Goal: Task Accomplishment & Management: Manage account settings

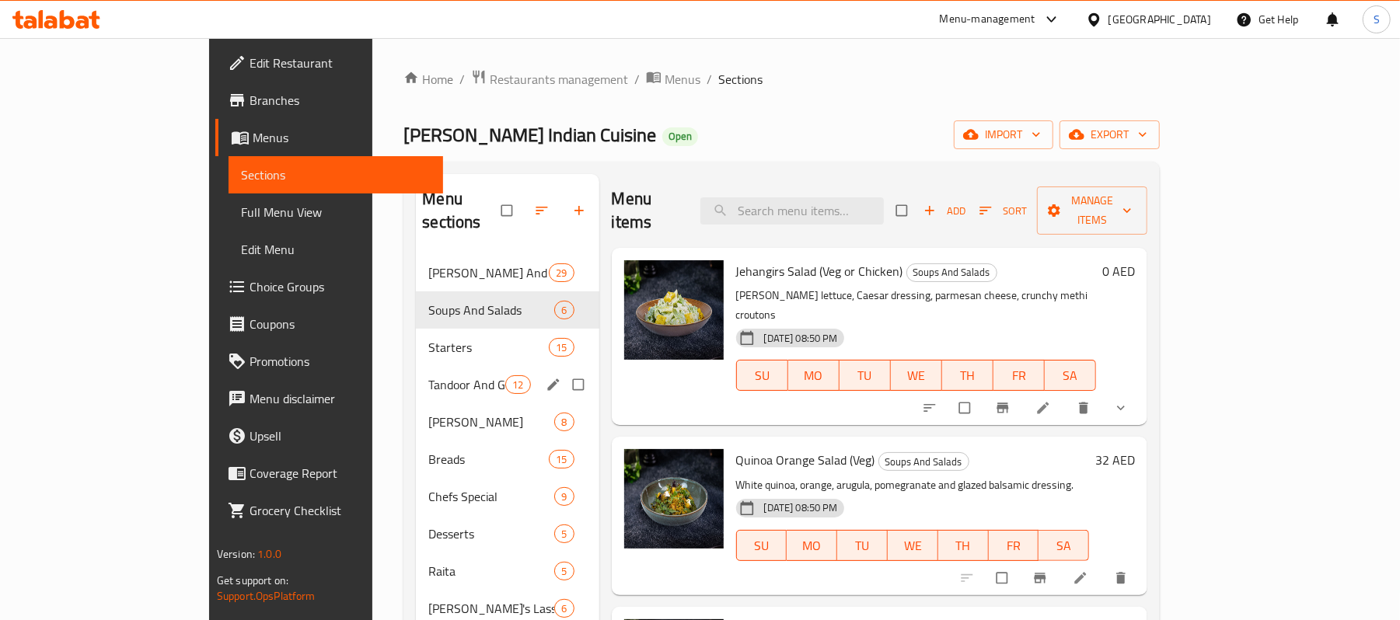
drag, startPoint x: 401, startPoint y: 351, endPoint x: 399, endPoint y: 393, distance: 41.3
click at [416, 366] on div "Tandoor And Grill Specialities 12" at bounding box center [507, 384] width 183 height 37
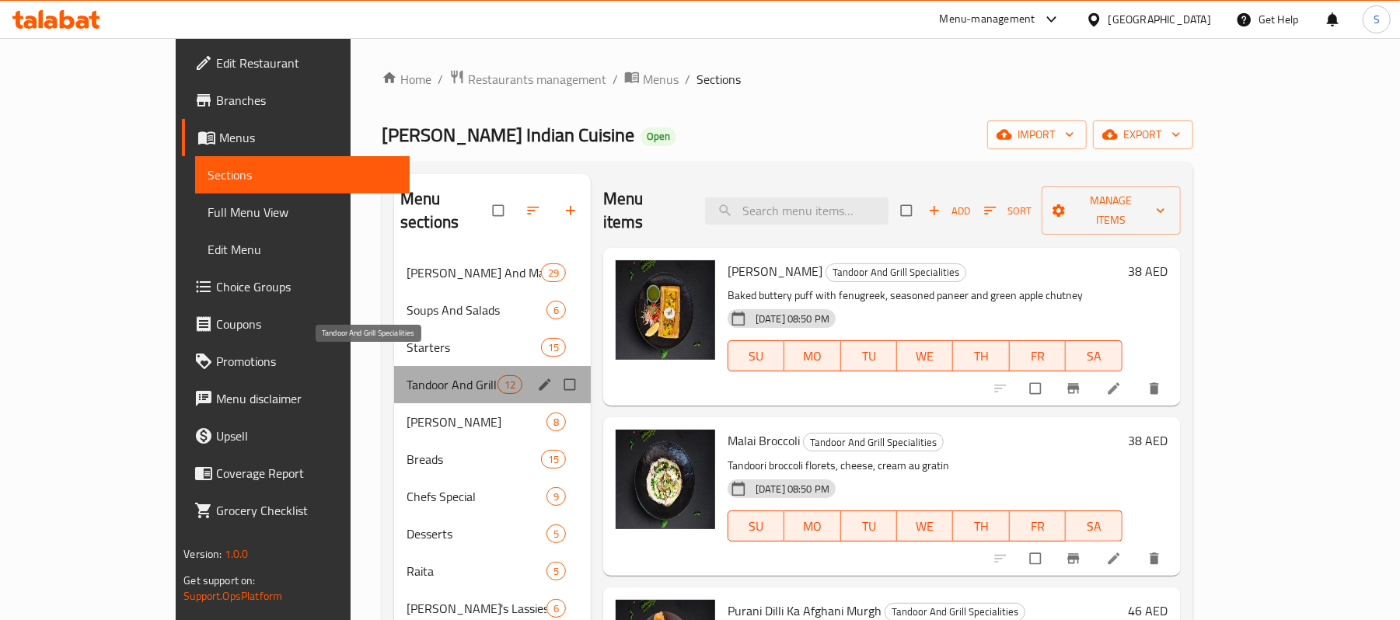
click at [407, 375] on span "Tandoor And Grill Specialities" at bounding box center [452, 384] width 91 height 19
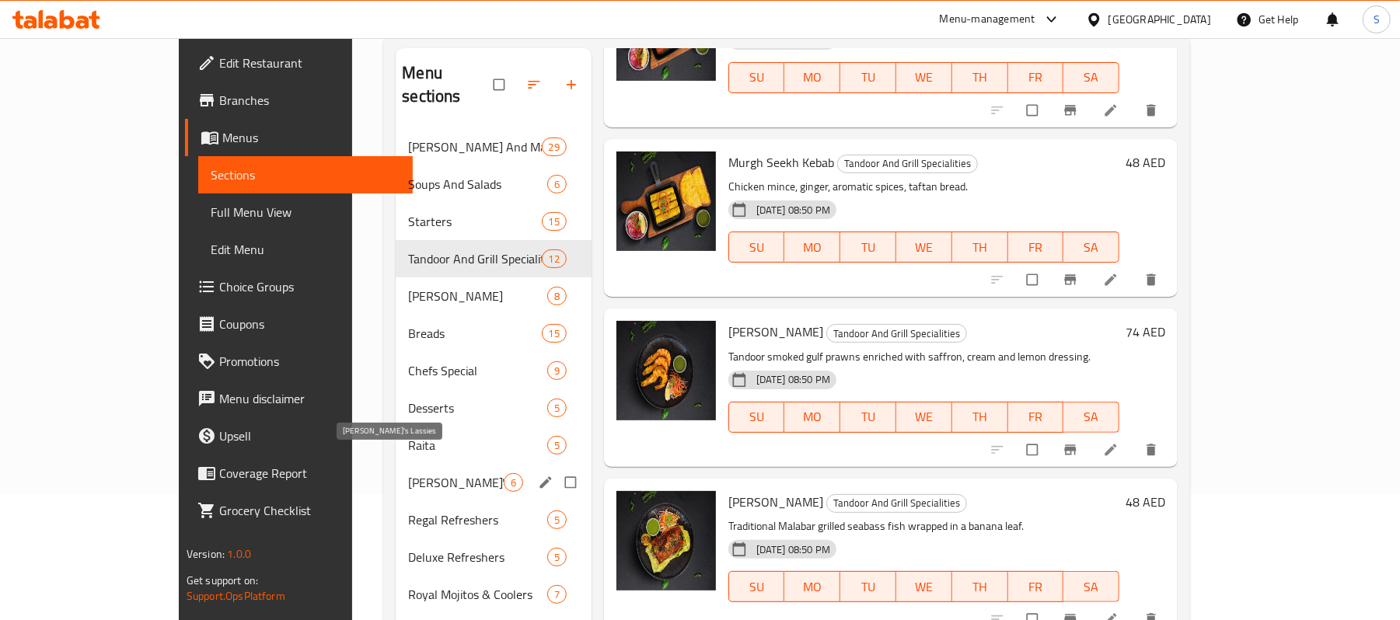
scroll to position [103, 0]
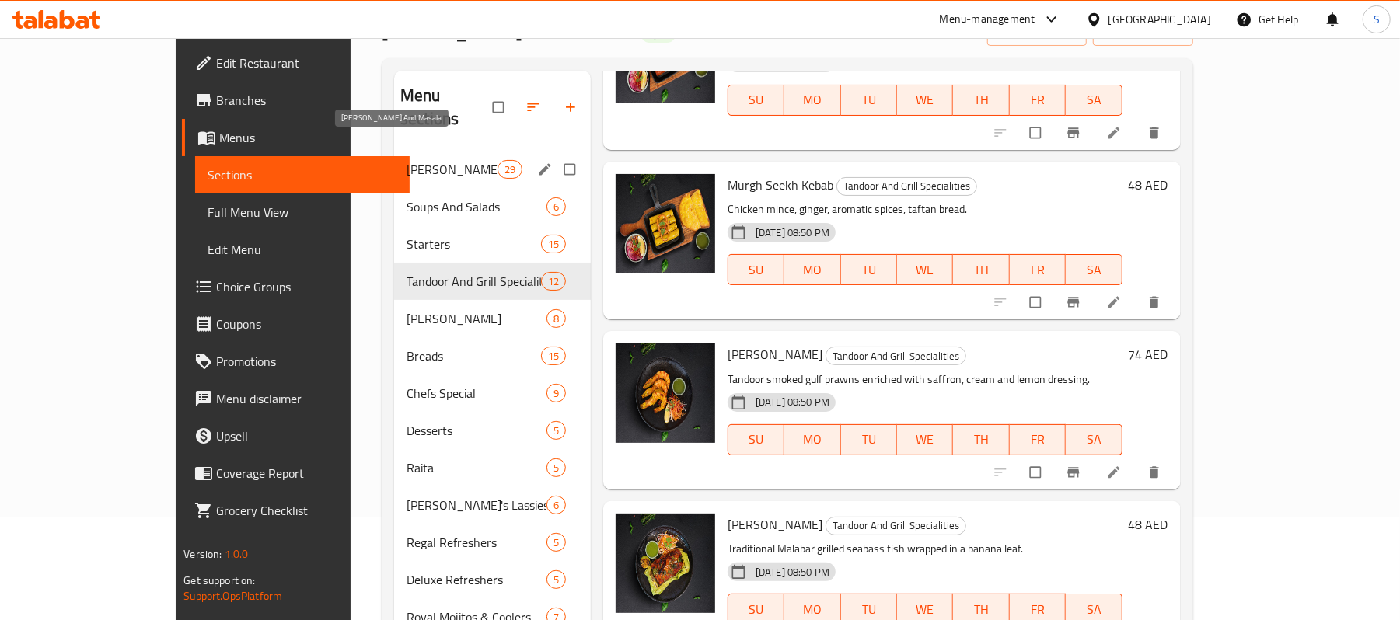
click at [418, 160] on span "Curry And Masala" at bounding box center [452, 169] width 91 height 19
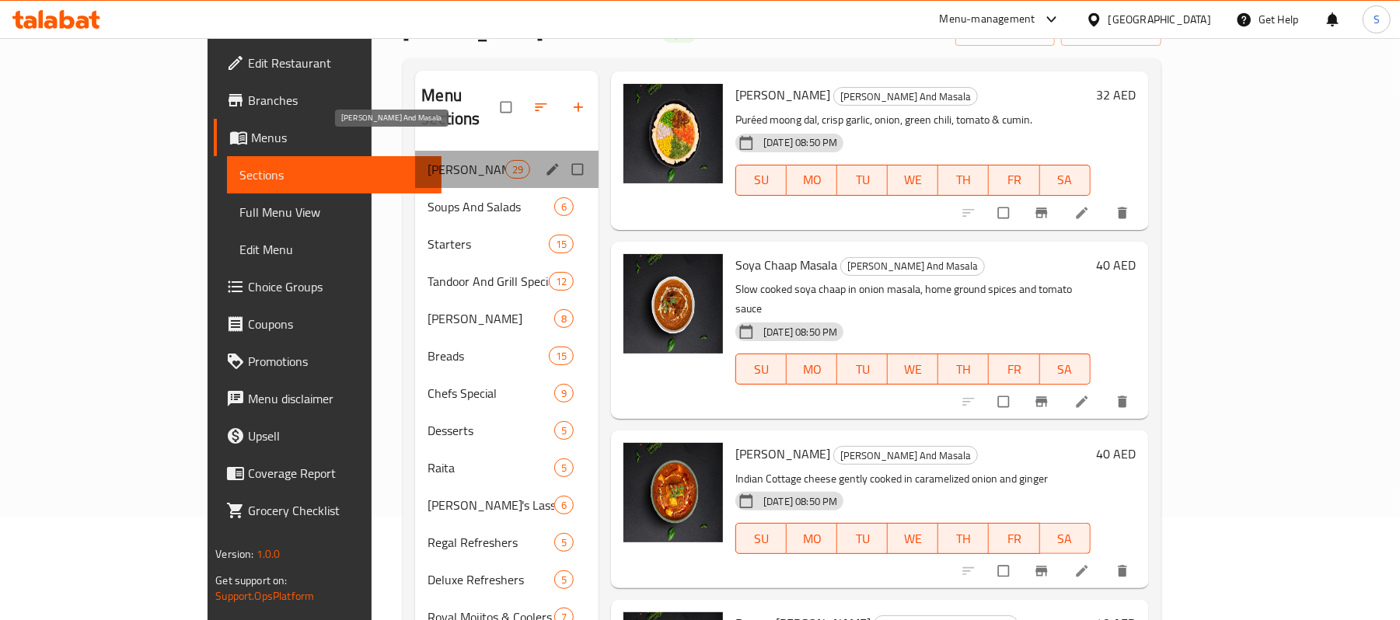
click at [428, 160] on span "Curry And Masala" at bounding box center [467, 169] width 78 height 19
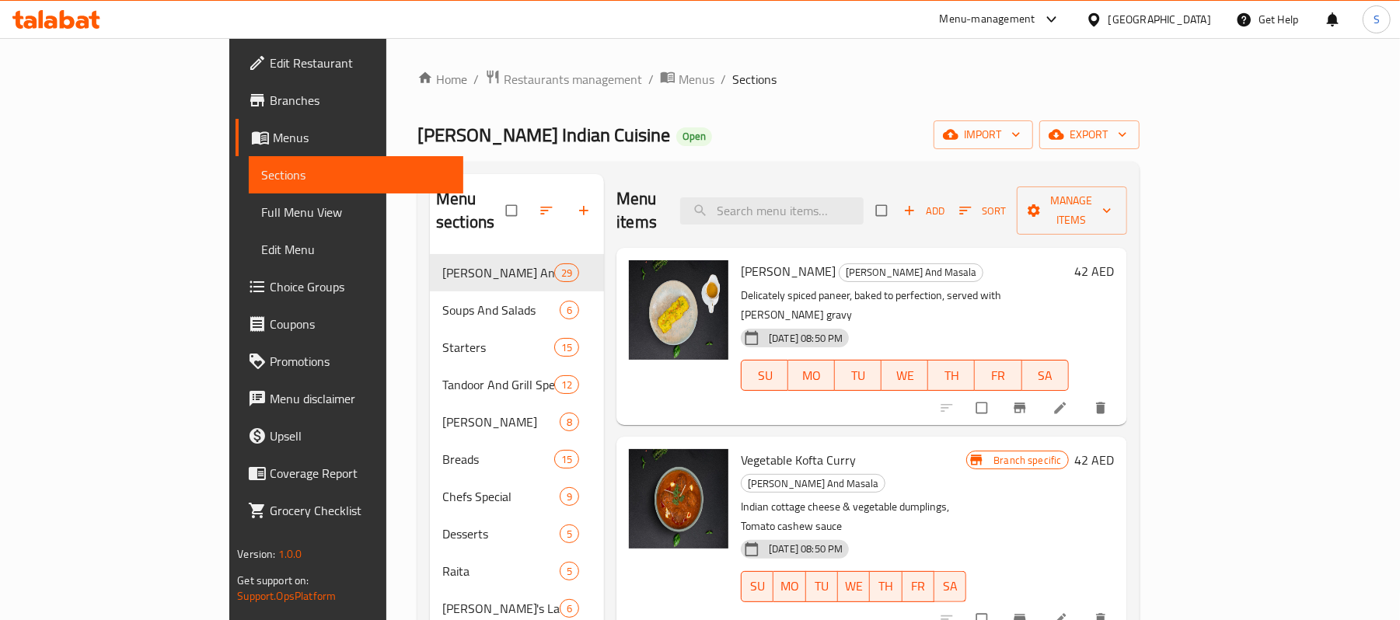
drag, startPoint x: 1276, startPoint y: 358, endPoint x: 1385, endPoint y: 365, distance: 109.9
click at [1171, 365] on div "Home / Restaurants management / Menus / Sections Jehangirs Indian Cuisine Open …" at bounding box center [778, 506] width 784 height 937
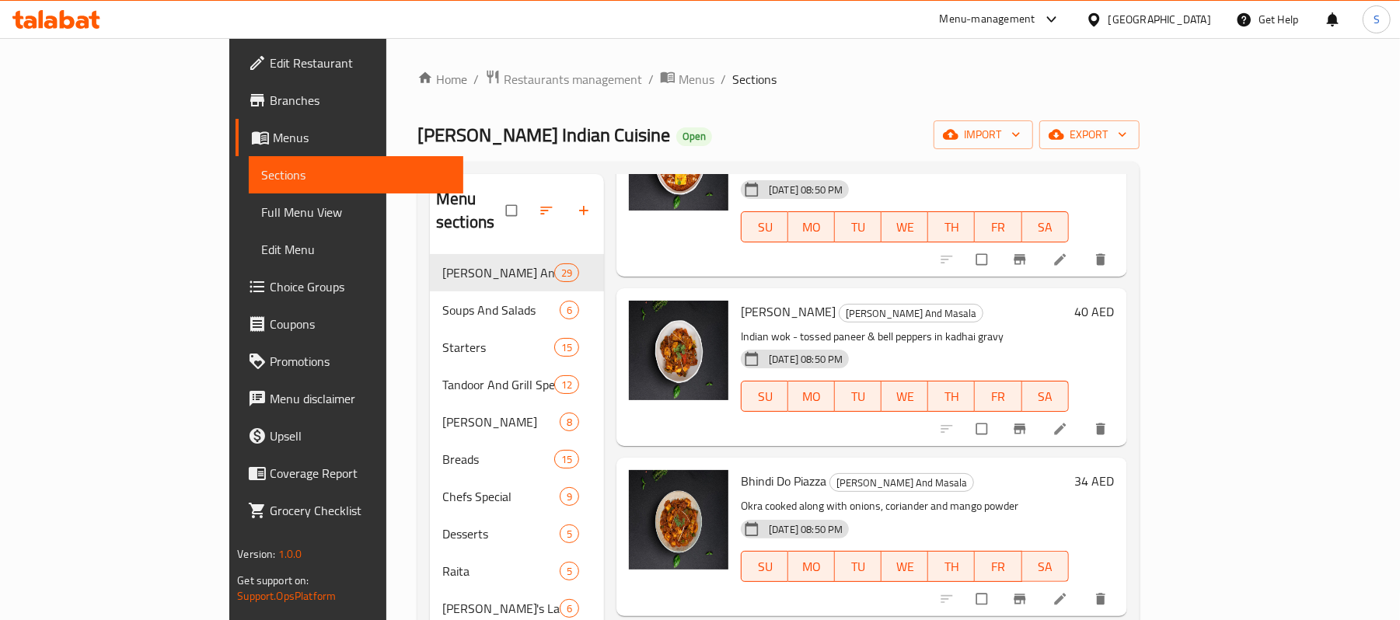
scroll to position [1969, 0]
drag, startPoint x: 1281, startPoint y: 426, endPoint x: 1269, endPoint y: 435, distance: 14.9
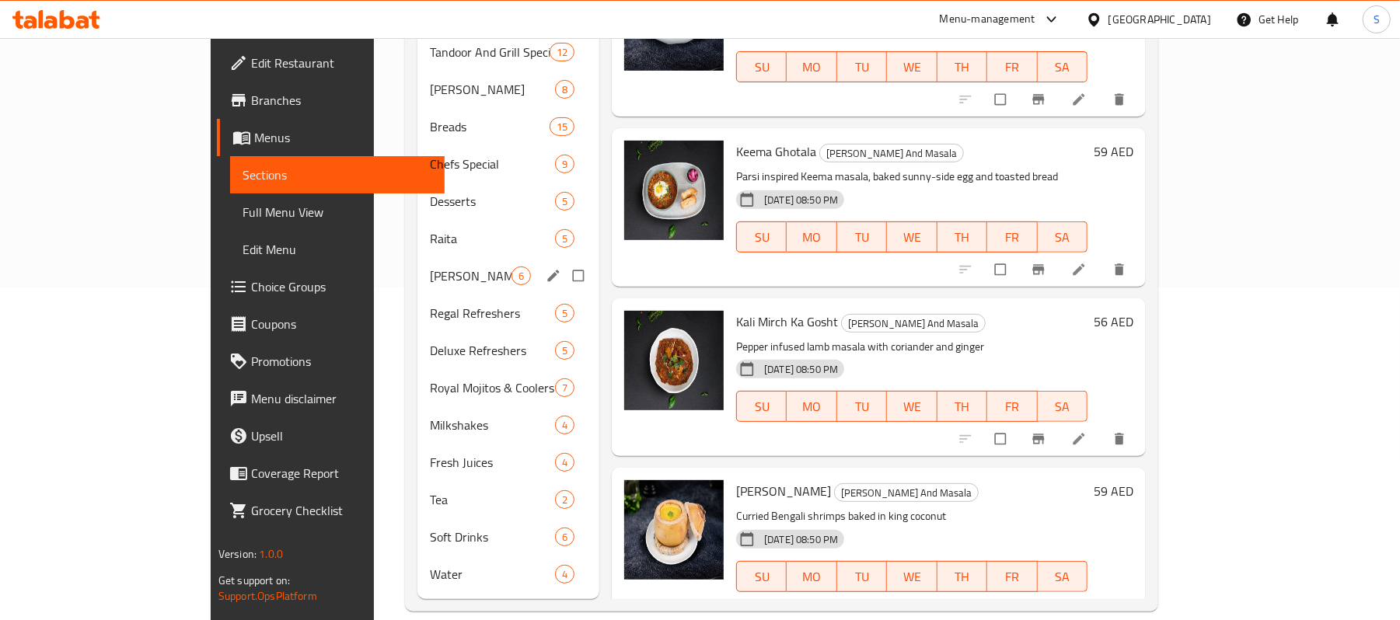
scroll to position [229, 0]
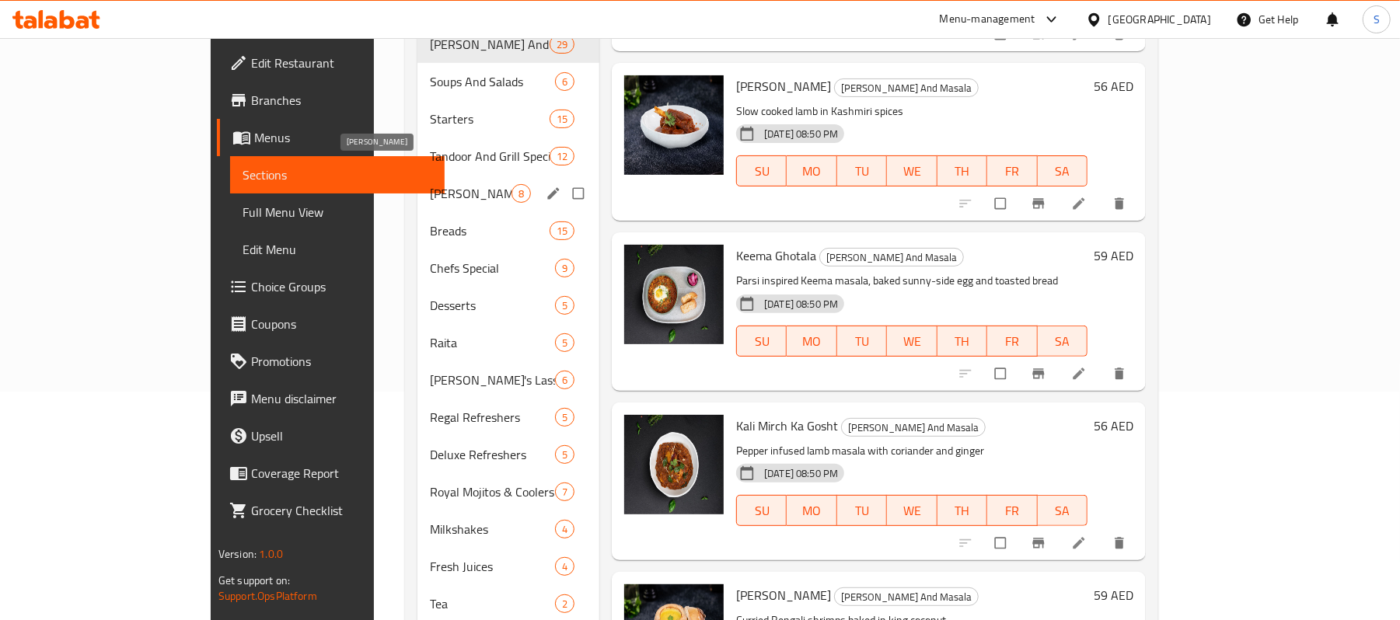
click at [430, 184] on span "[PERSON_NAME]" at bounding box center [471, 193] width 82 height 19
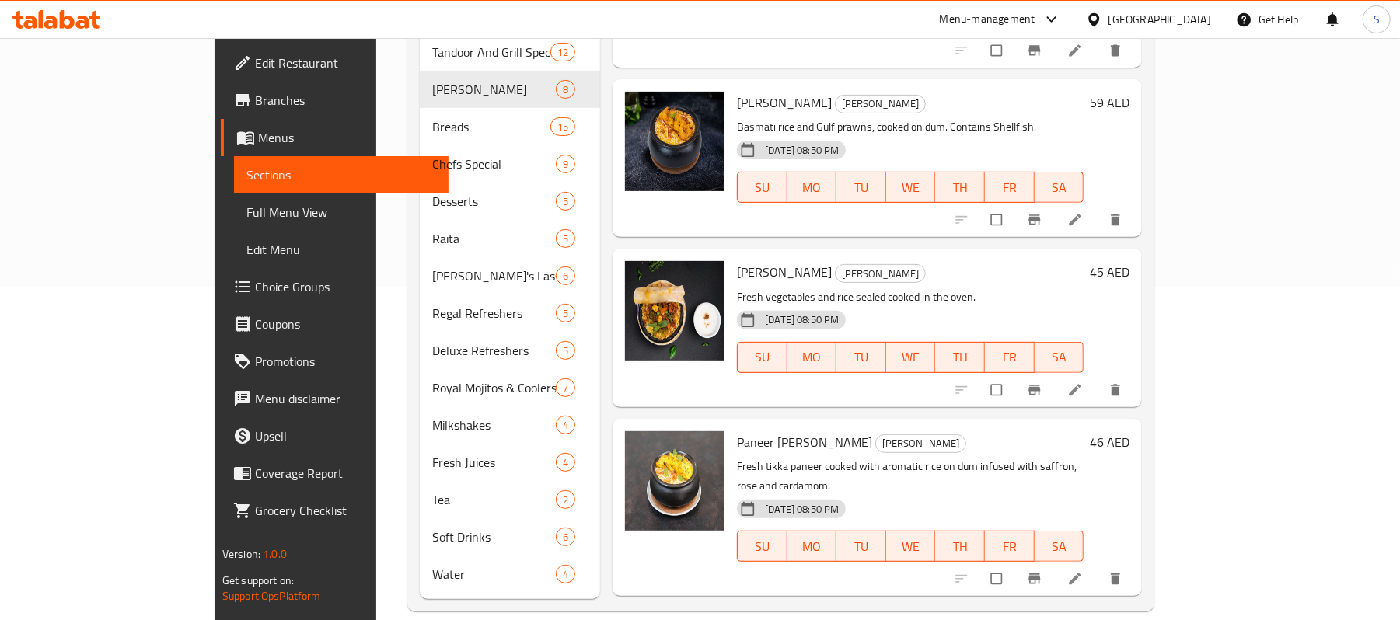
scroll to position [662, 0]
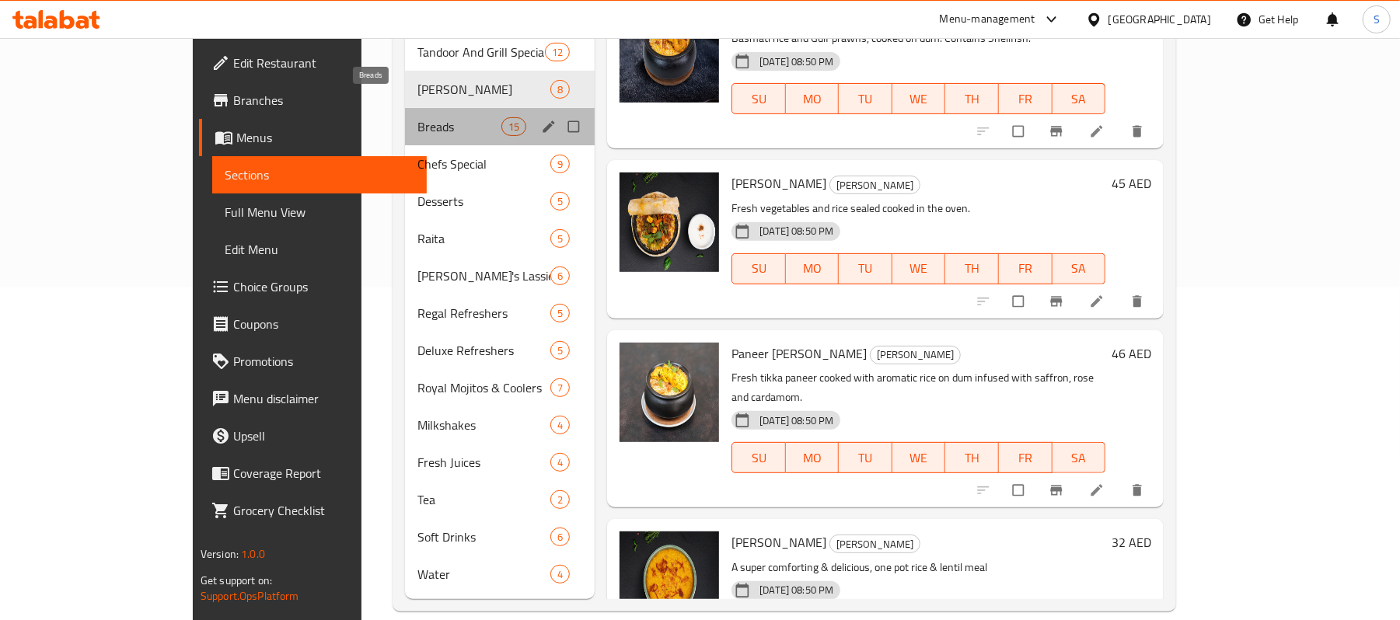
click at [417, 117] on span "Breads" at bounding box center [459, 126] width 84 height 19
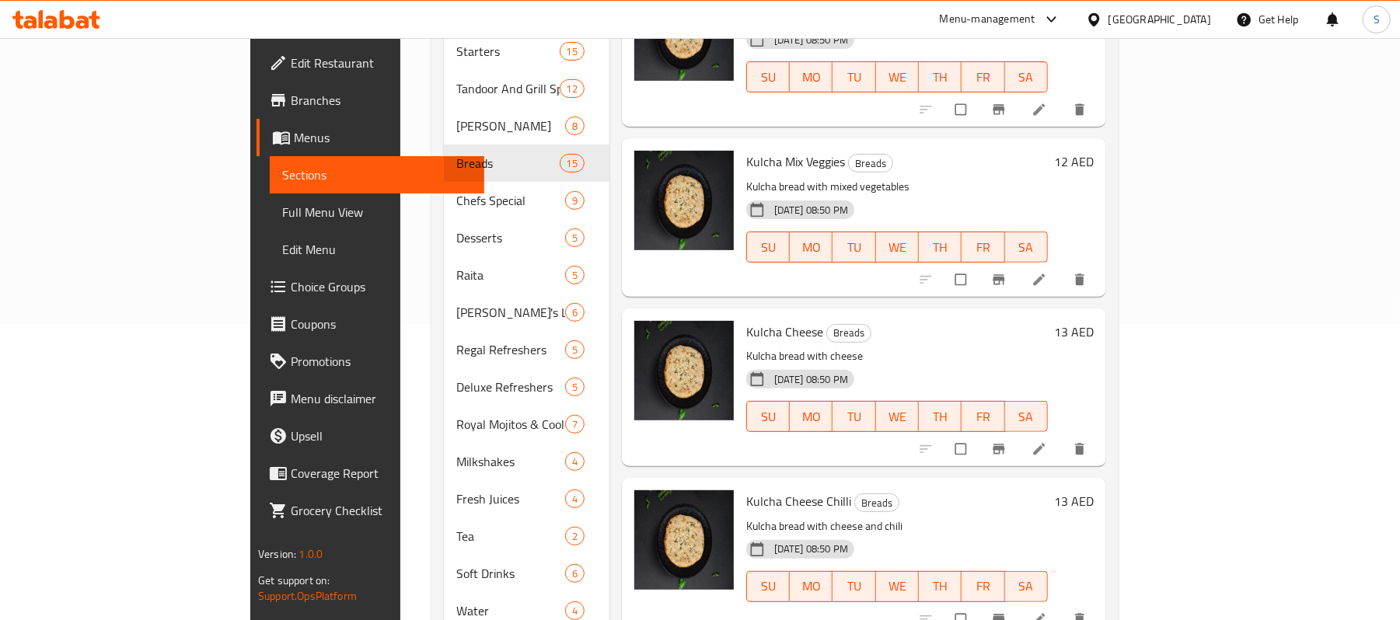
scroll to position [333, 0]
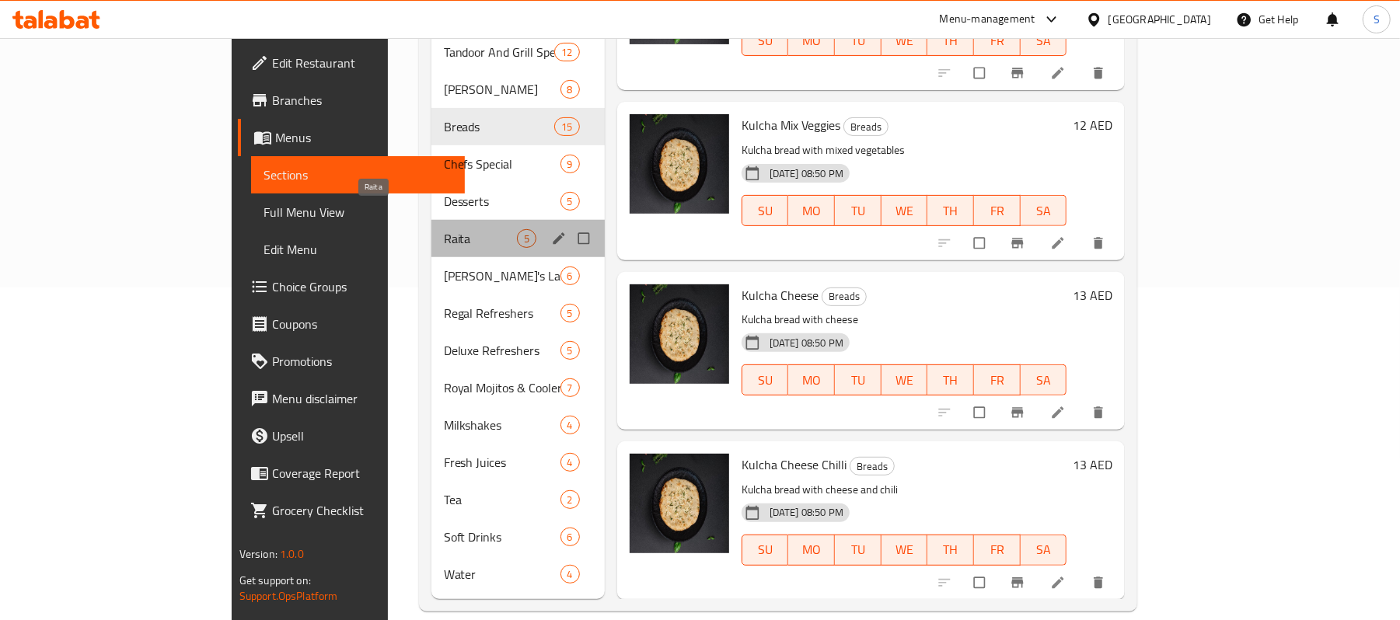
click at [444, 229] on span "Raita" at bounding box center [480, 238] width 73 height 19
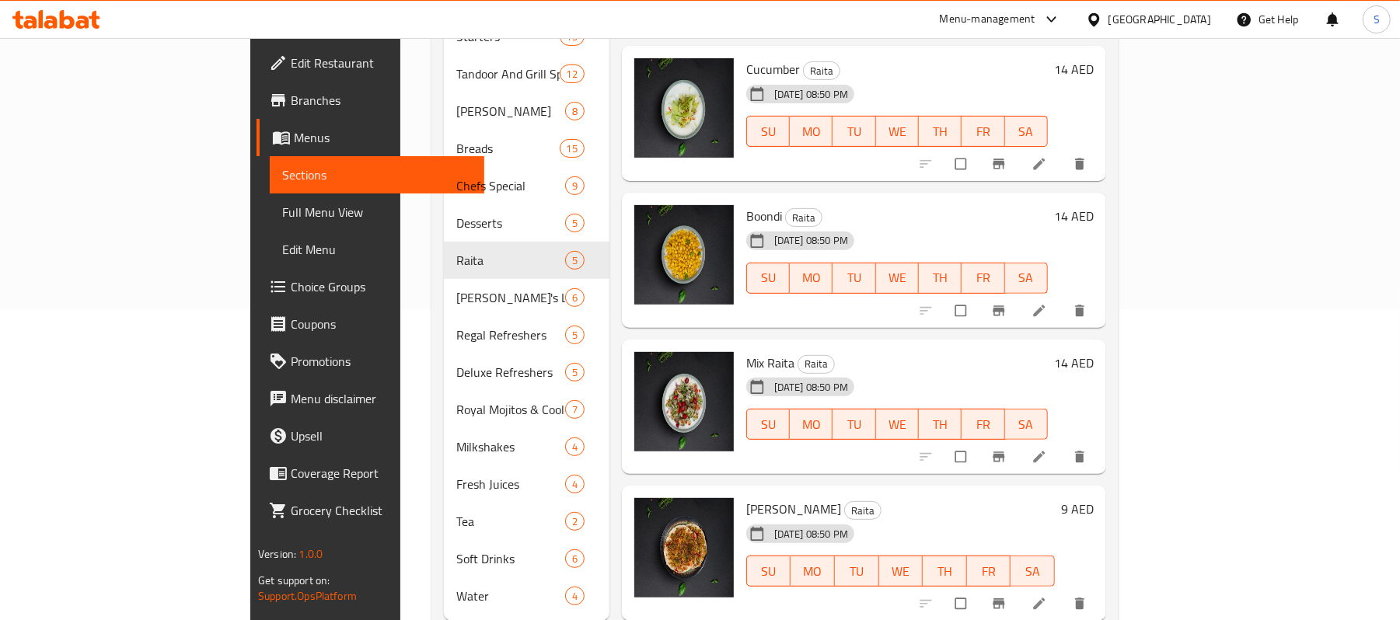
scroll to position [333, 0]
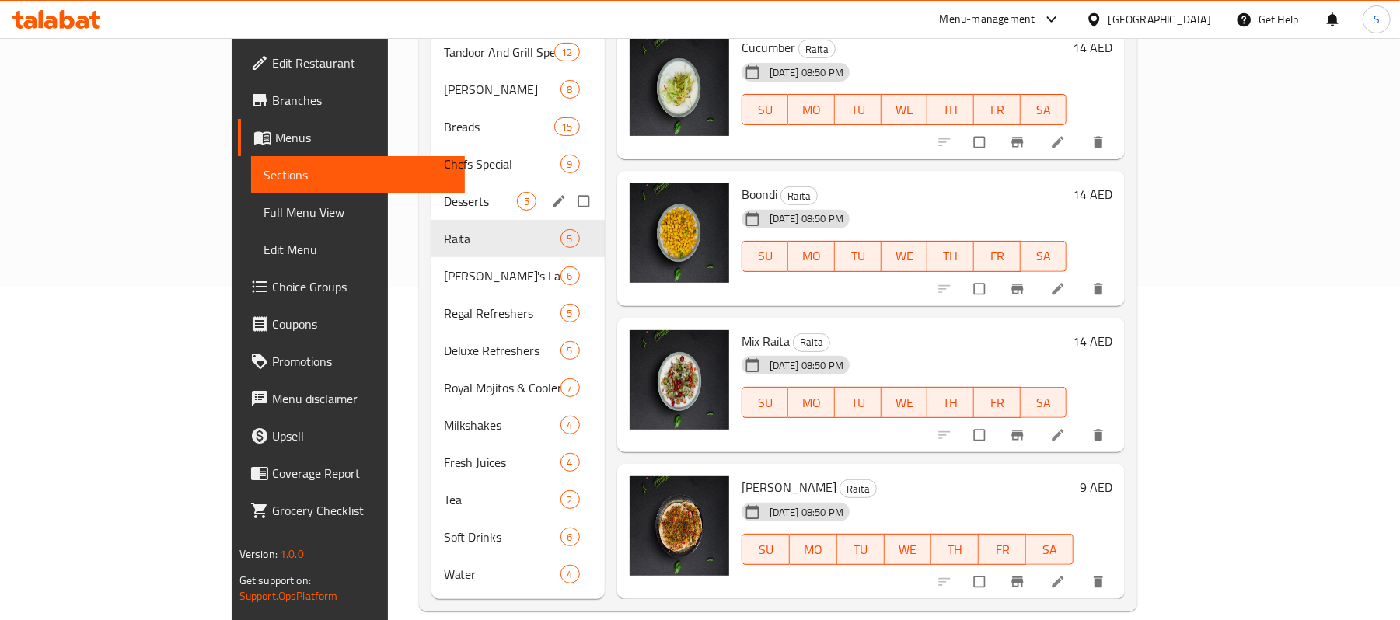
click at [444, 192] on span "Desserts" at bounding box center [480, 201] width 73 height 19
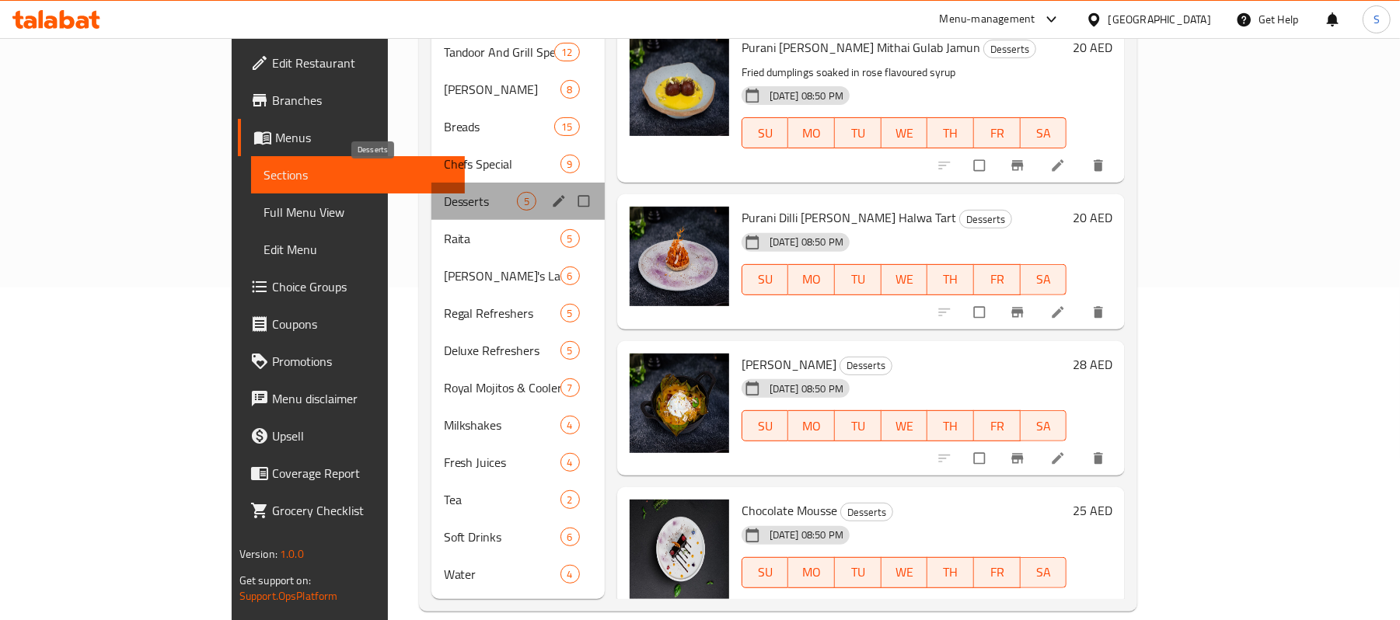
click at [444, 192] on span "Desserts" at bounding box center [480, 201] width 73 height 19
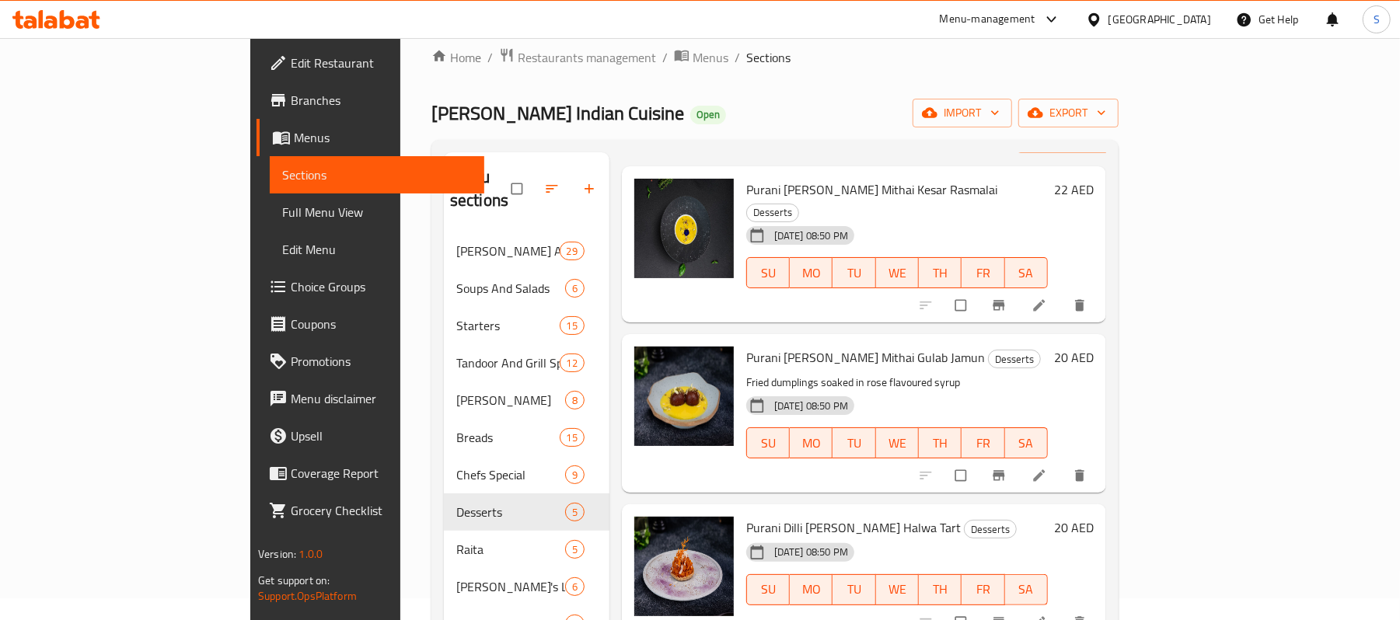
scroll to position [125, 0]
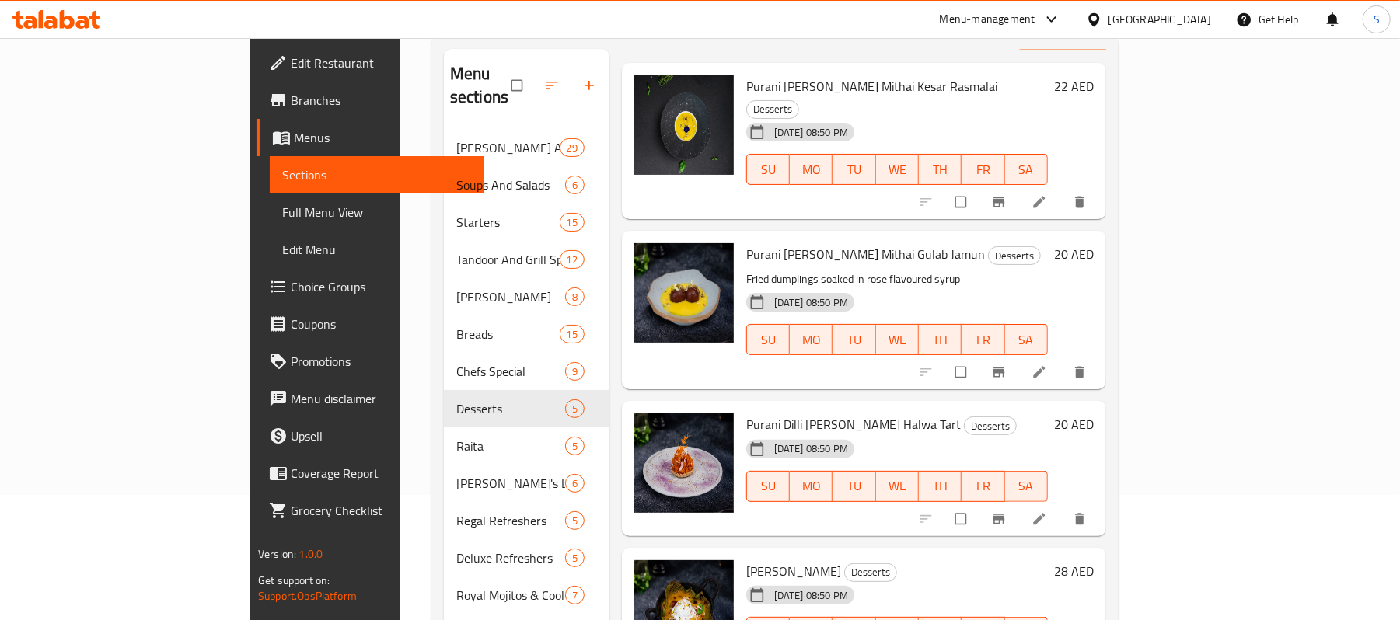
click at [915, 434] on div "10-09-2025 08:50 PM SU MO TU WE TH FR SA" at bounding box center [897, 476] width 314 height 84
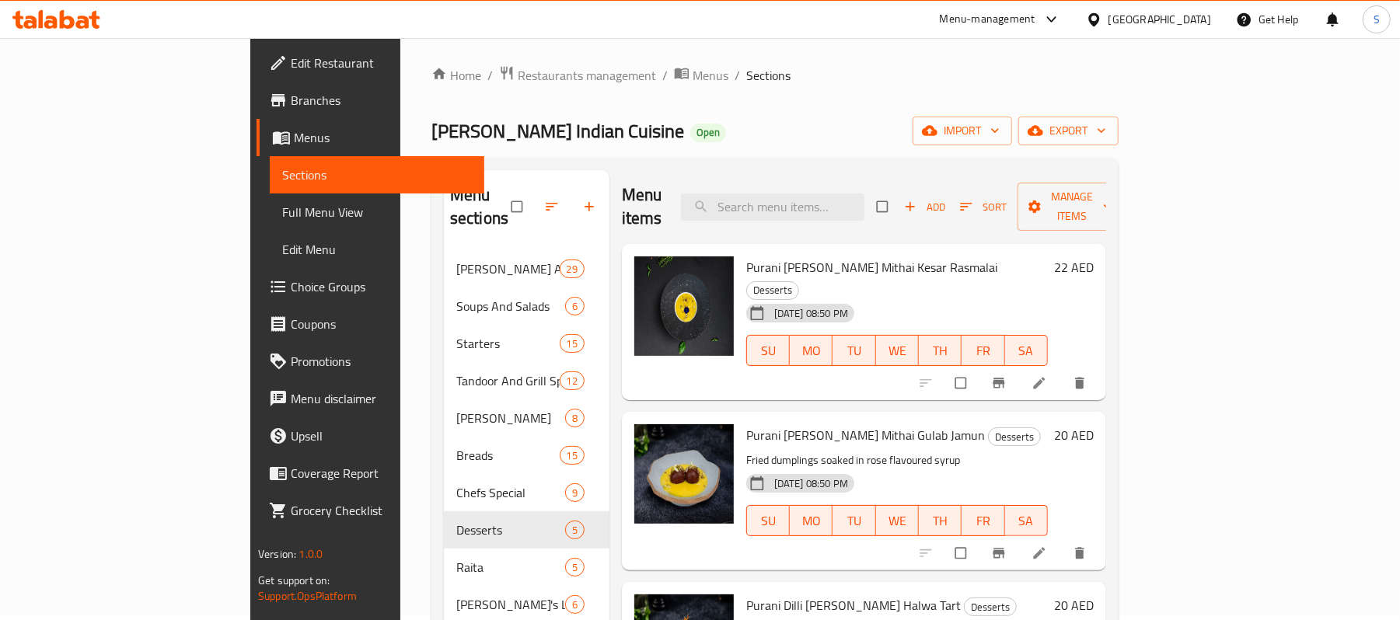
scroll to position [0, 0]
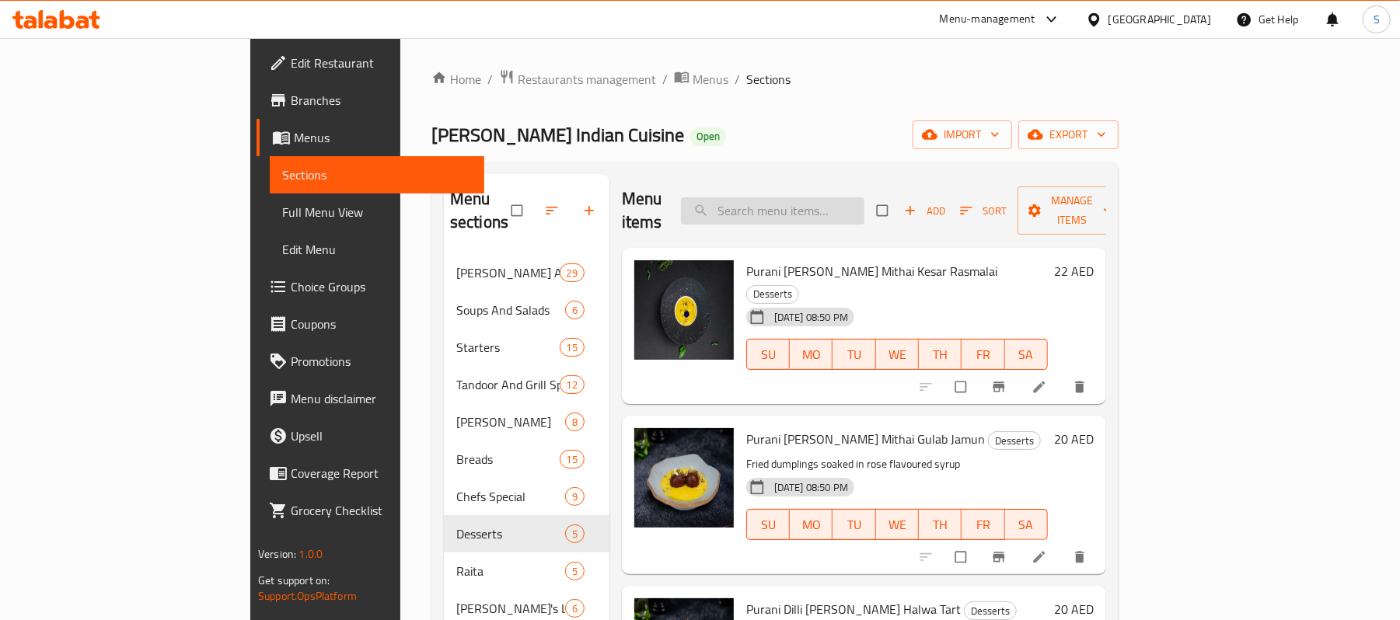
click at [864, 202] on input "search" at bounding box center [772, 210] width 183 height 27
paste input "BURF"
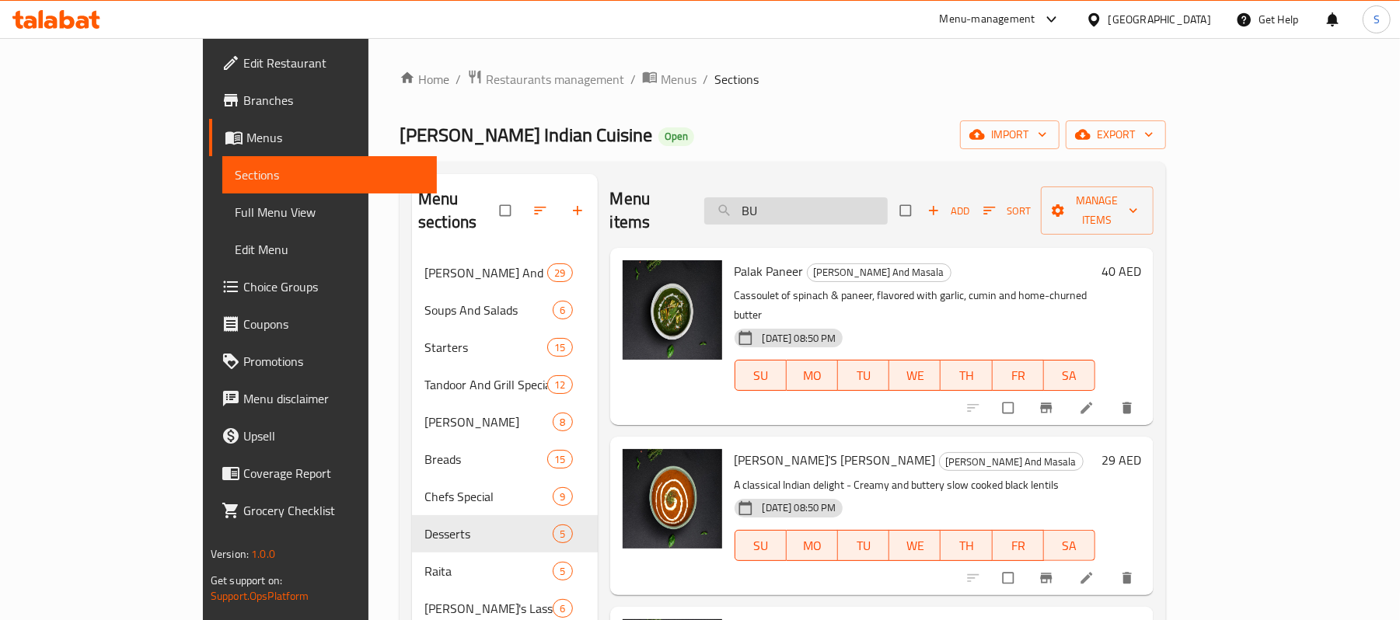
type input "B"
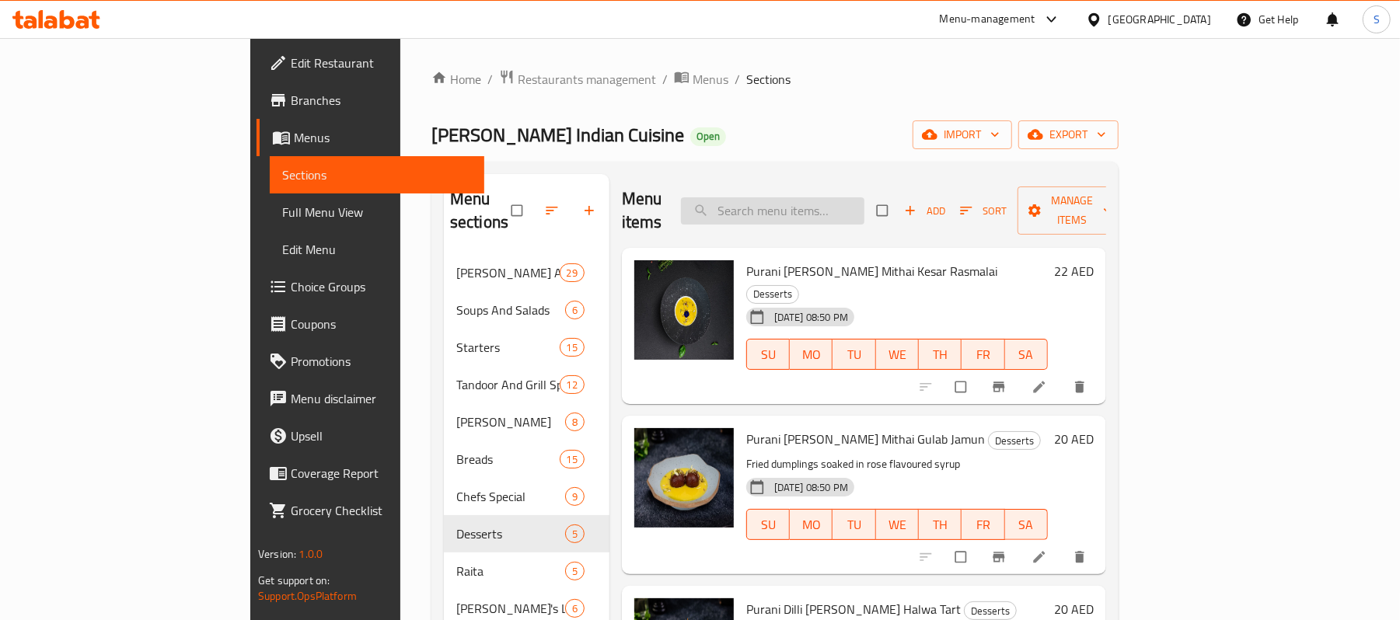
click at [864, 197] on input "search" at bounding box center [772, 210] width 183 height 27
paste input "Persian inspired our take on Indian Milk fudge"
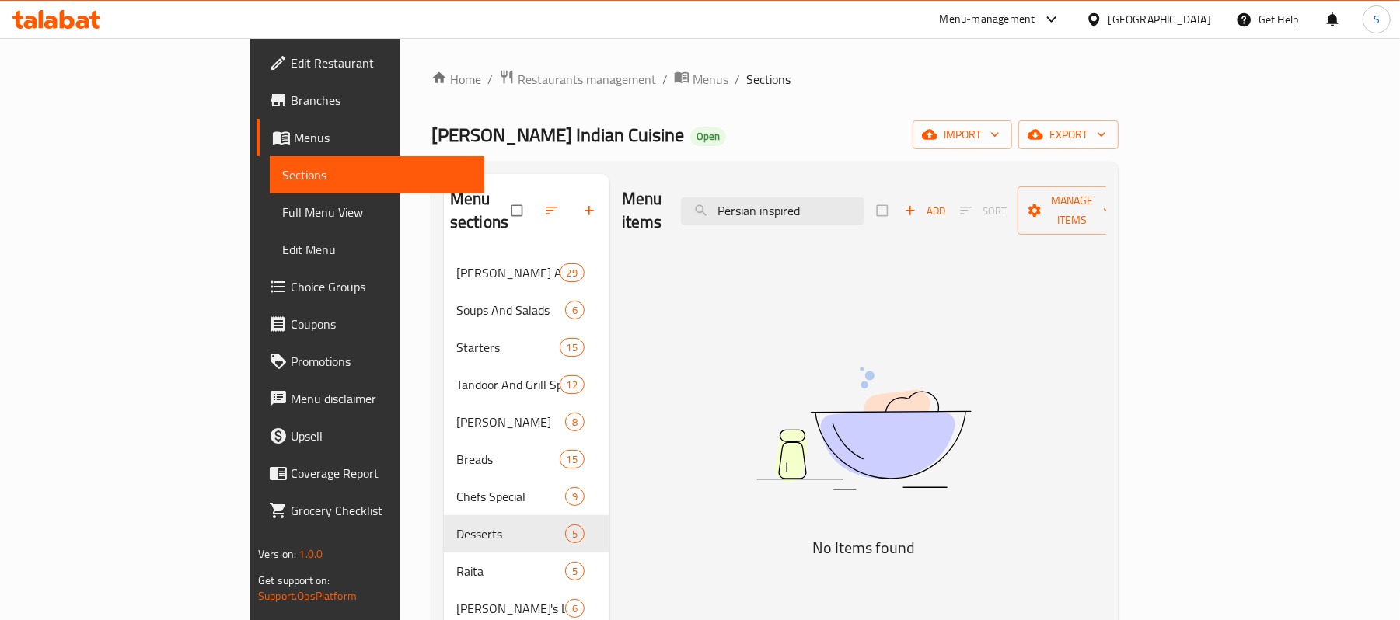
drag, startPoint x: 902, startPoint y: 199, endPoint x: 641, endPoint y: 207, distance: 262.1
click at [641, 207] on div "Menu items Persian inspired Add Sort Manage items" at bounding box center [864, 211] width 484 height 74
paste input "MITHAI BRULEE"
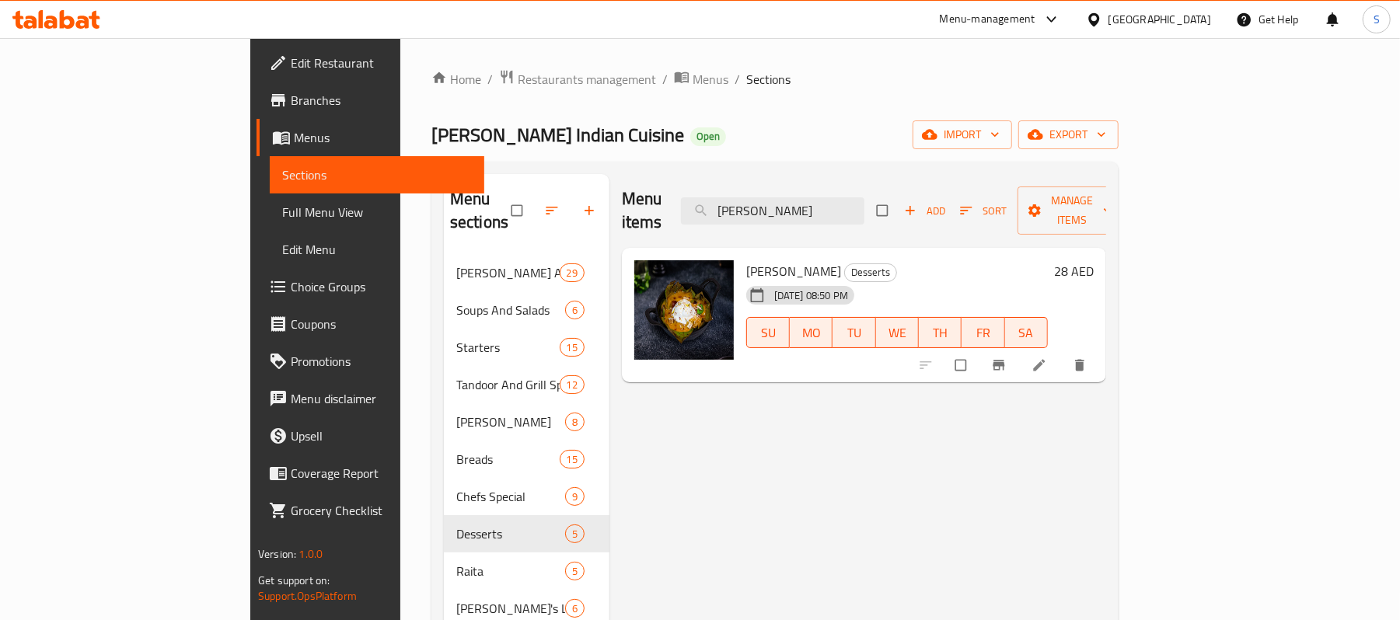
type input "MITHAI BRULEE"
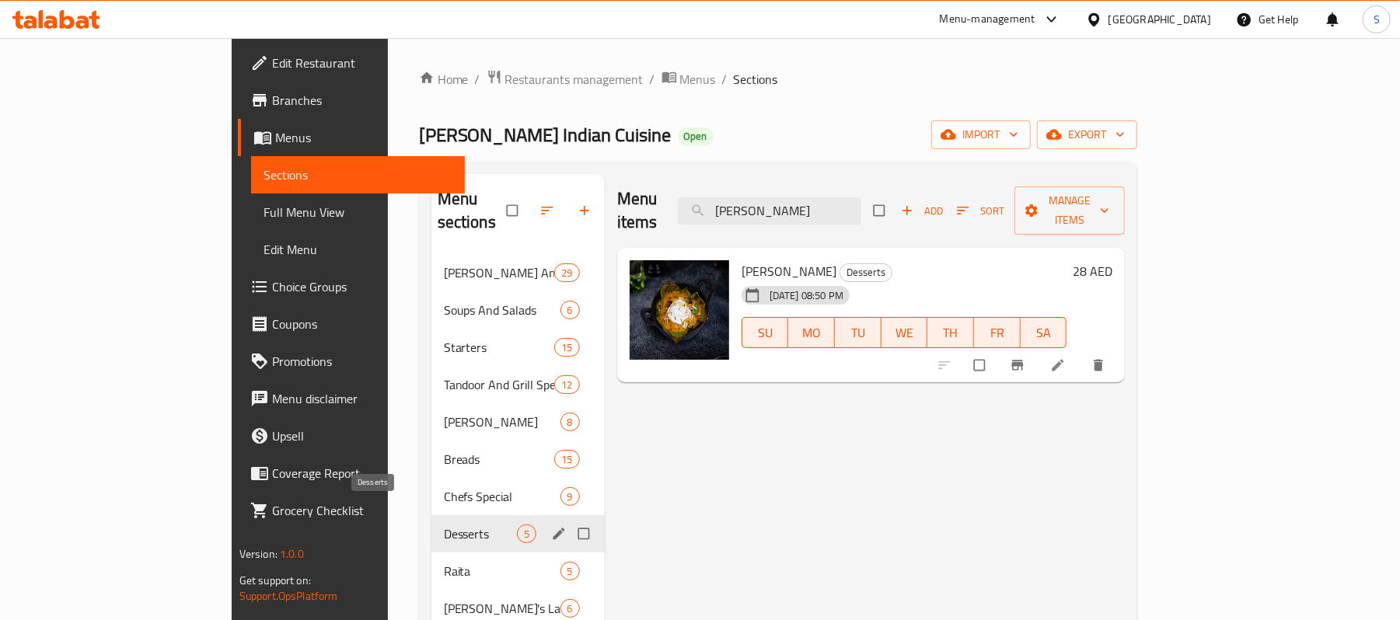
click at [444, 525] on span "Desserts" at bounding box center [480, 534] width 73 height 19
click at [444, 487] on span "Chefs Special" at bounding box center [480, 496] width 73 height 19
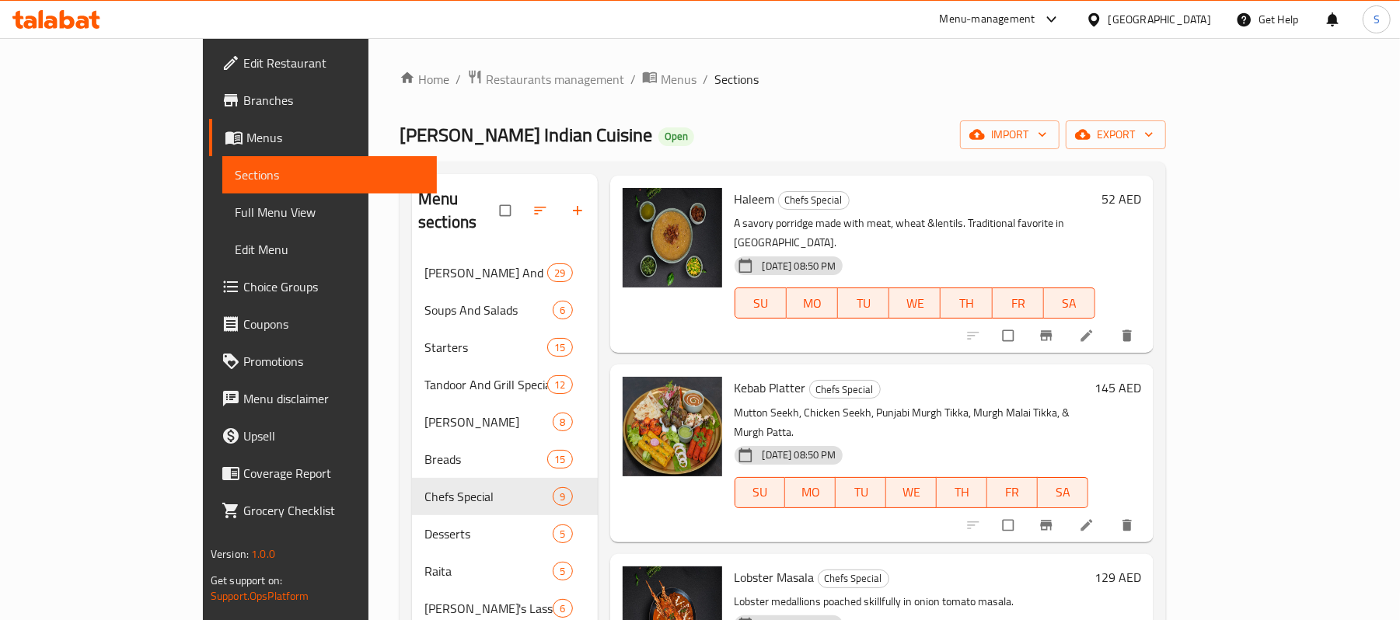
scroll to position [103, 0]
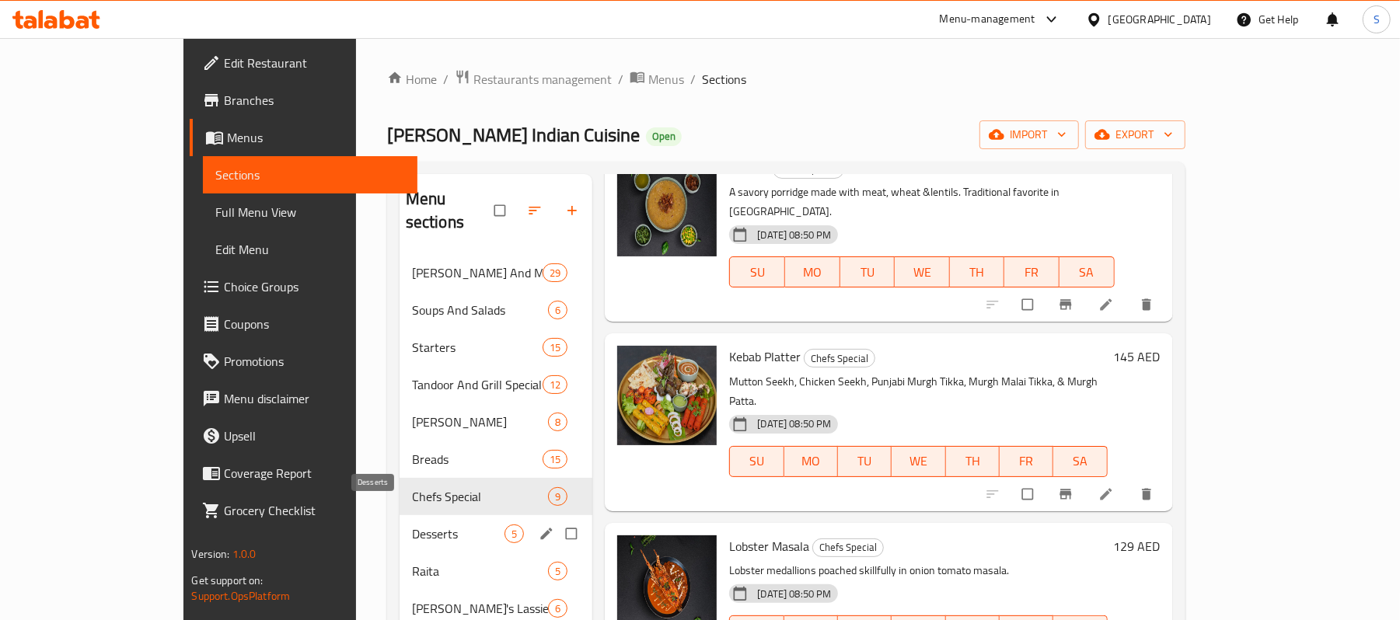
click at [412, 525] on span "Desserts" at bounding box center [458, 534] width 93 height 19
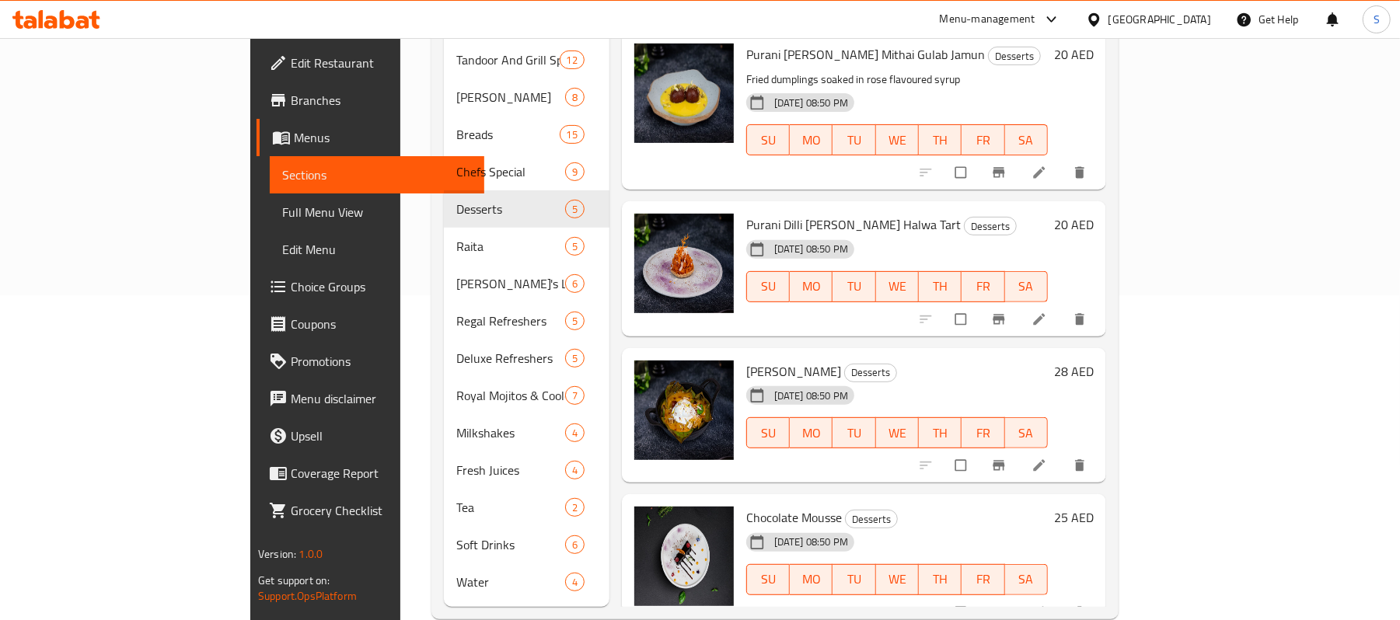
scroll to position [333, 0]
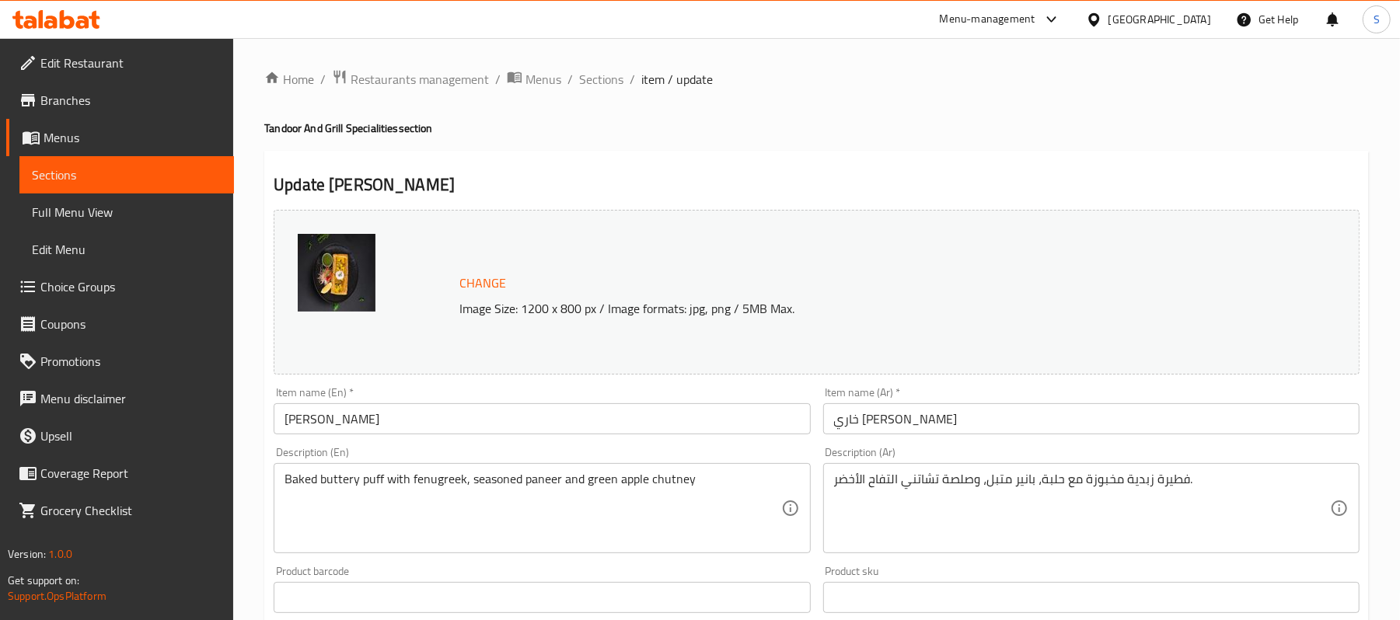
click at [432, 428] on input "[PERSON_NAME]" at bounding box center [542, 418] width 536 height 31
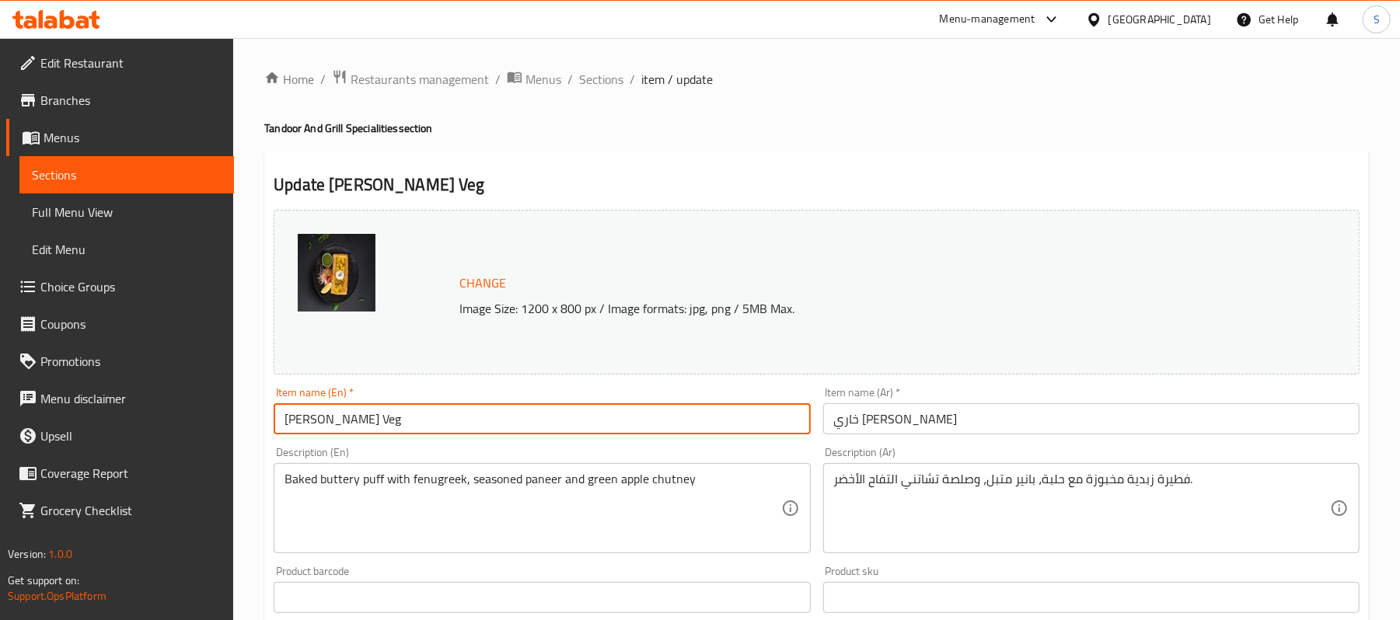
click at [396, 424] on input "Khari Methi Chaman Veg" at bounding box center [542, 418] width 536 height 31
click at [423, 433] on input "Khari Methi Chaman (Veg" at bounding box center [542, 418] width 536 height 31
type input "Khari Methi Chaman (Veg)"
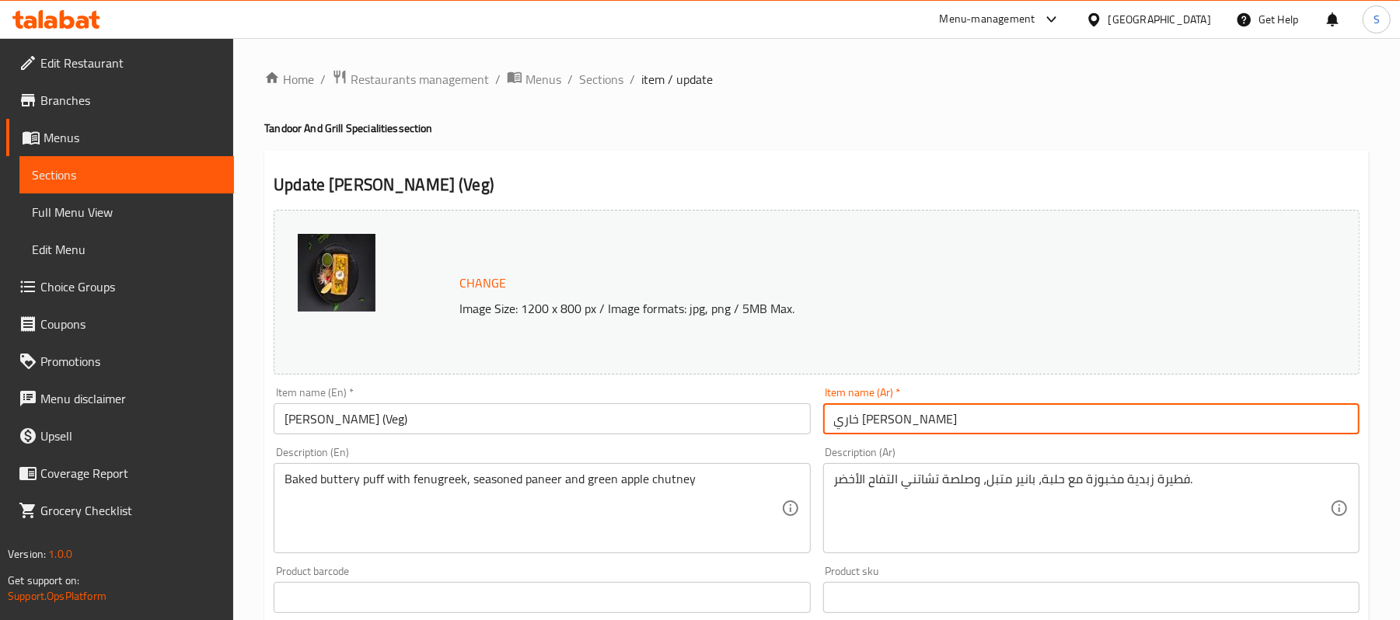
click at [983, 430] on input "خاري ميثي شامان" at bounding box center [1091, 418] width 536 height 31
click at [860, 424] on input "خاري ميثي شامان نباتي" at bounding box center [1091, 418] width 536 height 31
click at [1003, 414] on input "خاري ميثي شامان (نباتي" at bounding box center [1091, 418] width 536 height 31
type input "خاري ميثي شامان (نباتي)"
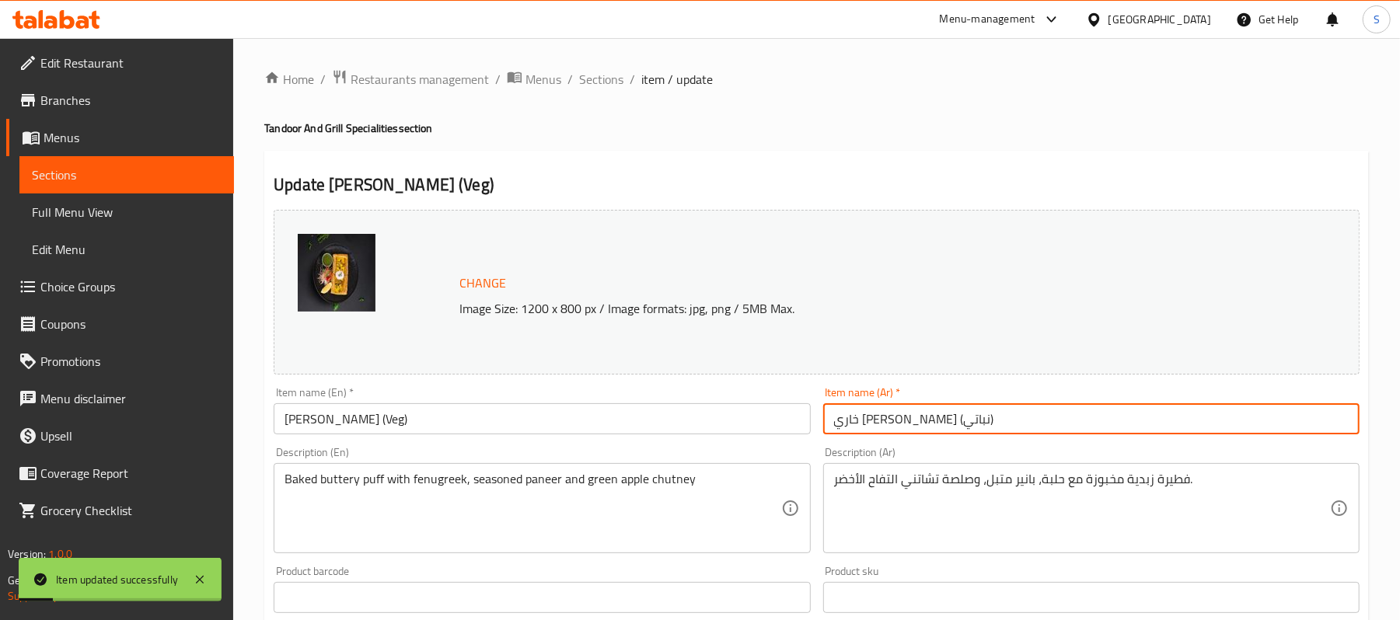
drag, startPoint x: 871, startPoint y: 420, endPoint x: 832, endPoint y: 423, distance: 39.8
click at [832, 423] on input "خاري ميثي شامان (نباتي)" at bounding box center [1091, 418] width 536 height 31
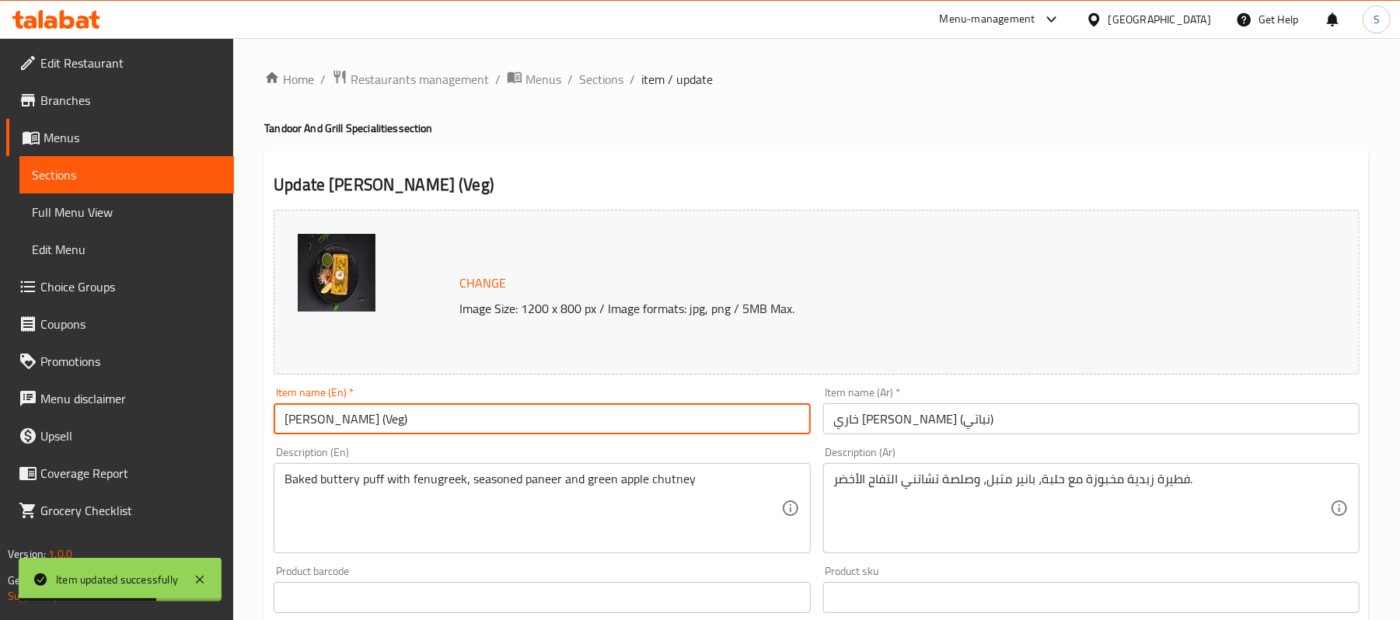
drag, startPoint x: 421, startPoint y: 421, endPoint x: 393, endPoint y: 421, distance: 27.2
click at [393, 421] on input "Khari Methi Chaman (Veg)" at bounding box center [542, 418] width 536 height 31
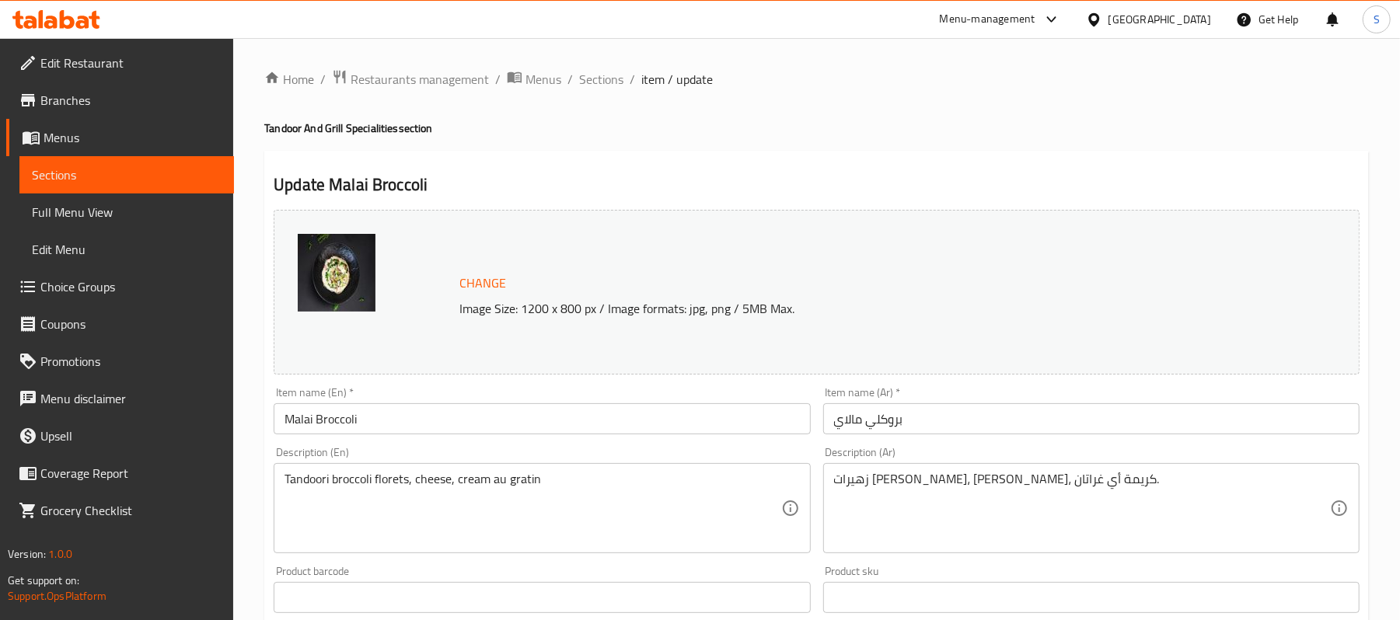
click at [1073, 411] on input "بروكلي مالاي" at bounding box center [1091, 418] width 536 height 31
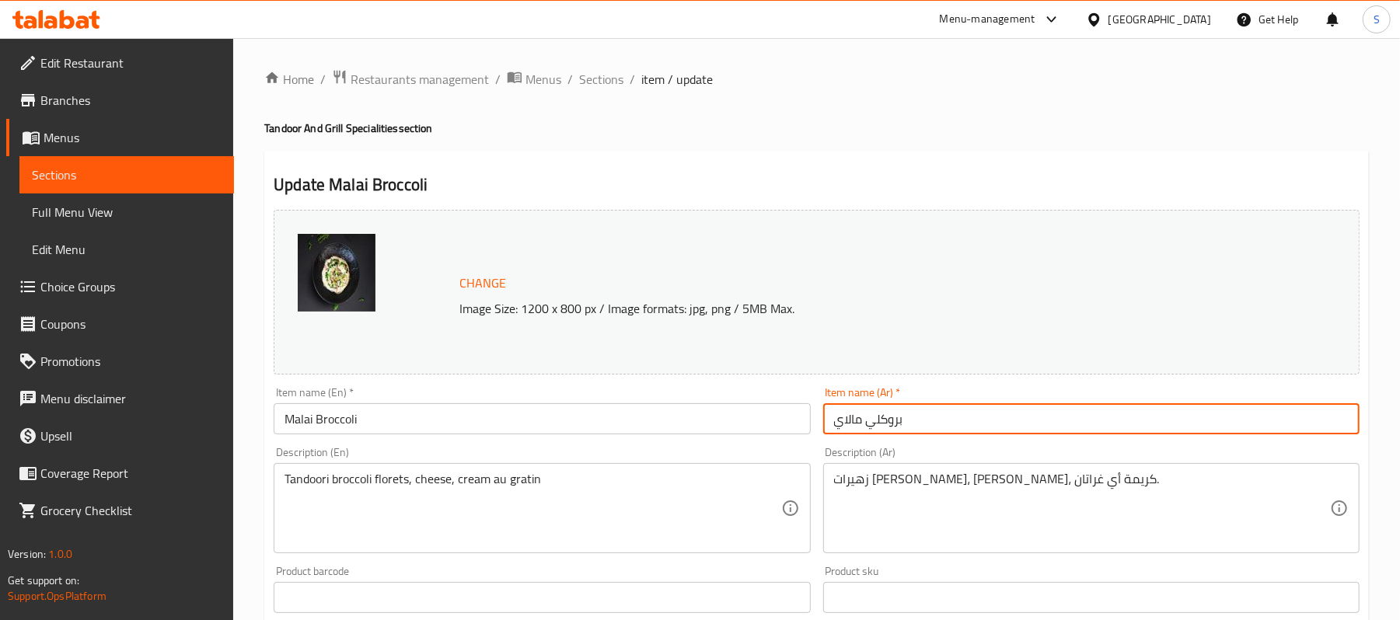
paste input "(نباتي)"
type input "بروكلي مالاي (نباتي)"
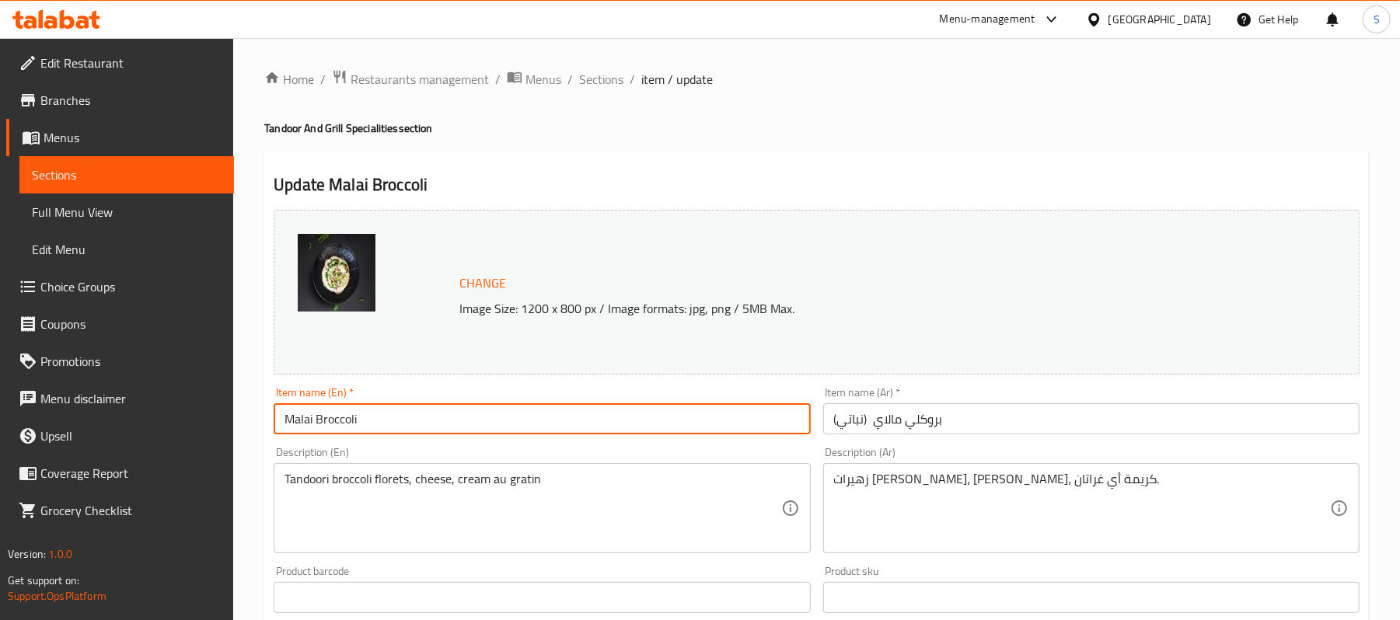
click at [464, 427] on input "Malai Broccoli" at bounding box center [542, 418] width 536 height 31
paste input "(Veg)"
type input "Malai Broccoli (Veg)"
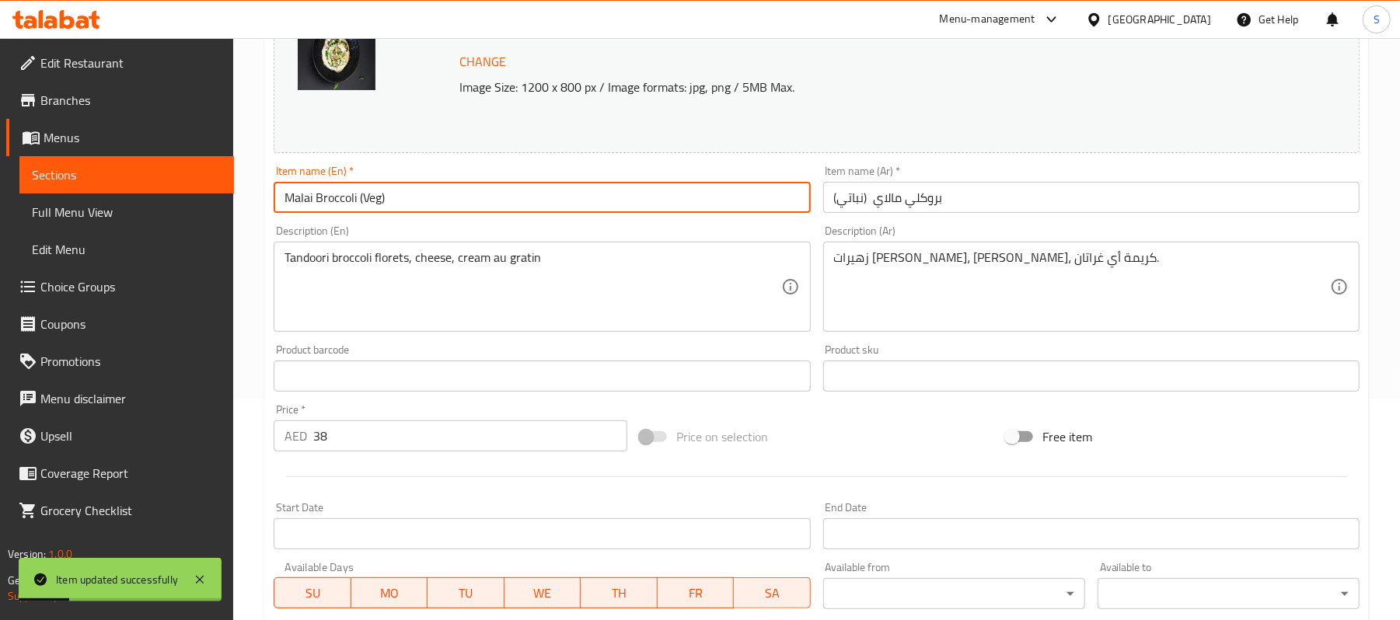
scroll to position [207, 0]
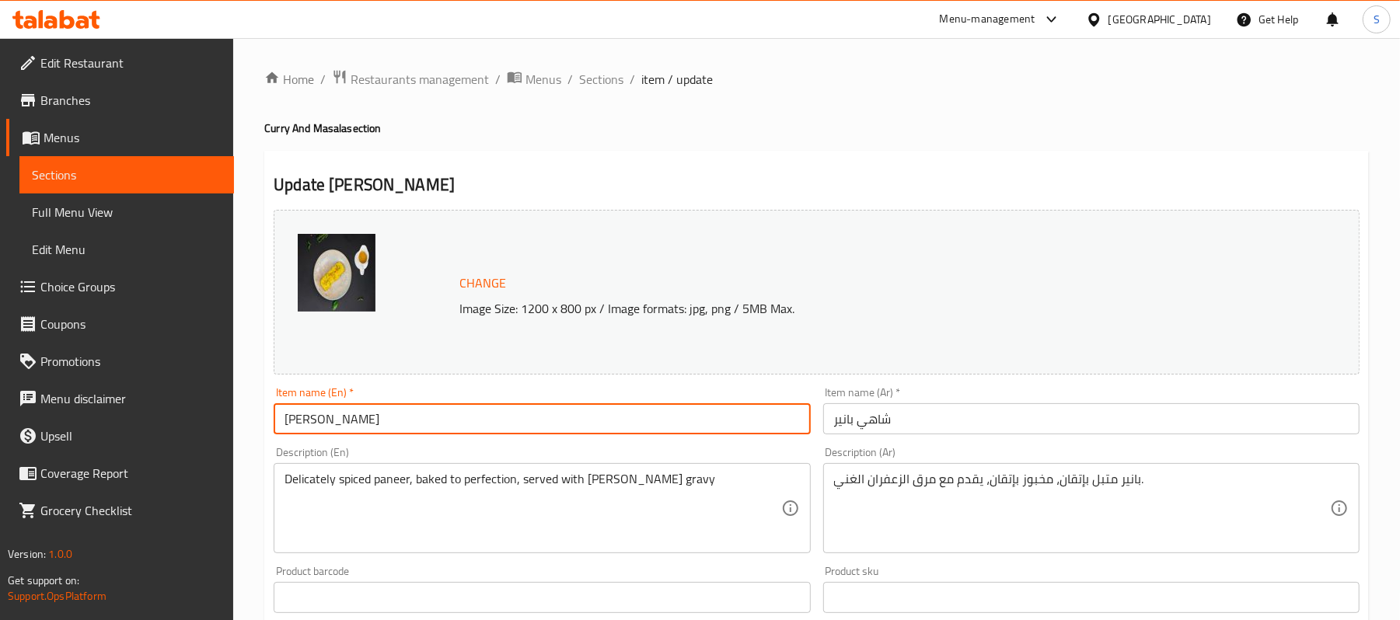
click at [507, 424] on input "[PERSON_NAME]" at bounding box center [542, 418] width 536 height 31
type input "Shahi Paneer (Veg)"
click at [959, 407] on input "شاهي بانير" at bounding box center [1091, 418] width 536 height 31
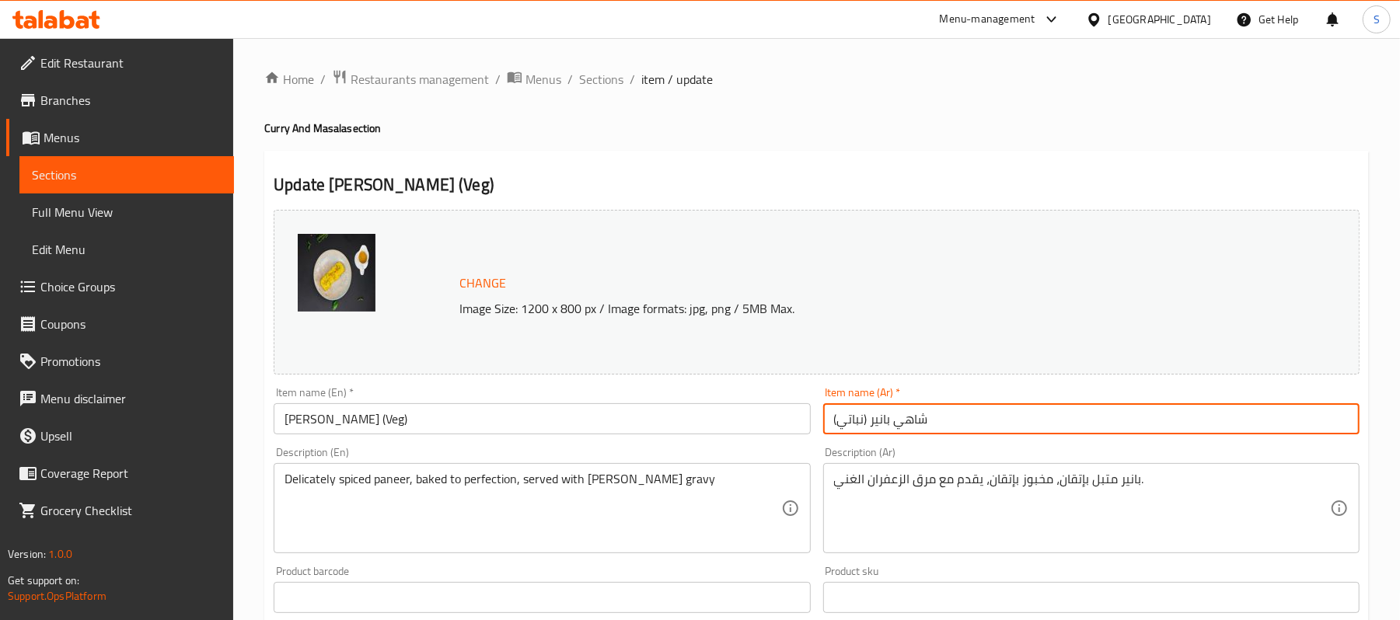
type input "شاهي بانير (نباتي)"
drag, startPoint x: 868, startPoint y: 417, endPoint x: 832, endPoint y: 417, distance: 35.8
click at [832, 417] on input "شاهي بانير (نباتي)" at bounding box center [1091, 418] width 536 height 31
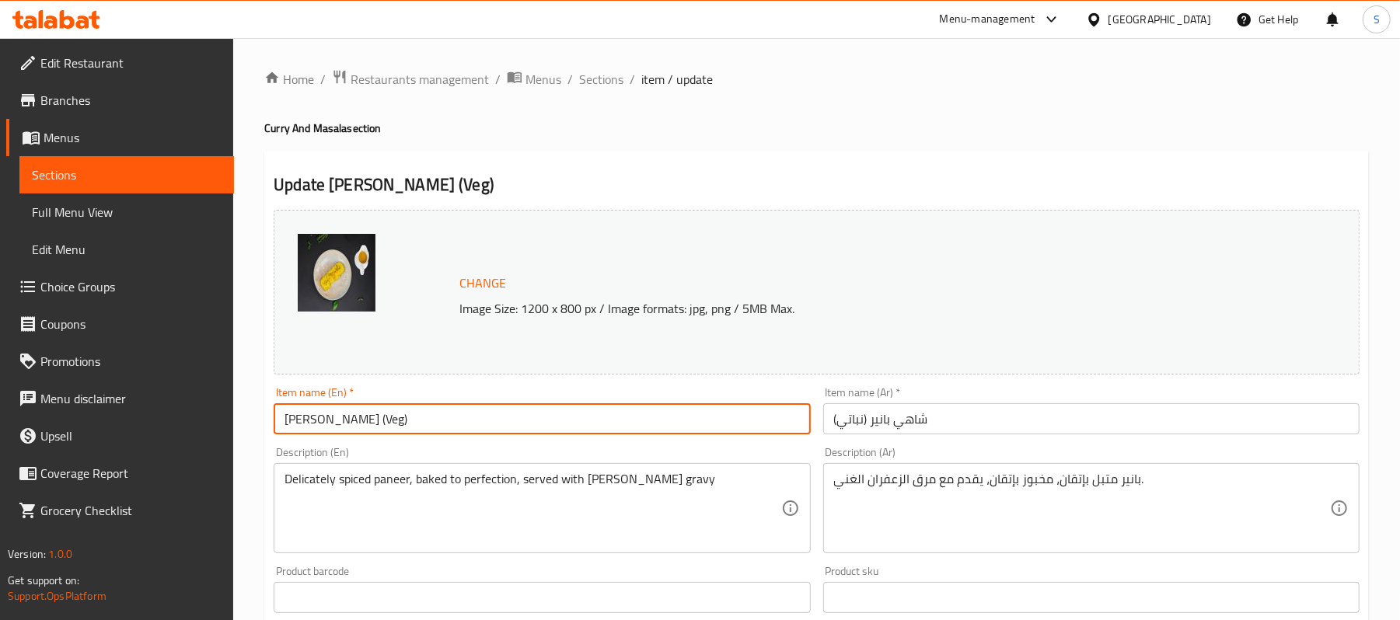
drag, startPoint x: 405, startPoint y: 430, endPoint x: 353, endPoint y: 428, distance: 52.1
click at [353, 428] on input "Shahi Paneer (Veg)" at bounding box center [542, 418] width 536 height 31
click at [701, 421] on input "Shahi Paneer (Veg)" at bounding box center [542, 418] width 536 height 31
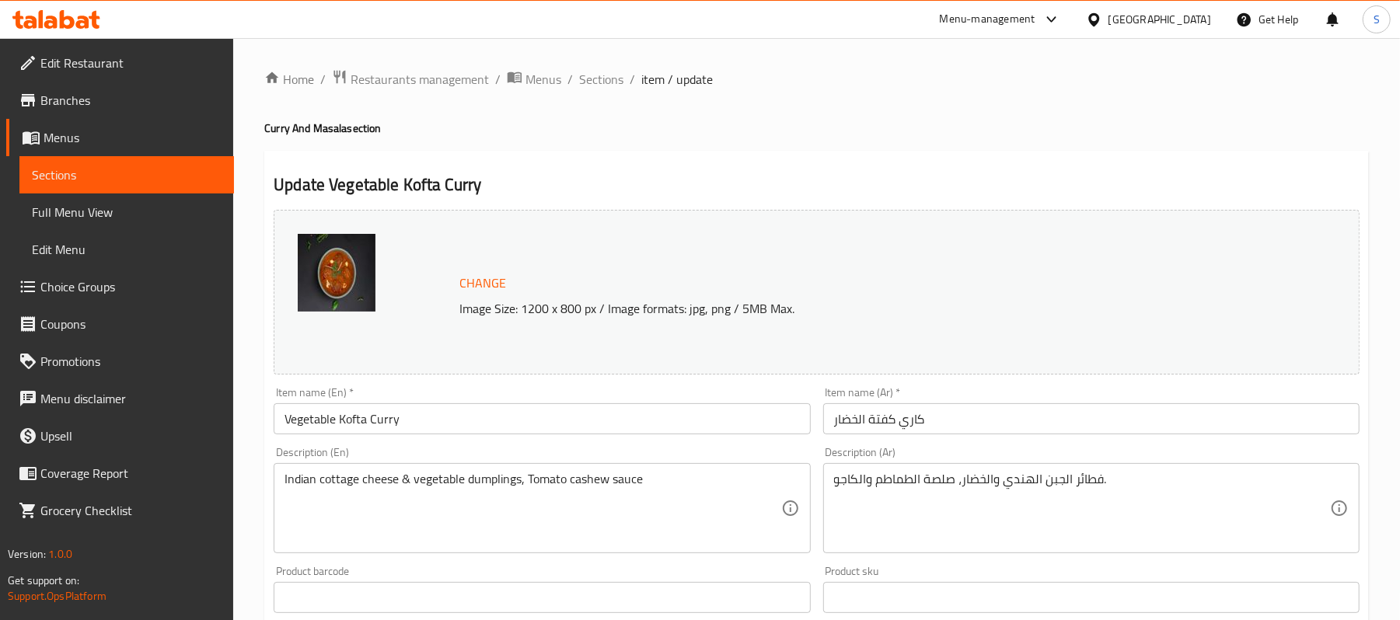
click at [1070, 421] on input "كاري كفتة الخضار" at bounding box center [1091, 418] width 536 height 31
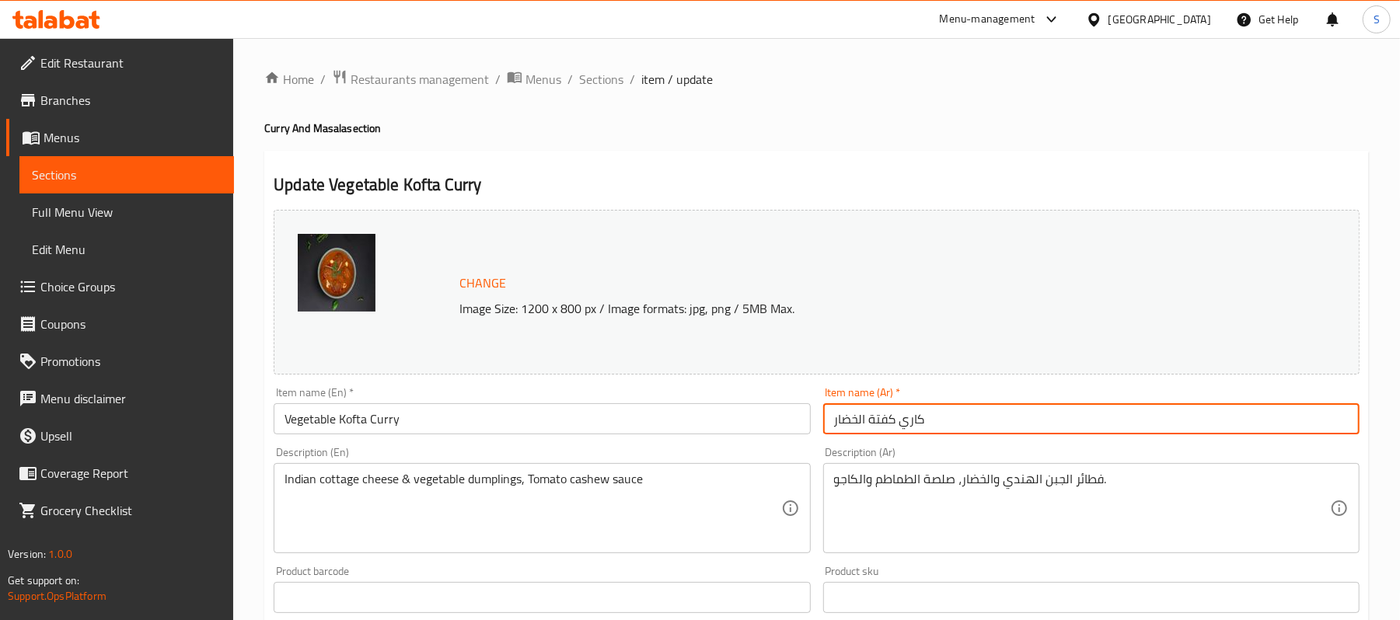
paste input "(نباتي)"
type input "كاري كفتة الخضار (نباتي)"
click at [539, 414] on input "Vegetable Kofta Curry" at bounding box center [542, 418] width 536 height 31
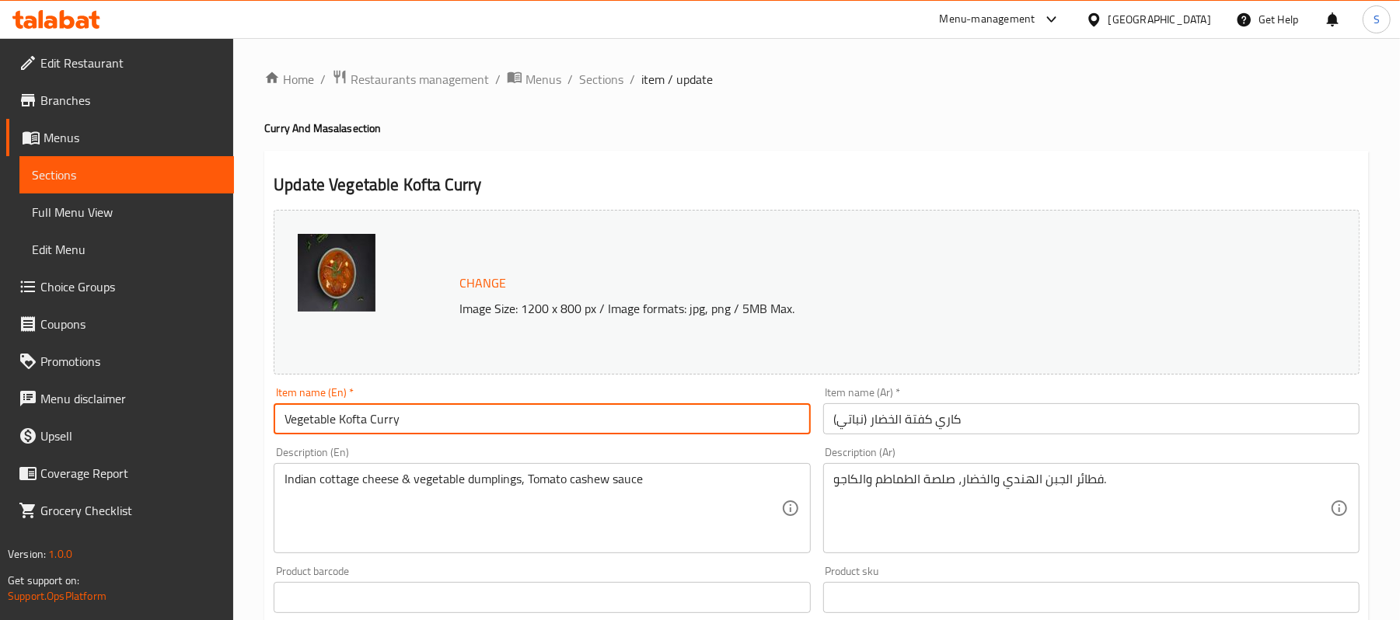
paste input "(Veg)"
click at [404, 417] on input "Vegetable Kofta Curry (Veg)" at bounding box center [542, 418] width 536 height 31
click at [519, 434] on input "Vegetable Kofta Curry (Veg)" at bounding box center [542, 418] width 536 height 31
type input "Vegetable Kofta Curry (Veg)"
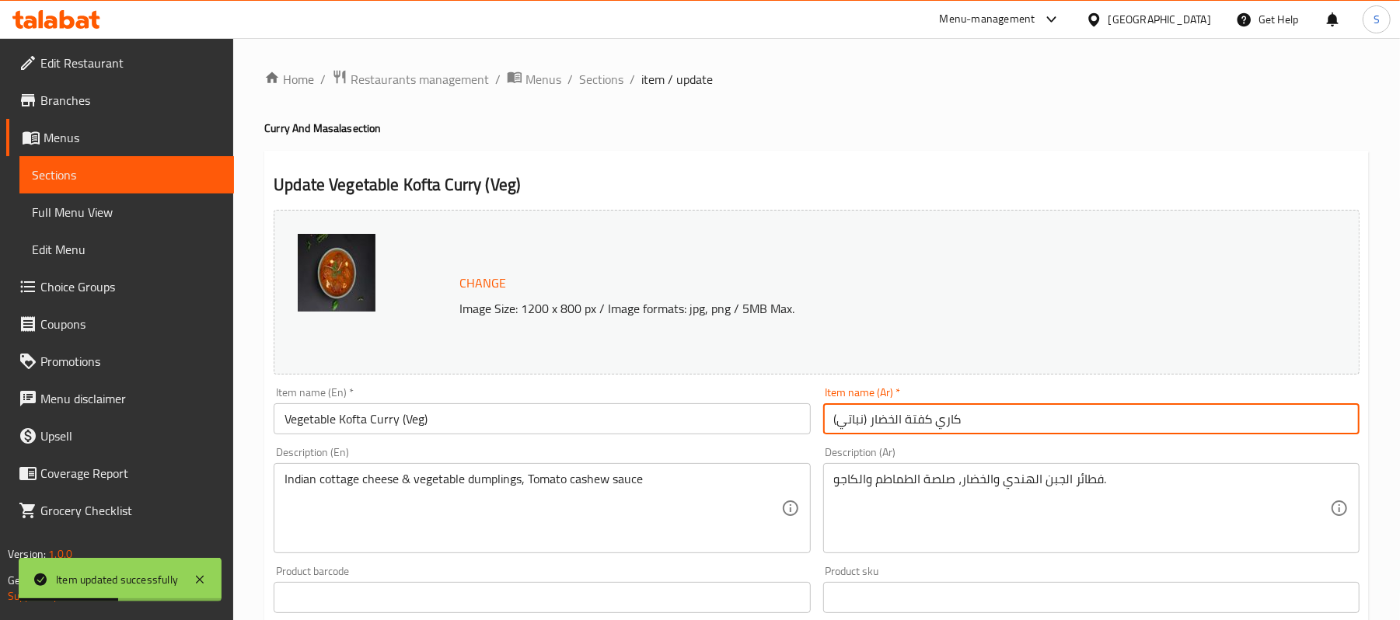
drag, startPoint x: 868, startPoint y: 420, endPoint x: 833, endPoint y: 421, distance: 34.2
click at [833, 421] on input "كاري كفتة الخضار (نباتي)" at bounding box center [1091, 418] width 536 height 31
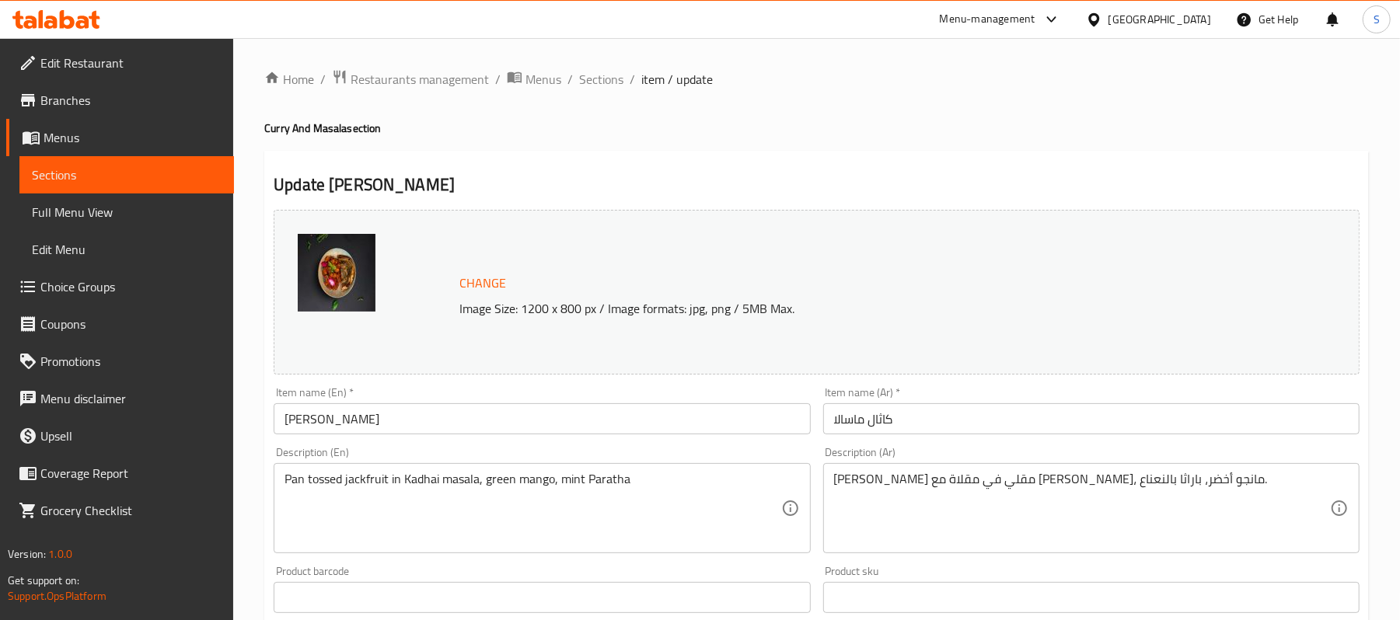
click at [439, 420] on input "[PERSON_NAME]" at bounding box center [542, 418] width 536 height 31
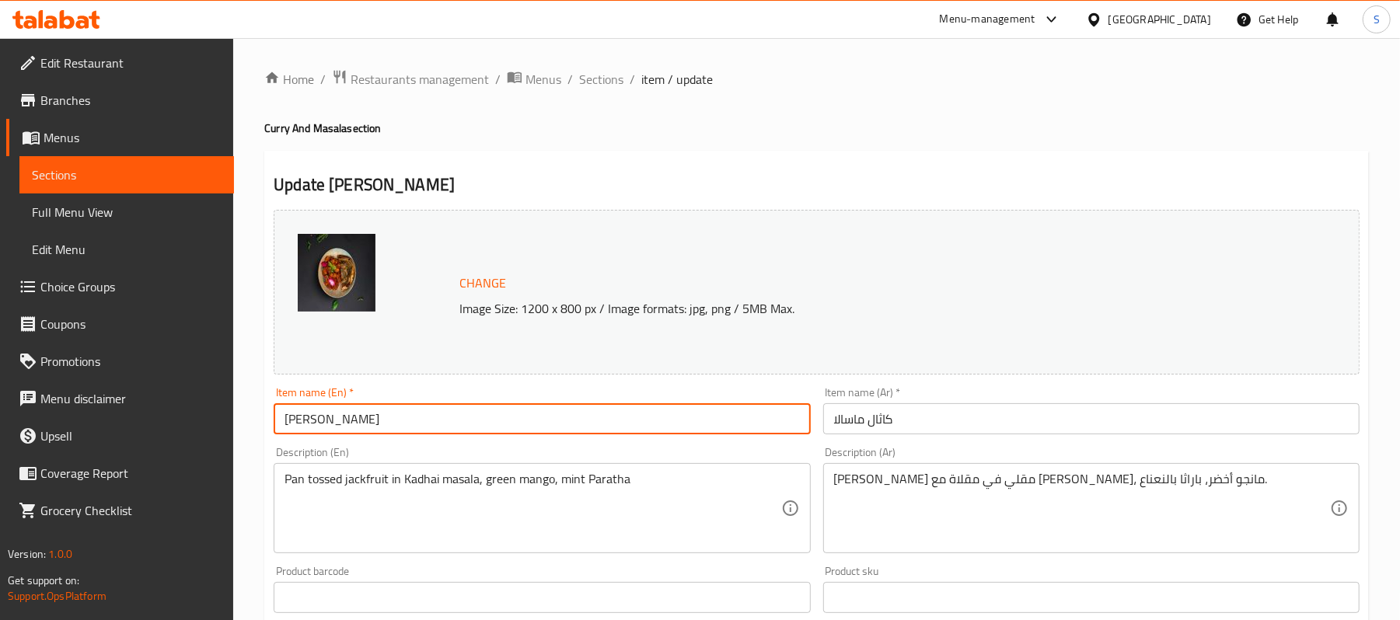
paste input "(Veg)"
type input "[PERSON_NAME] (Veg)"
click at [993, 421] on input "كاثال ماسالا" at bounding box center [1091, 418] width 536 height 31
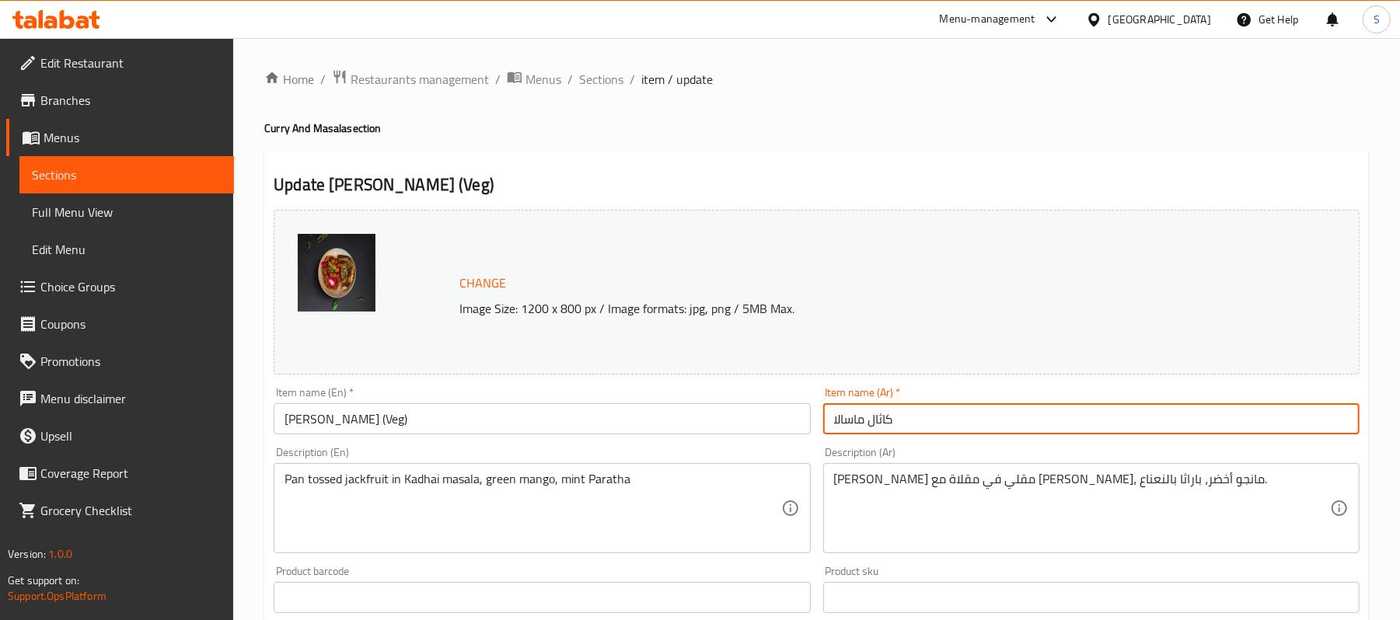
paste input "(نباتي)"
type input "كاثال ماسالا (نباتي)"
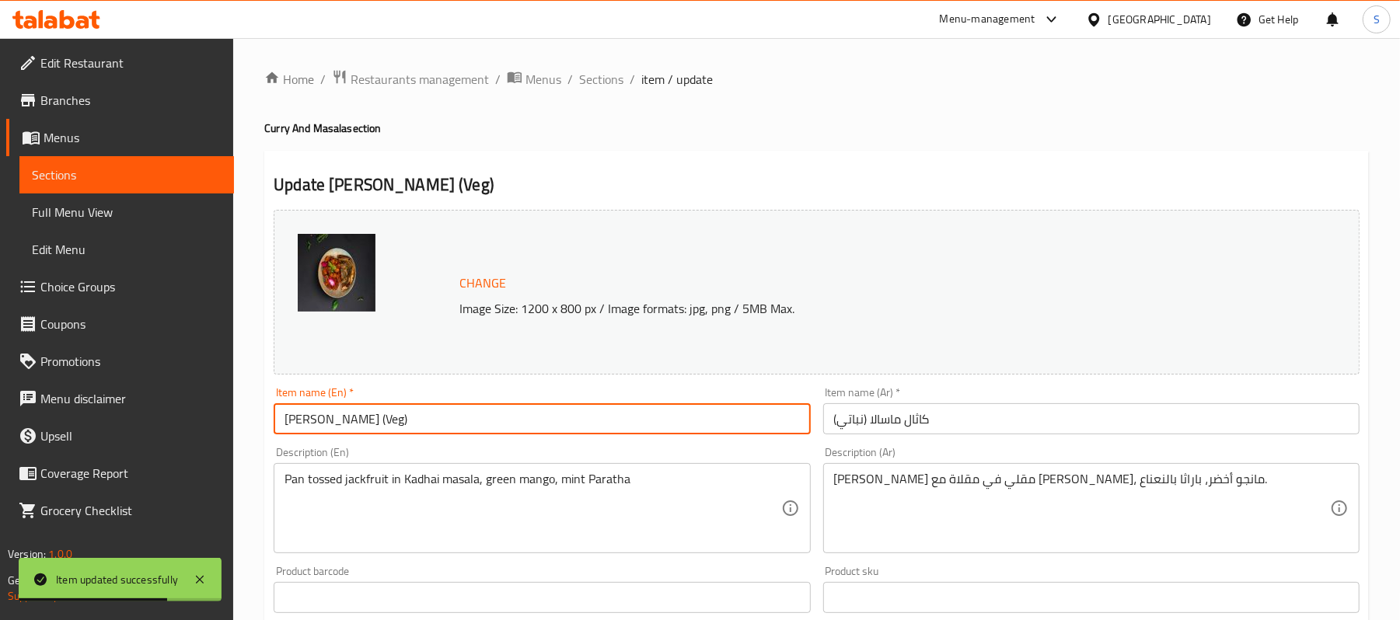
drag, startPoint x: 408, startPoint y: 418, endPoint x: 361, endPoint y: 428, distance: 48.3
click at [361, 428] on input "Kathal Masala (Veg)" at bounding box center [542, 418] width 536 height 31
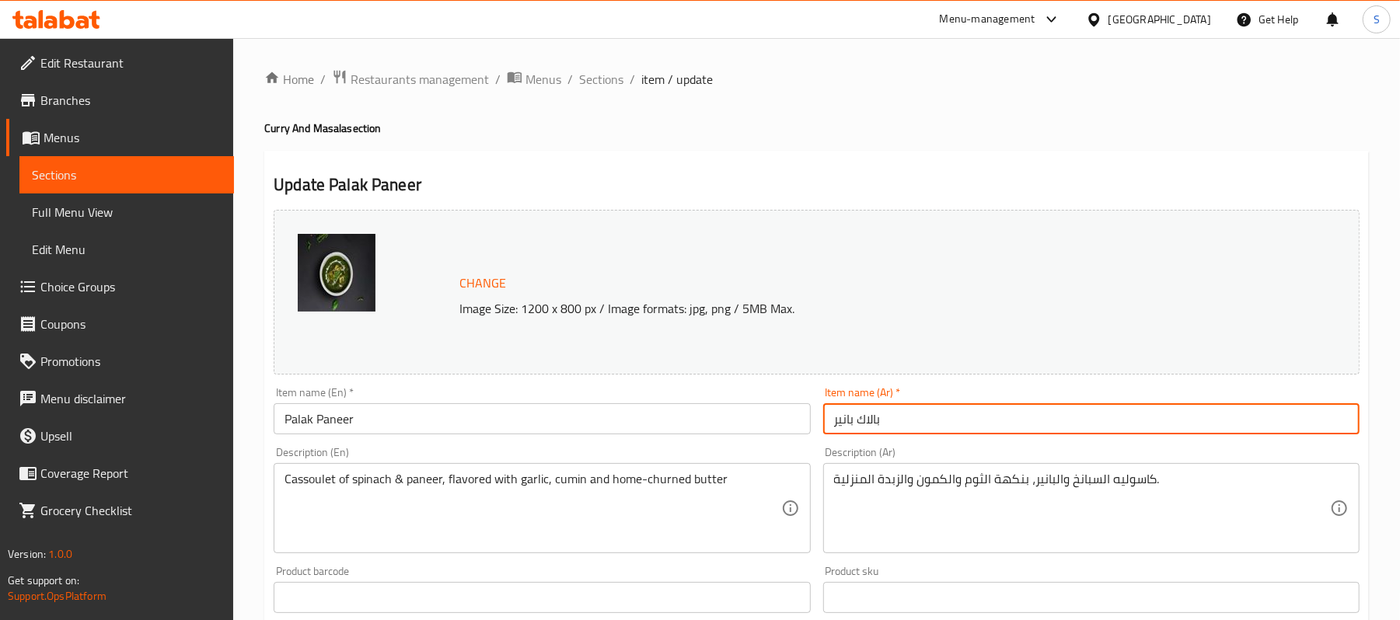
click at [955, 421] on input "بالاك بانير" at bounding box center [1091, 418] width 536 height 31
paste input "(نباتي)"
type input "بالاك بانير (نباتي)"
click at [544, 403] on div "Item name (En)   * [PERSON_NAME] Item name (En) *" at bounding box center [542, 410] width 536 height 47
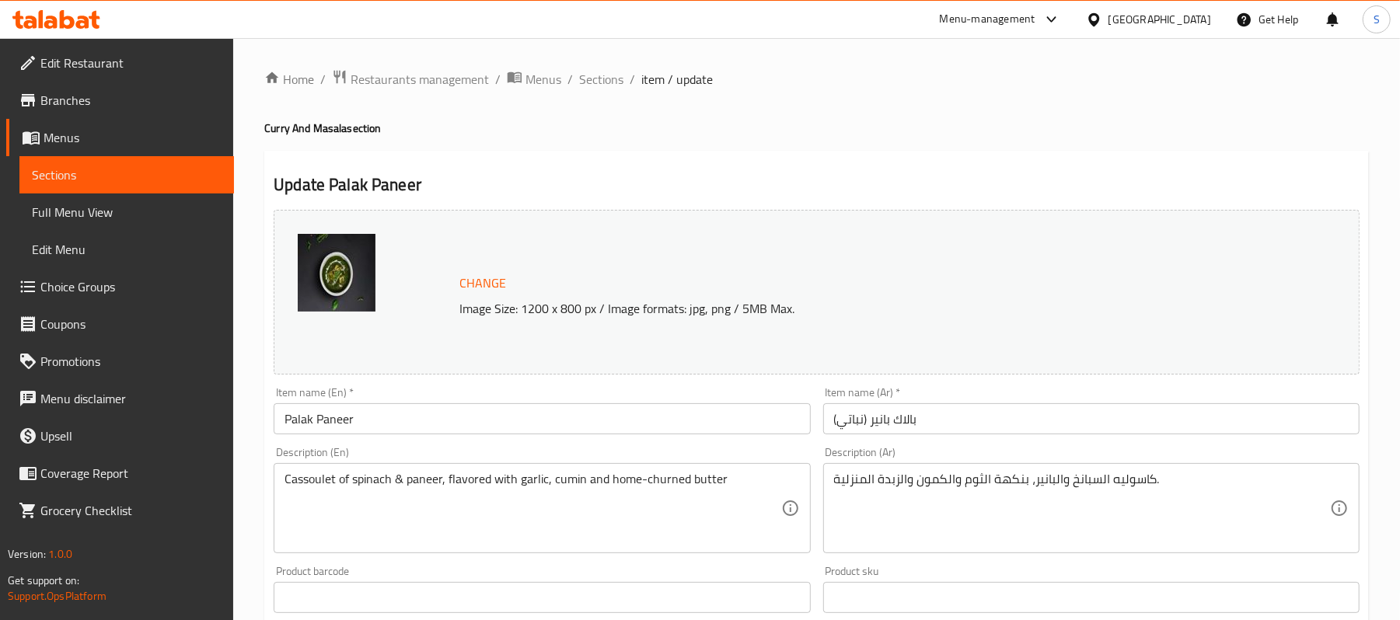
click at [539, 411] on input "Palak Paneer" at bounding box center [542, 418] width 536 height 31
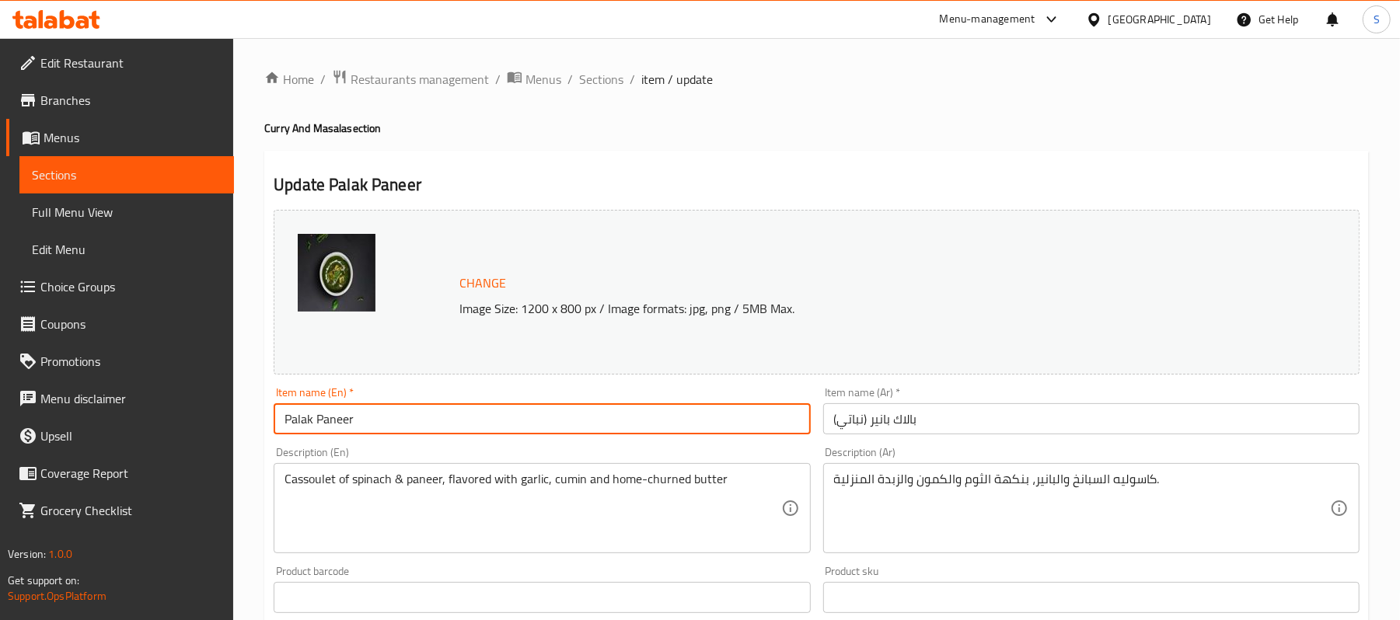
paste input "(Veg)"
click at [573, 430] on input "Palak Paneer(Veg)" at bounding box center [542, 418] width 536 height 31
type input "Palak Paneer(Veg)"
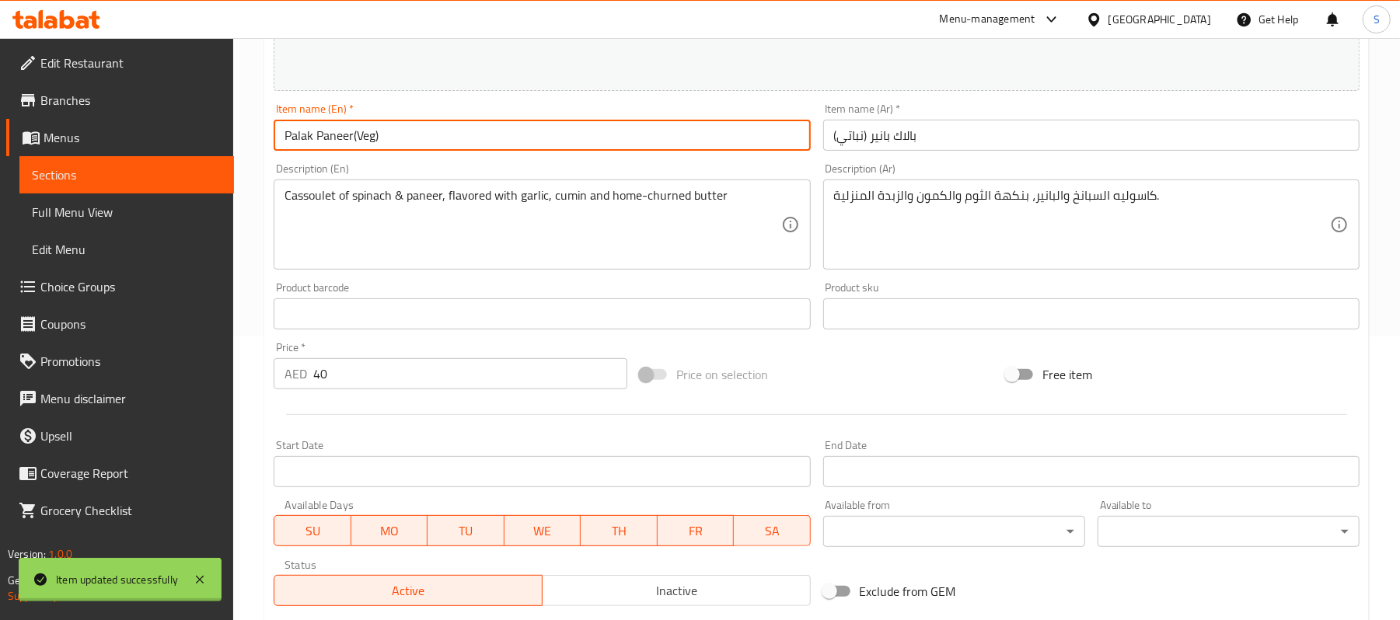
scroll to position [311, 0]
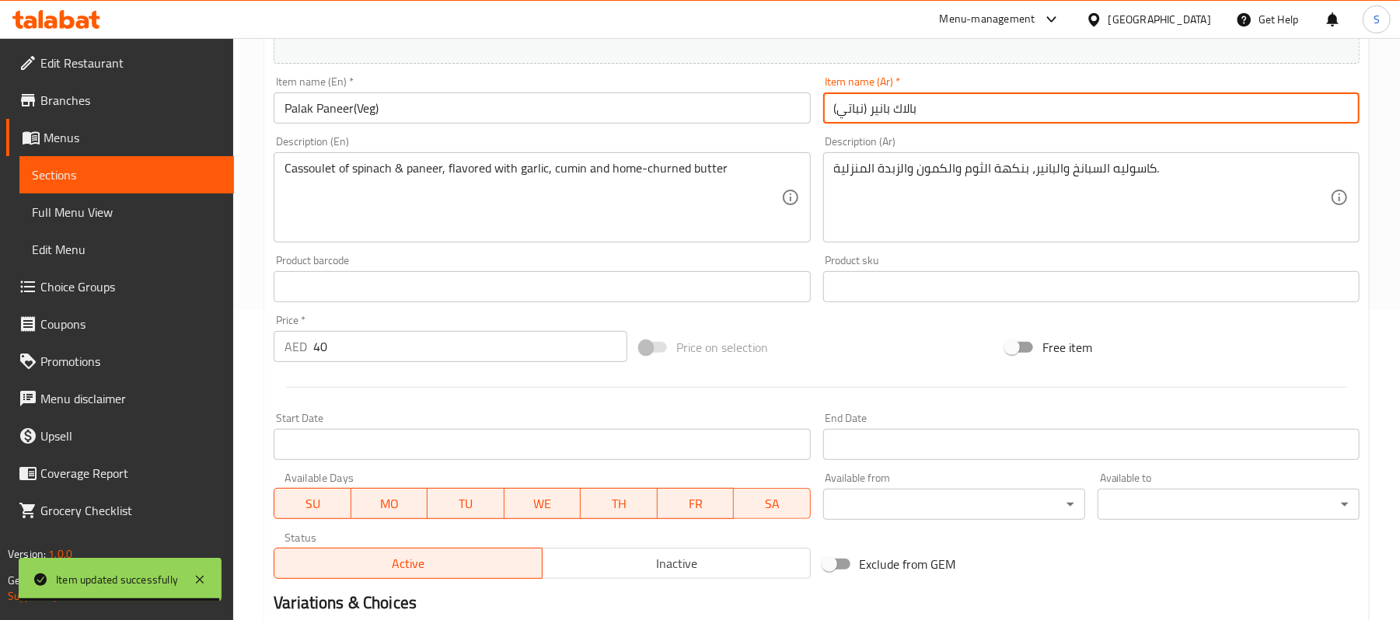
drag, startPoint x: 866, startPoint y: 110, endPoint x: 835, endPoint y: 113, distance: 31.2
click at [835, 113] on input "بالاك بانير (نباتي)" at bounding box center [1091, 108] width 536 height 31
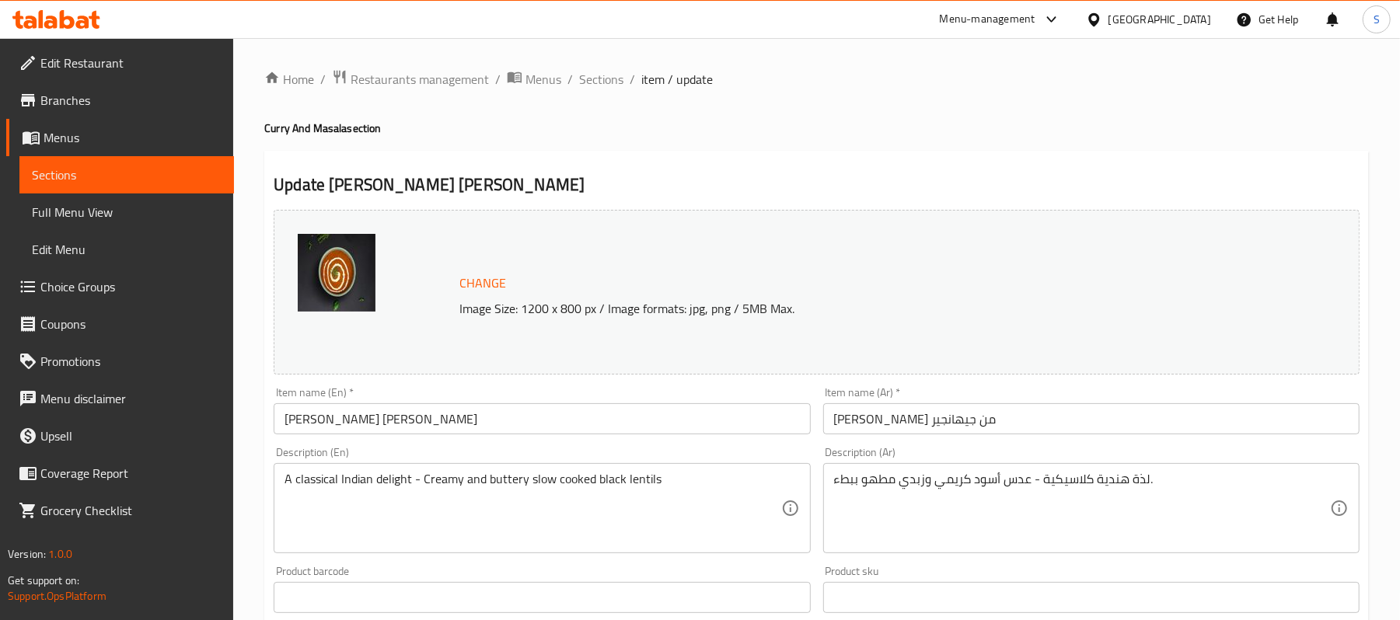
click at [473, 426] on input "Jehangir’S Dal Makhani" at bounding box center [542, 418] width 536 height 31
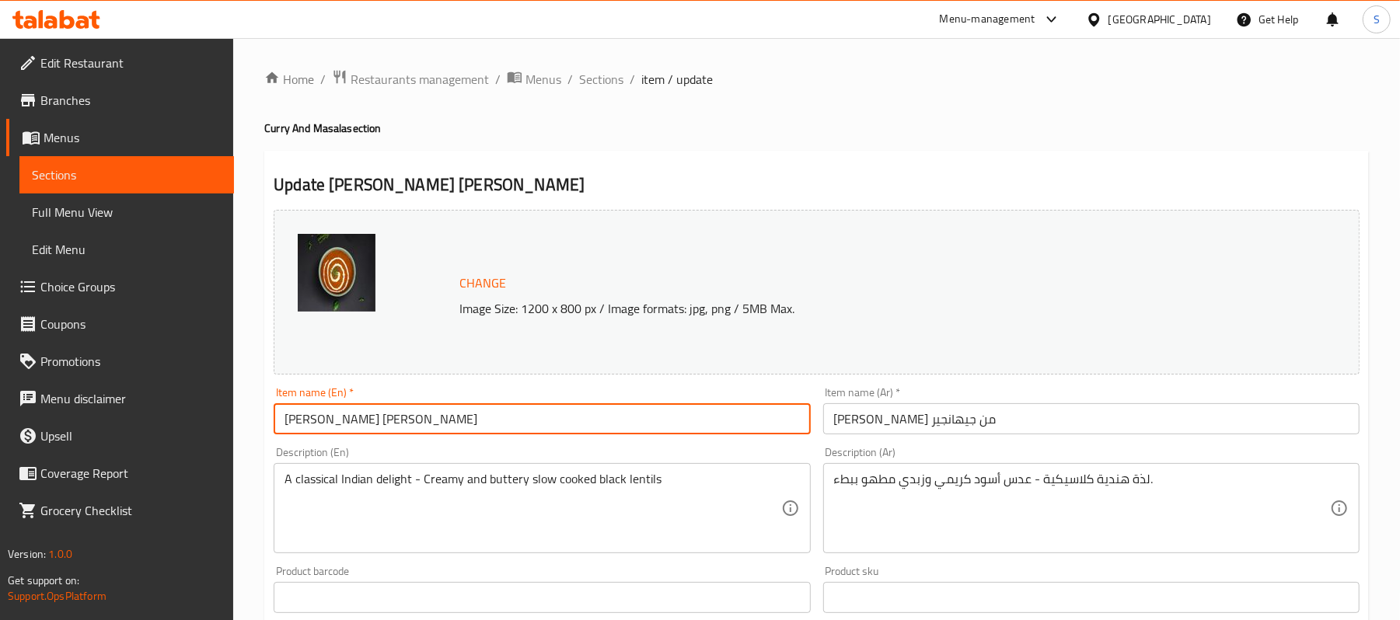
paste input "(Veg)"
type input "Jehangir’S Dal Makhani (Veg)"
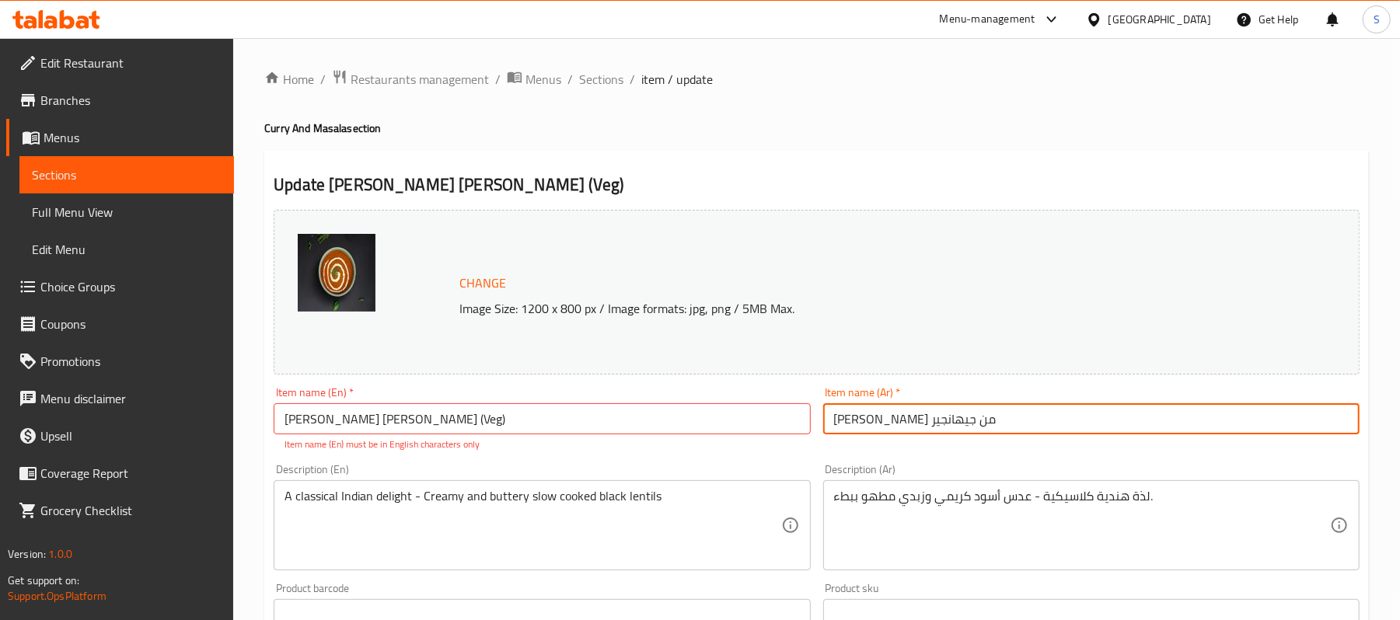
click at [1002, 429] on input "دال ماخاني من جيهانجير" at bounding box center [1091, 418] width 536 height 31
paste input "(نباتي)"
type input "دال ماخاني من جيهانجير (نباتي)"
click at [513, 446] on p "Item name (En) must be in English characters only" at bounding box center [542, 445] width 515 height 14
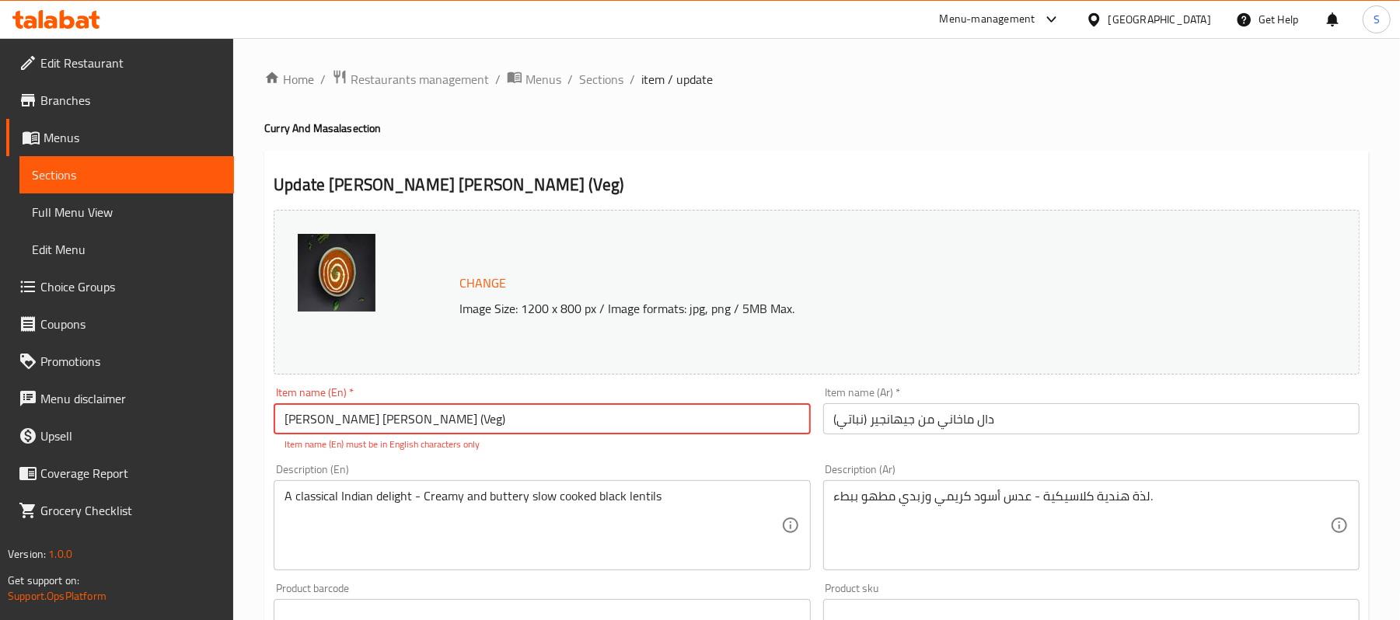
click at [510, 430] on input "Jehangir’S Dal Makhani (Veg)" at bounding box center [542, 418] width 536 height 31
click at [333, 424] on input "Jehangir’S Dal Makhani (Veg)" at bounding box center [542, 418] width 536 height 31
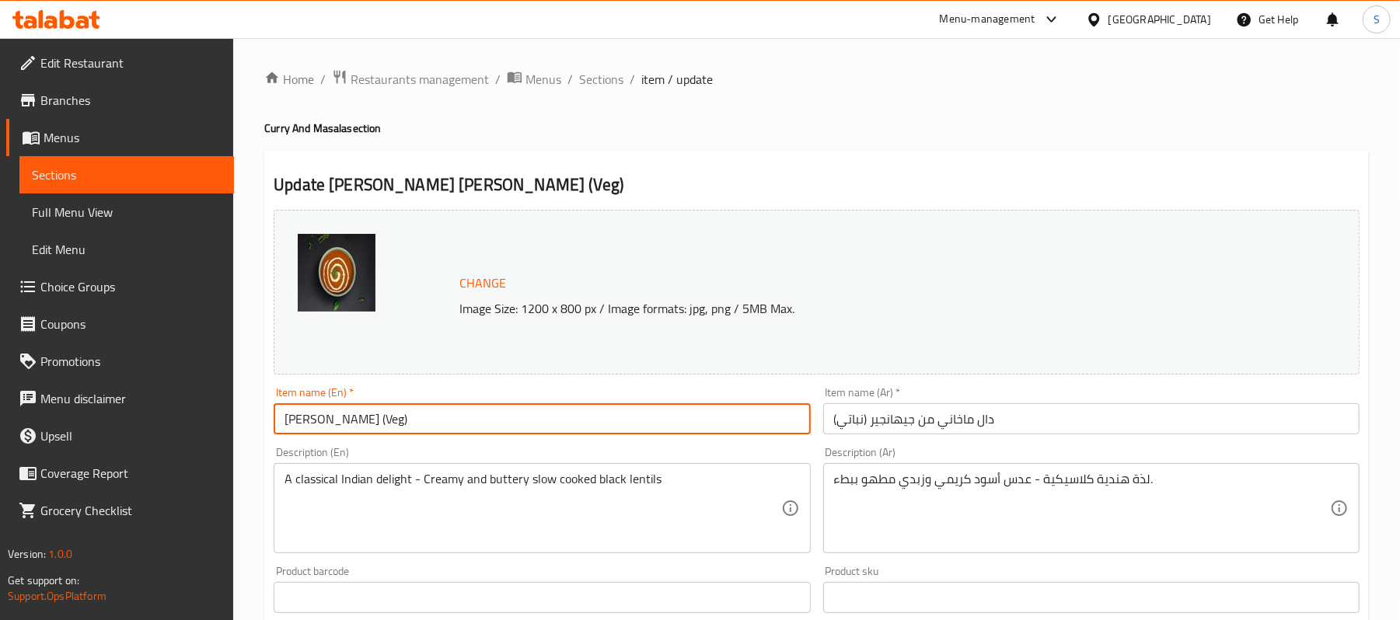
click at [337, 421] on input "JehangirS Dal Makhani (Veg)" at bounding box center [542, 418] width 536 height 31
click at [581, 426] on input "JehangirS Dal Makhani (Veg)" at bounding box center [542, 418] width 536 height 31
type input "JehangirS Dal Makhani (Veg)"
drag, startPoint x: 459, startPoint y: 415, endPoint x: 404, endPoint y: 427, distance: 55.6
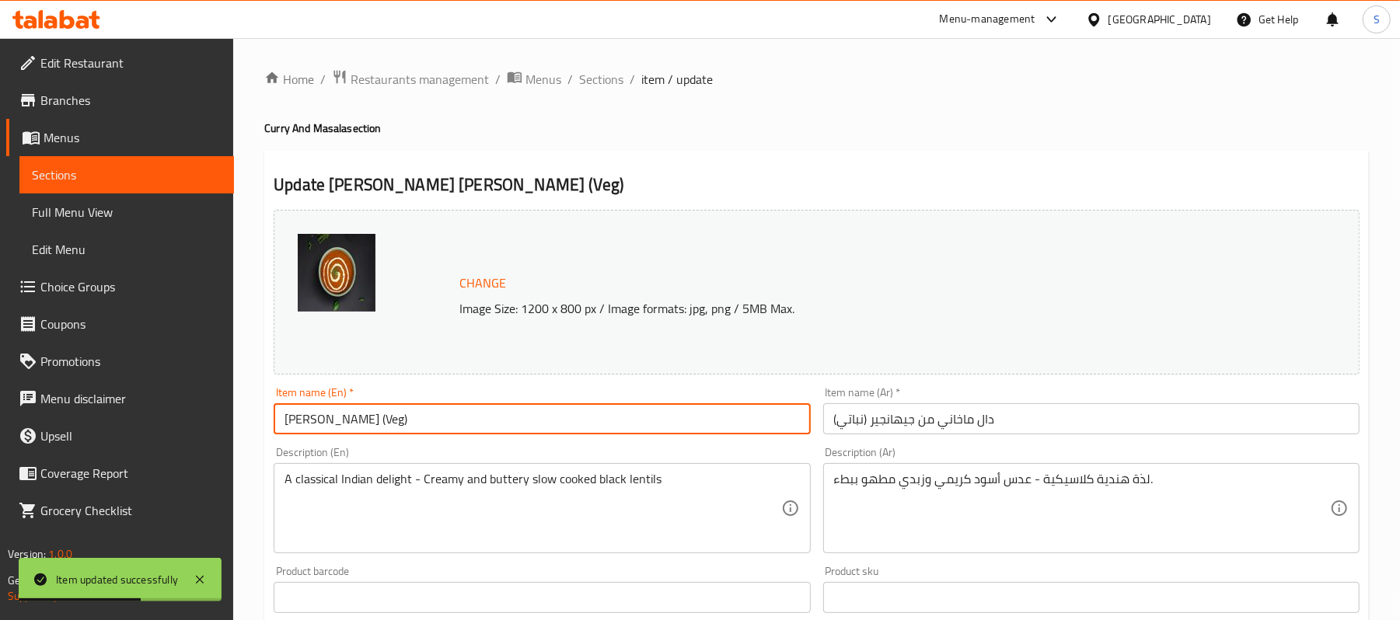
click at [404, 427] on input "JehangirS Dal Makhani (Veg)" at bounding box center [542, 418] width 536 height 31
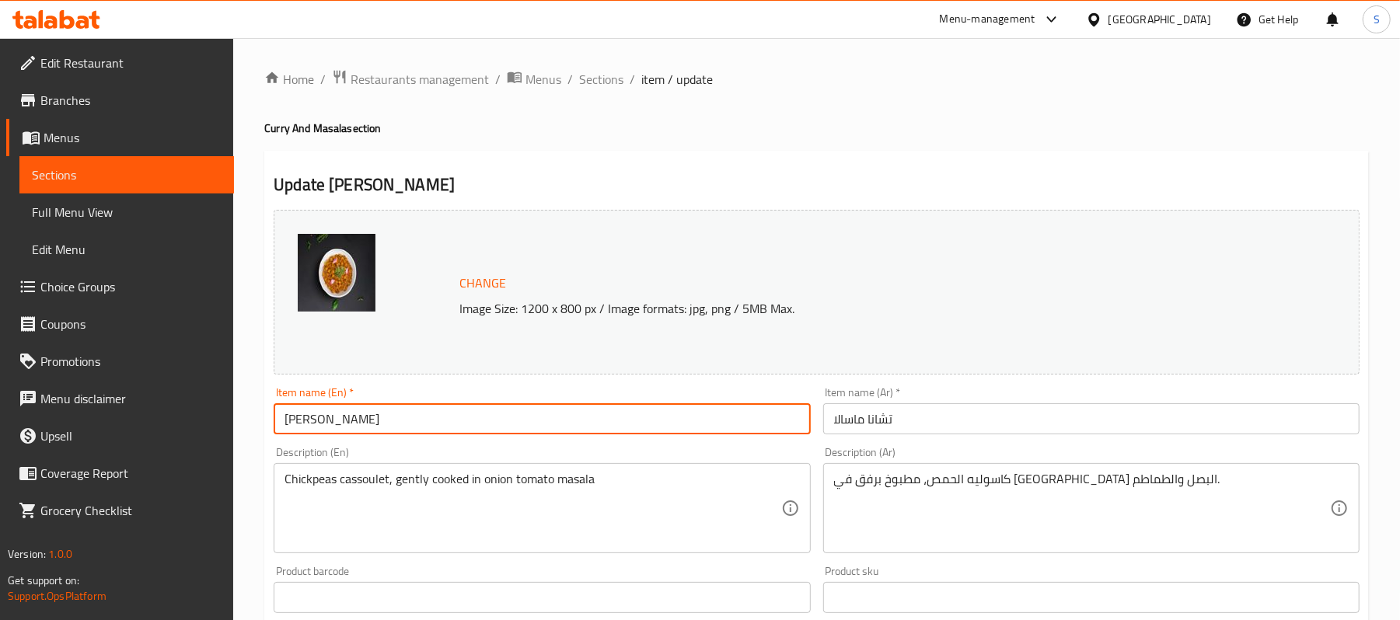
click at [428, 407] on input "[PERSON_NAME]" at bounding box center [542, 418] width 536 height 31
paste input "(نباتي)"
type input "[PERSON_NAME]"
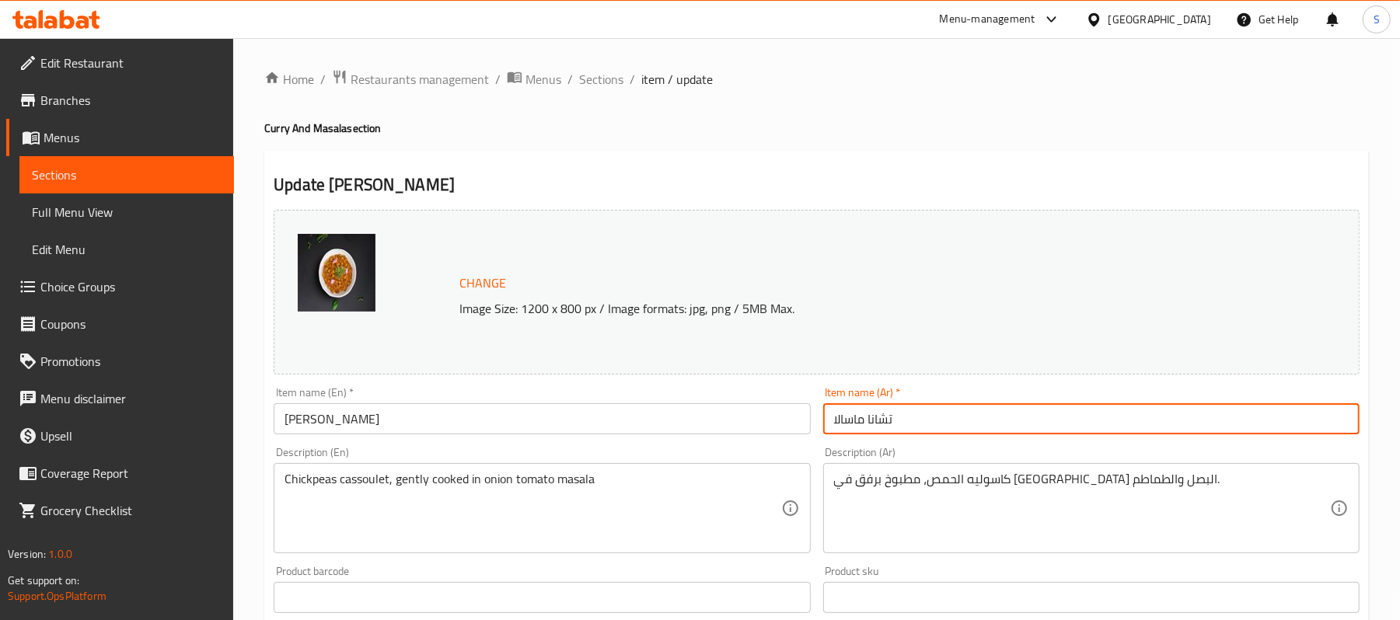
click at [922, 423] on input "تشانا ماسالا" at bounding box center [1091, 418] width 536 height 31
paste input "(نباتي)"
type input "تشانا ماسالا (نباتي)"
click at [449, 415] on input "Chana Masala" at bounding box center [542, 418] width 536 height 31
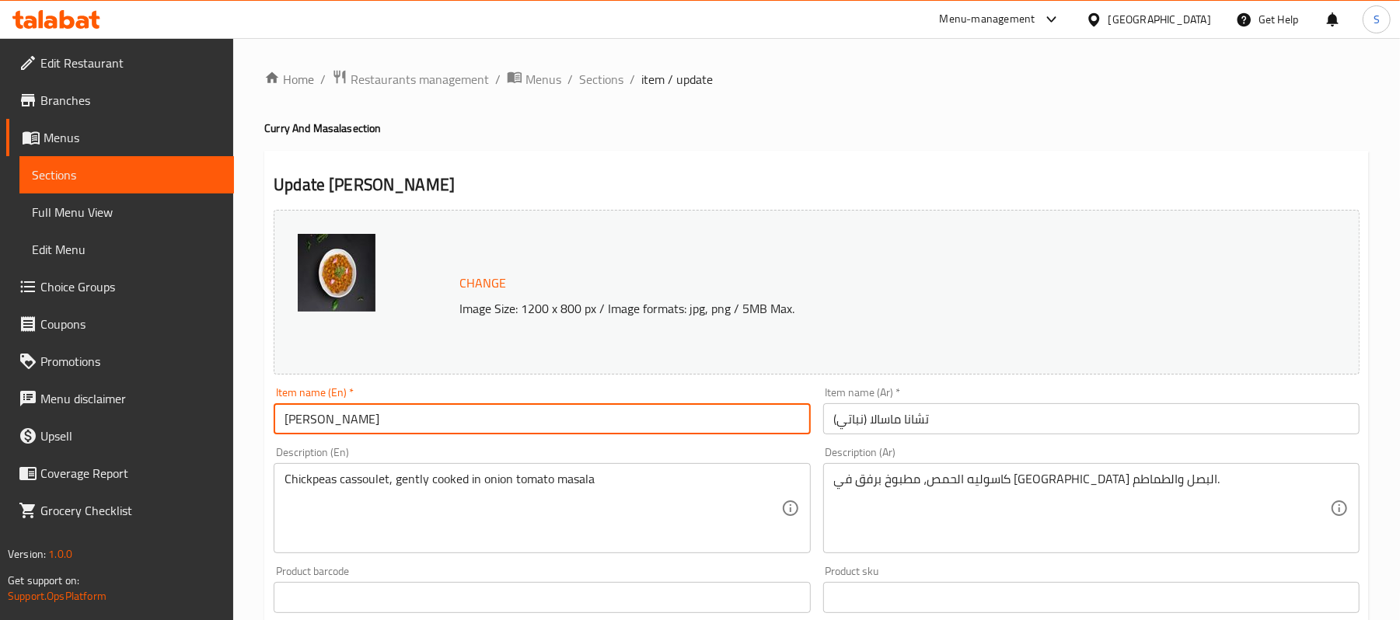
paste input "(Veg)"
type input "Chana Masala (Veg)"
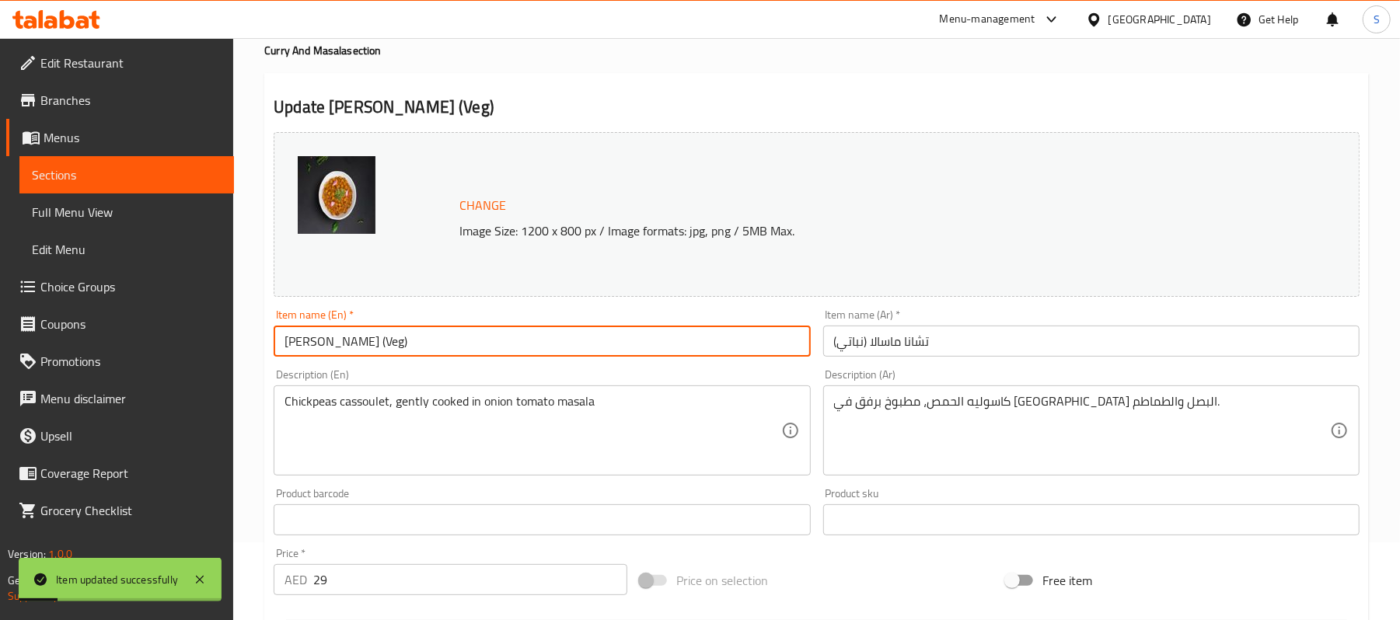
scroll to position [207, 0]
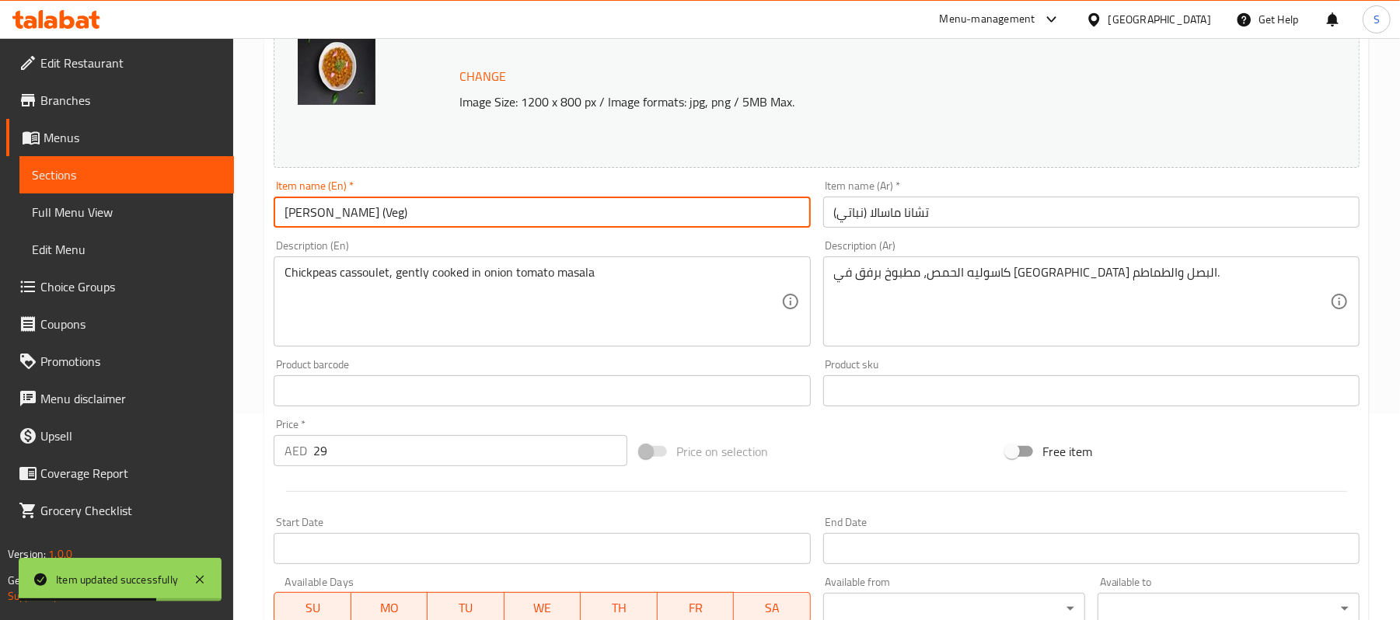
click at [940, 218] on input "تشانا ماسالا (نباتي)" at bounding box center [1091, 212] width 536 height 31
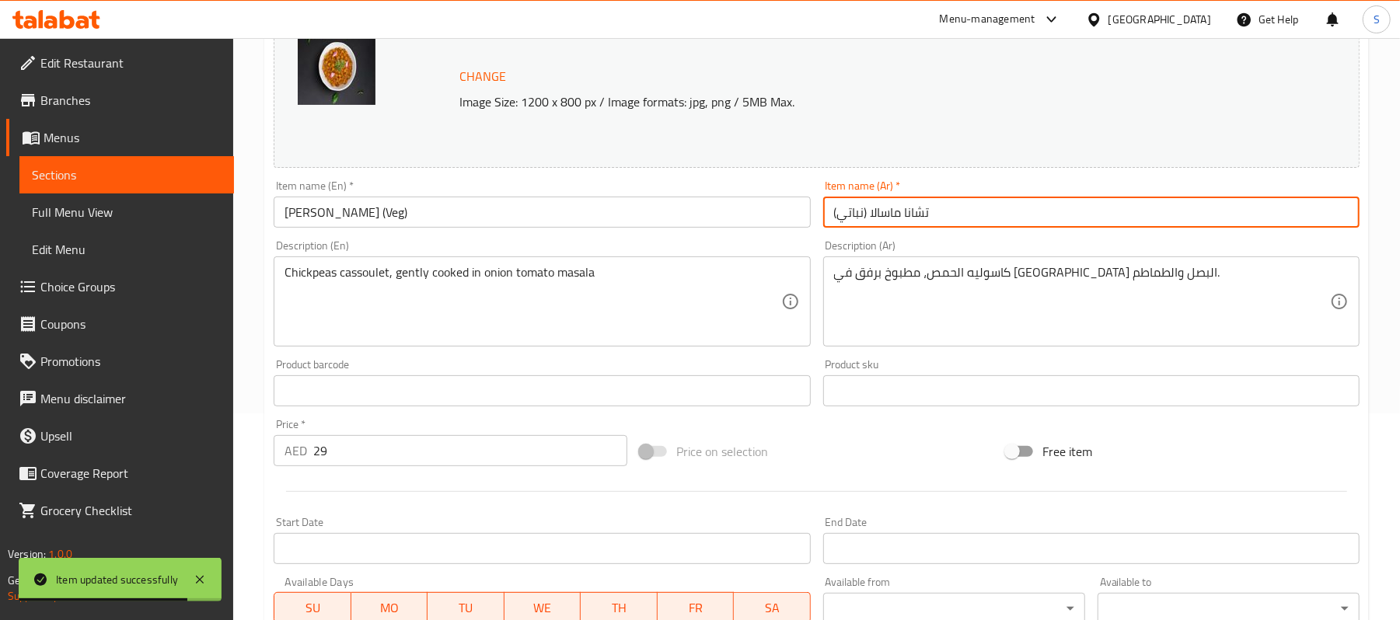
drag, startPoint x: 868, startPoint y: 212, endPoint x: 826, endPoint y: 209, distance: 42.9
click at [826, 209] on input "تشانا ماسالا (نباتي)" at bounding box center [1091, 212] width 536 height 31
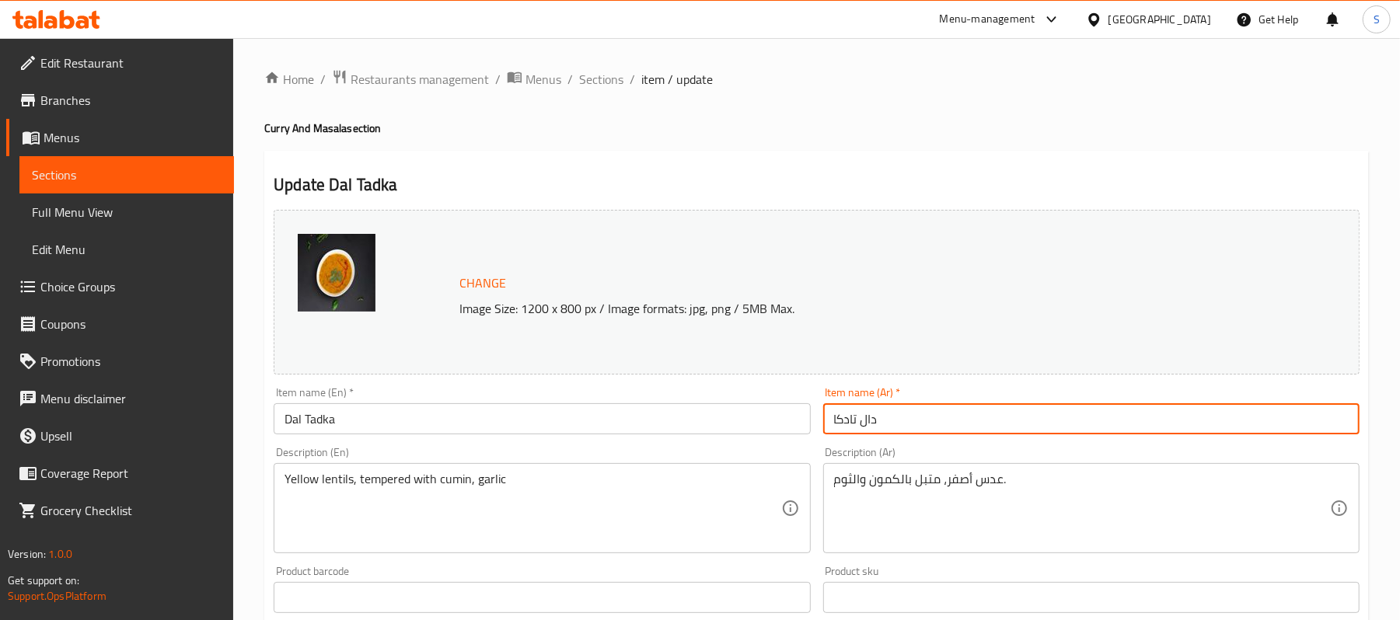
click at [958, 434] on input "دال تادكا" at bounding box center [1091, 418] width 536 height 31
paste input "(Veg)"
type input "دال تادكا"
click at [592, 418] on input "Dal Tadka" at bounding box center [542, 418] width 536 height 31
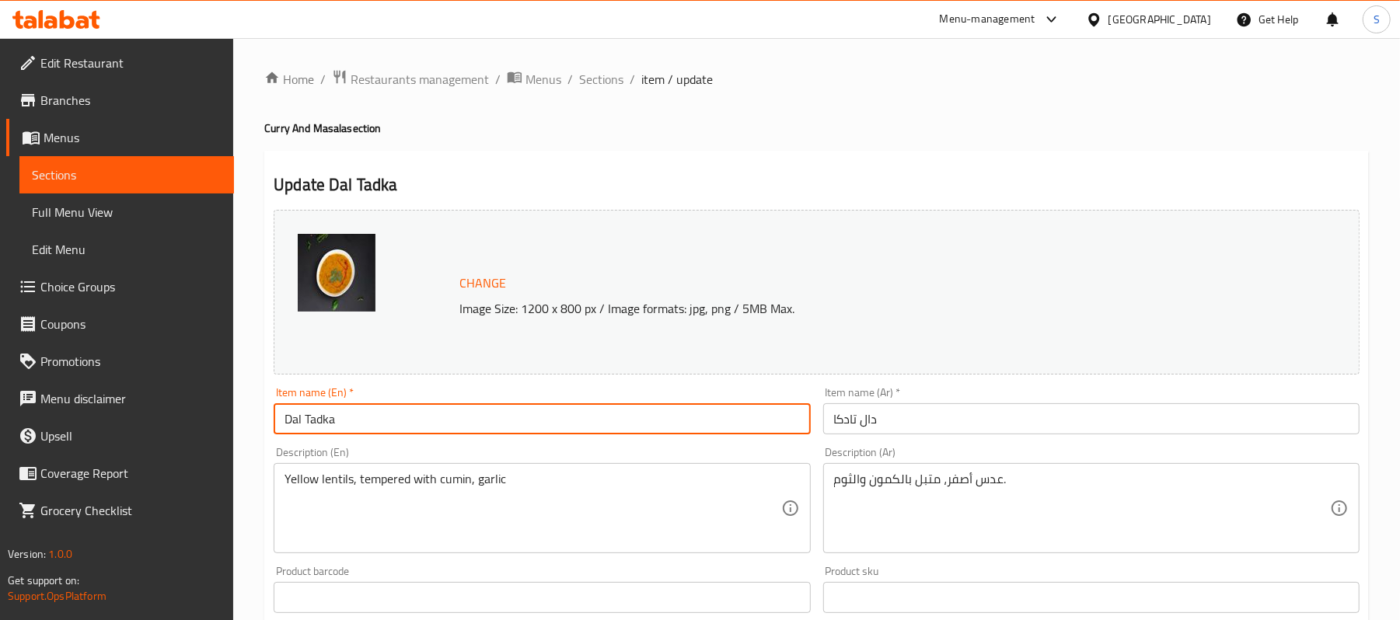
paste input "(Veg)"
type input "Dal Tadka(Veg)"
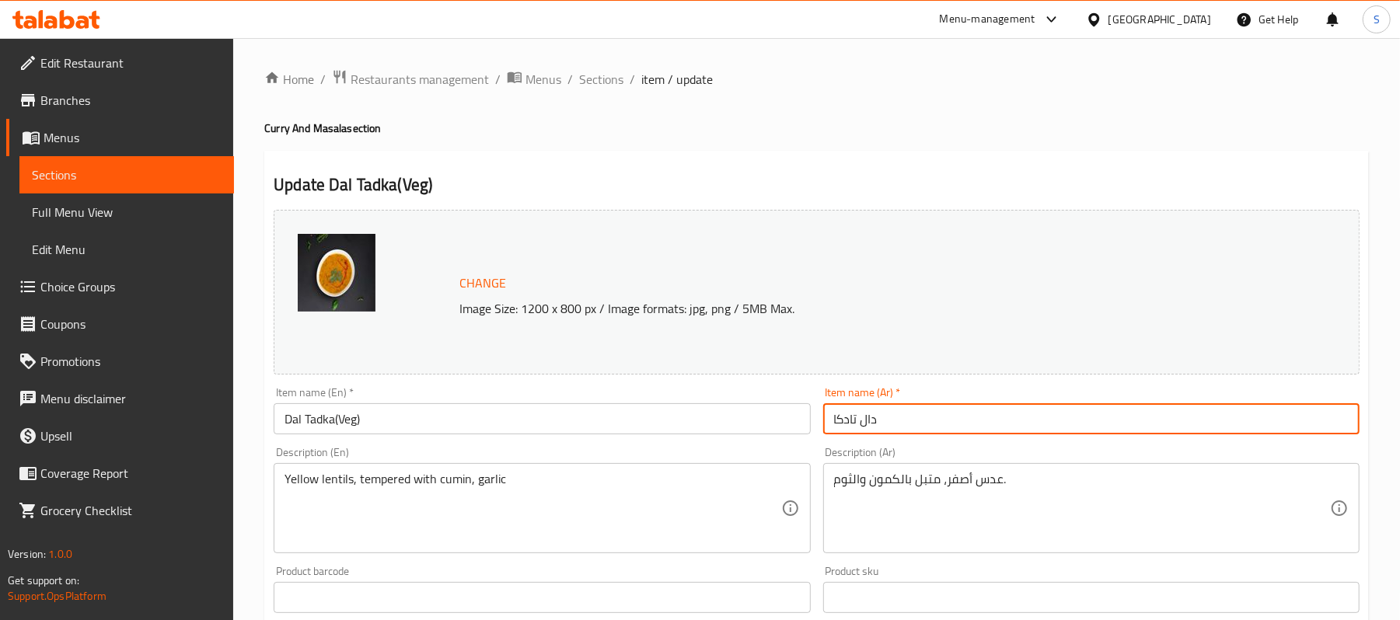
click at [945, 409] on input "دال تادكا" at bounding box center [1091, 418] width 536 height 31
paste input "(نباتي)"
type input "دال تادكا (نباتي)"
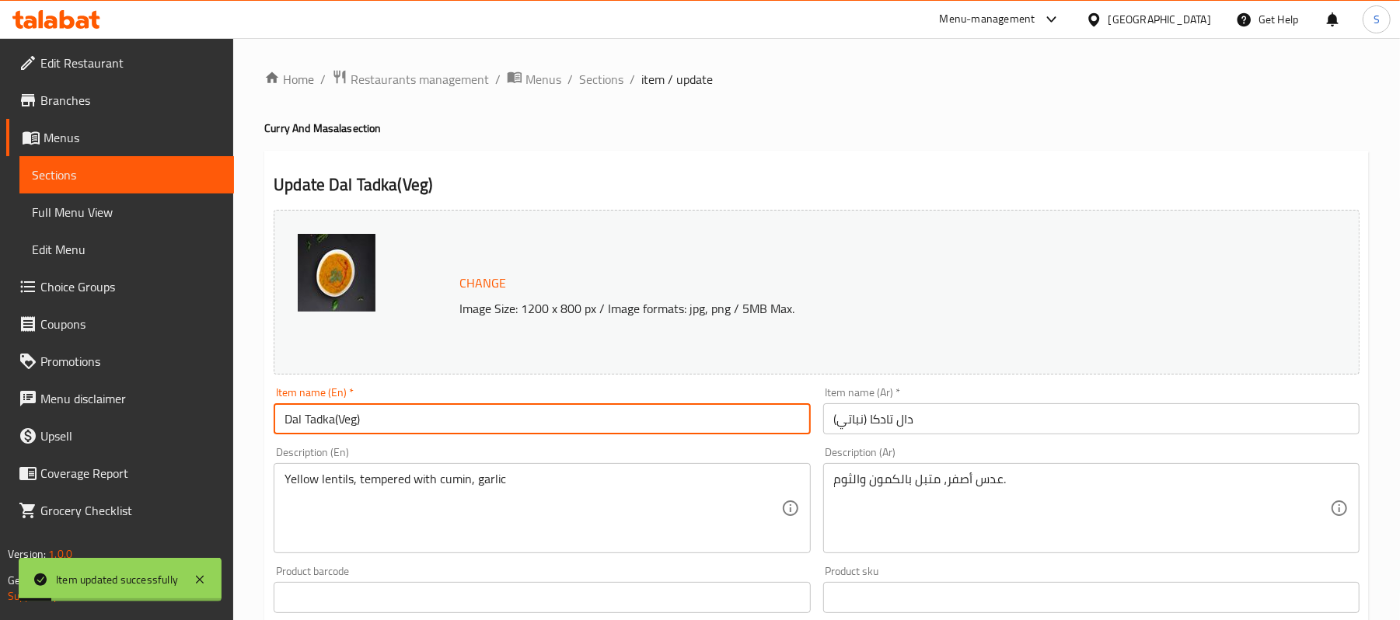
drag, startPoint x: 494, startPoint y: 418, endPoint x: 334, endPoint y: 420, distance: 160.1
click at [334, 420] on input "Dal Tadka(Veg)" at bounding box center [542, 418] width 536 height 31
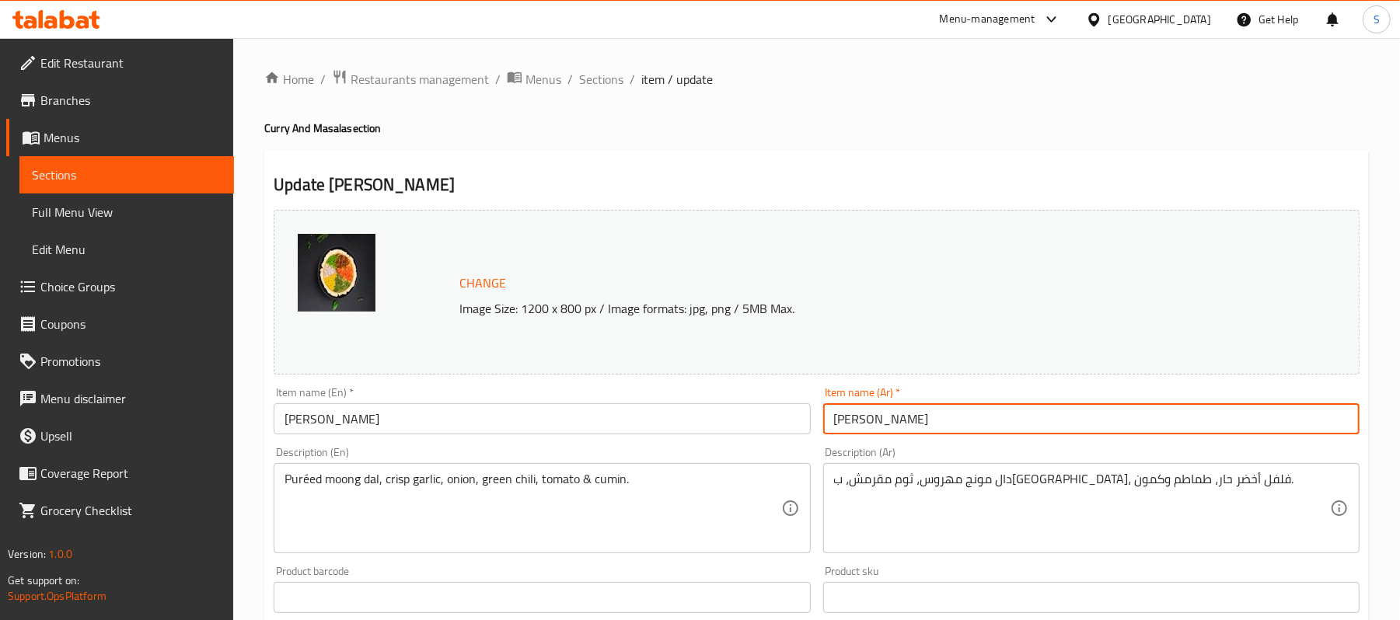
click at [1003, 421] on input "[PERSON_NAME]" at bounding box center [1091, 418] width 536 height 31
paste input "(نباتي)"
type input "[PERSON_NAME](نباتي)"
click at [493, 408] on input "Dal Mooradabadi" at bounding box center [542, 418] width 536 height 31
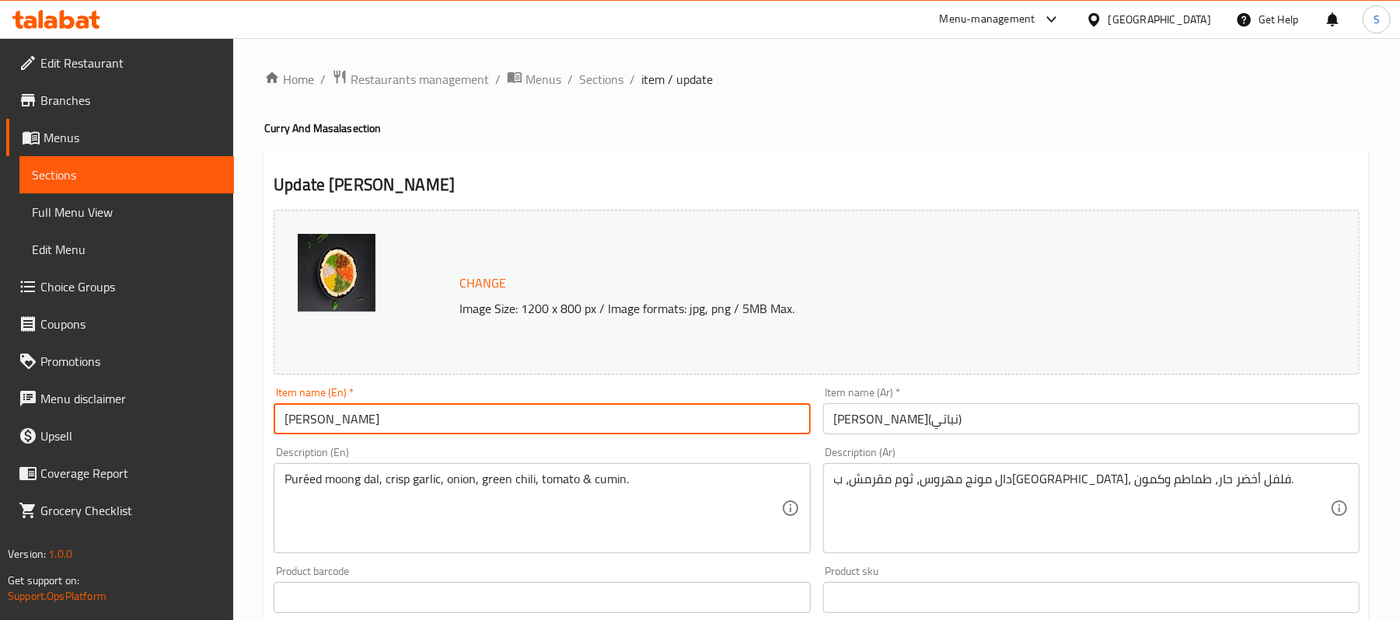
paste input "(Veg)"
type input "Dal Mooradabadi (Veg)"
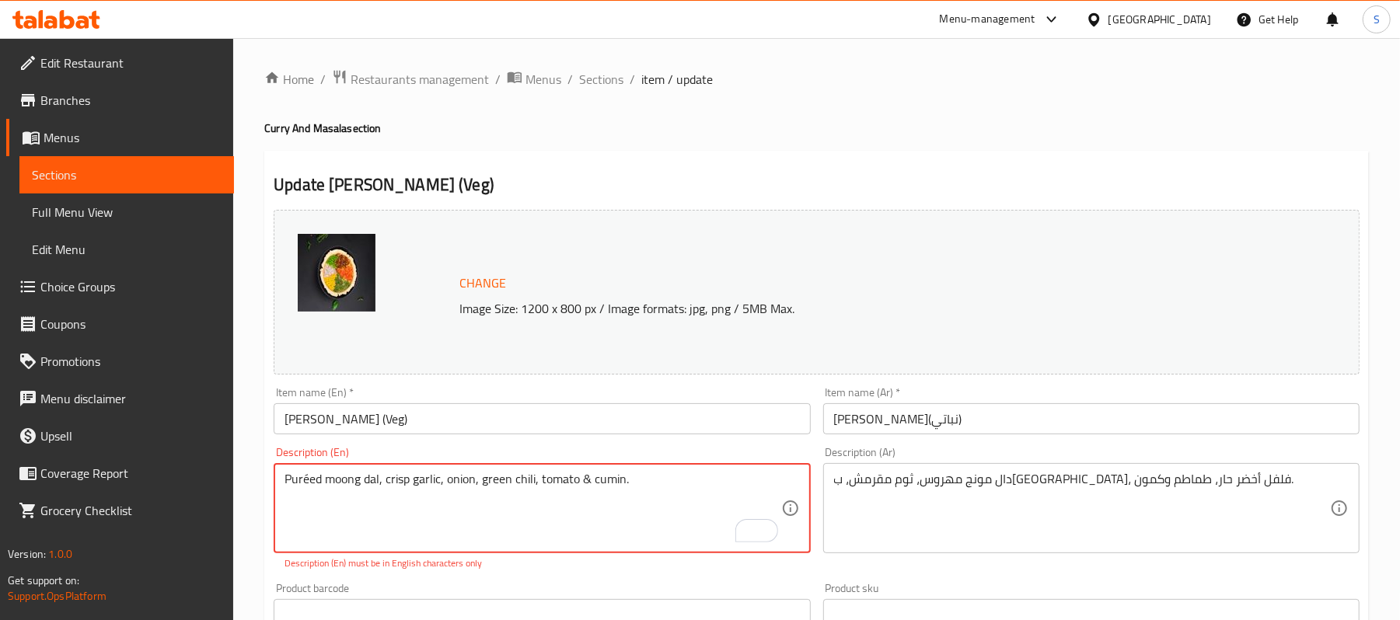
click at [305, 473] on textarea "Puréed moong dal, crisp garlic, onion, green chili, tomato & cumin." at bounding box center [533, 509] width 496 height 74
type textarea "Pureed moong dal, crisp garlic, onion, green chili, tomato & cumin."
click at [477, 417] on input "Dal Mooradabadi (Veg)" at bounding box center [542, 418] width 536 height 31
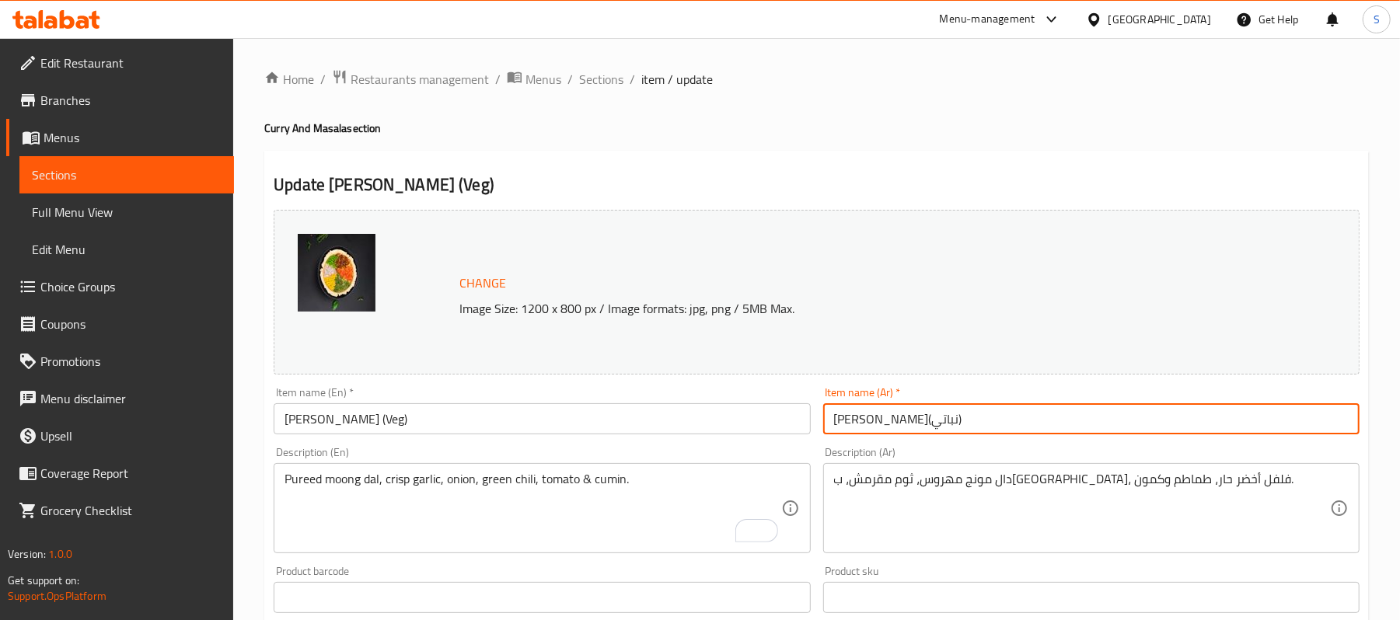
drag, startPoint x: 868, startPoint y: 420, endPoint x: 835, endPoint y: 414, distance: 33.2
click at [835, 414] on input "دال مورادابادي(نباتي)" at bounding box center [1091, 418] width 536 height 31
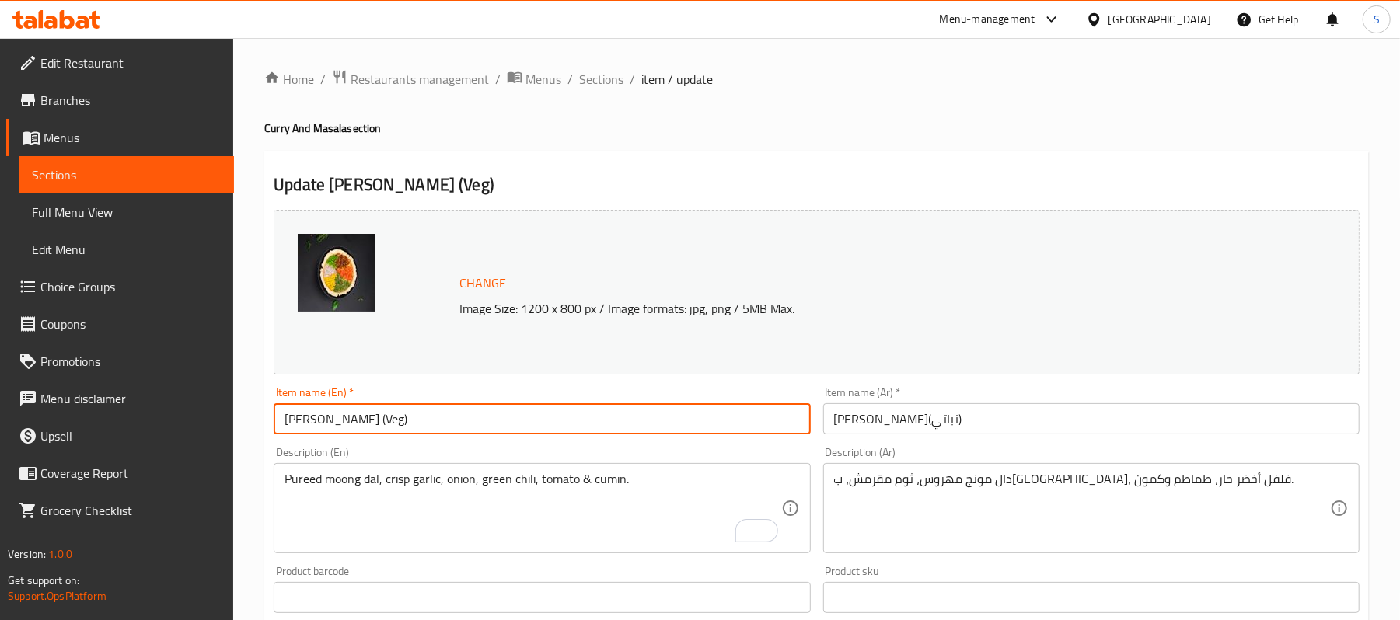
drag, startPoint x: 431, startPoint y: 405, endPoint x: 373, endPoint y: 417, distance: 58.7
click at [373, 417] on input "Dal Mooradabadi (Veg)" at bounding box center [542, 418] width 536 height 31
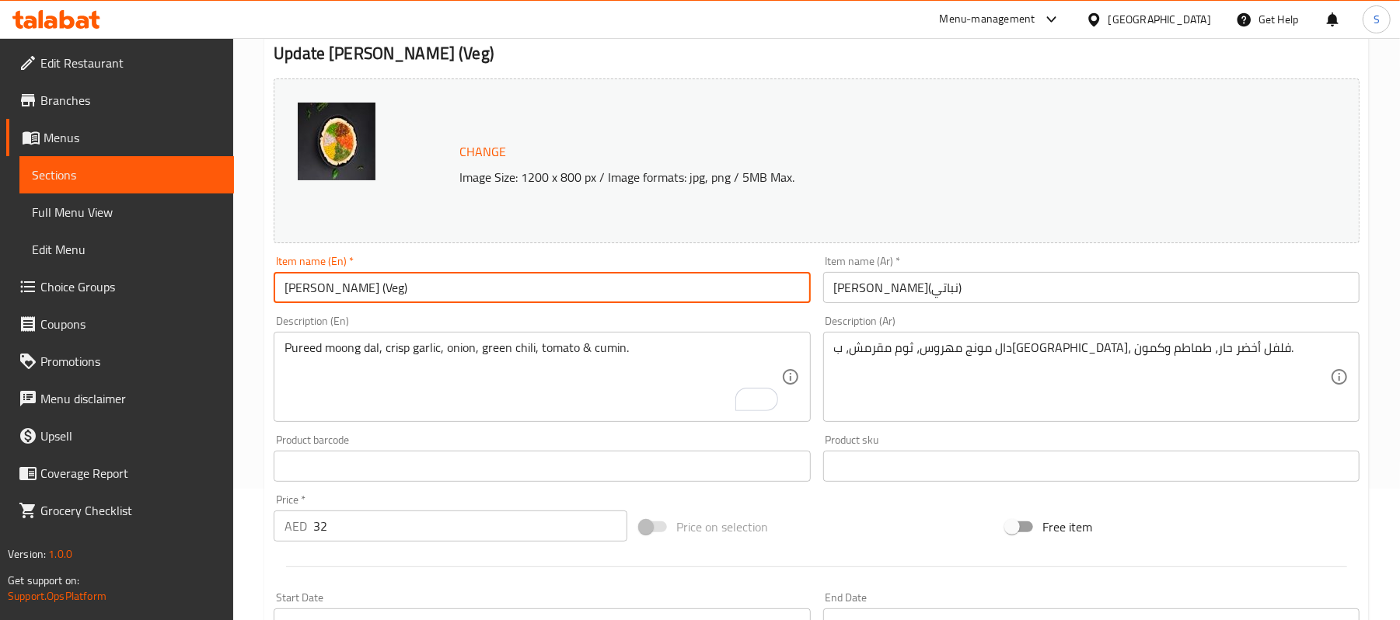
scroll to position [103, 0]
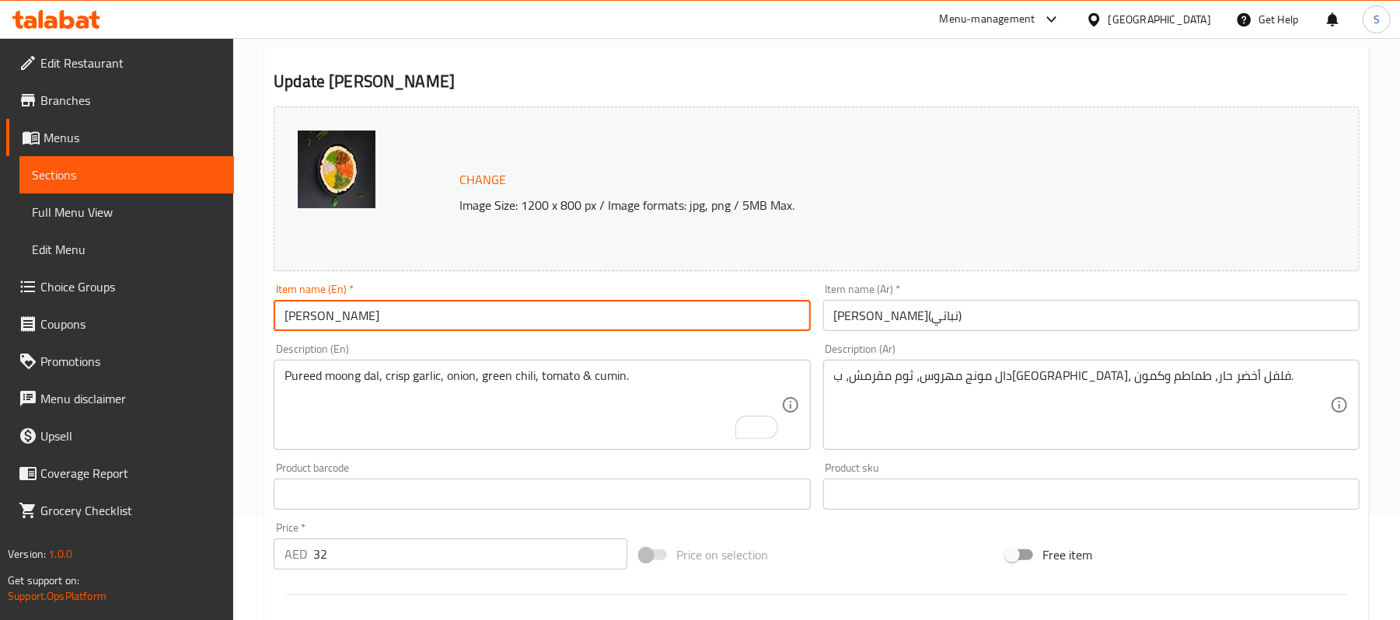
type input "Dal Mooradabadi"
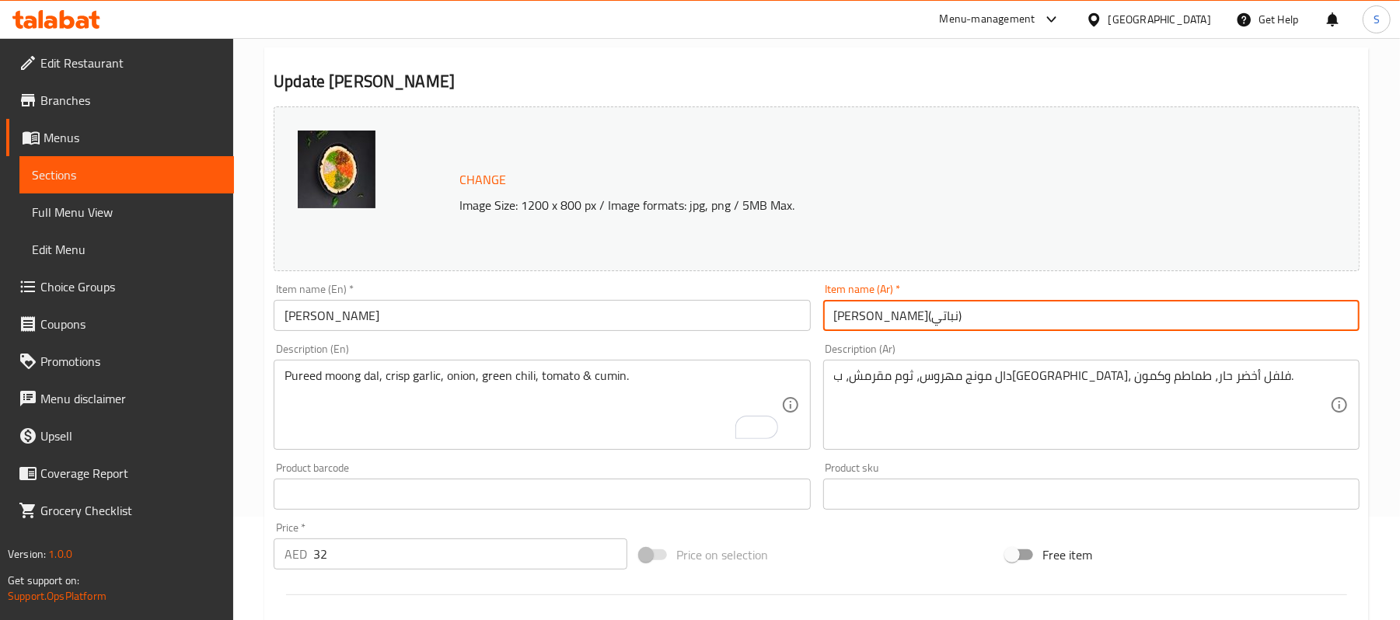
drag, startPoint x: 871, startPoint y: 317, endPoint x: 835, endPoint y: 317, distance: 36.5
click at [835, 317] on input "دال مورادابادي(نباتي)" at bounding box center [1091, 315] width 536 height 31
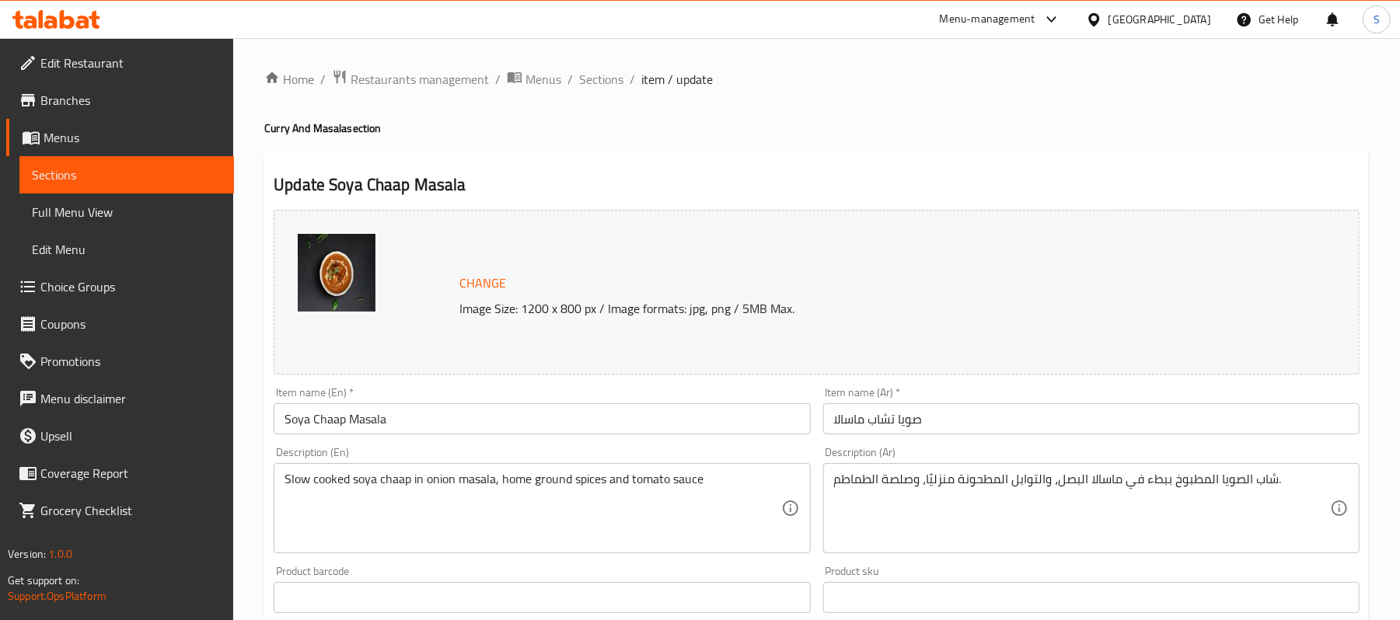
click at [1014, 442] on div "Description (Ar) شاب الصويا المطبوخ ببطء في ماسالا البصل، والتوابل المطحونة منز…" at bounding box center [1091, 500] width 549 height 119
click at [1017, 432] on input "صويا تشاب ماسالا" at bounding box center [1091, 418] width 536 height 31
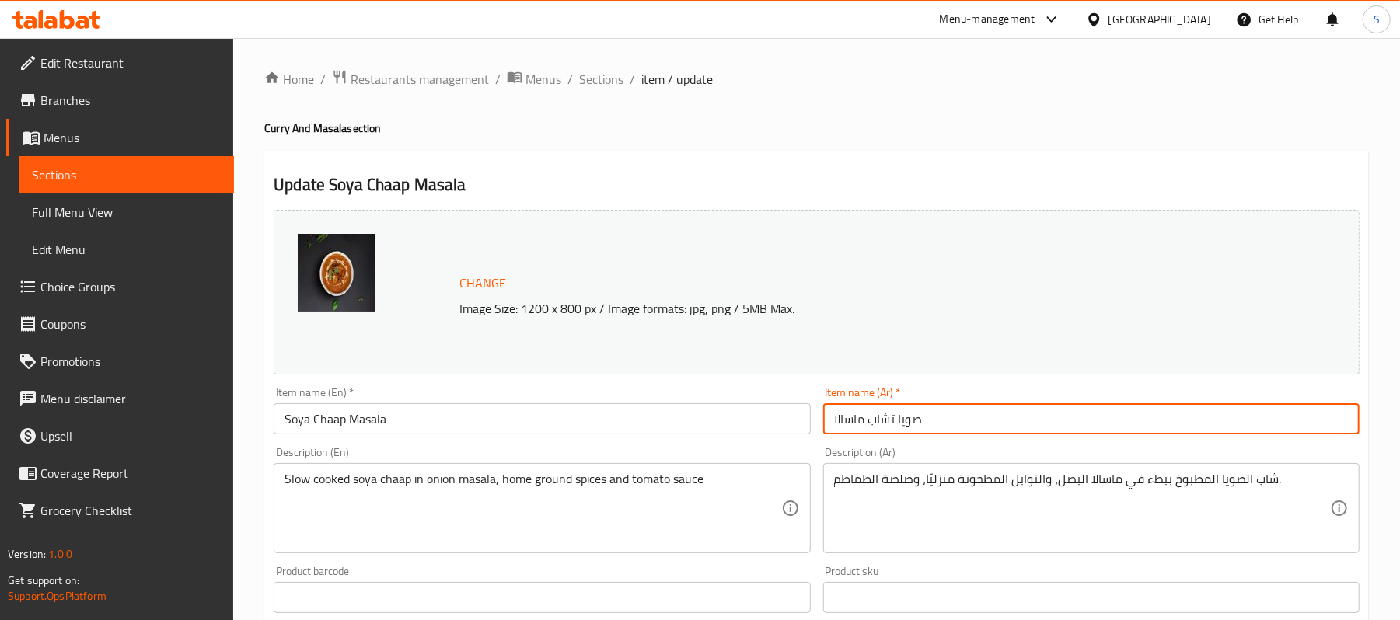
paste input "(نباتي)"
type input "صويا تشاب ماسالا (نباتي)"
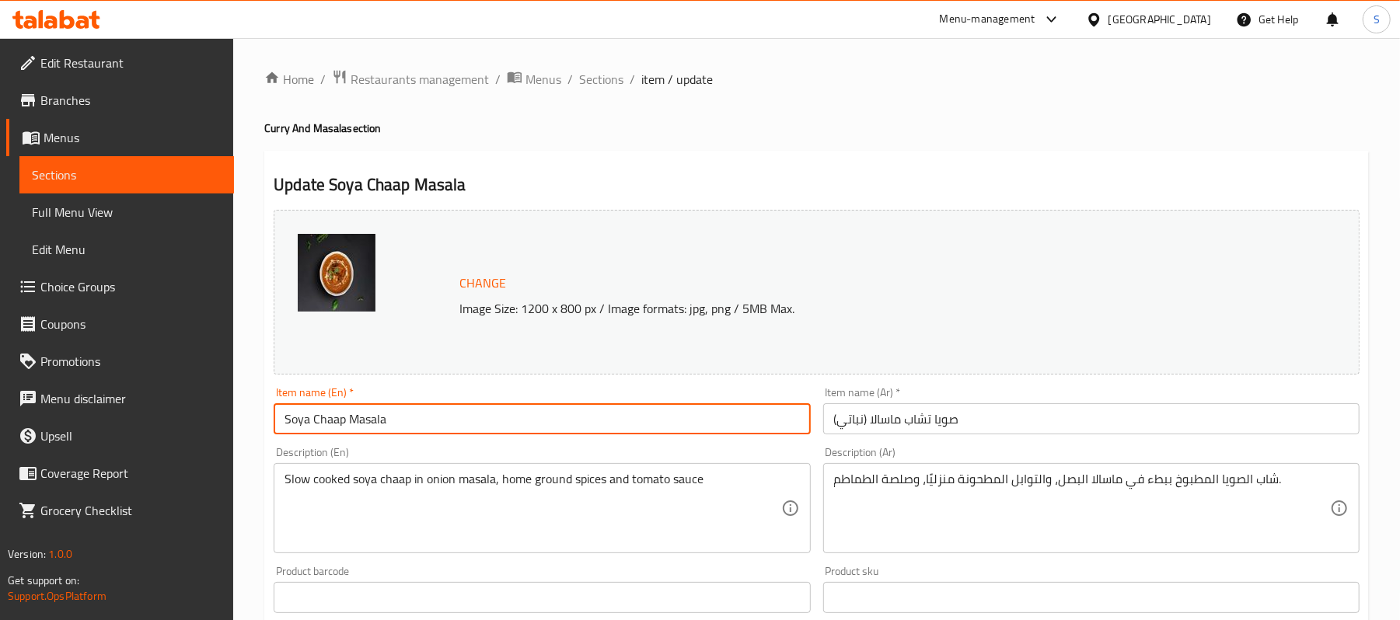
click at [644, 435] on input "Soya Chaap Masala" at bounding box center [542, 418] width 536 height 31
paste input "(Veg)"
click at [387, 410] on input "Soya Chaap Masala (Veg)" at bounding box center [542, 418] width 536 height 31
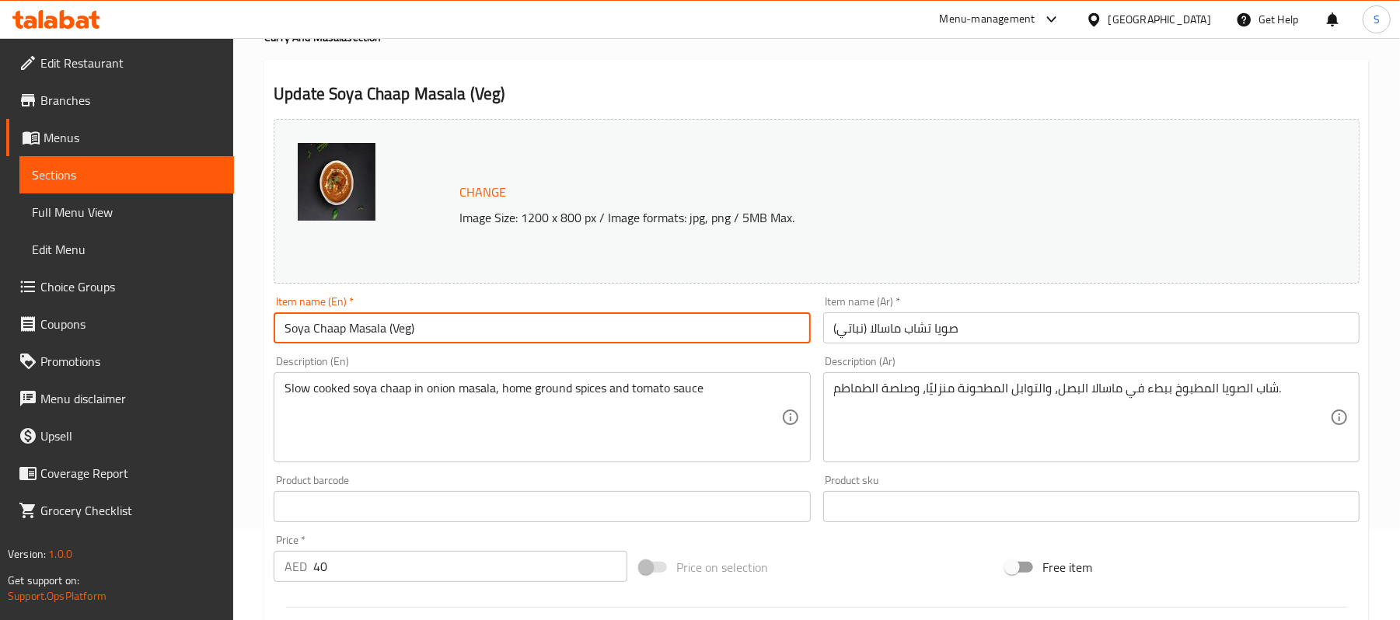
scroll to position [207, 0]
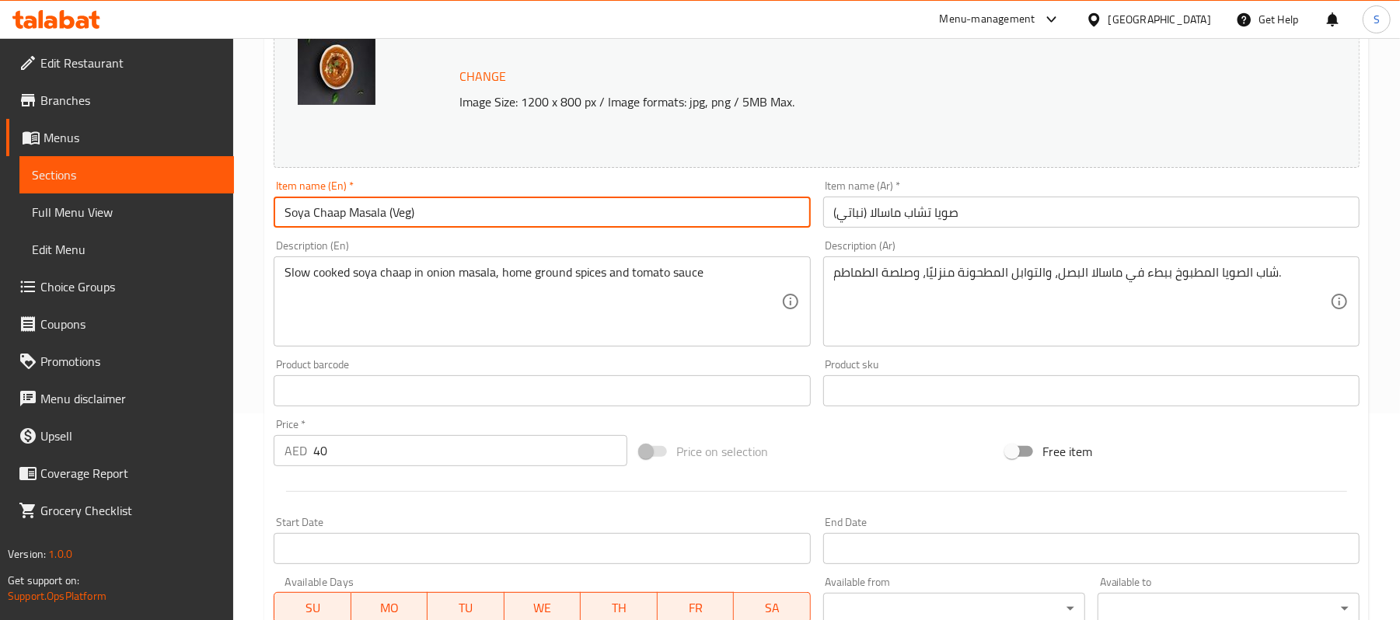
click at [636, 216] on input "Soya Chaap Masala (Veg)" at bounding box center [542, 212] width 536 height 31
type input "Soya Chaap Masala (Veg)"
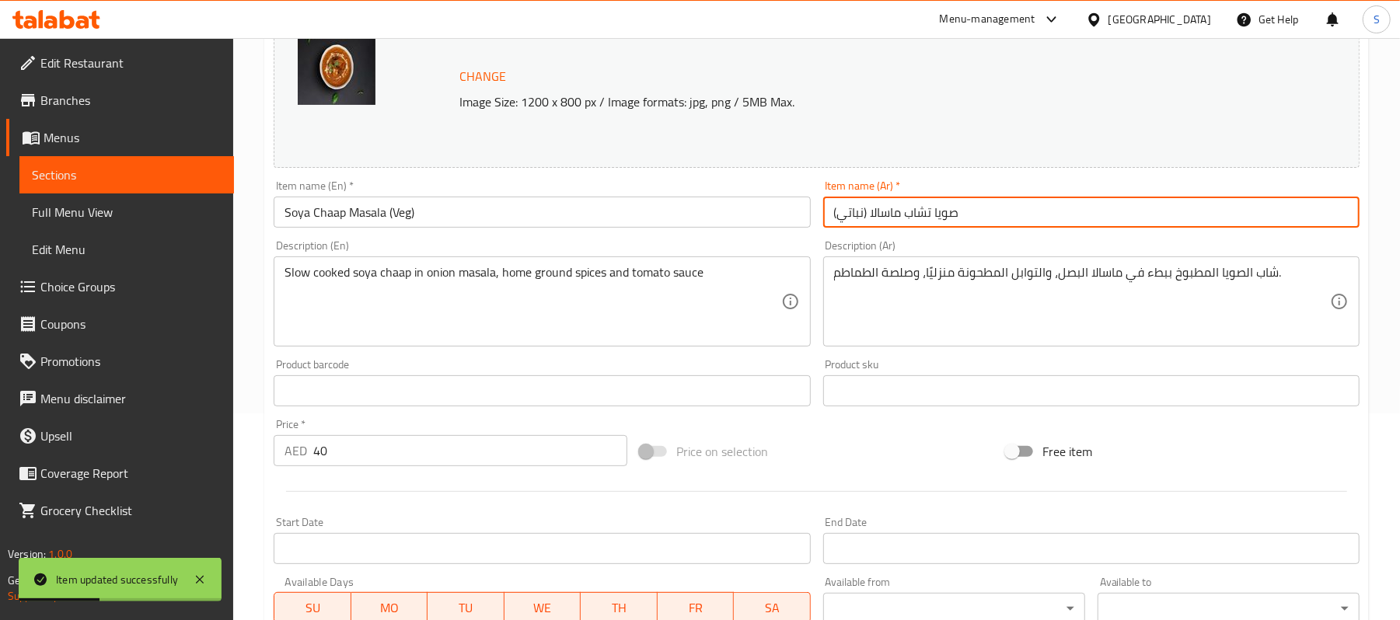
drag, startPoint x: 864, startPoint y: 210, endPoint x: 844, endPoint y: 211, distance: 20.3
click at [844, 211] on input "صويا تشاب ماسالا (نباتي)" at bounding box center [1091, 212] width 536 height 31
drag, startPoint x: 868, startPoint y: 218, endPoint x: 835, endPoint y: 215, distance: 33.7
click at [835, 215] on input "صويا تشاب ماسالا (نباتي)" at bounding box center [1091, 212] width 536 height 31
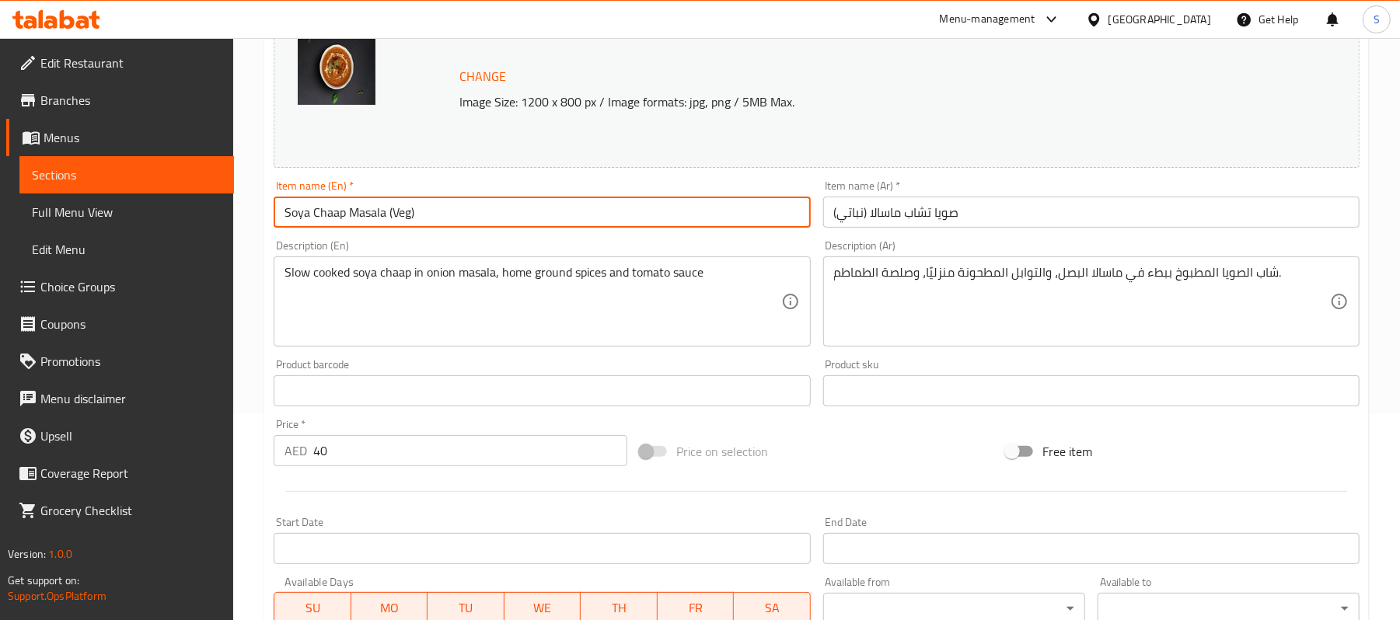
click at [752, 206] on input "Soya Chaap Masala (Veg)" at bounding box center [542, 212] width 536 height 31
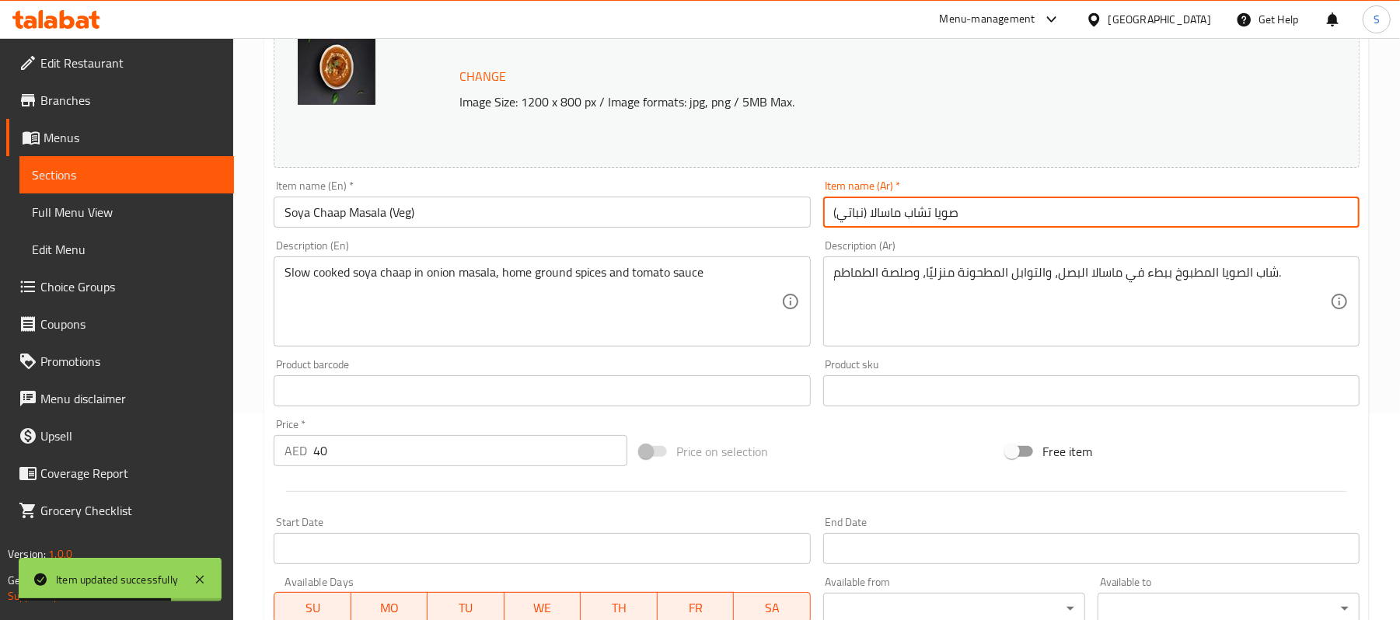
click at [986, 221] on input "صويا تشاب ماسالا (نباتي)" at bounding box center [1091, 212] width 536 height 31
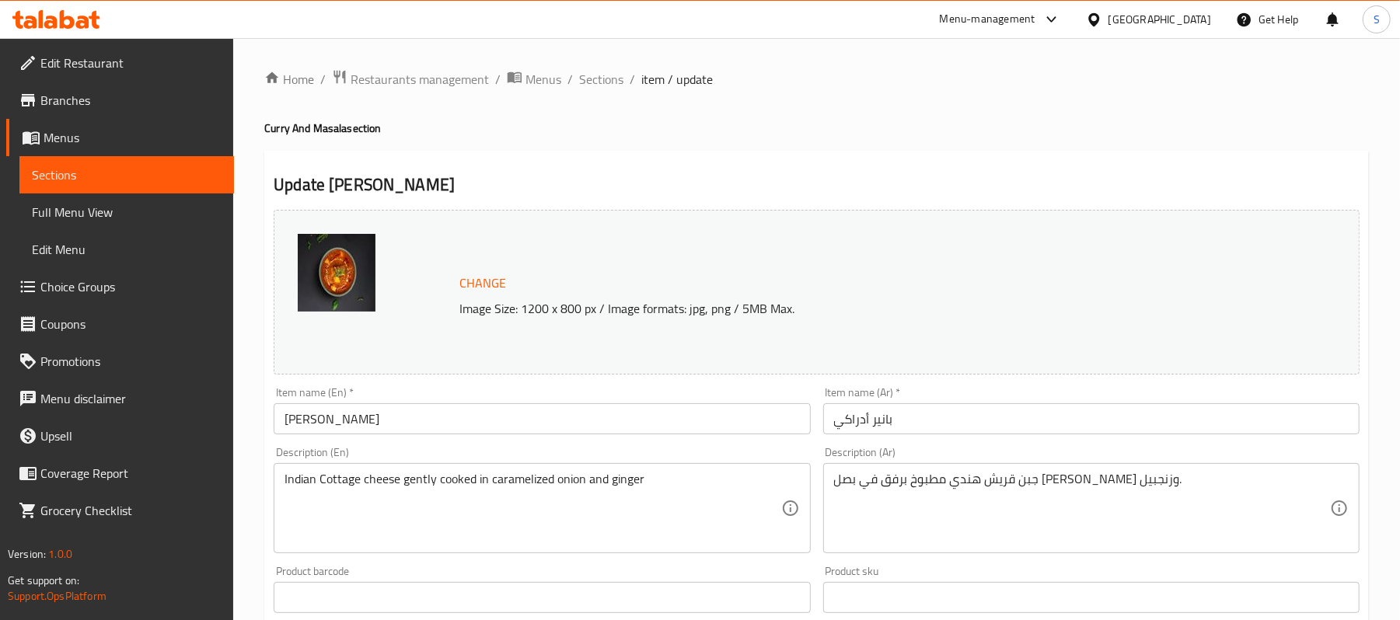
click at [440, 400] on div "Item name (En)   * Paneer Adraki Item name (En) *" at bounding box center [542, 410] width 536 height 47
click at [445, 417] on input "Paneer Adraki" at bounding box center [542, 418] width 536 height 31
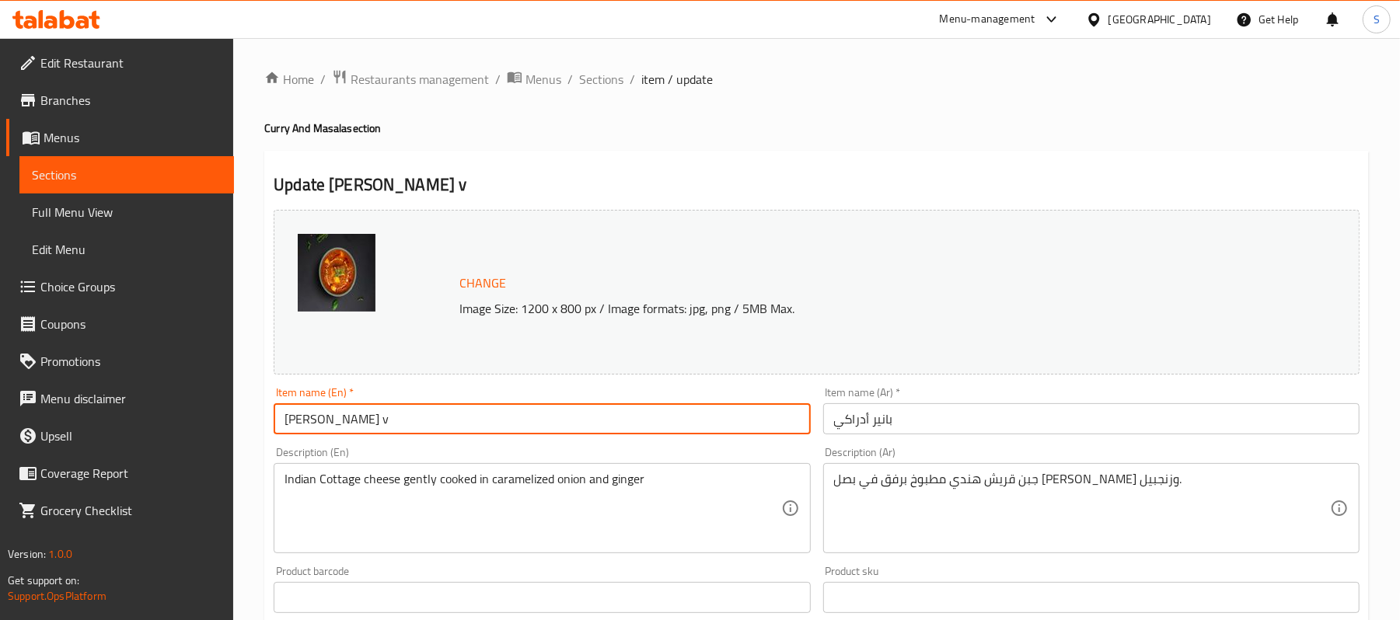
drag, startPoint x: 415, startPoint y: 428, endPoint x: 361, endPoint y: 426, distance: 54.4
click at [361, 426] on input "Paneer Adraki v" at bounding box center [542, 418] width 536 height 31
paste input "(Veg)"
type input "Paneer Adraki (Veg)"
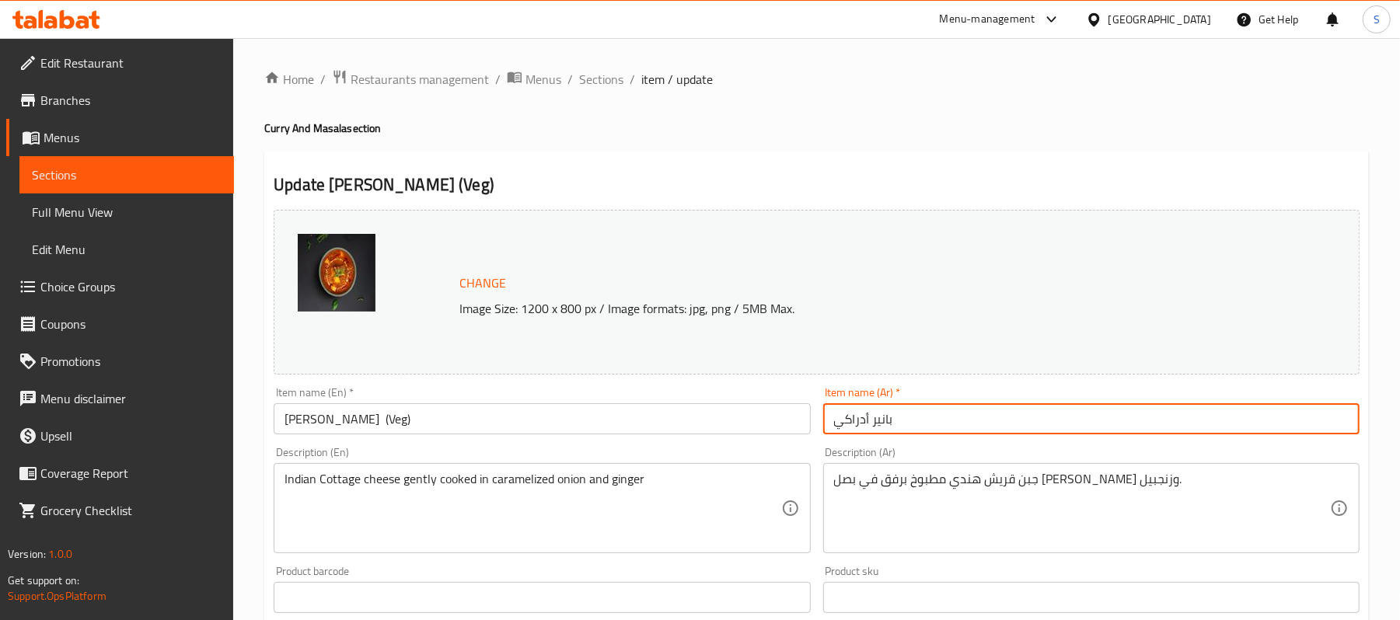
click at [951, 409] on input "بانير أدراكي" at bounding box center [1091, 418] width 536 height 31
paste input "(نباتي)"
click at [884, 421] on input "بانير أدراكي (نباتي)" at bounding box center [1091, 418] width 536 height 31
click at [865, 423] on input "بانير أدراخي (نباتي)" at bounding box center [1091, 418] width 536 height 31
drag, startPoint x: 868, startPoint y: 423, endPoint x: 829, endPoint y: 417, distance: 40.0
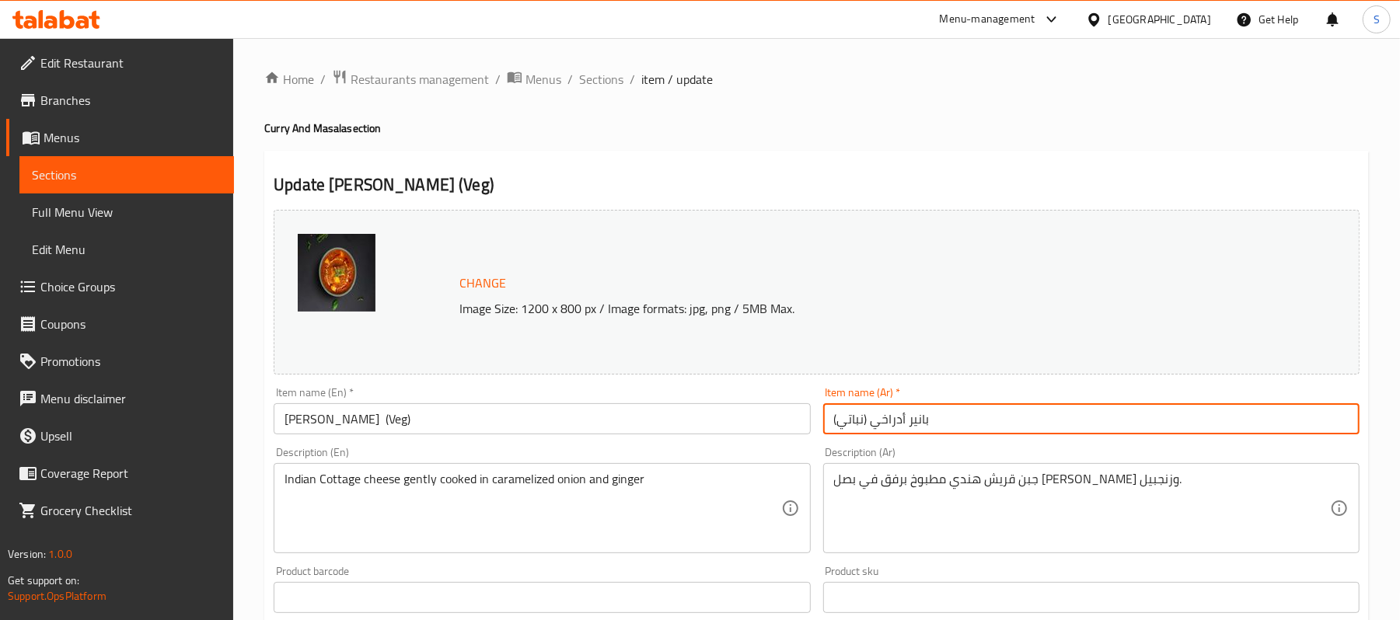
click at [829, 417] on input "بانير أدراخي (نباتي)" at bounding box center [1091, 418] width 536 height 31
type input "بانير أدراخي (نباتي)"
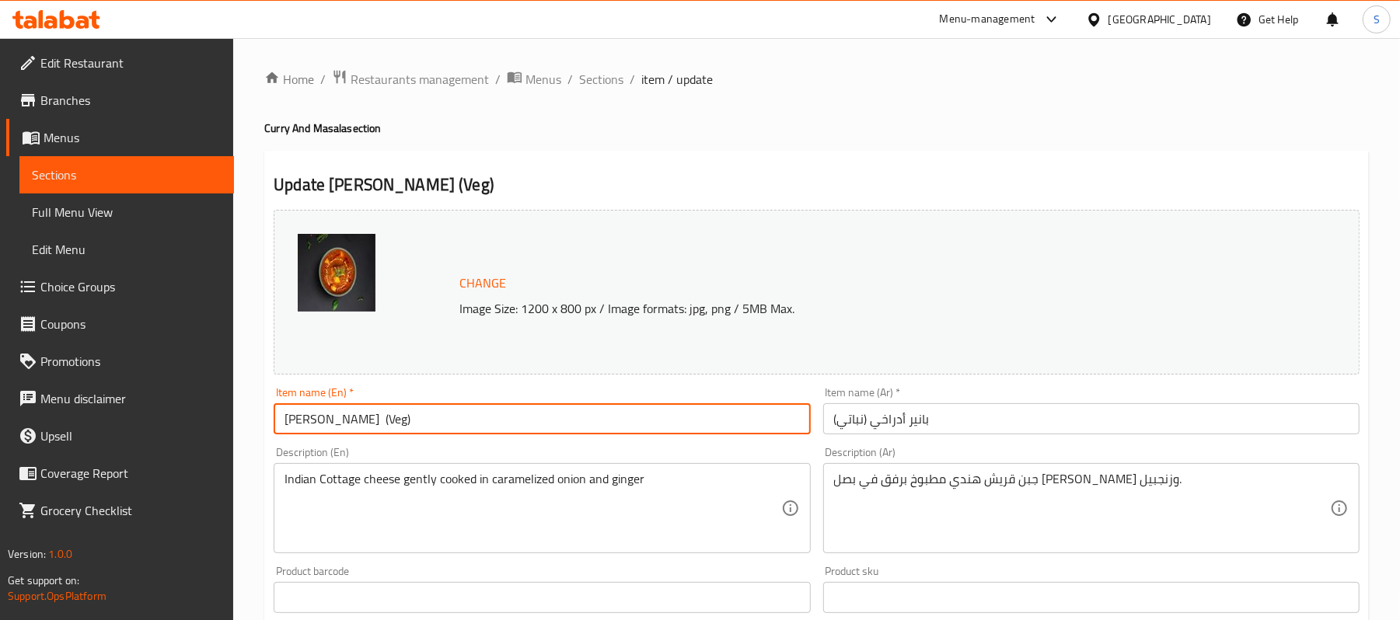
drag, startPoint x: 426, startPoint y: 428, endPoint x: 361, endPoint y: 426, distance: 65.3
click at [361, 426] on input "Paneer Adraki (Veg)" at bounding box center [542, 418] width 536 height 31
click at [700, 432] on input "Paneer Adraki (Veg)" at bounding box center [542, 418] width 536 height 31
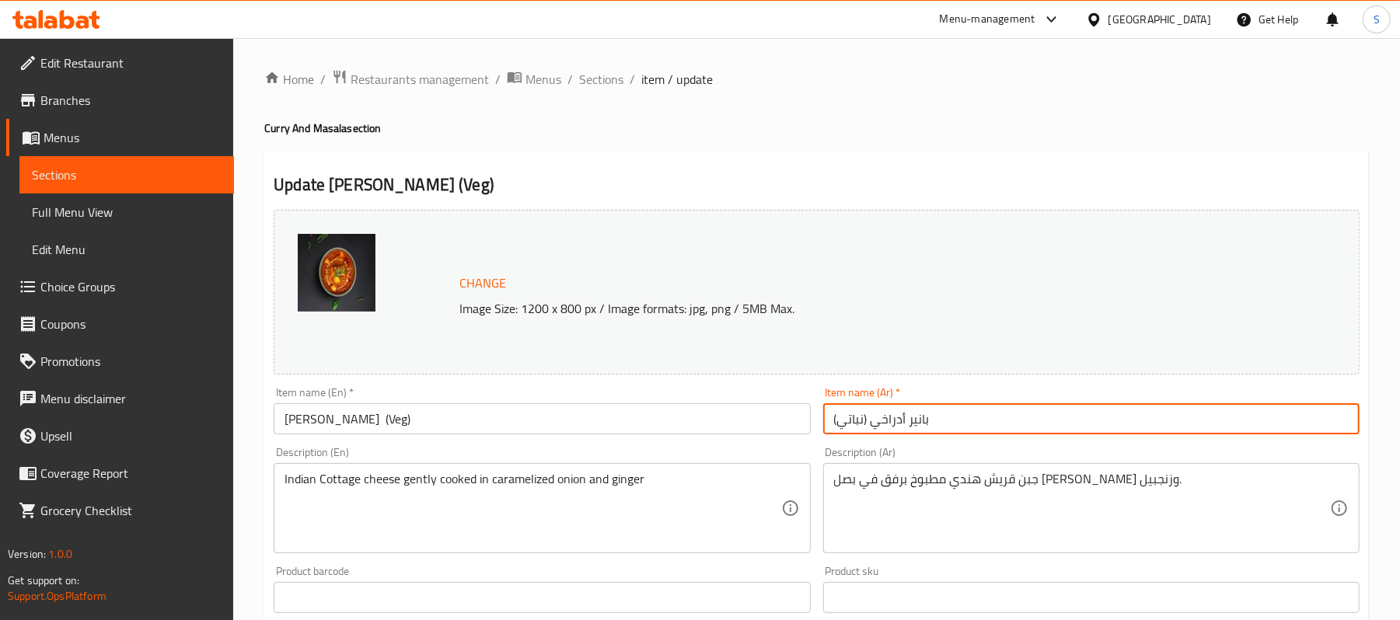
click at [950, 426] on input "بانير أدراخي (نباتي)" at bounding box center [1091, 418] width 536 height 31
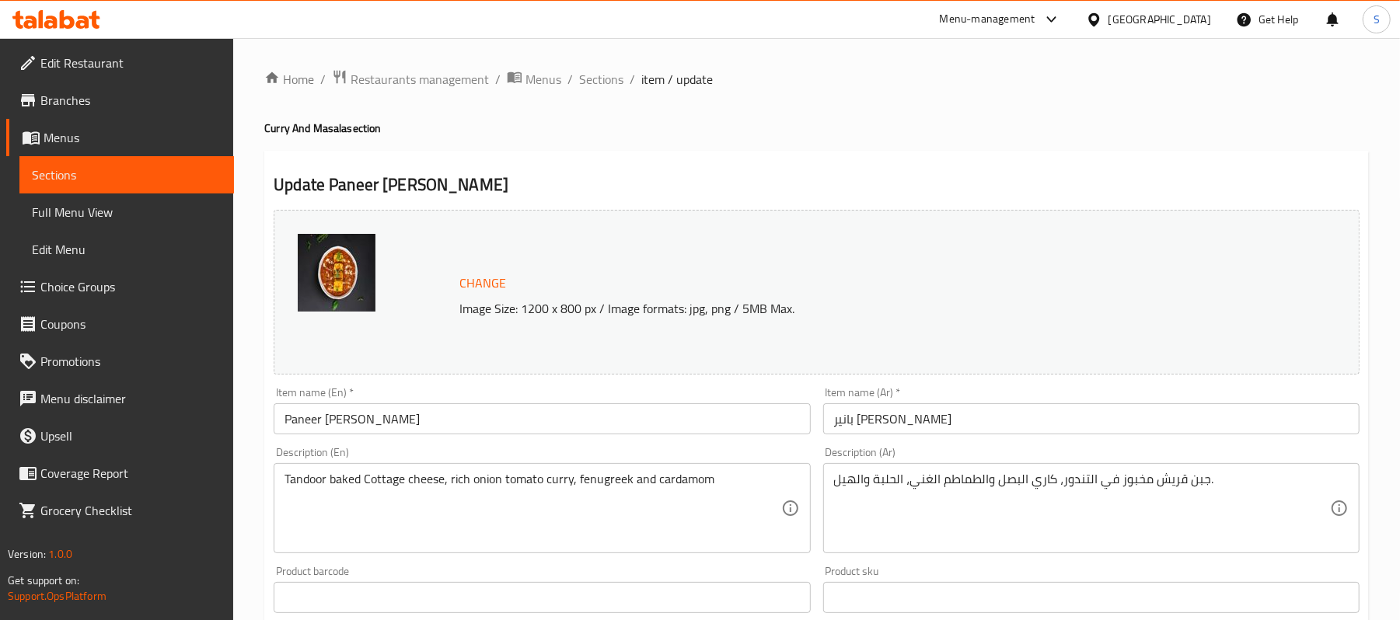
click at [1034, 442] on div "Description (Ar) جبن قريش مخبوز في التندور، كاري البصل والطماطم الغني، الحلبة و…" at bounding box center [1091, 500] width 549 height 119
click at [1031, 436] on div "Item name (Ar)   * [PERSON_NAME] Item name (Ar) *" at bounding box center [1091, 411] width 549 height 60
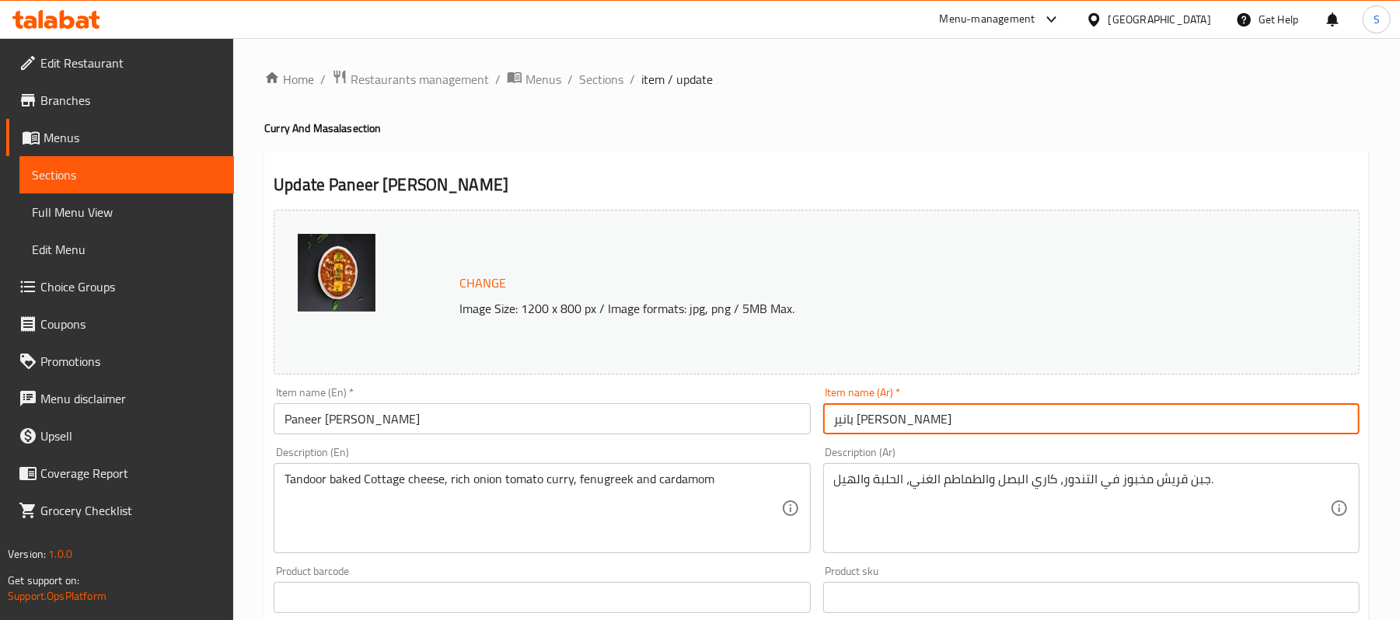
click at [1029, 424] on input "بانير [PERSON_NAME]" at bounding box center [1091, 418] width 536 height 31
paste input "(نباتي)"
type input "بانير [PERSON_NAME] (نباتي)"
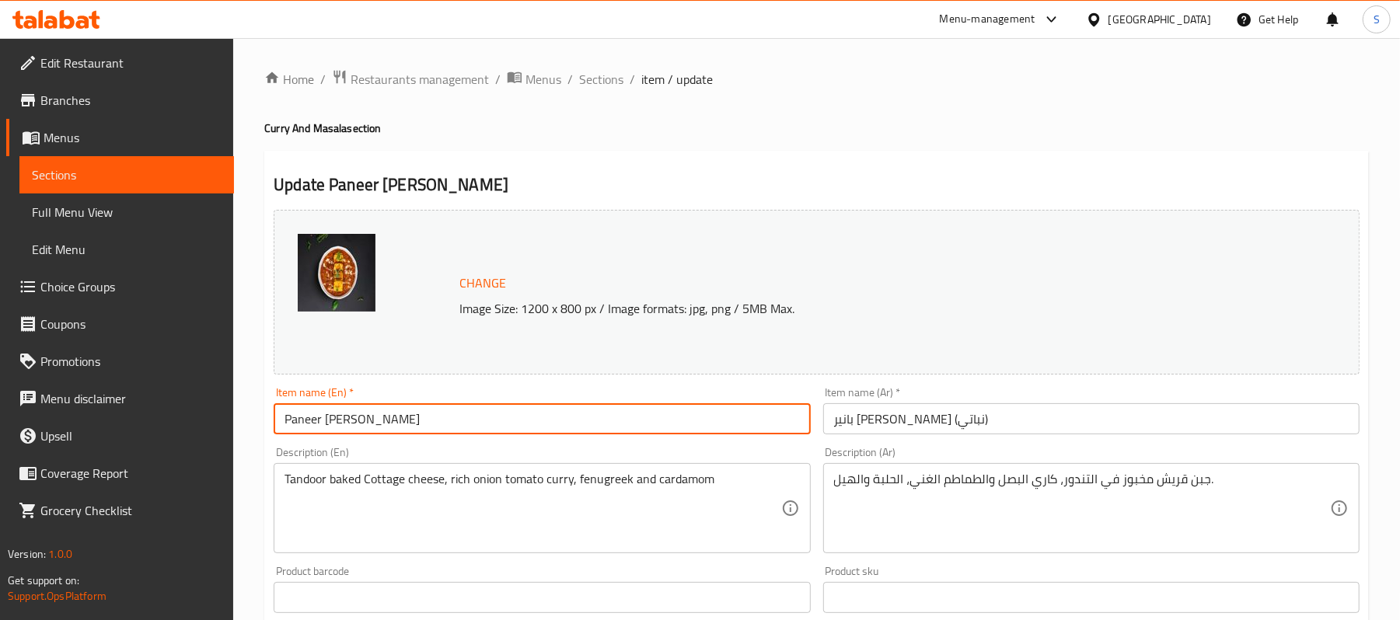
click at [446, 429] on input "Paneer [PERSON_NAME]" at bounding box center [542, 418] width 536 height 31
paste input "(Veg)"
click at [629, 430] on input "Paneer [PERSON_NAME] (Veg)" at bounding box center [542, 418] width 536 height 31
type input "Paneer [PERSON_NAME] (Veg)"
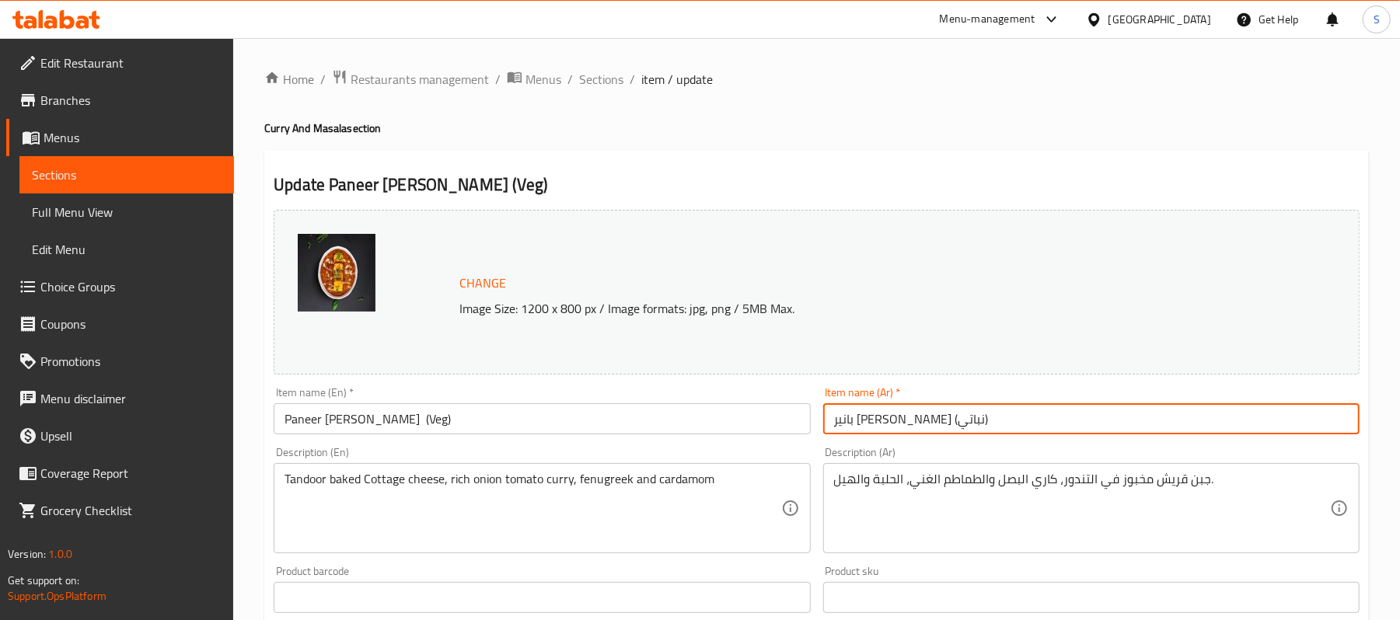
drag, startPoint x: 868, startPoint y: 414, endPoint x: 830, endPoint y: 412, distance: 38.1
click at [830, 412] on input "بانير [PERSON_NAME] (نباتي)" at bounding box center [1091, 418] width 536 height 31
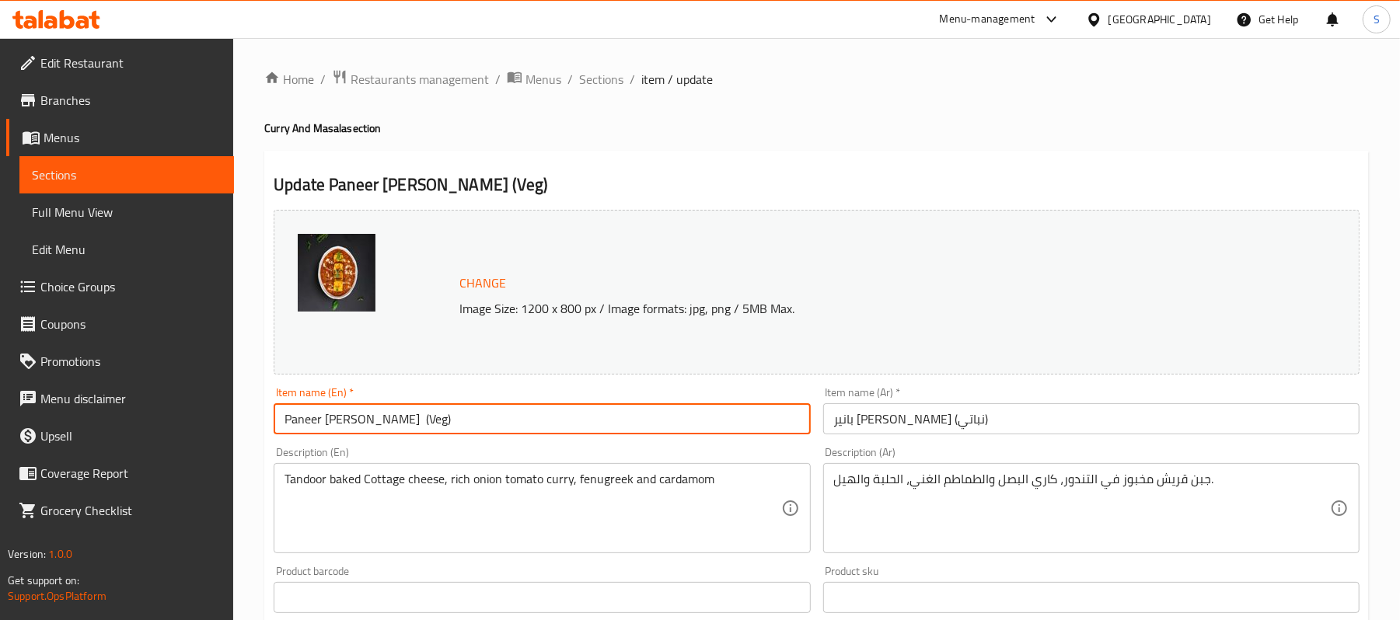
drag, startPoint x: 435, startPoint y: 424, endPoint x: 398, endPoint y: 426, distance: 37.4
click at [398, 426] on input "Paneer [PERSON_NAME] (Veg)" at bounding box center [542, 418] width 536 height 31
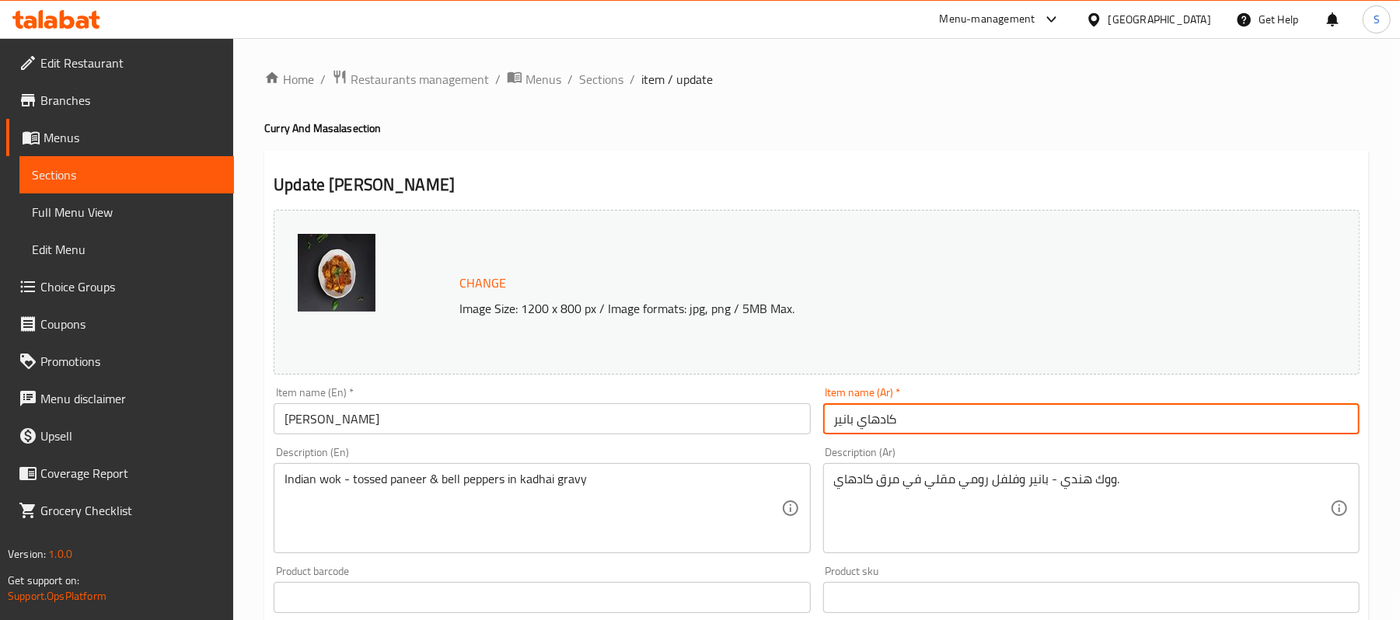
click at [943, 421] on input "كادهاي بانير" at bounding box center [1091, 418] width 536 height 31
paste input "(نباتي)"
type input "كادهاي بانير (نباتي)"
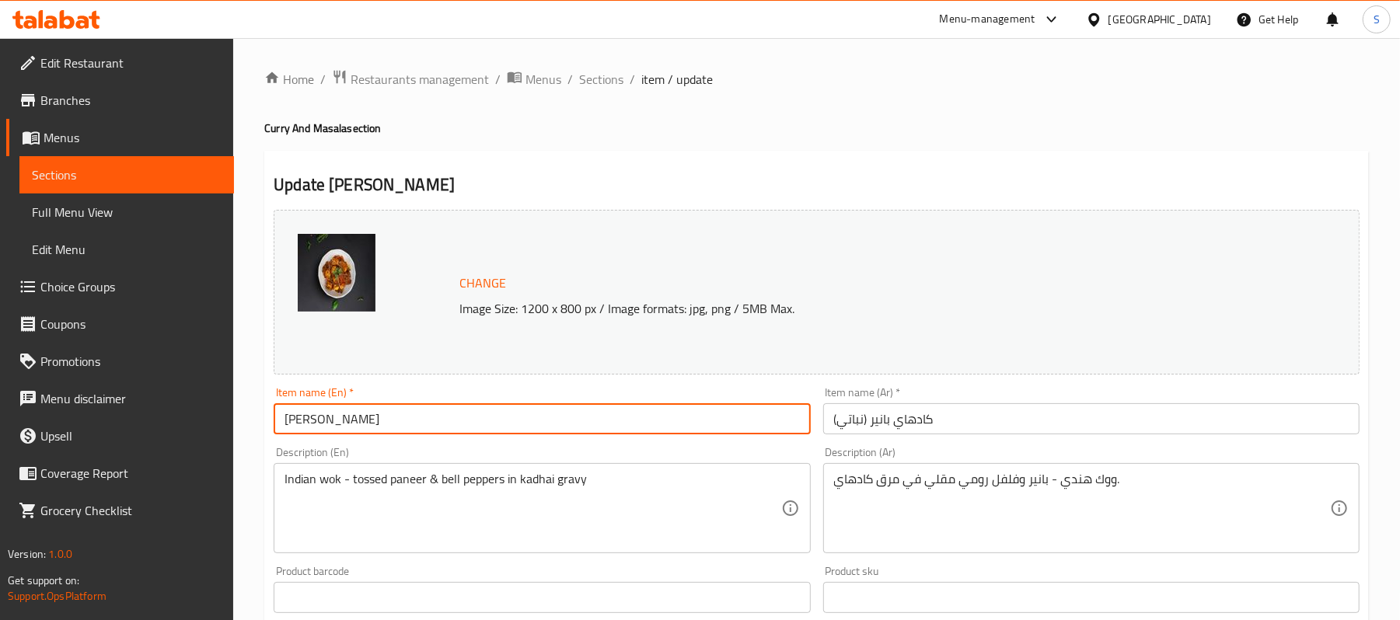
click at [633, 407] on input "[PERSON_NAME]" at bounding box center [542, 418] width 536 height 31
paste input "(Veg)"
type input "[PERSON_NAME](Veg)"
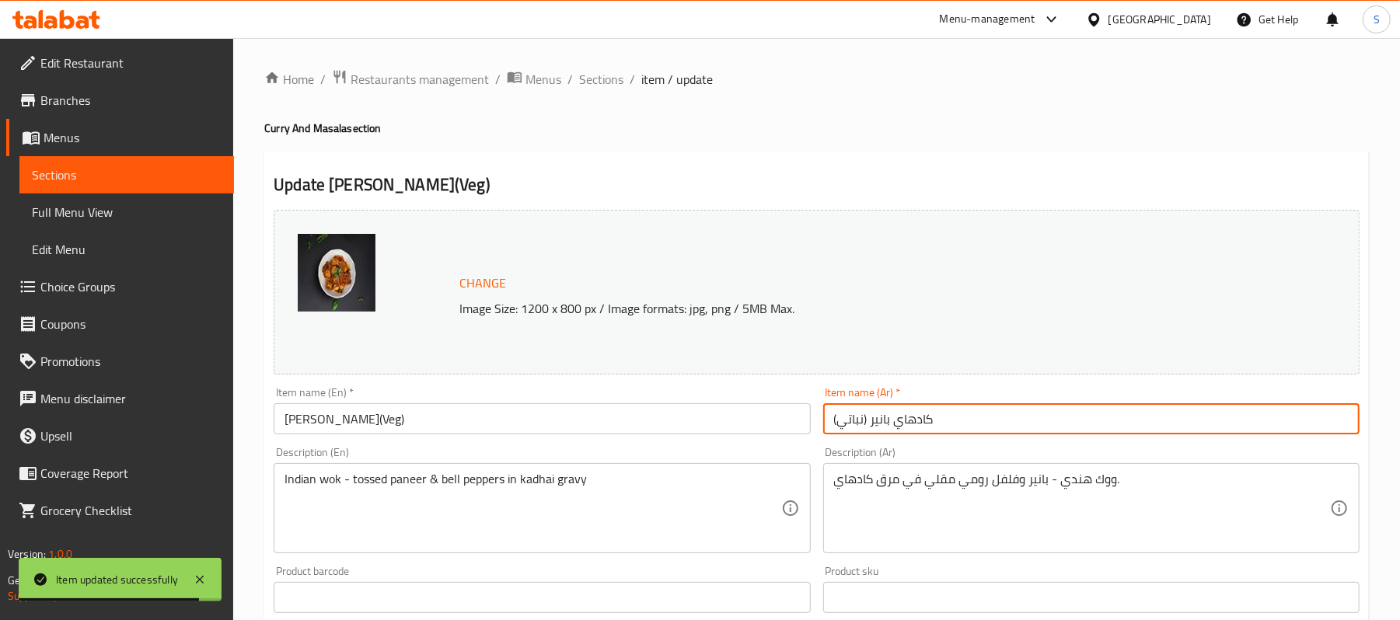
drag, startPoint x: 868, startPoint y: 415, endPoint x: 835, endPoint y: 414, distance: 33.5
click at [835, 414] on input "كادهاي بانير (نباتي)" at bounding box center [1091, 418] width 536 height 31
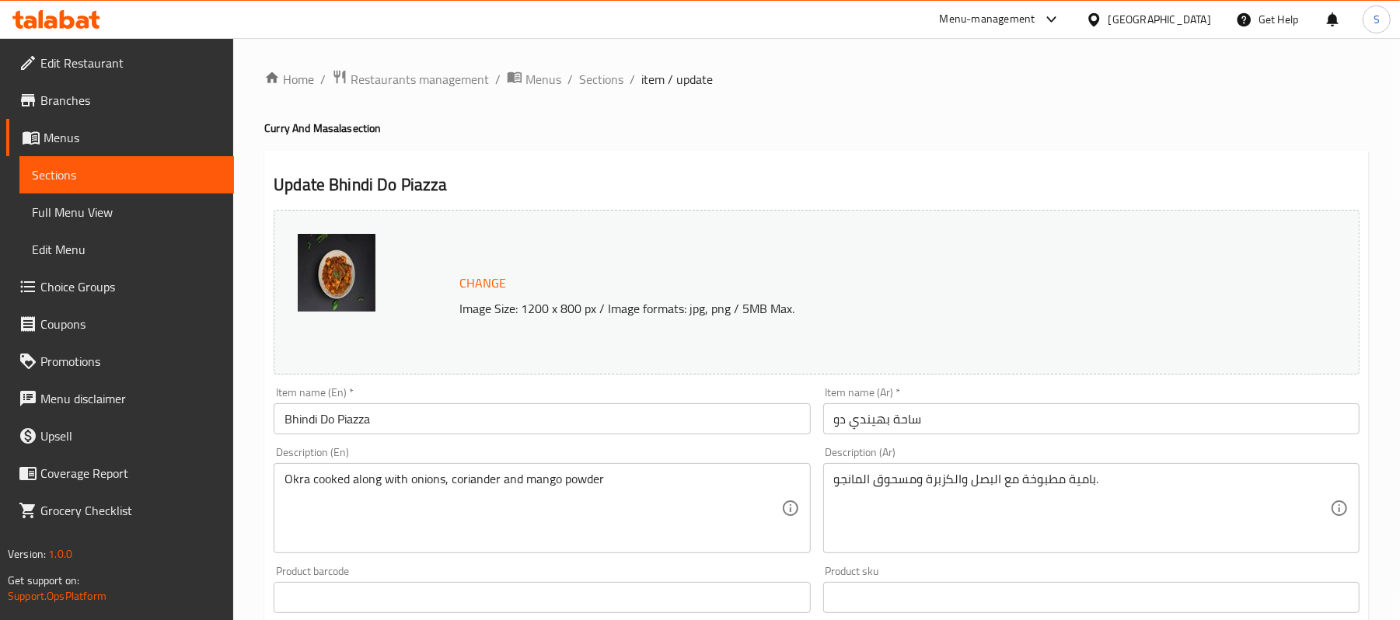
click at [557, 440] on div "Item name (En)   * Bhindi Do Piazza Item name (En) *" at bounding box center [541, 411] width 549 height 60
click at [557, 437] on div "Item name (En)   * Bhindi Do Piazza Item name (En) *" at bounding box center [541, 411] width 549 height 60
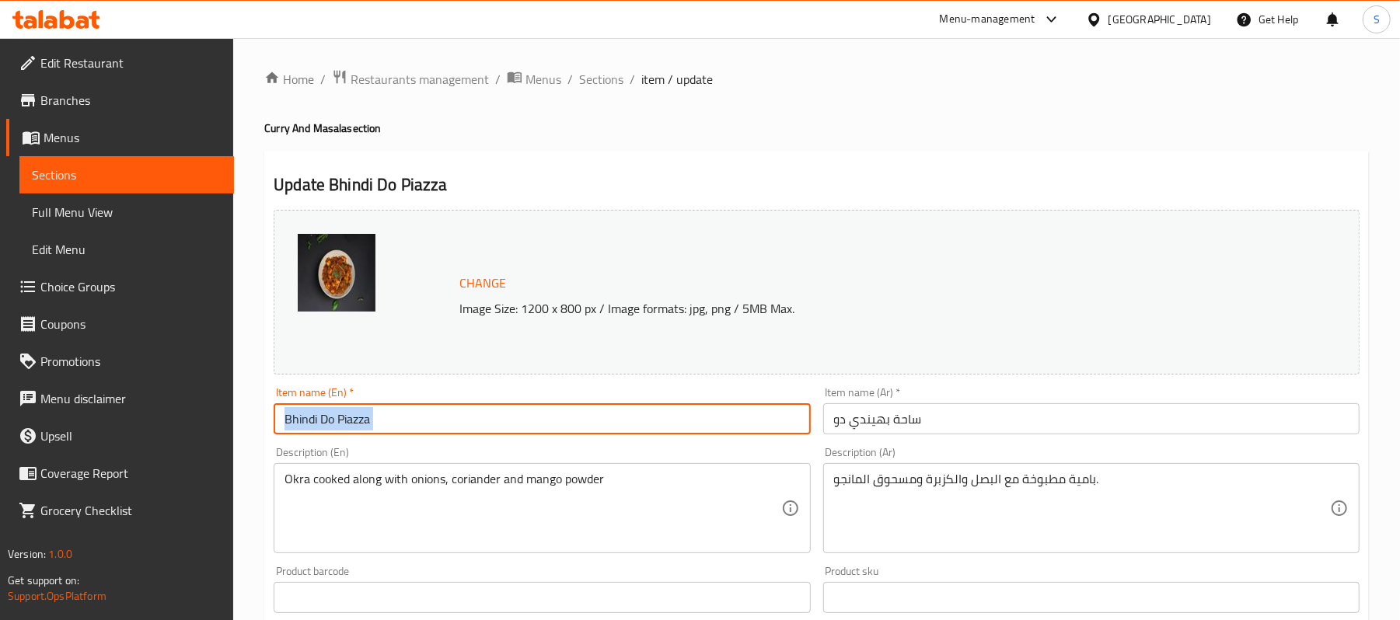
click at [558, 429] on input "Bhindi Do Piazza" at bounding box center [542, 418] width 536 height 31
paste input "(Veg)"
type input "Bhindi Do Piazza (Veg)"
click at [1005, 421] on input "ساحة بهيندي دو" at bounding box center [1091, 418] width 536 height 31
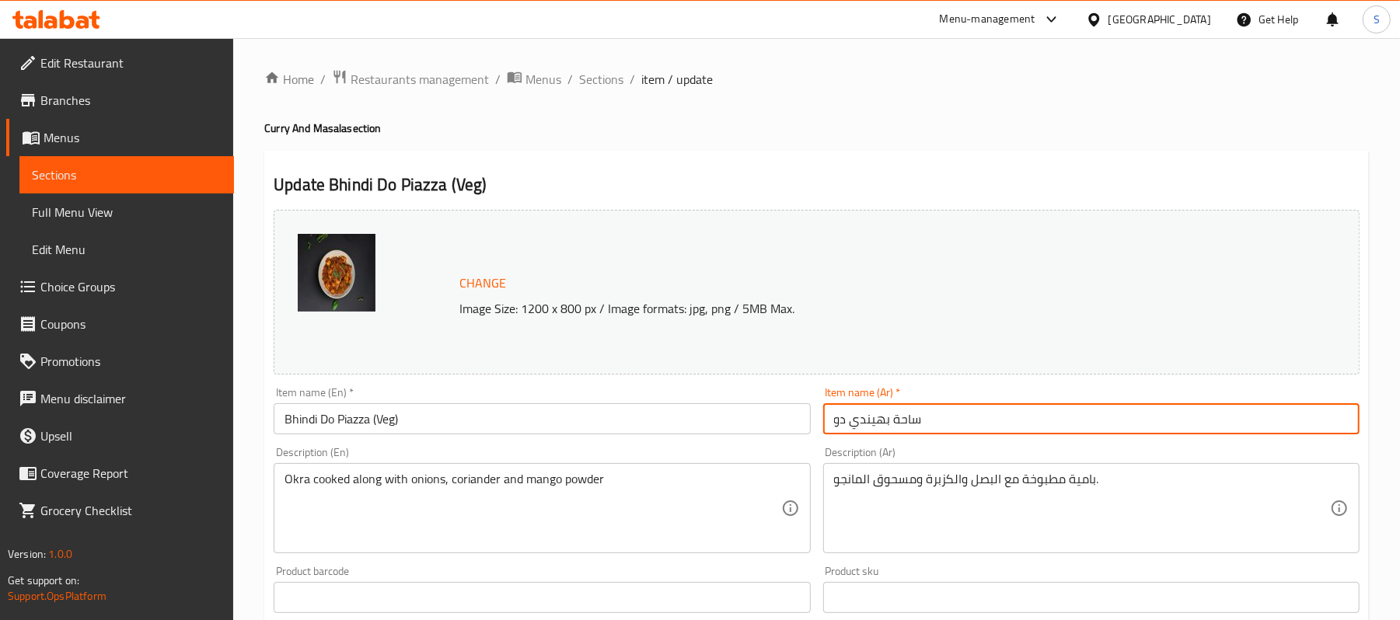
paste input "(نباتي)"
type input "ساحة بهيندي دو (نباتي)"
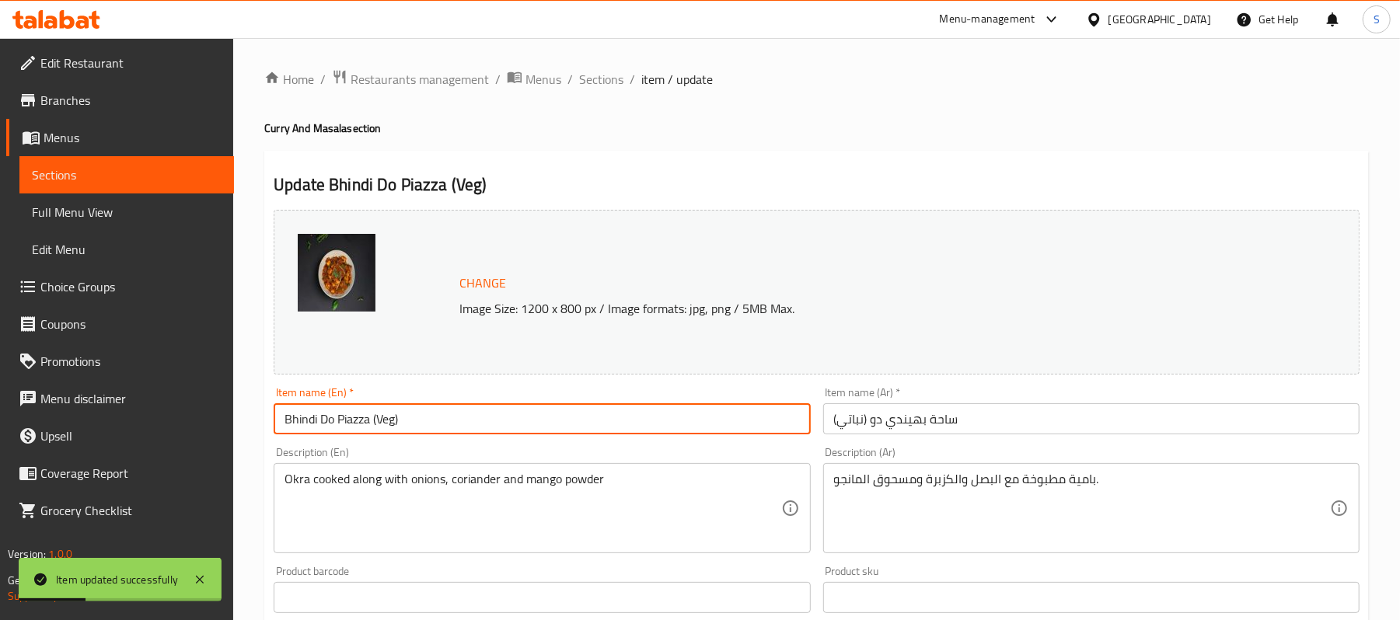
drag, startPoint x: 443, startPoint y: 412, endPoint x: 374, endPoint y: 430, distance: 71.5
click at [374, 430] on input "Bhindi Do Piazza (Veg)" at bounding box center [542, 418] width 536 height 31
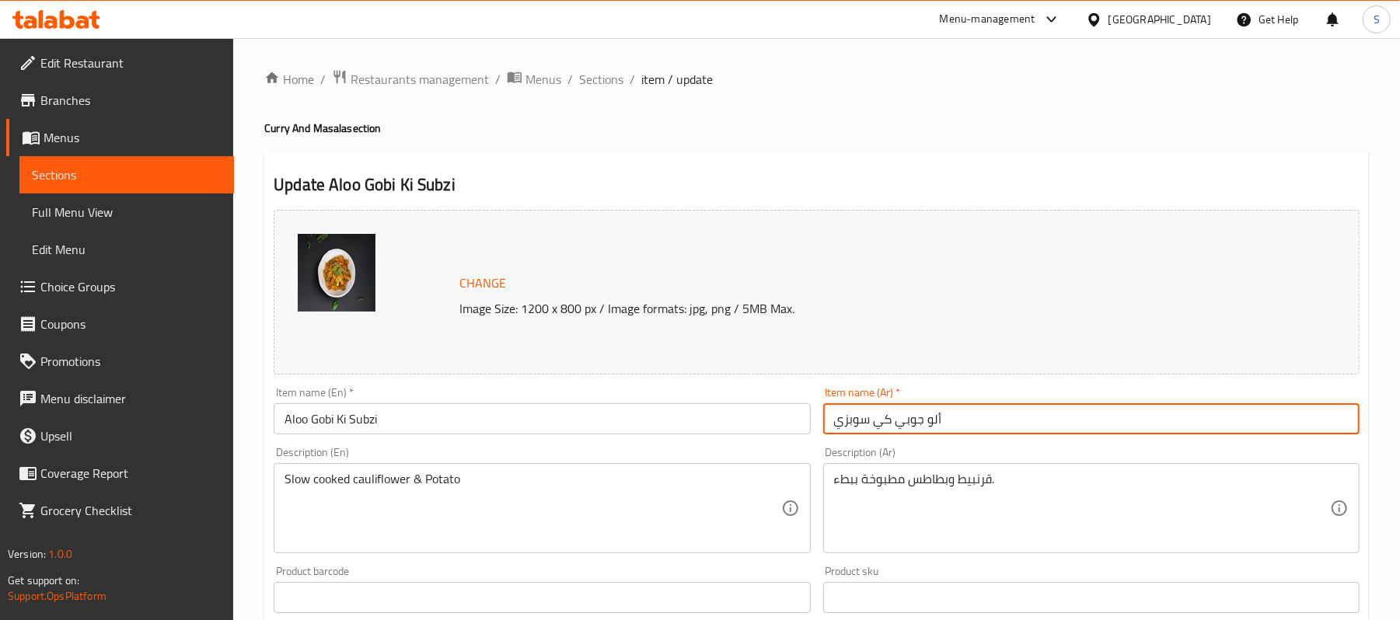
click at [1020, 421] on input "ألو جوبي كي سوبزي" at bounding box center [1091, 418] width 536 height 31
paste input "(نباتي)"
type input "ألو جوبي كي سوبزي (نباتي)"
click at [468, 434] on input "Aloo Gobi Ki Subzi" at bounding box center [542, 418] width 536 height 31
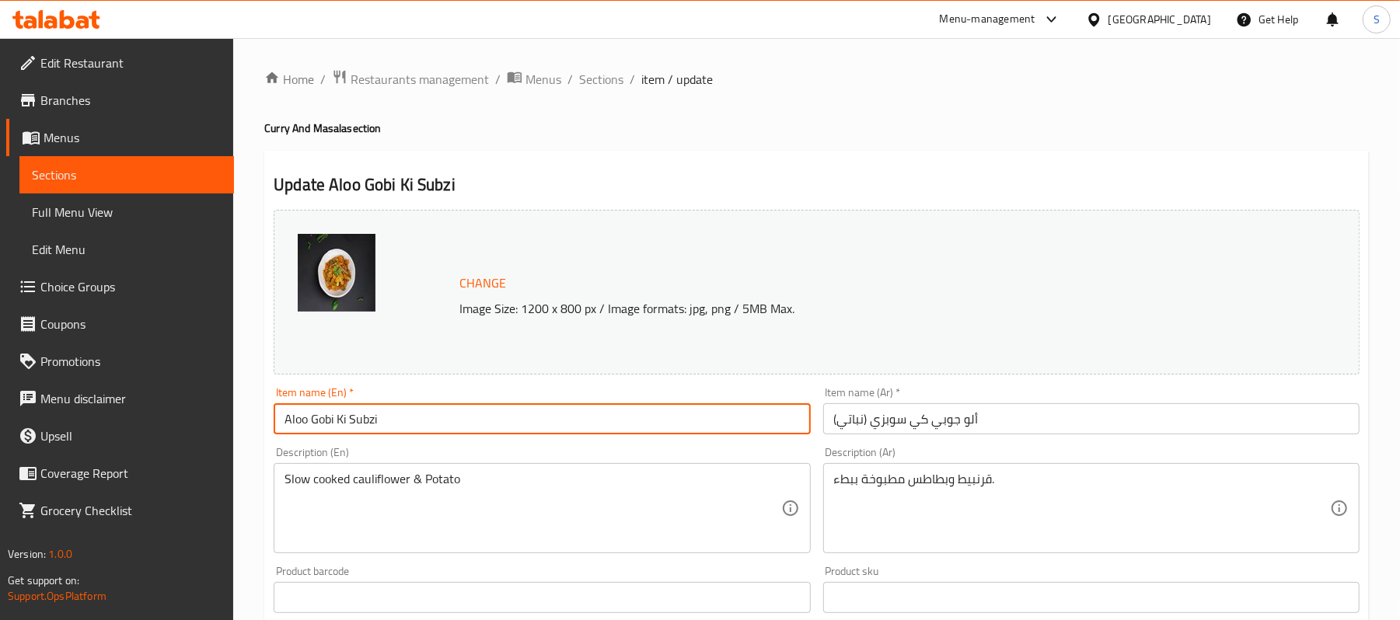
paste input "(Veg)"
type input "Aloo Gobi Ki Subzi (Veg)"
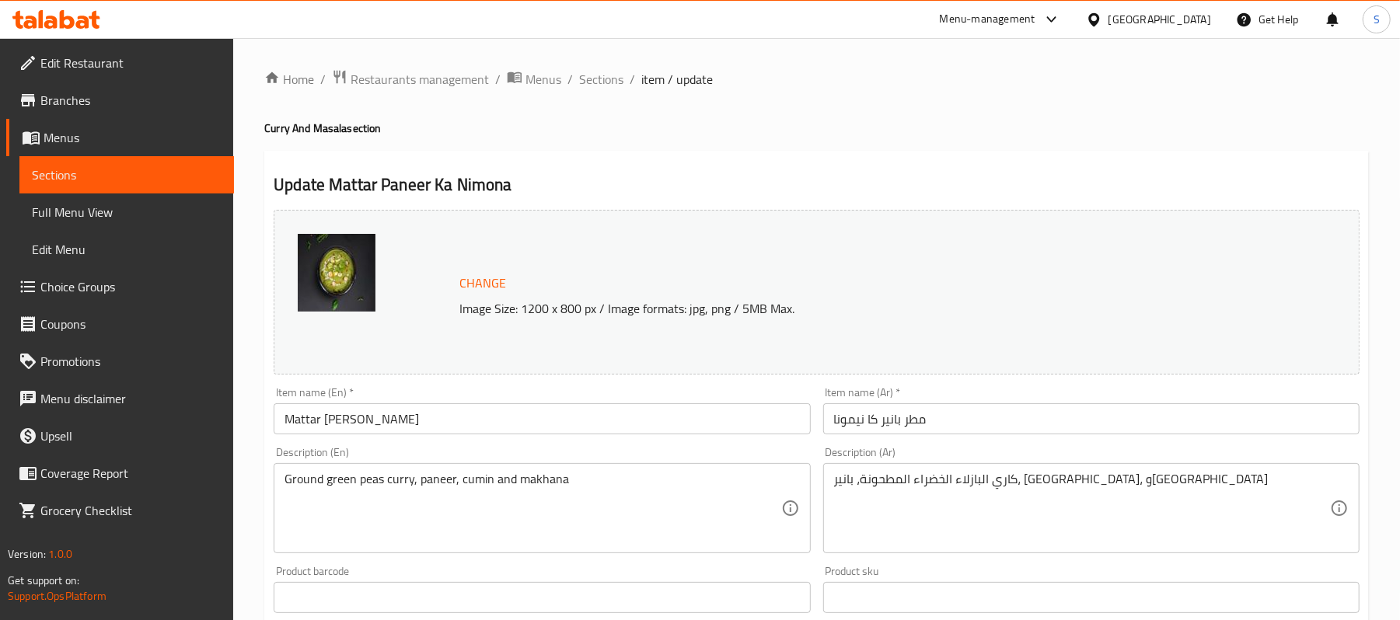
click at [448, 421] on input "Mattar [PERSON_NAME]" at bounding box center [542, 418] width 536 height 31
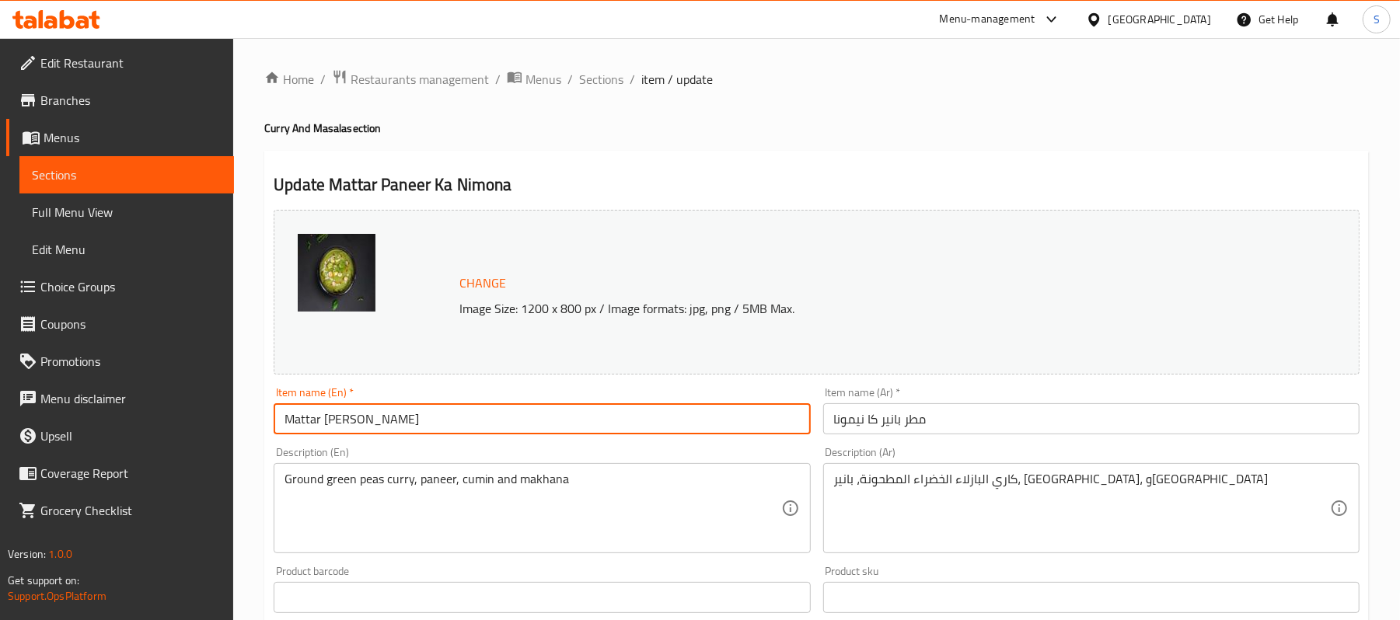
paste input "(Veg)"
type input "Mattar [PERSON_NAME] (Veg)"
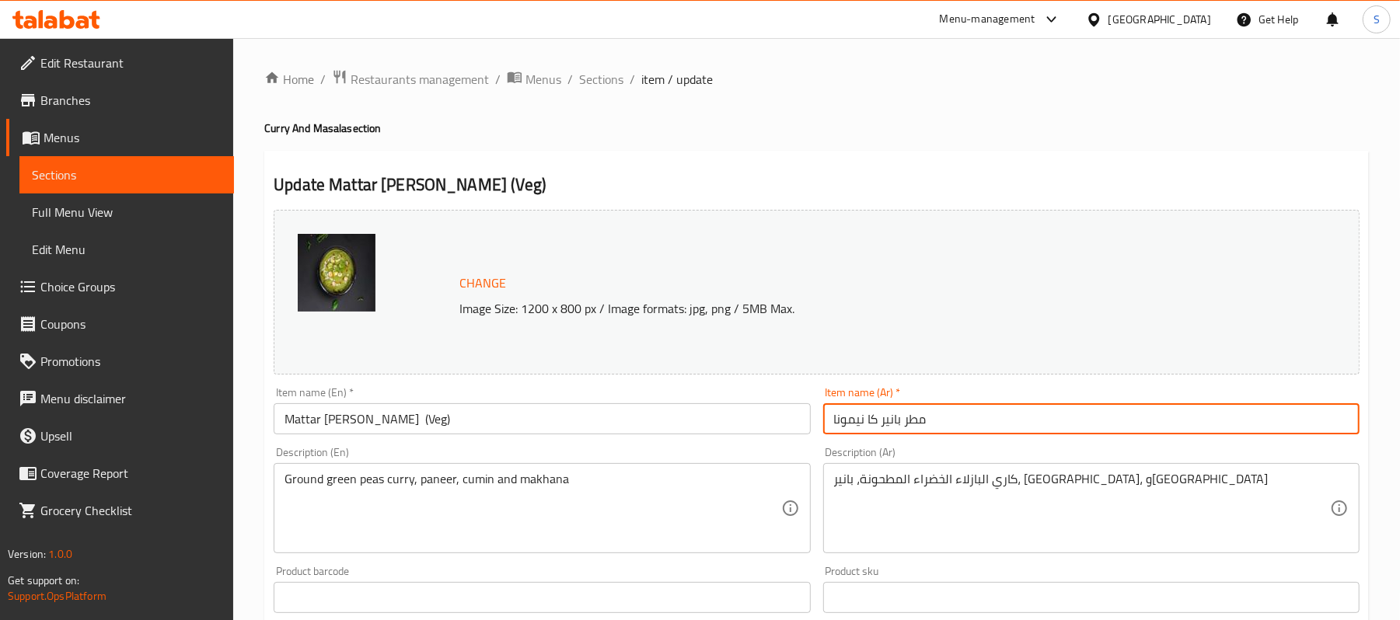
click at [992, 430] on input "مطر بانير كا نيمونا" at bounding box center [1091, 418] width 536 height 31
paste input "(نباتي)"
type input "مطر بانير كا نيمونا (نباتي)"
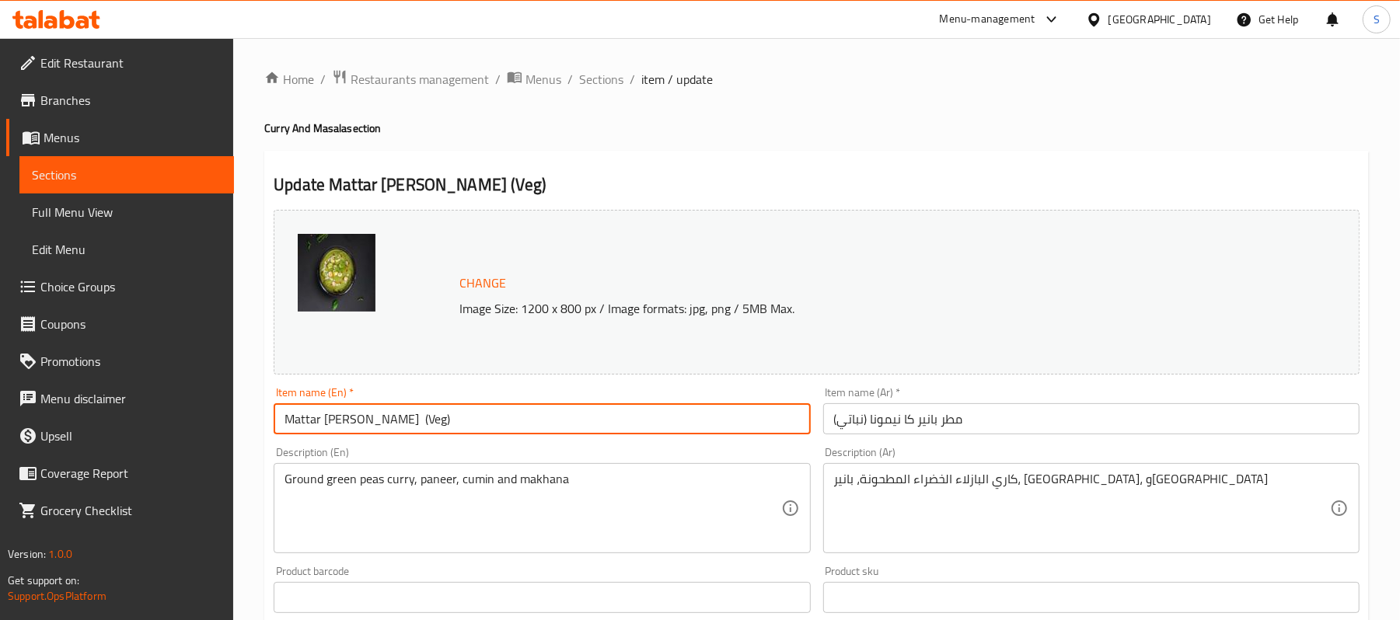
click at [424, 424] on input "Mattar Paneer Ka Nimona (Veg)" at bounding box center [542, 418] width 536 height 31
type input "Mattar Paneer Ka Nimona (Veg)"
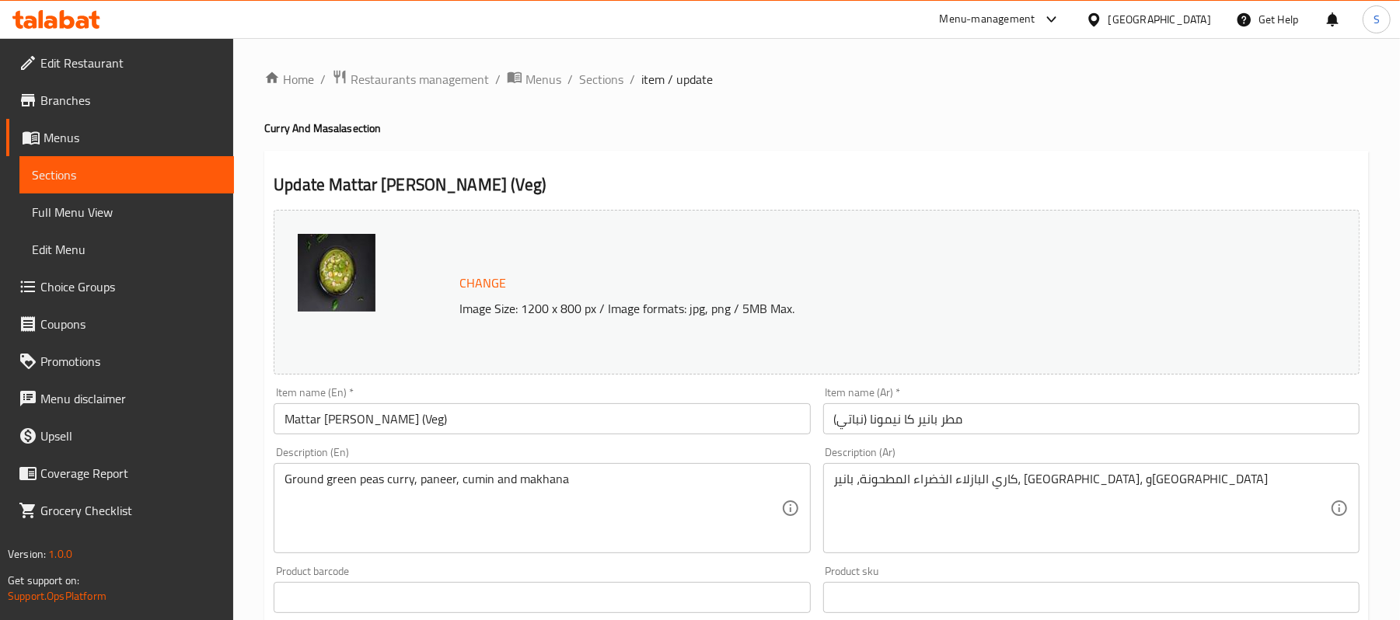
drag, startPoint x: 662, startPoint y: 389, endPoint x: 666, endPoint y: 400, distance: 10.8
click at [664, 393] on div "Item name (En)   * Mattar Paneer Ka Nimona (Veg) Item name (En) *" at bounding box center [542, 410] width 536 height 47
click at [667, 400] on div "Item name (En)   * Mattar Paneer Ka Nimona (Veg) Item name (En) *" at bounding box center [542, 410] width 536 height 47
click at [667, 409] on input "Mattar Paneer Ka Nimona (Veg)" at bounding box center [542, 418] width 536 height 31
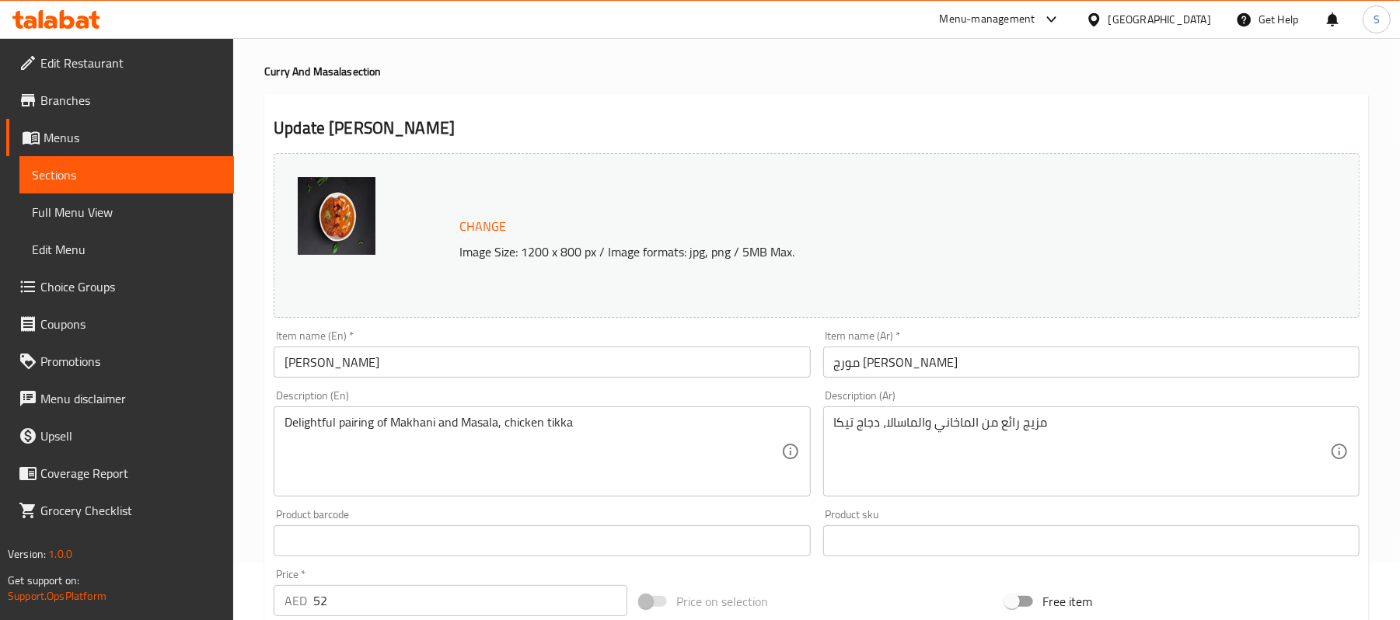
scroll to position [103, 0]
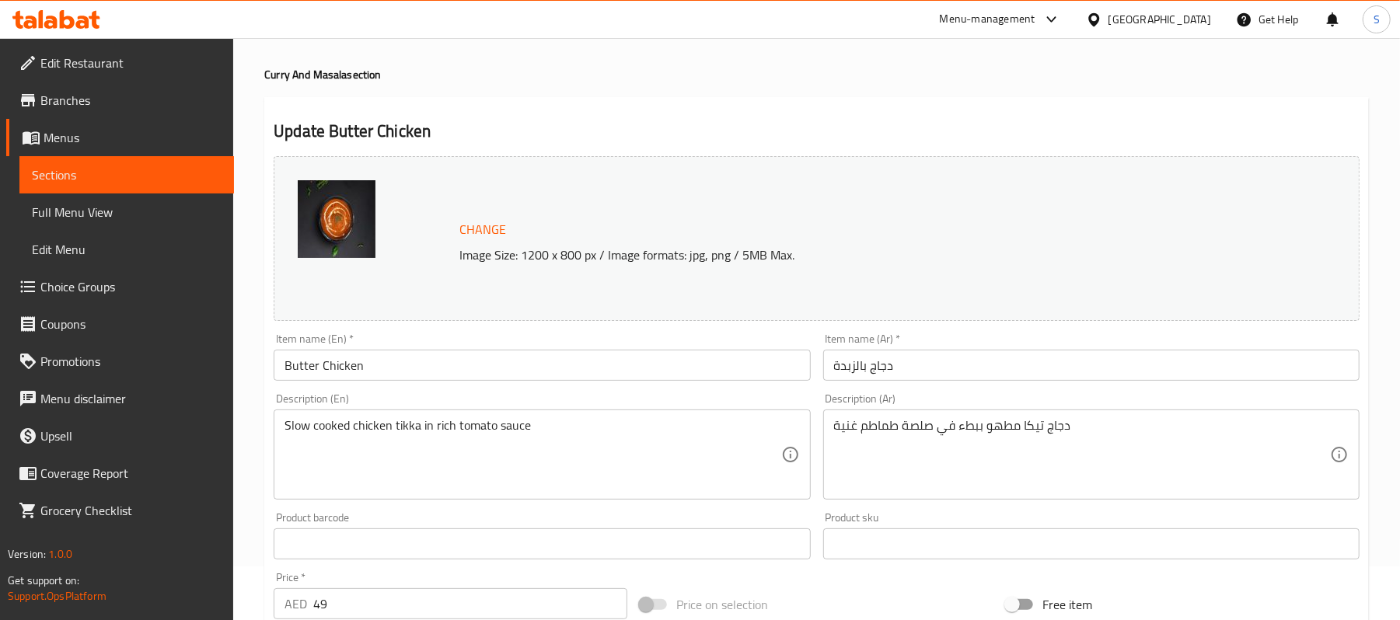
scroll to position [103, 0]
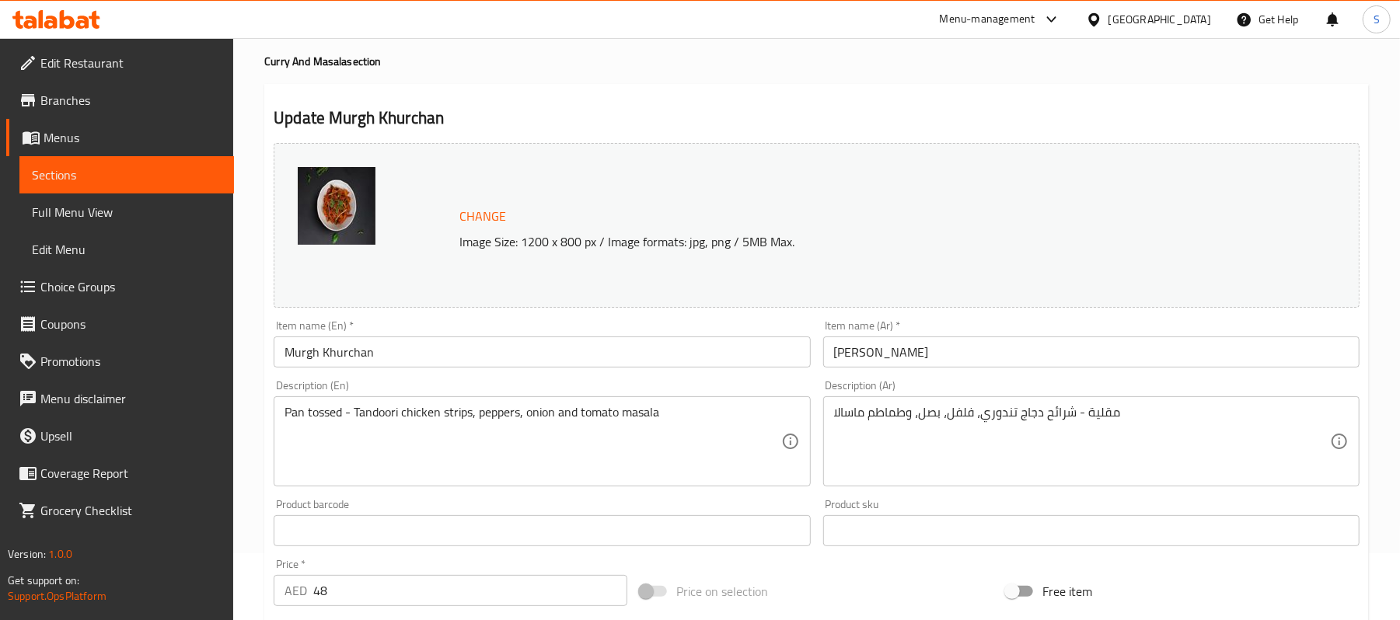
scroll to position [103, 0]
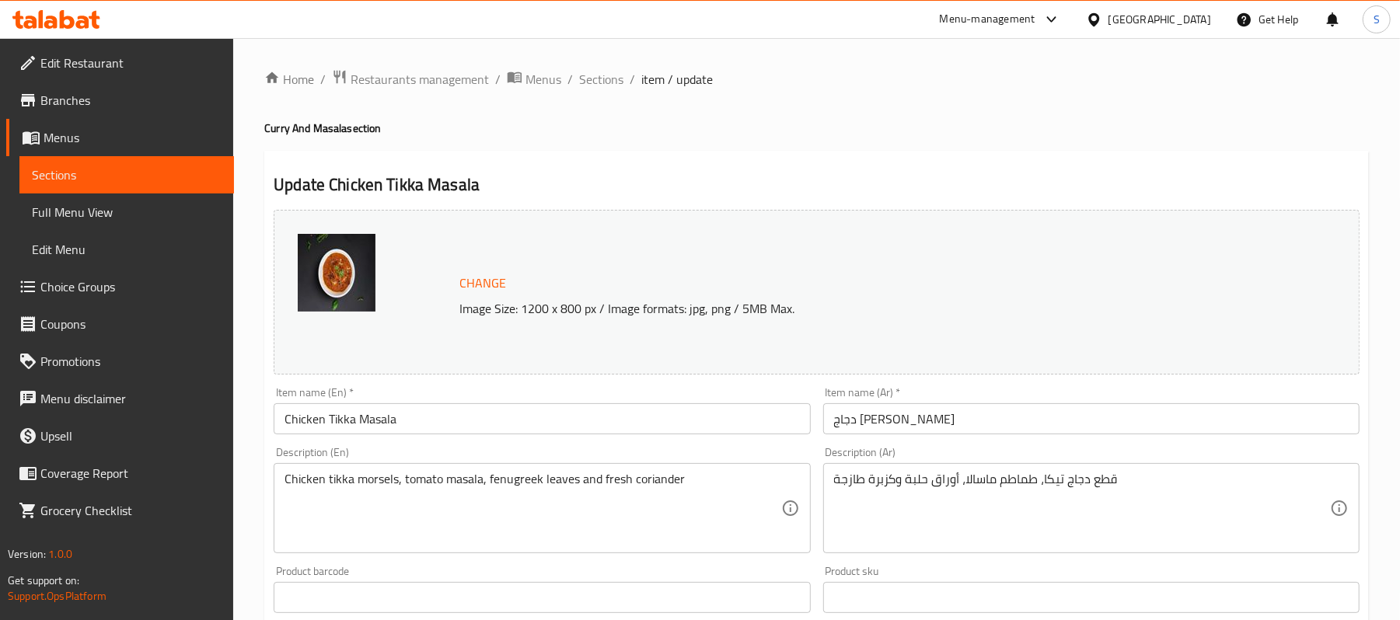
scroll to position [103, 0]
click at [669, 428] on input "[DATE] Curry - Chicken" at bounding box center [542, 418] width 536 height 31
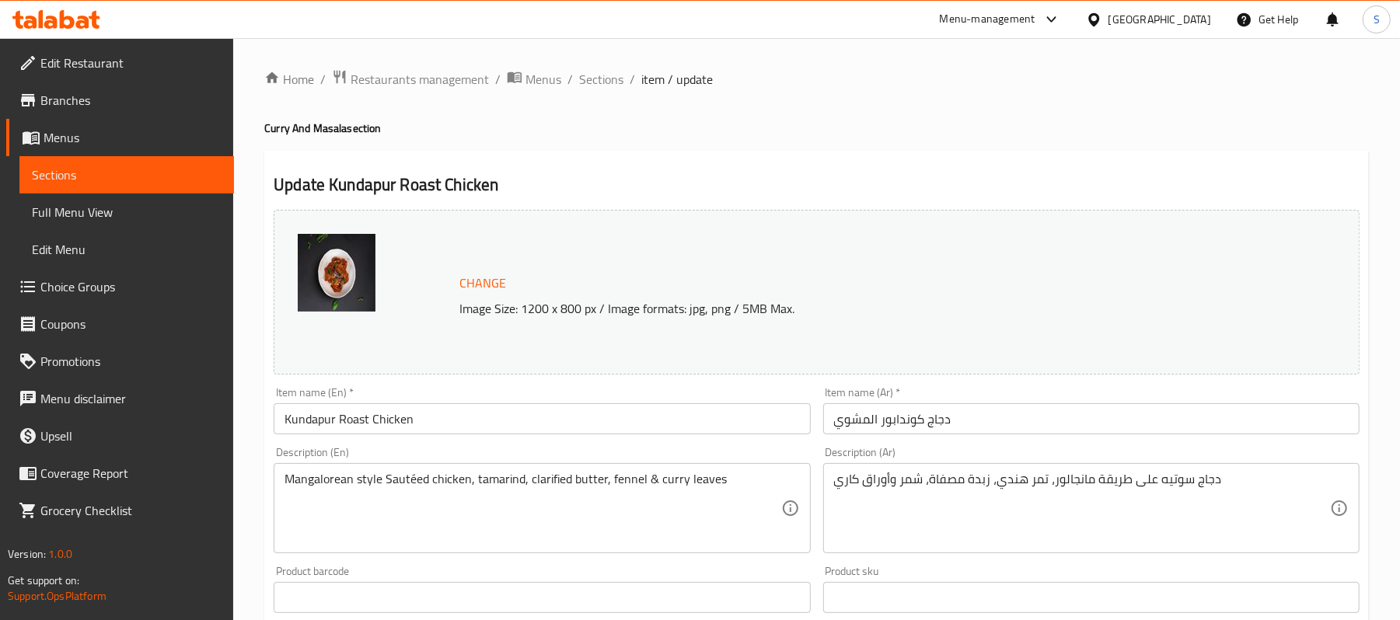
scroll to position [103, 0]
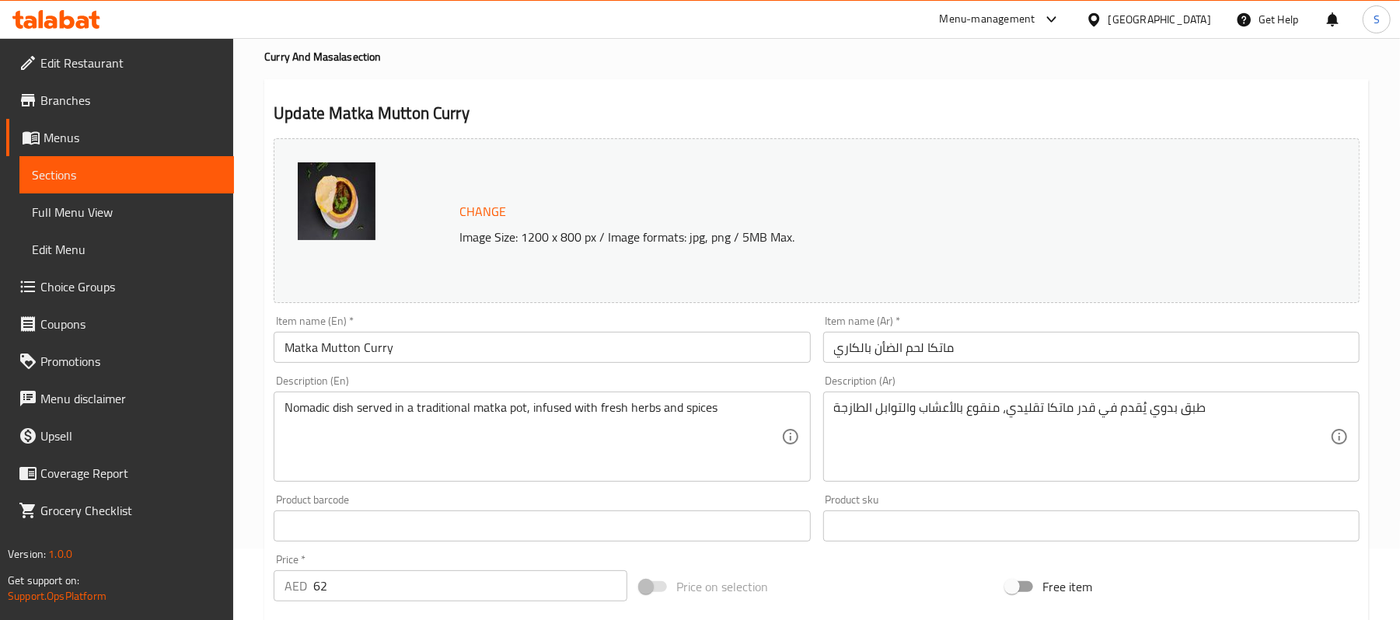
scroll to position [103, 0]
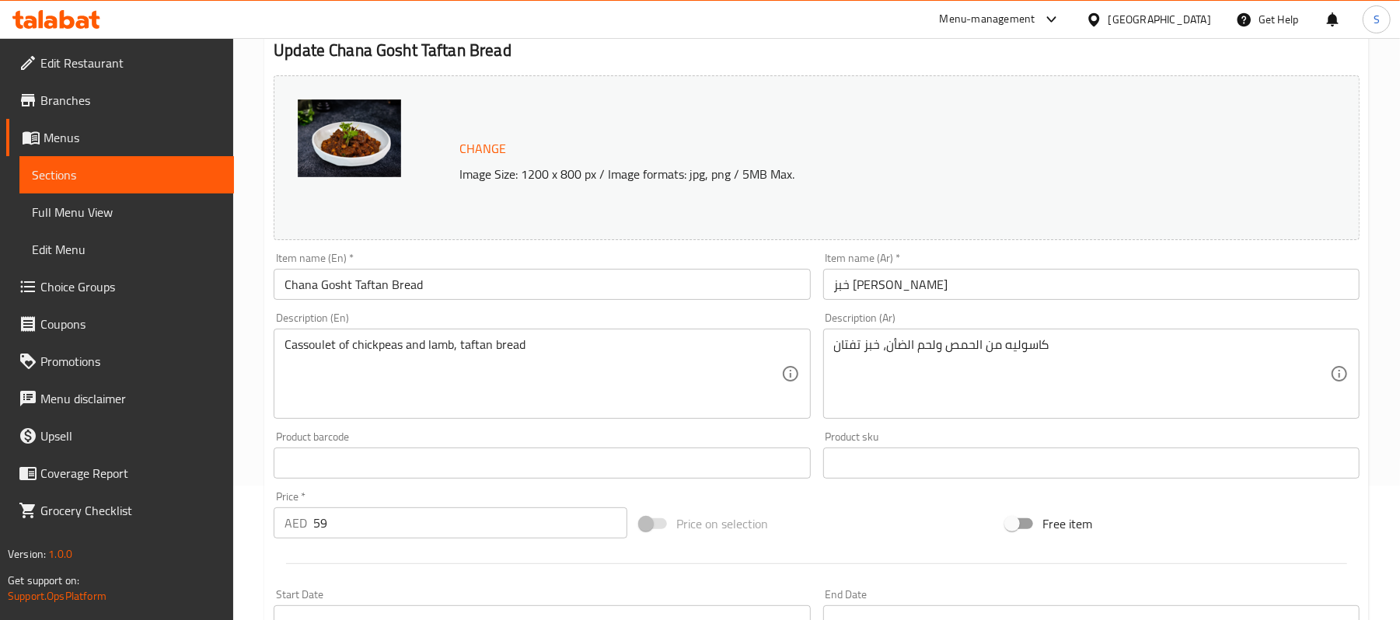
scroll to position [103, 0]
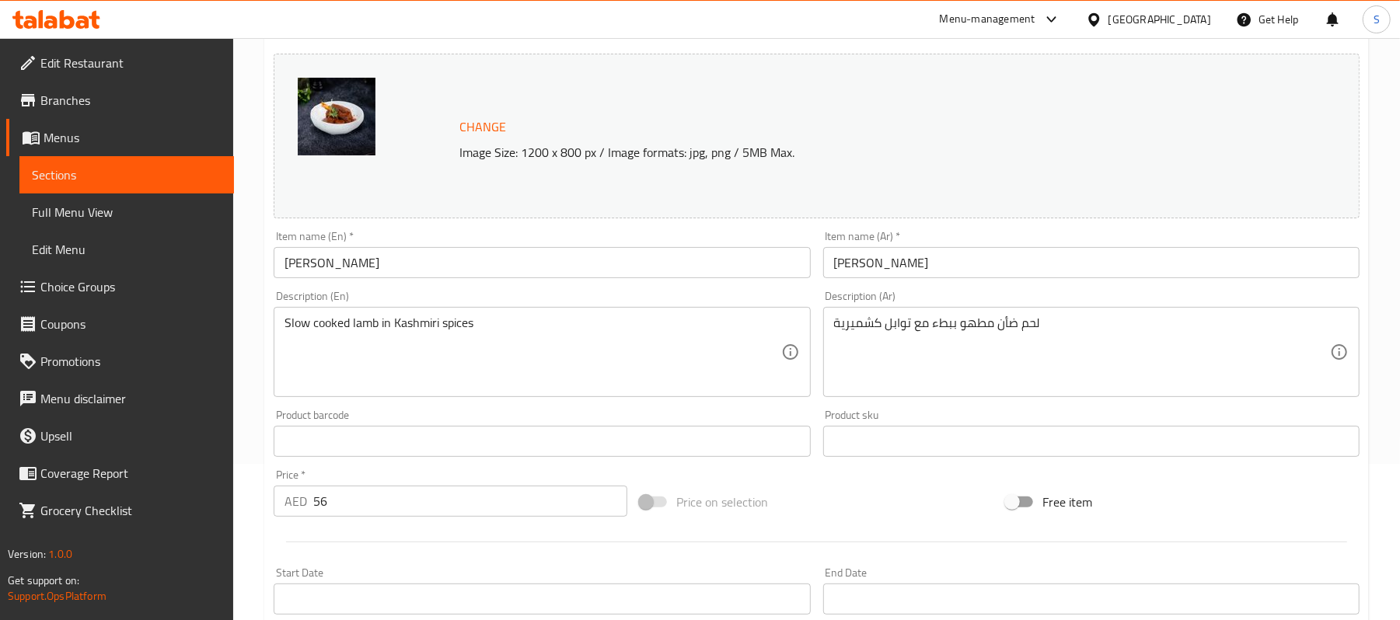
scroll to position [207, 0]
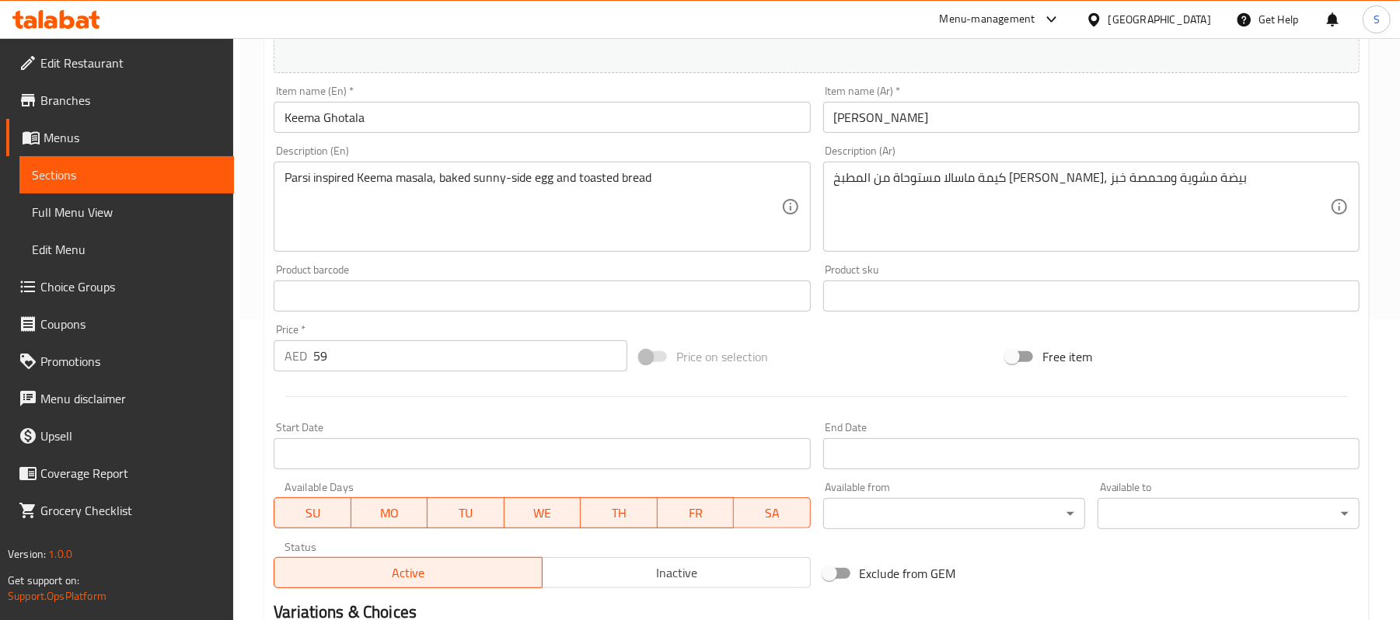
scroll to position [311, 0]
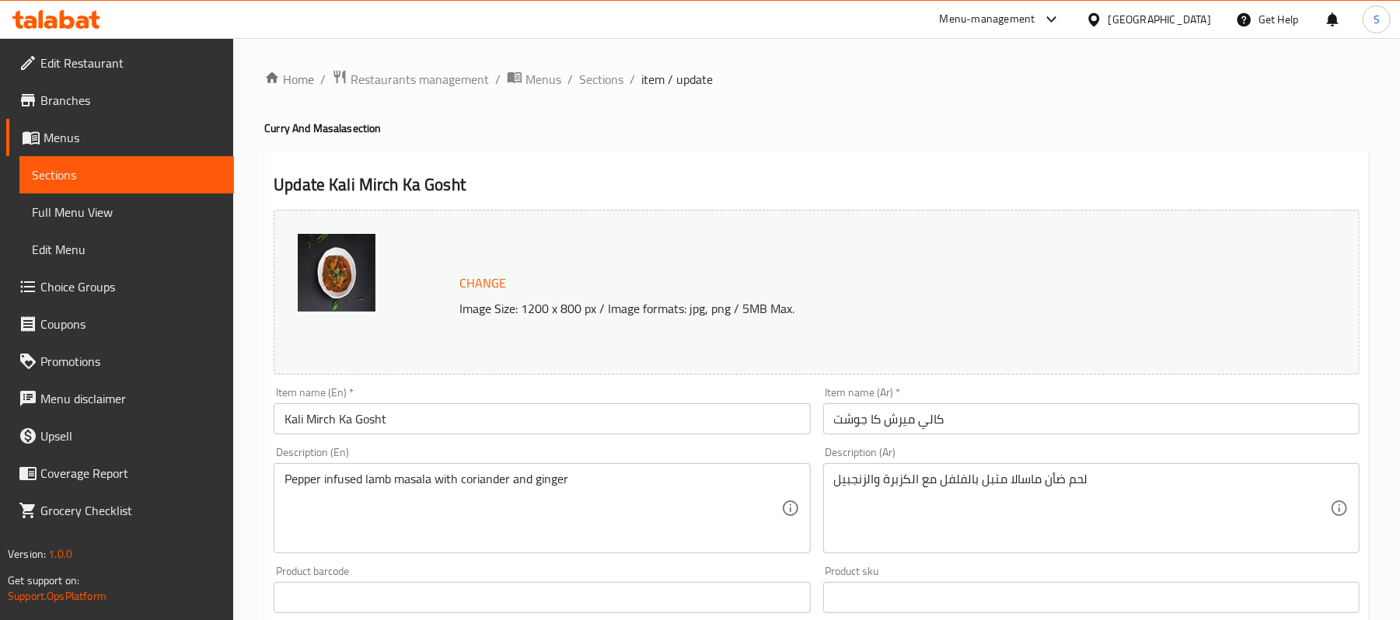
scroll to position [103, 0]
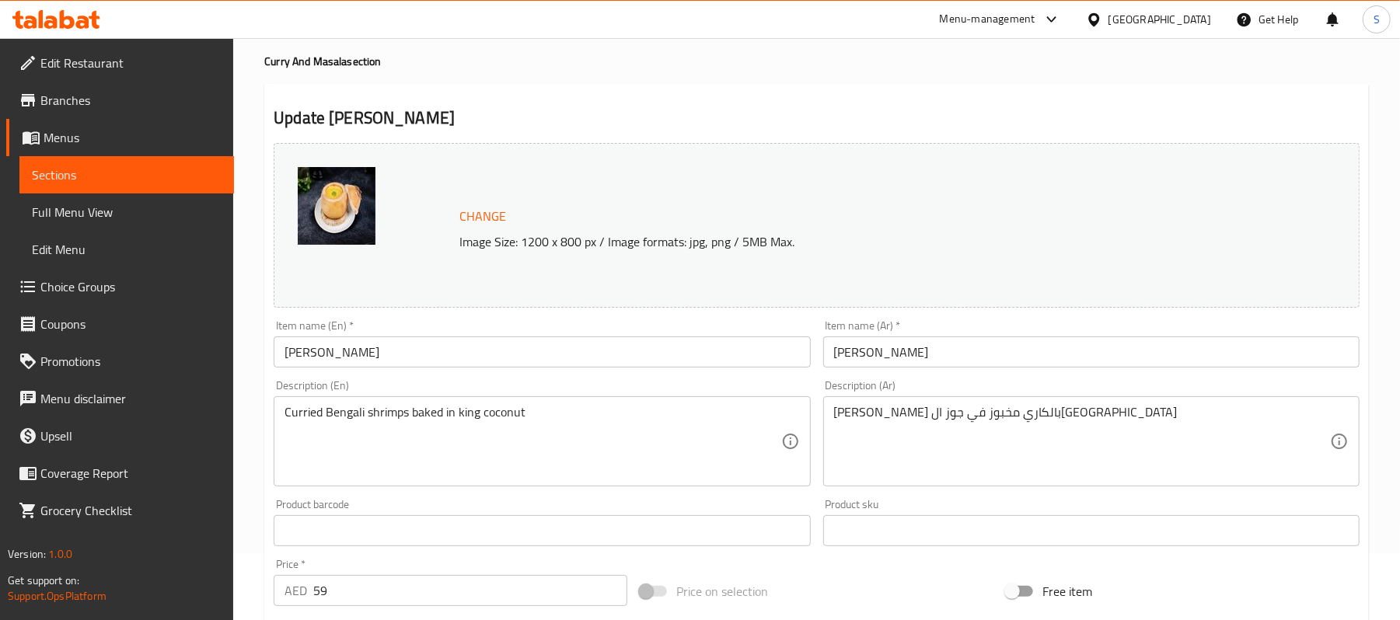
scroll to position [103, 0]
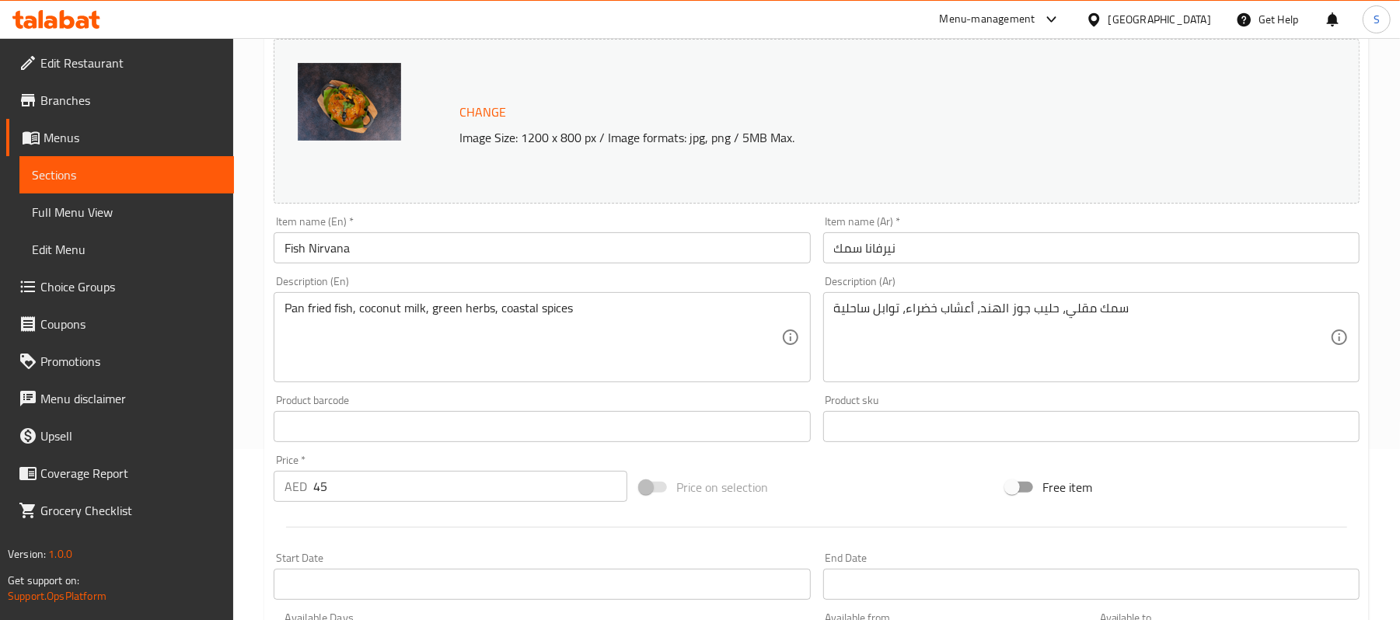
scroll to position [207, 0]
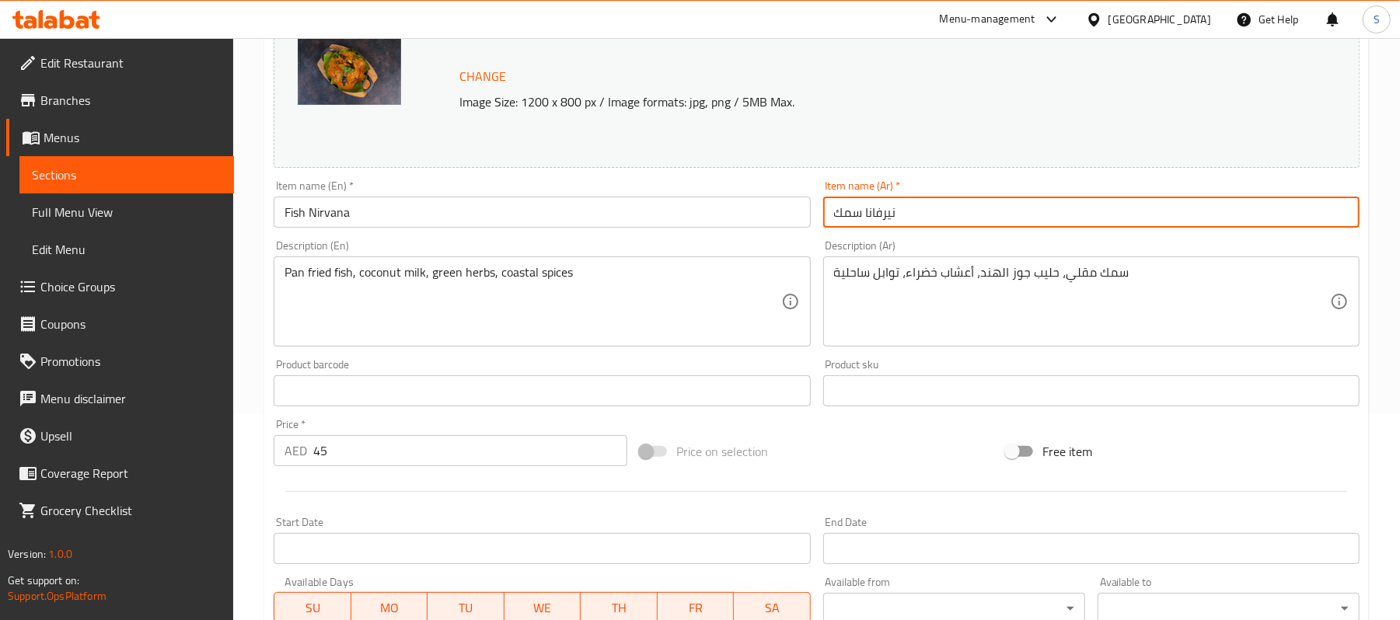
click at [841, 209] on input "نيرفانا سمك" at bounding box center [1091, 212] width 536 height 31
click at [832, 215] on input "نيرفانا" at bounding box center [1091, 212] width 536 height 31
paste input "سمك"
type input "سمك نيرفانا"
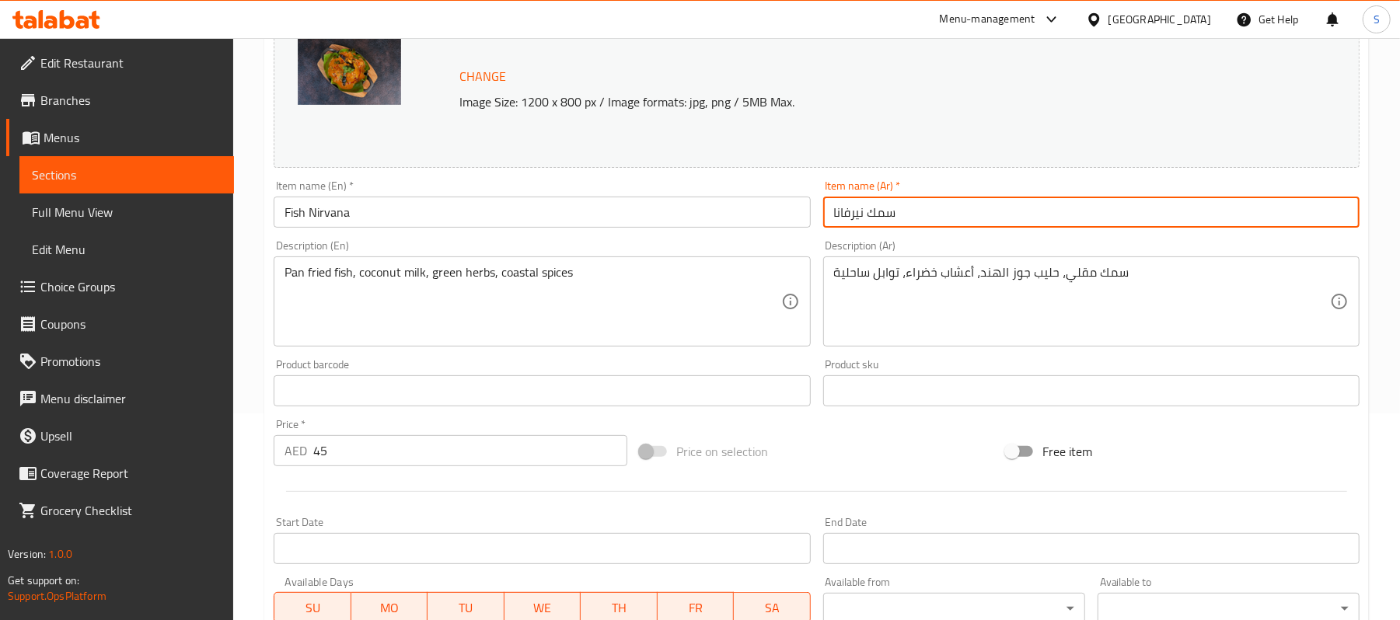
click at [317, 216] on input "Fish Nirvana" at bounding box center [542, 212] width 536 height 31
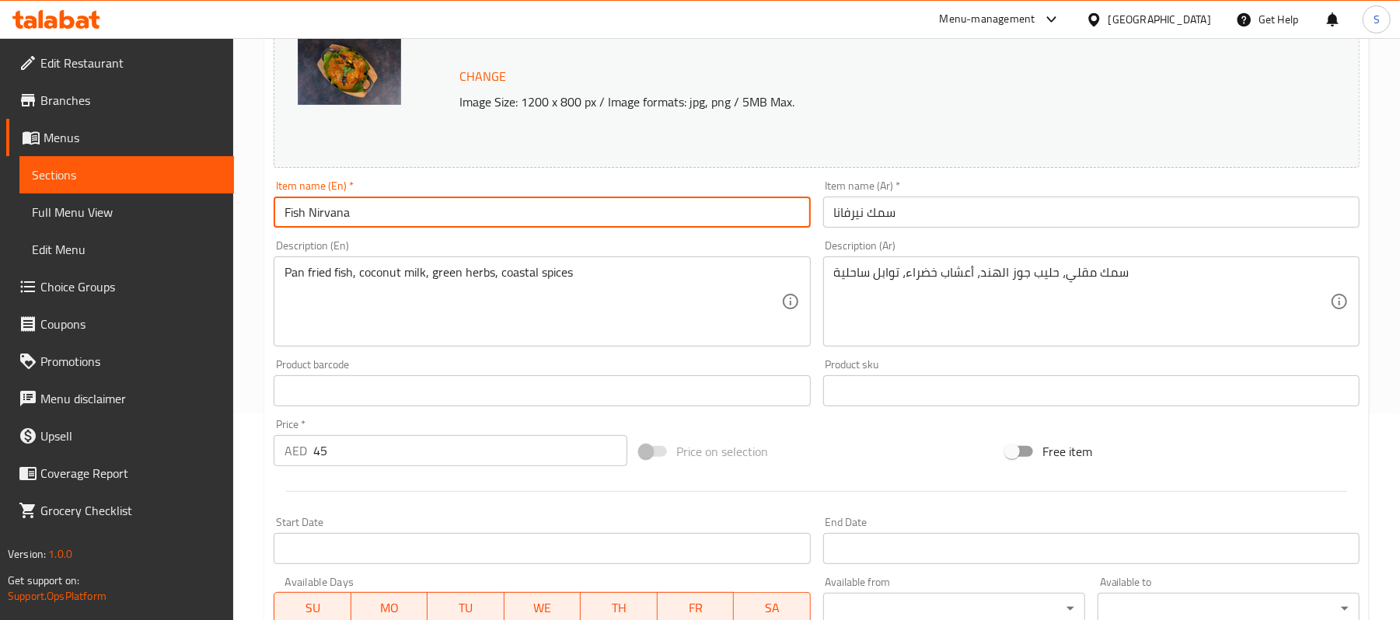
click at [317, 216] on input "Fish Nirvana" at bounding box center [542, 212] width 536 height 31
drag, startPoint x: 317, startPoint y: 216, endPoint x: 303, endPoint y: 216, distance: 14.0
click at [303, 216] on input "Fish Nirvana" at bounding box center [542, 212] width 536 height 31
click at [327, 212] on input "Fish Nirvana" at bounding box center [542, 212] width 536 height 31
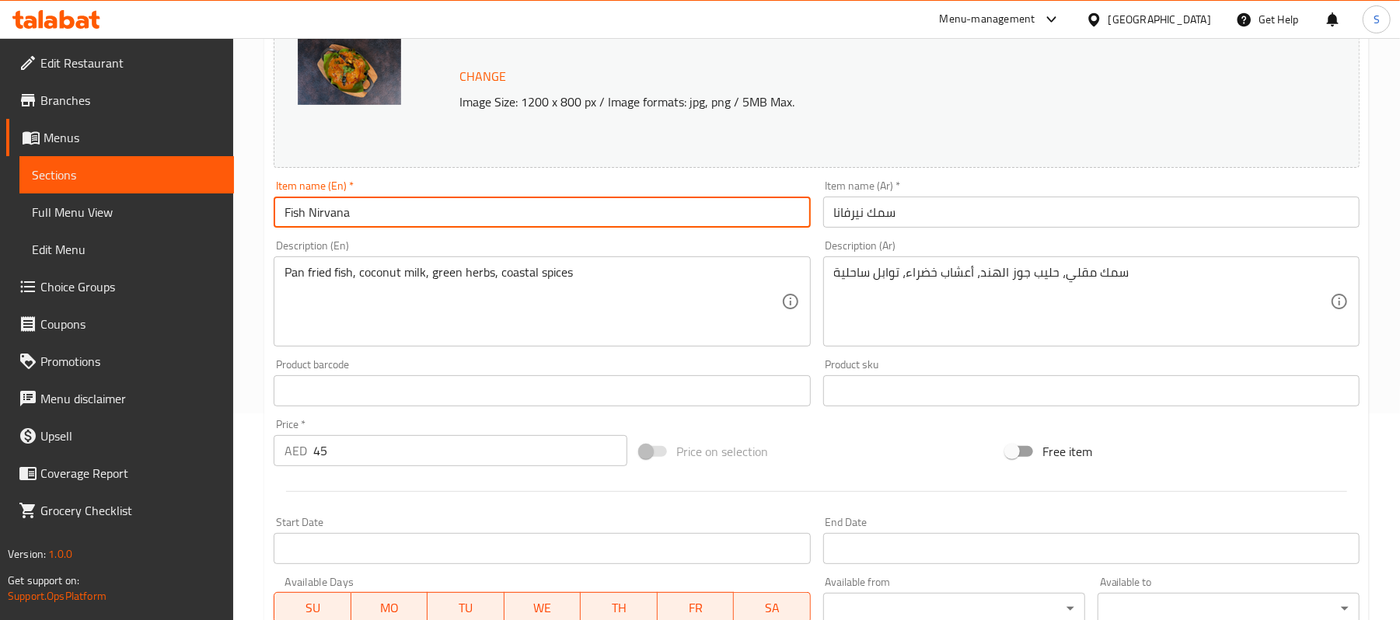
click at [327, 212] on input "Fish Nirvana" at bounding box center [542, 212] width 536 height 31
click at [287, 210] on input "Fish" at bounding box center [542, 212] width 536 height 31
paste input "Nirvana"
click at [400, 216] on input "Nirvana Fish" at bounding box center [542, 212] width 536 height 31
type input "Nirvana Fish"
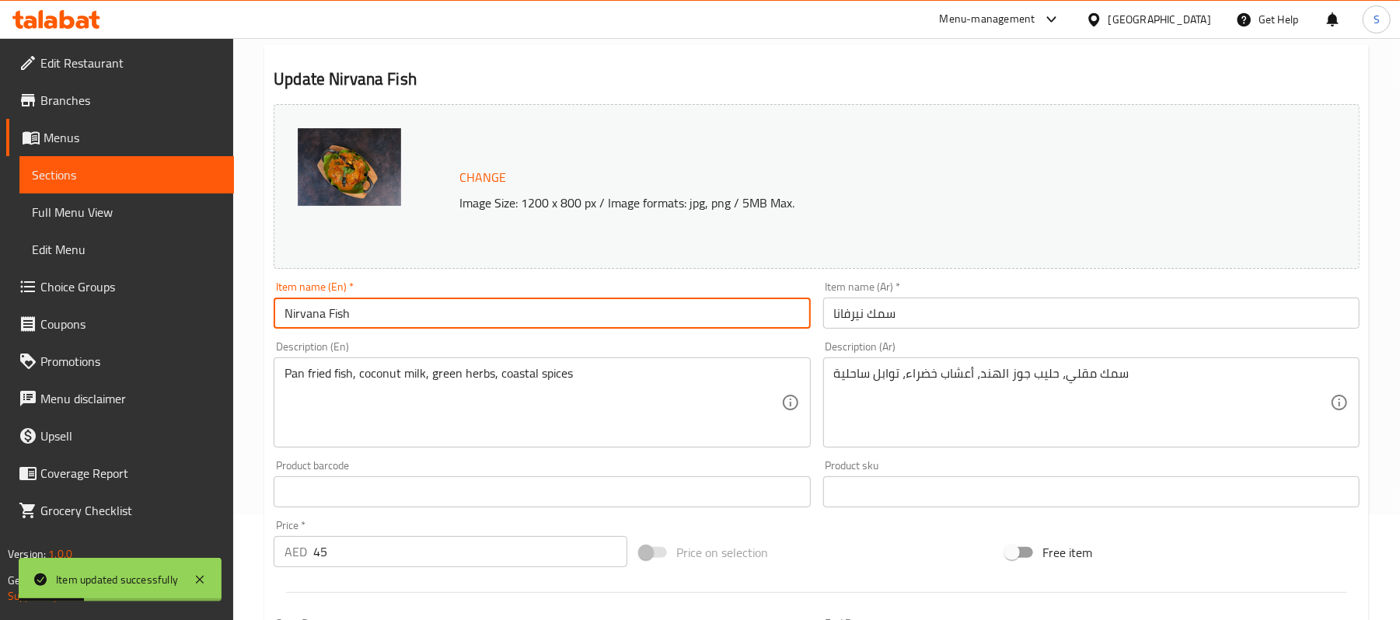
scroll to position [103, 0]
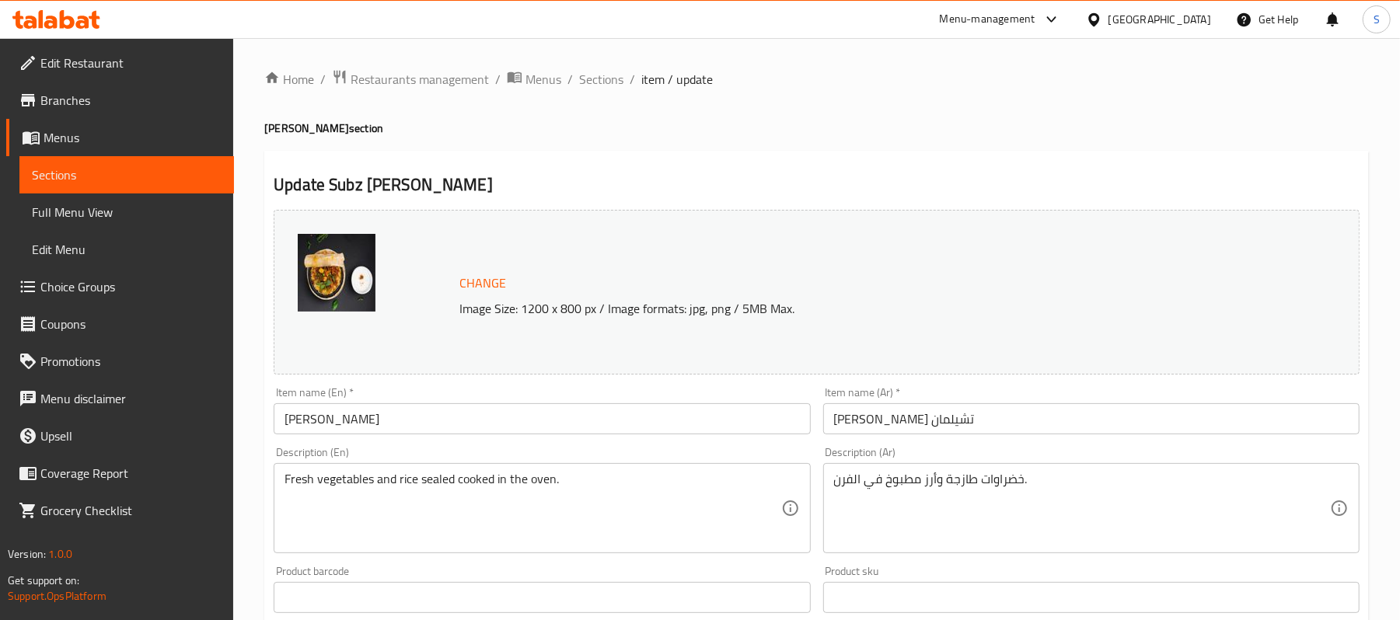
click at [448, 452] on div "Description (En) Fresh vegetables and rice sealed cooked in the oven. Descripti…" at bounding box center [542, 500] width 536 height 106
click at [449, 432] on input "Subz Chilman Biryani" at bounding box center [542, 418] width 536 height 31
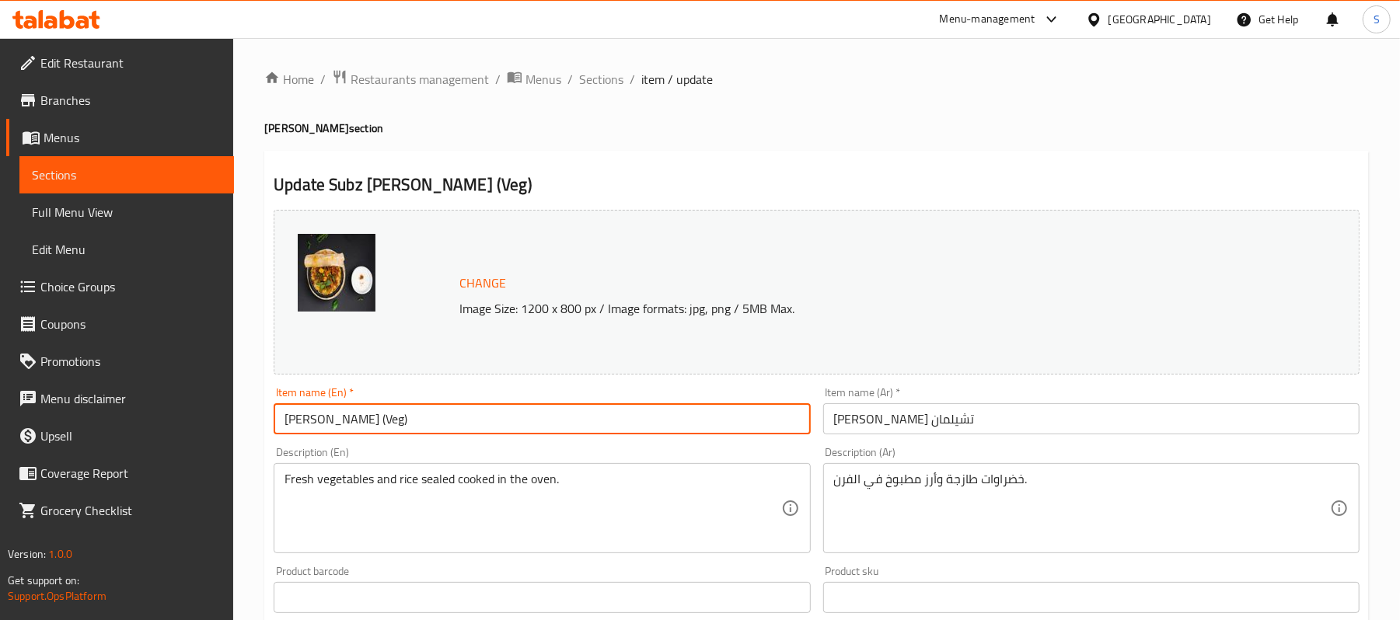
type input "Subz Chilman Biryani (Veg)"
click at [1008, 421] on input "برياني سابز تشيلمان" at bounding box center [1091, 418] width 536 height 31
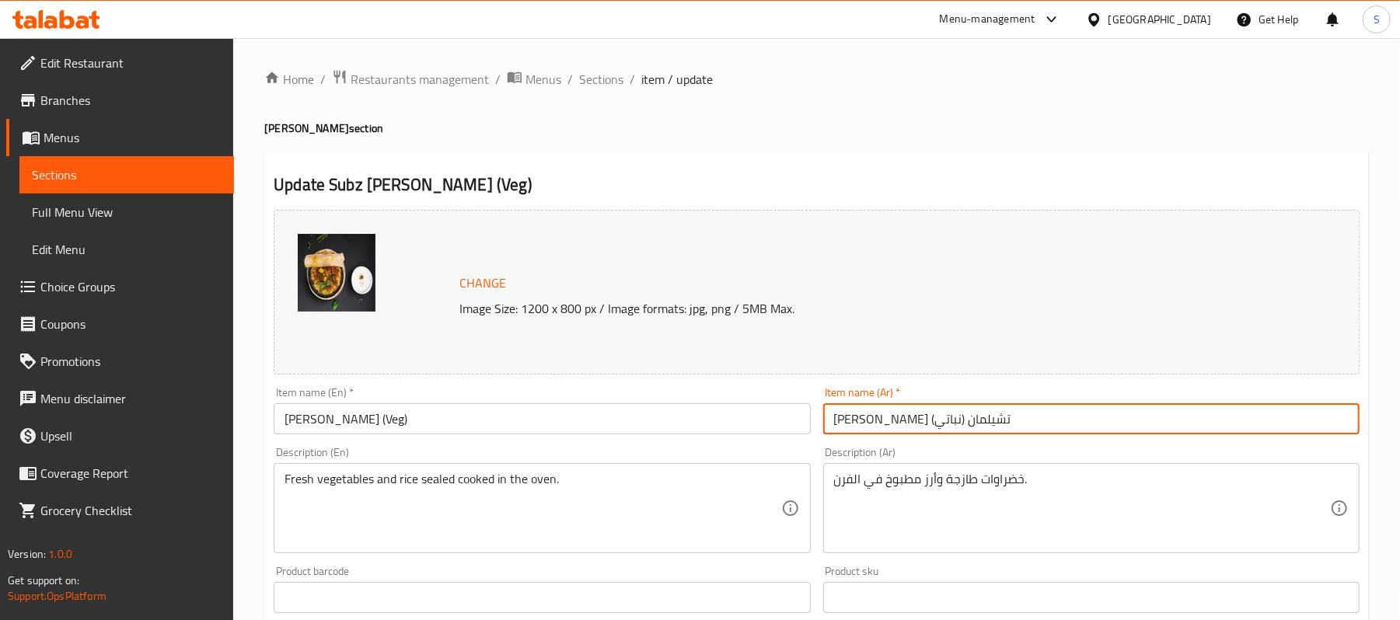
drag, startPoint x: 865, startPoint y: 421, endPoint x: 807, endPoint y: 420, distance: 58.3
click at [807, 420] on div "Change Image Size: 1200 x 800 px / Image formats: jpg, png / 5MB Max. Item name…" at bounding box center [816, 550] width 1098 height 693
drag, startPoint x: 871, startPoint y: 418, endPoint x: 827, endPoint y: 417, distance: 43.5
click at [827, 417] on input "برياني سابز تشيلمان (نباتي)" at bounding box center [1091, 418] width 536 height 31
click at [1046, 424] on input "برياني سابز تشيلمان (نباتي)" at bounding box center [1091, 418] width 536 height 31
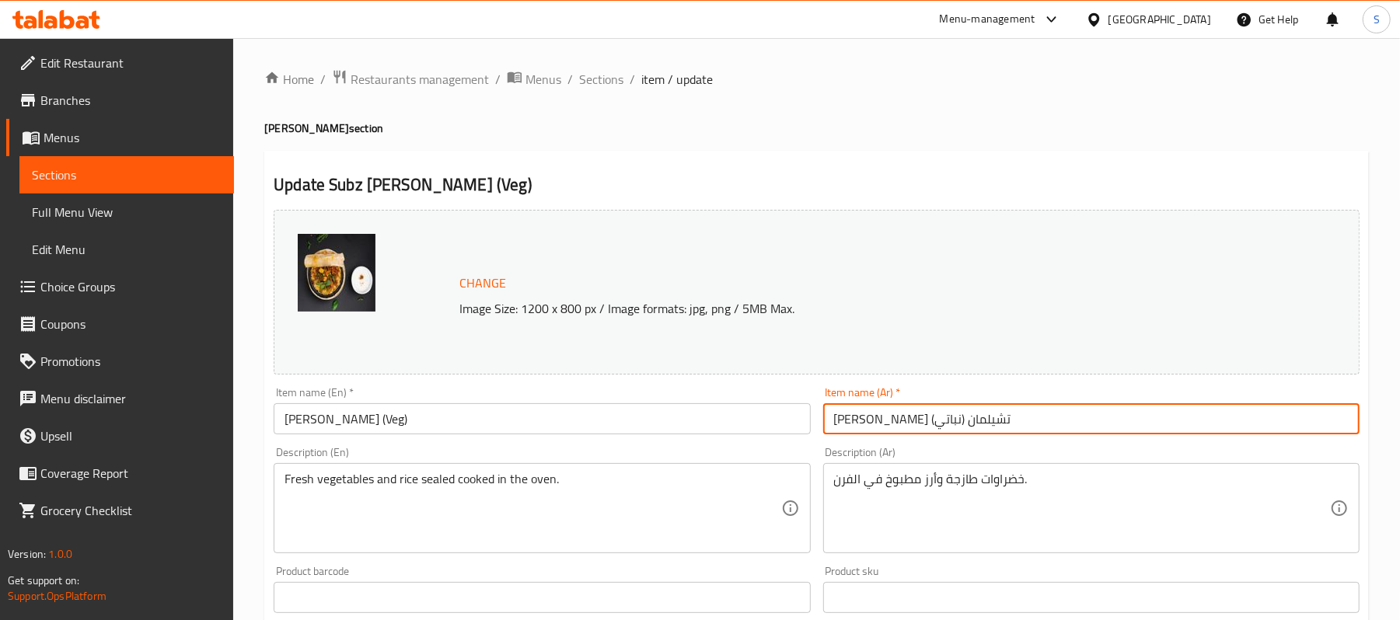
type input "برياني سابز تشيلمان (نباتي)"
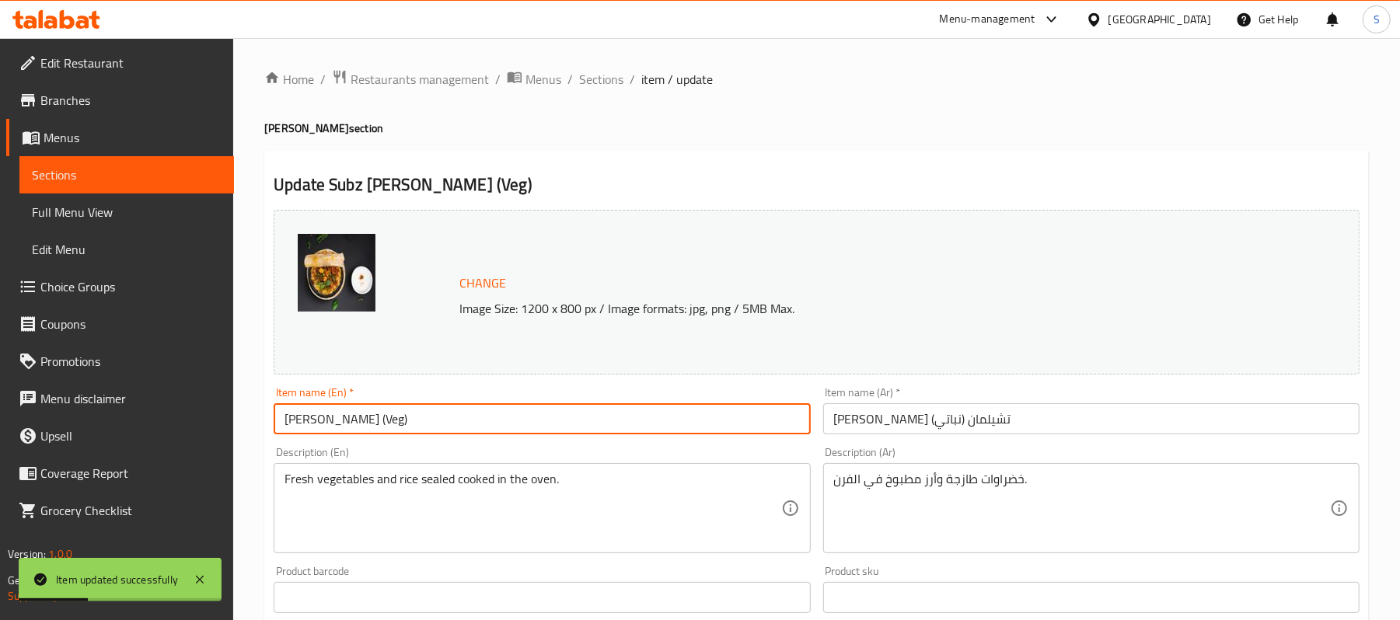
drag, startPoint x: 464, startPoint y: 421, endPoint x: 396, endPoint y: 414, distance: 67.9
click at [396, 414] on input "Subz Chilman Biryani (Veg)" at bounding box center [542, 418] width 536 height 31
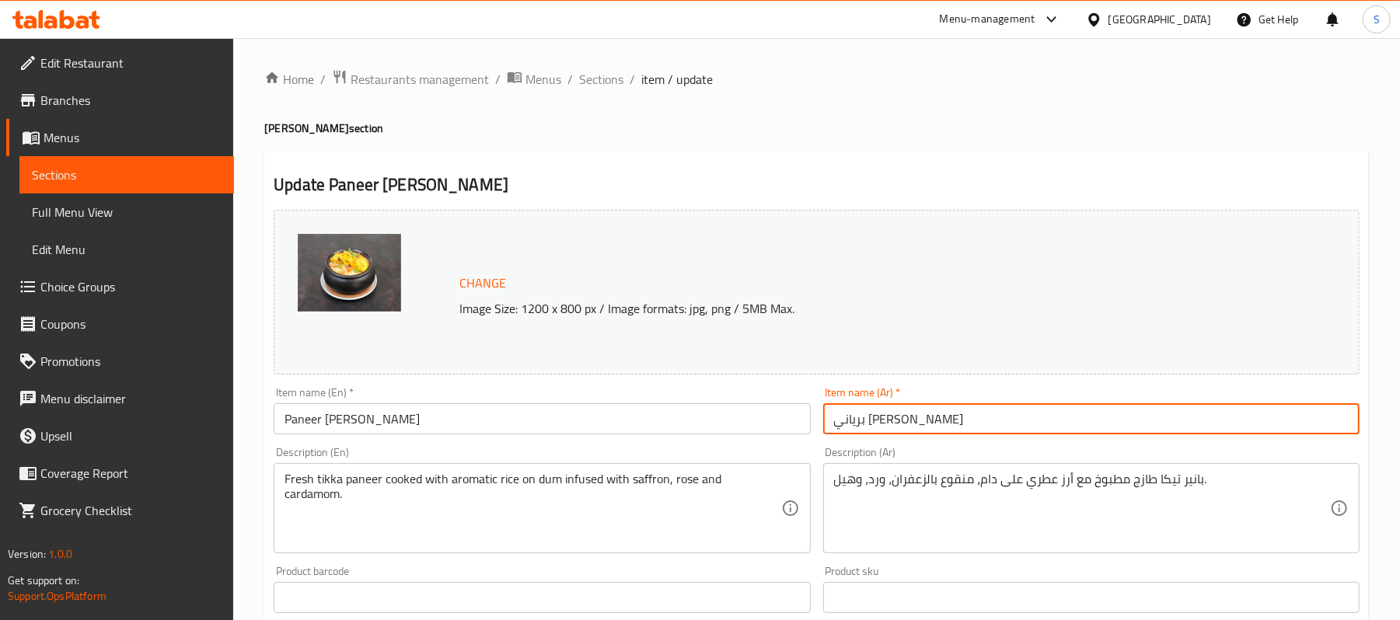
click at [980, 435] on input "برياني [PERSON_NAME]" at bounding box center [1091, 418] width 536 height 31
paste input "(نباتي)"
type input "برياني [PERSON_NAME] (نباتي)"
click at [395, 421] on input "Paneer [PERSON_NAME]" at bounding box center [542, 418] width 536 height 31
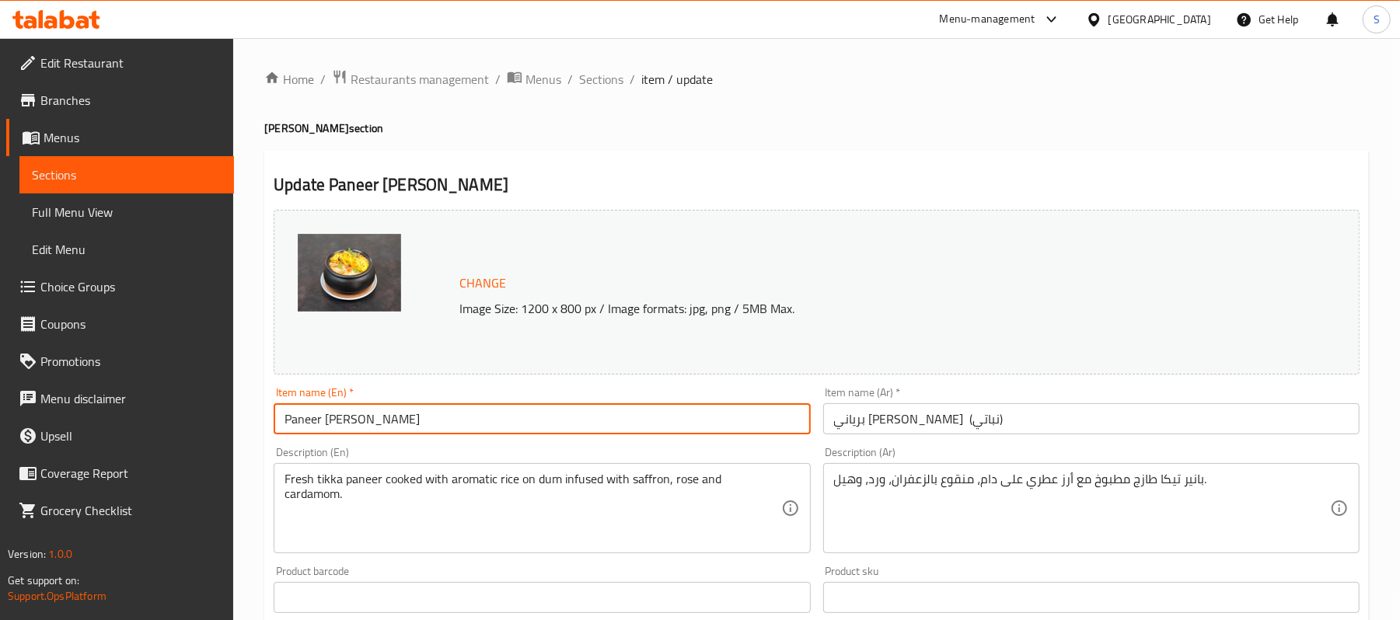
paste input "(Veg)"
click at [390, 420] on input "Paneer [PERSON_NAME](Veg)" at bounding box center [542, 418] width 536 height 31
click at [492, 414] on input "Paneer [PERSON_NAME] (Veg)" at bounding box center [542, 418] width 536 height 31
type input "Paneer [PERSON_NAME] (Veg)"
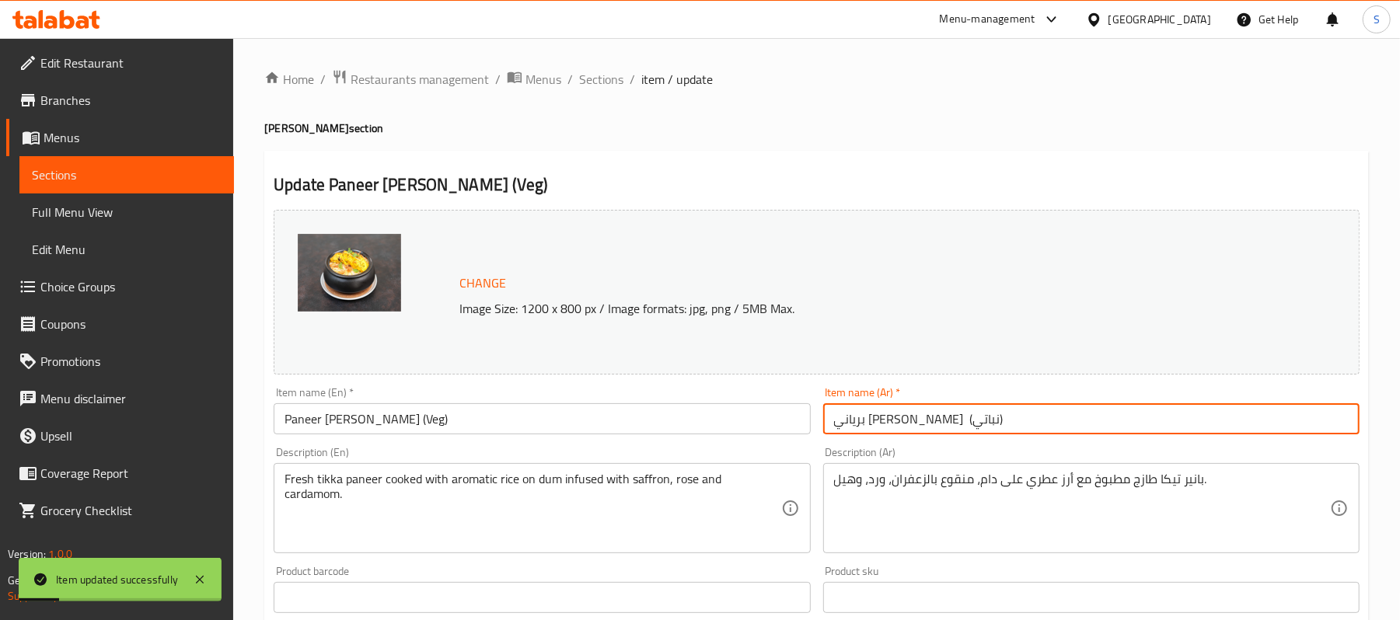
drag, startPoint x: 871, startPoint y: 421, endPoint x: 833, endPoint y: 418, distance: 37.4
click at [833, 418] on input "برياني [PERSON_NAME] (نباتي)" at bounding box center [1091, 418] width 536 height 31
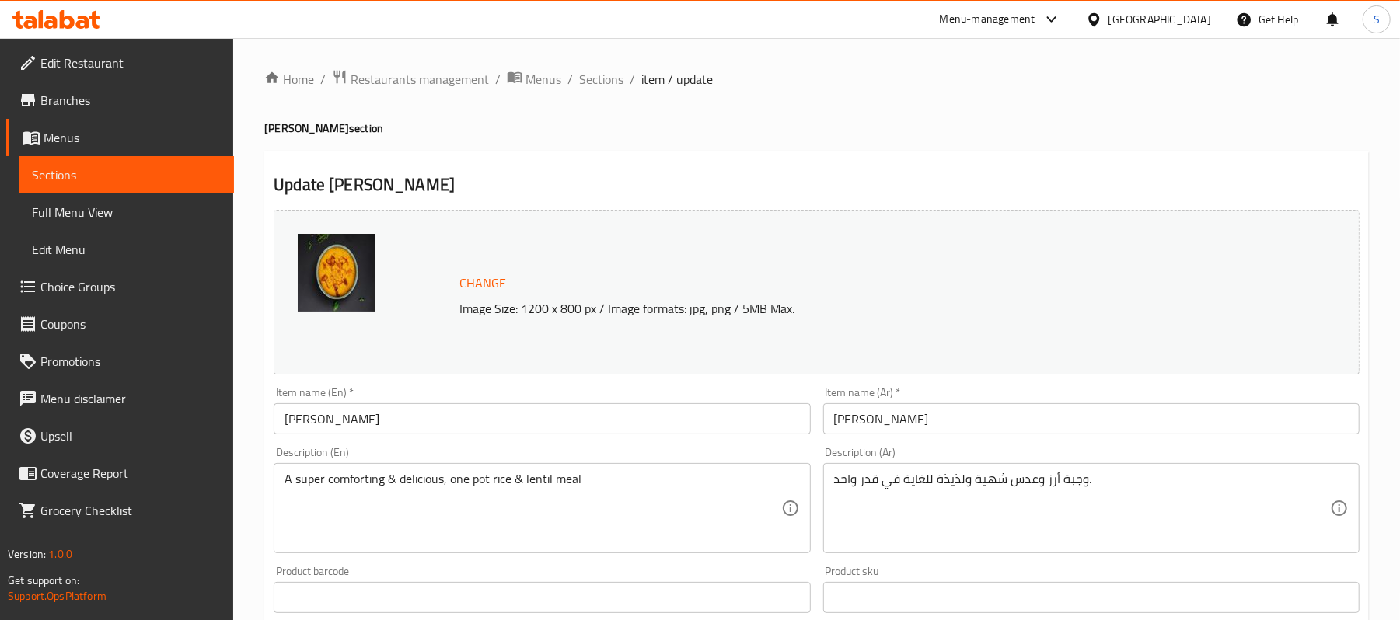
click at [379, 415] on input "Dal Khichdi" at bounding box center [542, 418] width 536 height 31
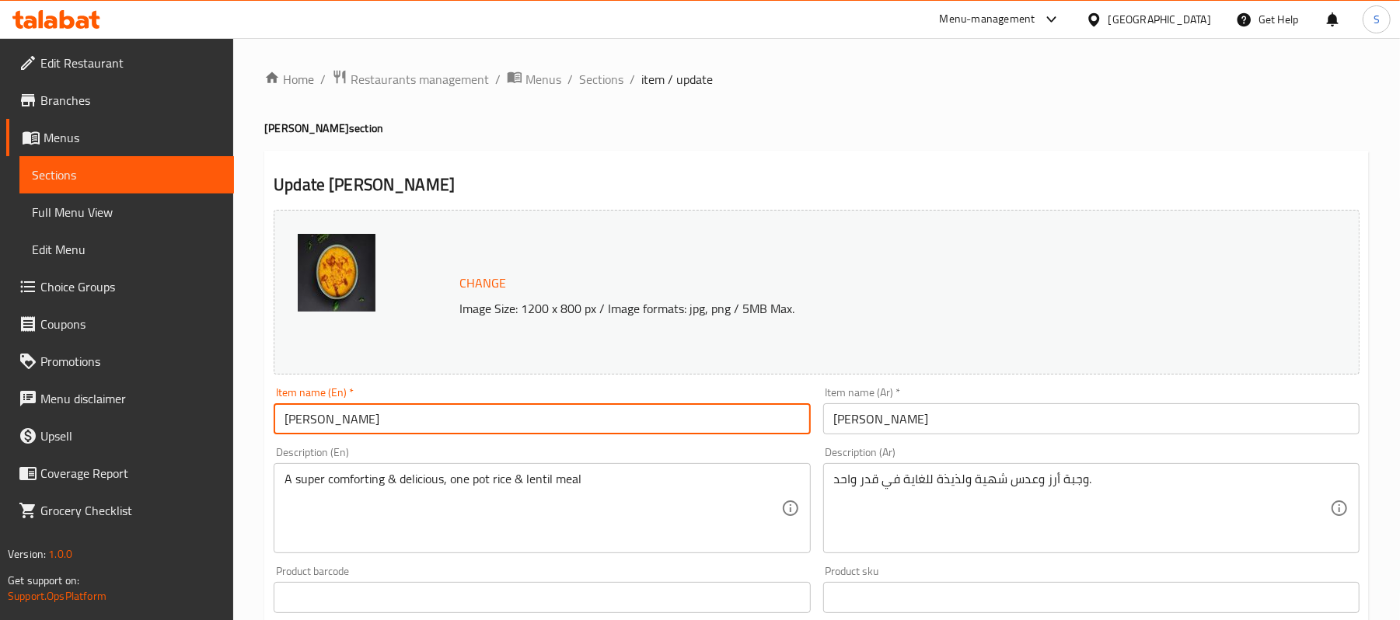
paste input "(Veg)"
type input "Dal Khichdi (Veg)"
click at [983, 393] on div "Item name (Ar)   * دال خيشدي Item name (Ar) *" at bounding box center [1091, 410] width 536 height 47
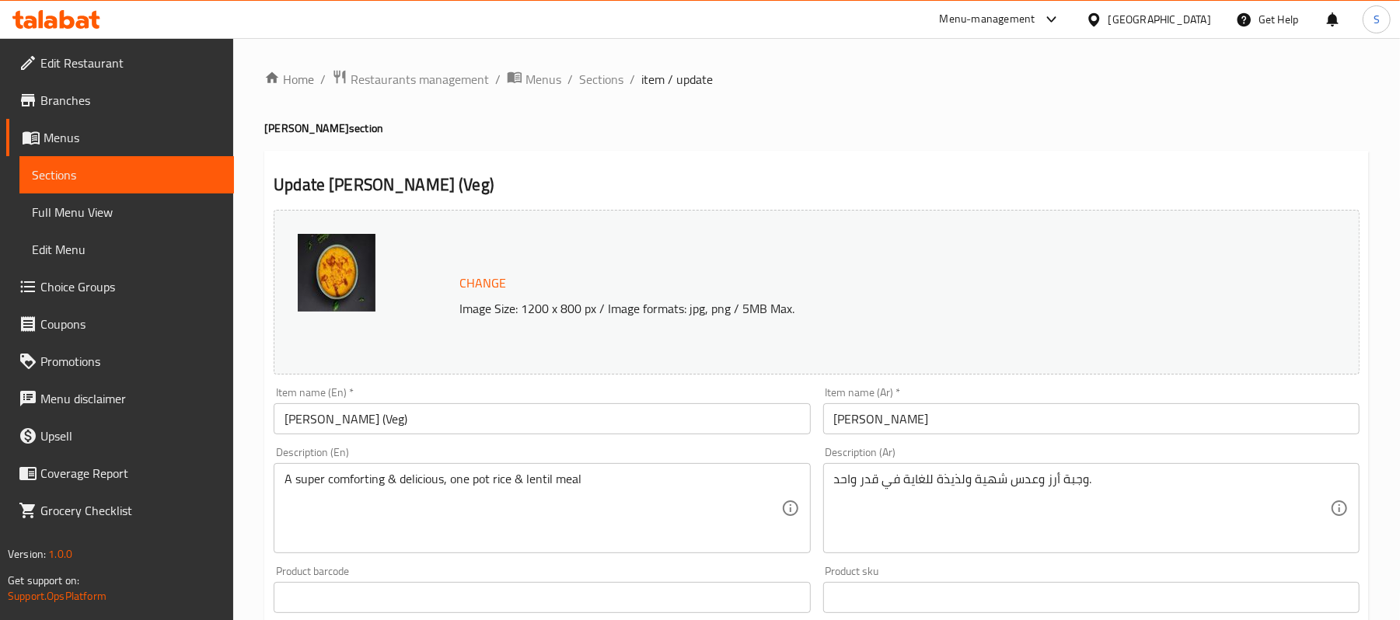
click at [958, 417] on input "دال خيشدي" at bounding box center [1091, 418] width 536 height 31
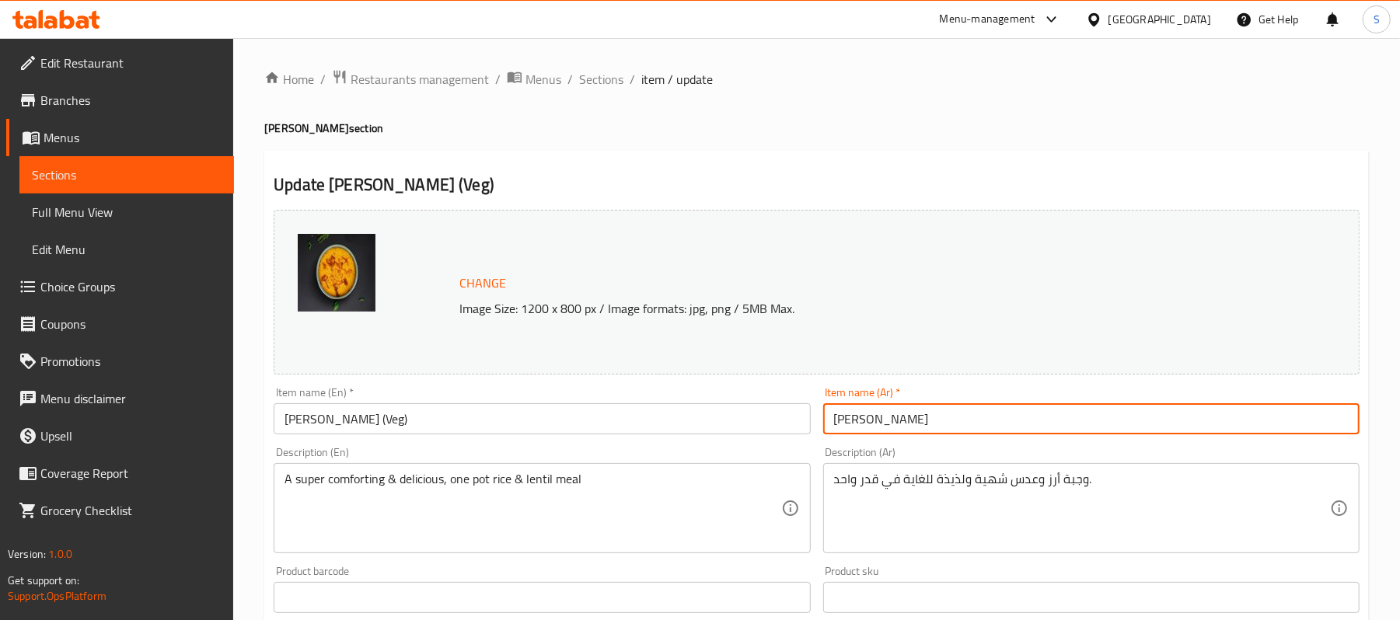
paste input "(نباتي)"
type input "دال خيشدي (نباتي)"
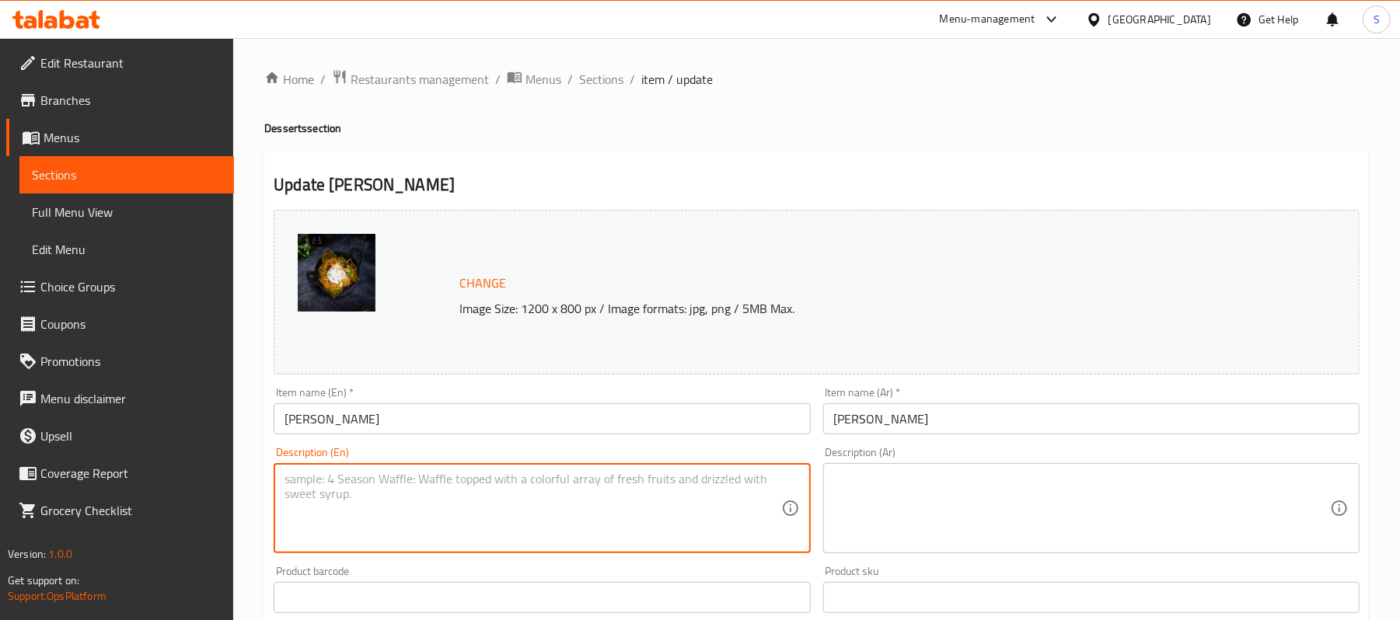
click at [737, 486] on textarea at bounding box center [533, 509] width 496 height 74
paste textarea "Bengali style – Baked condensed milk & Classic Indian sweets"
type textarea "Bengali style – Baked condensed milk & Classic Indian sweets"
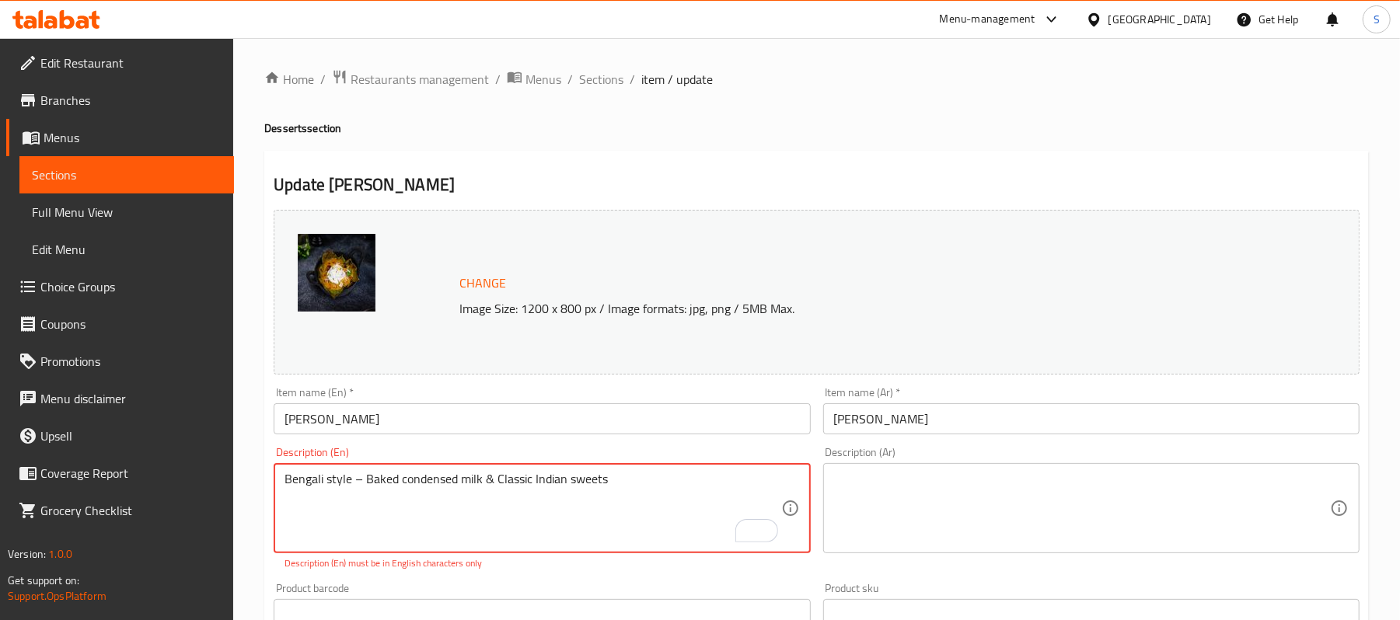
click at [930, 505] on textarea at bounding box center [1082, 509] width 496 height 74
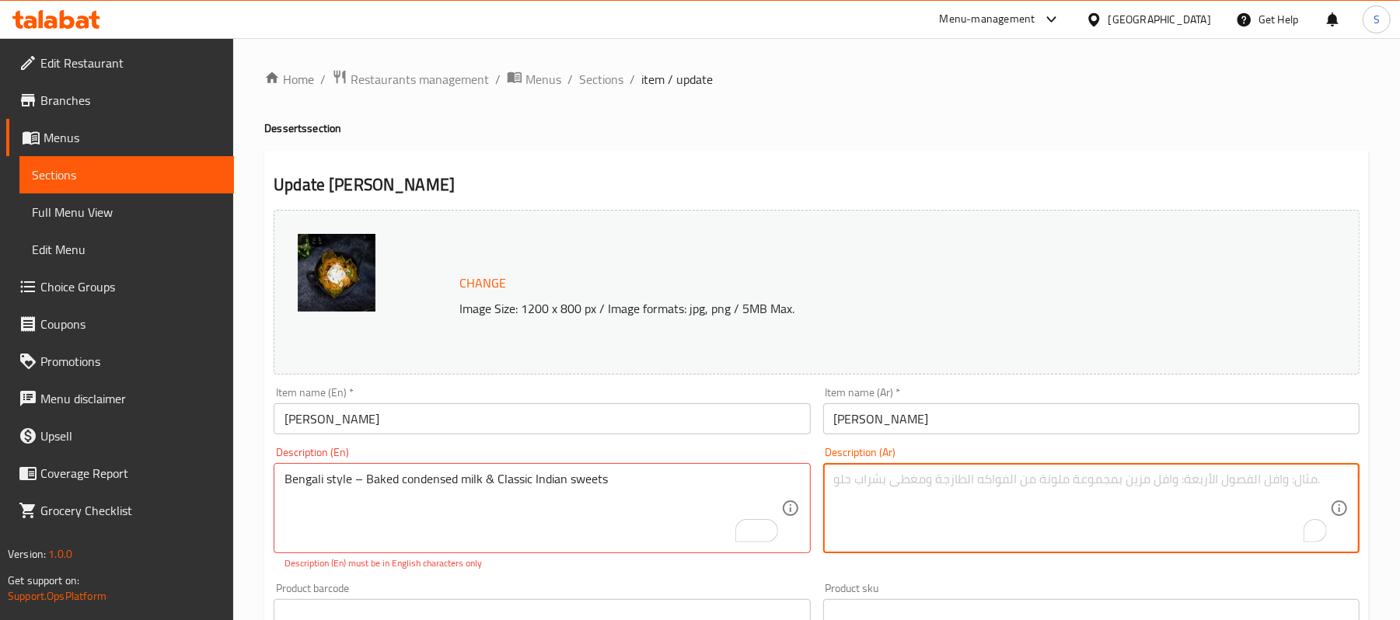
paste textarea "على الطريقة البنغالية - حليب مكثف مخبوز وحلويات هندية كلاسيكية"
click at [1089, 535] on textarea "على الطريقة البنغالية - حليب مكثف مخبوز وحلويات هندية كلاسيكية" at bounding box center [1082, 509] width 496 height 74
type textarea "على الطريقة البنغالية - حليب مكثف مخبوز وحلويات هندية كلاسيكية"
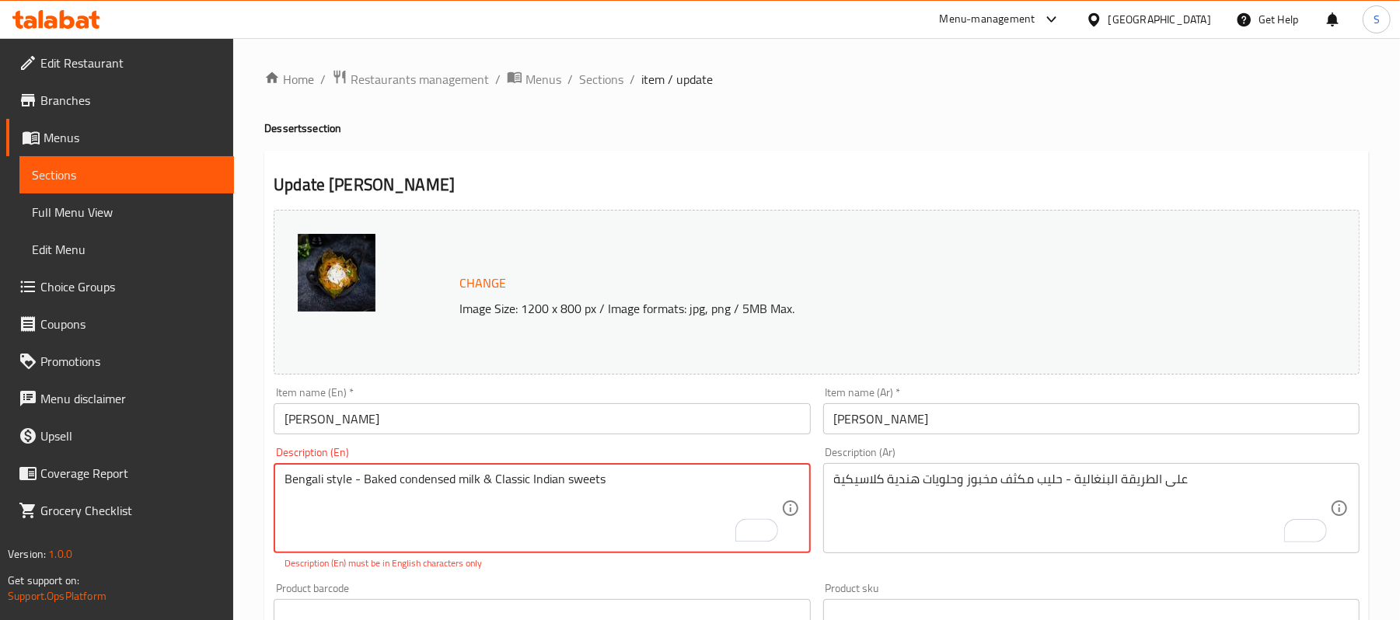
type textarea "Bengali style - Baked condensed milk & Classic Indian sweets"
click at [407, 433] on input "[PERSON_NAME]" at bounding box center [542, 418] width 536 height 31
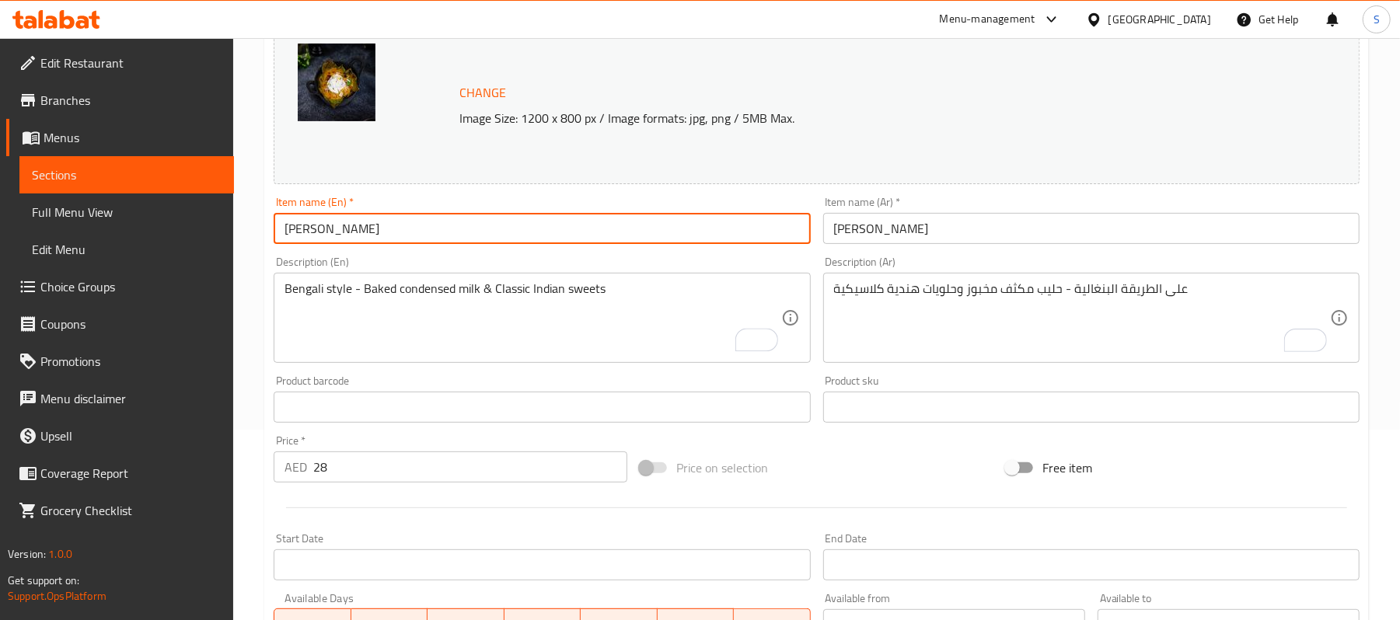
scroll to position [207, 0]
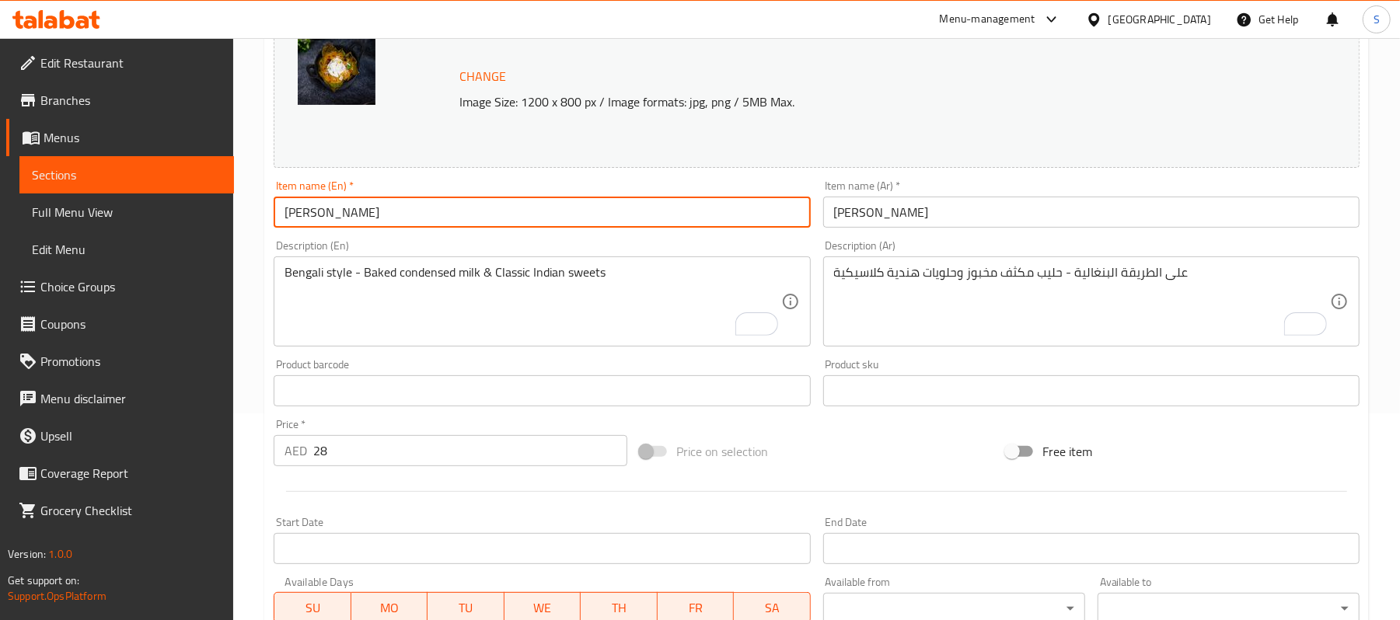
click at [477, 215] on input "[PERSON_NAME]" at bounding box center [542, 212] width 536 height 31
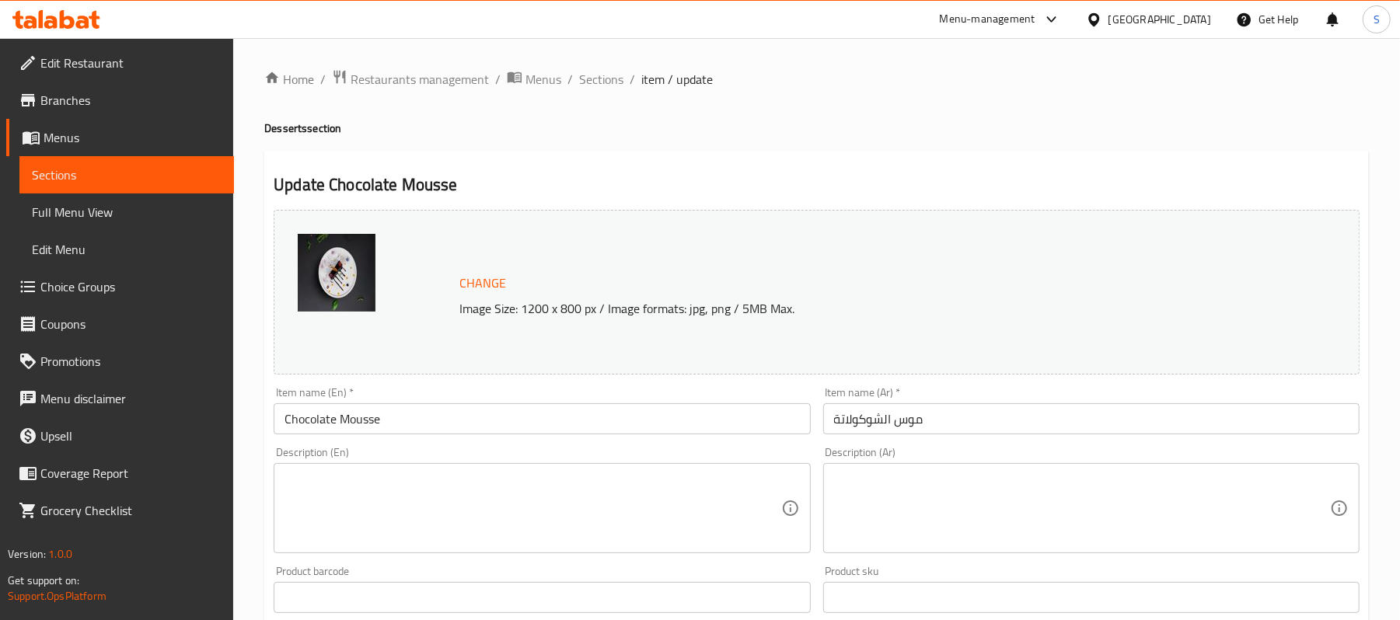
click at [585, 502] on textarea at bounding box center [533, 509] width 496 height 74
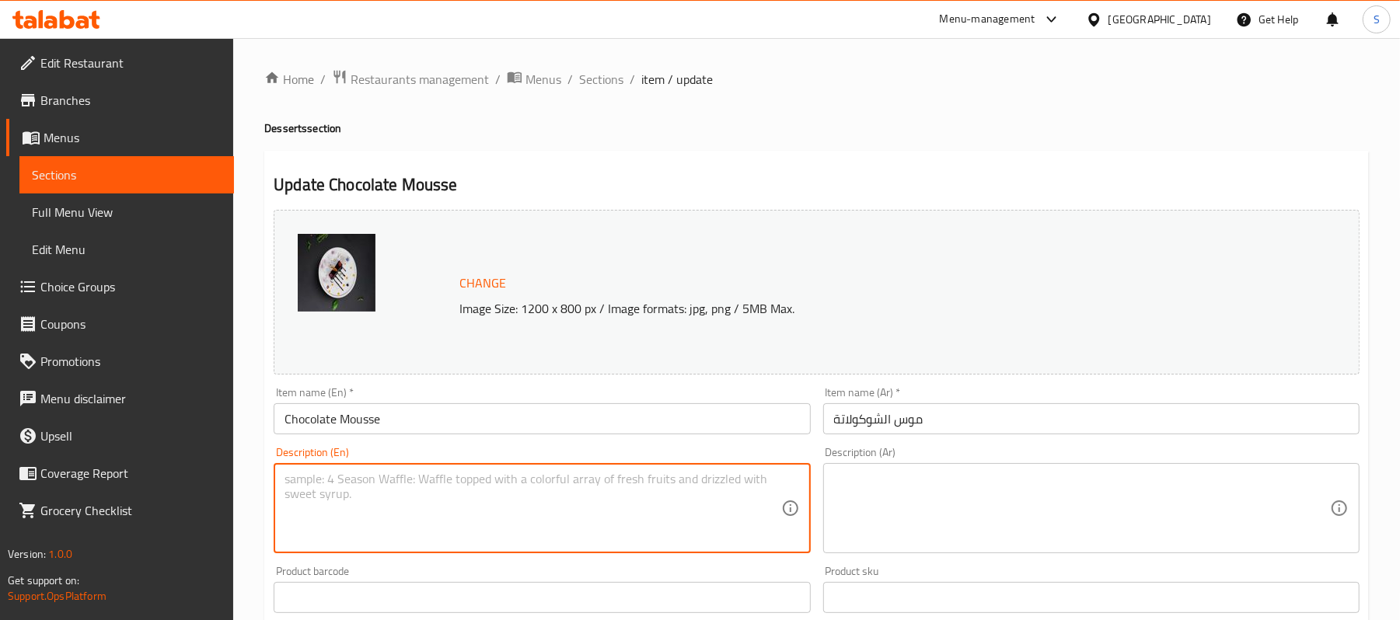
paste textarea "Decadent Chocolate mousse, cinnamon coco dust"
type textarea "Decadent Chocolate mousse, cinnamon coco dust"
click at [899, 504] on textarea at bounding box center [1082, 509] width 496 height 74
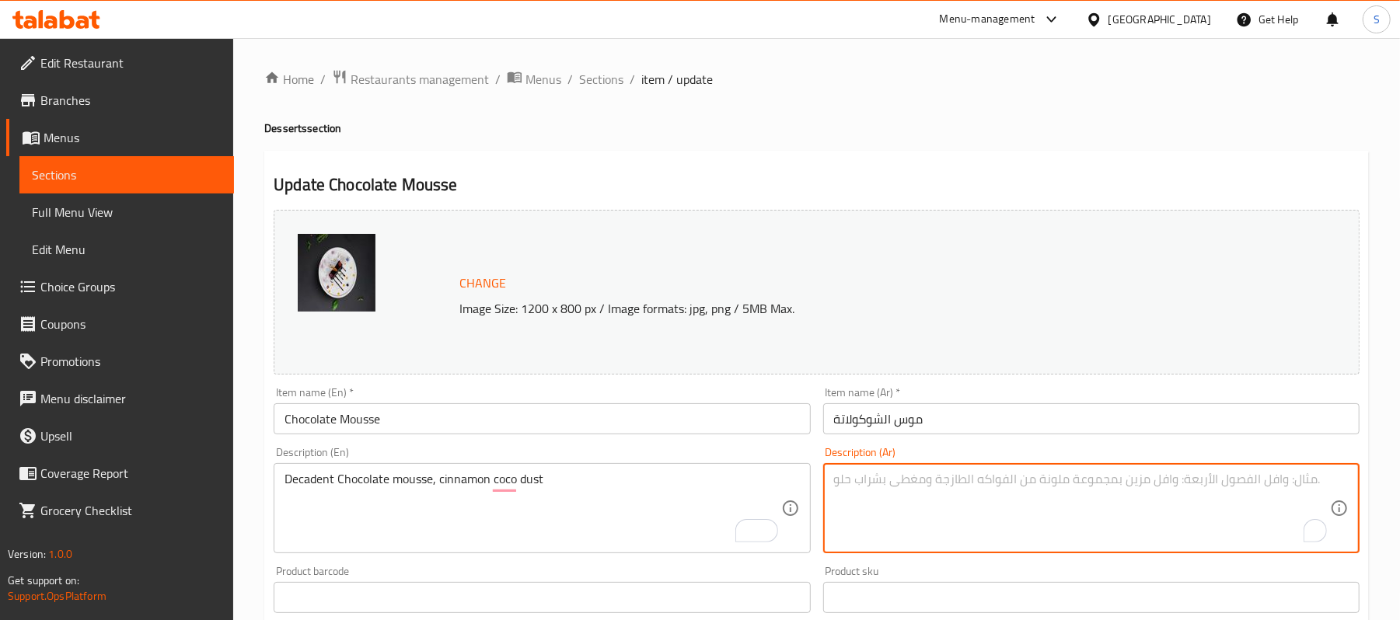
paste textarea "موس الشوكولاتة الفاخر، غبار جوز الهند والقرفة"
type textarea "موس الشوكولاتة الفاخر، غبار جوز الهند والقرفة"
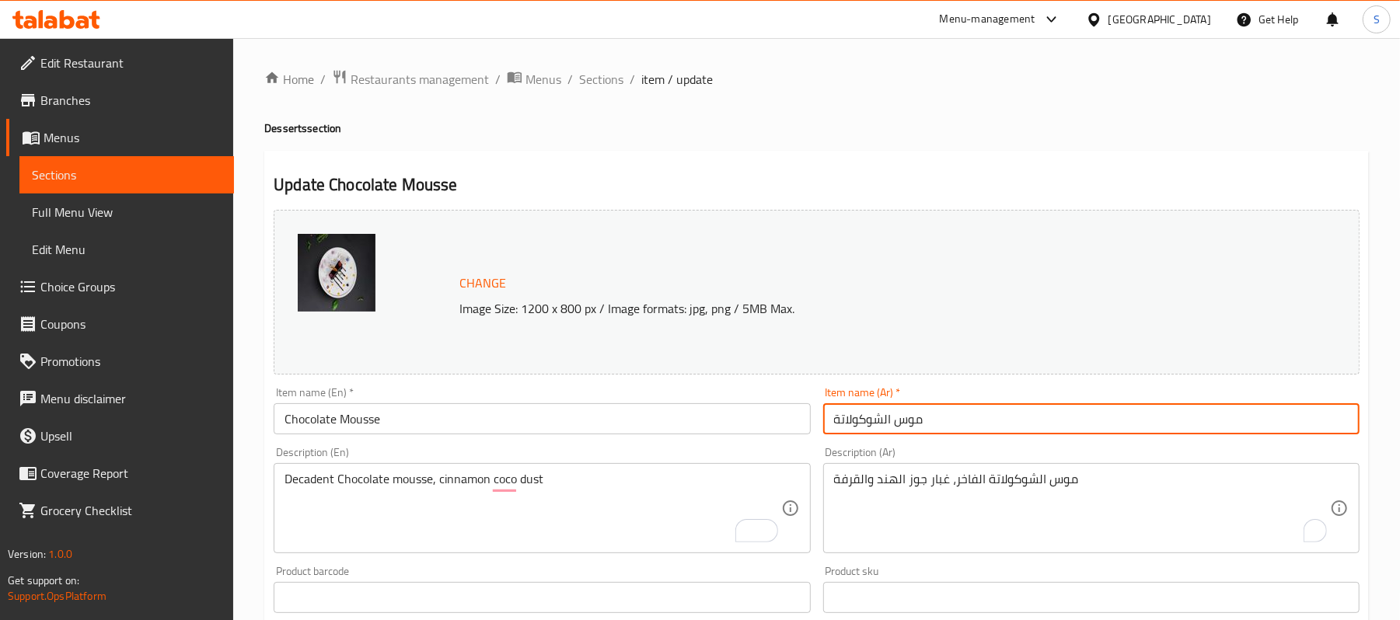
click at [958, 423] on input "موس الشوكولاتة" at bounding box center [1091, 418] width 536 height 31
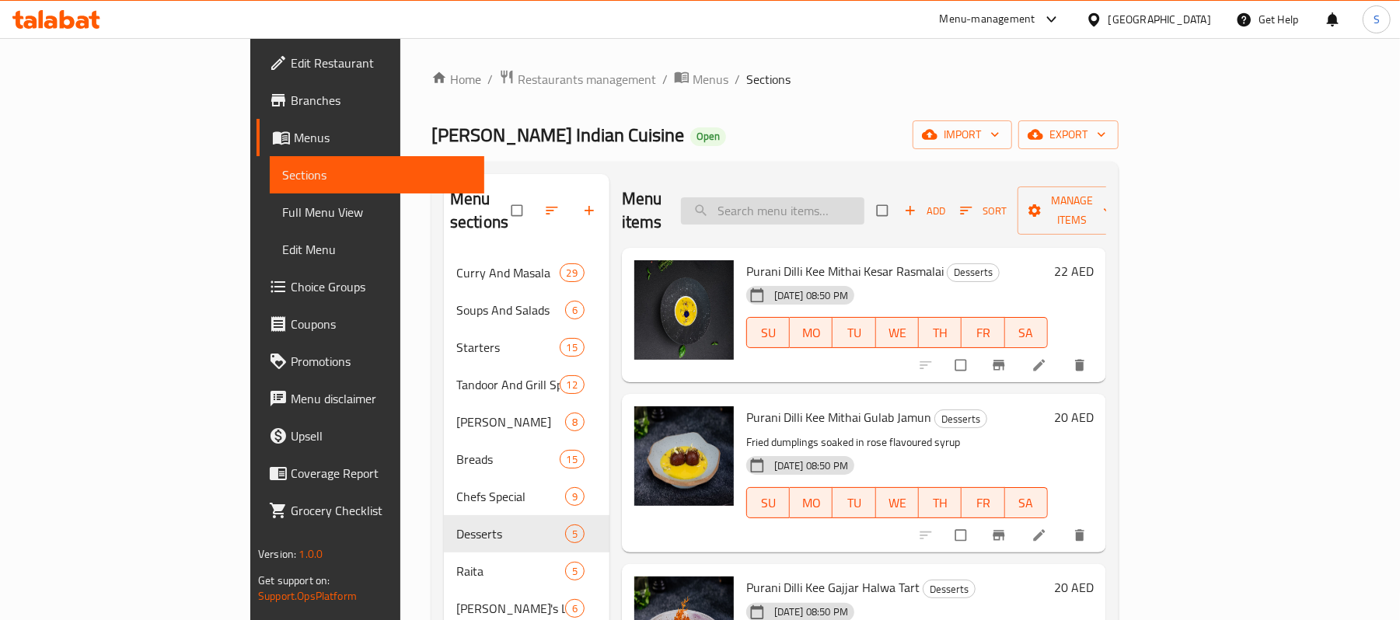
click at [864, 199] on input "search" at bounding box center [772, 210] width 183 height 27
paste input "[PERSON_NAME]"
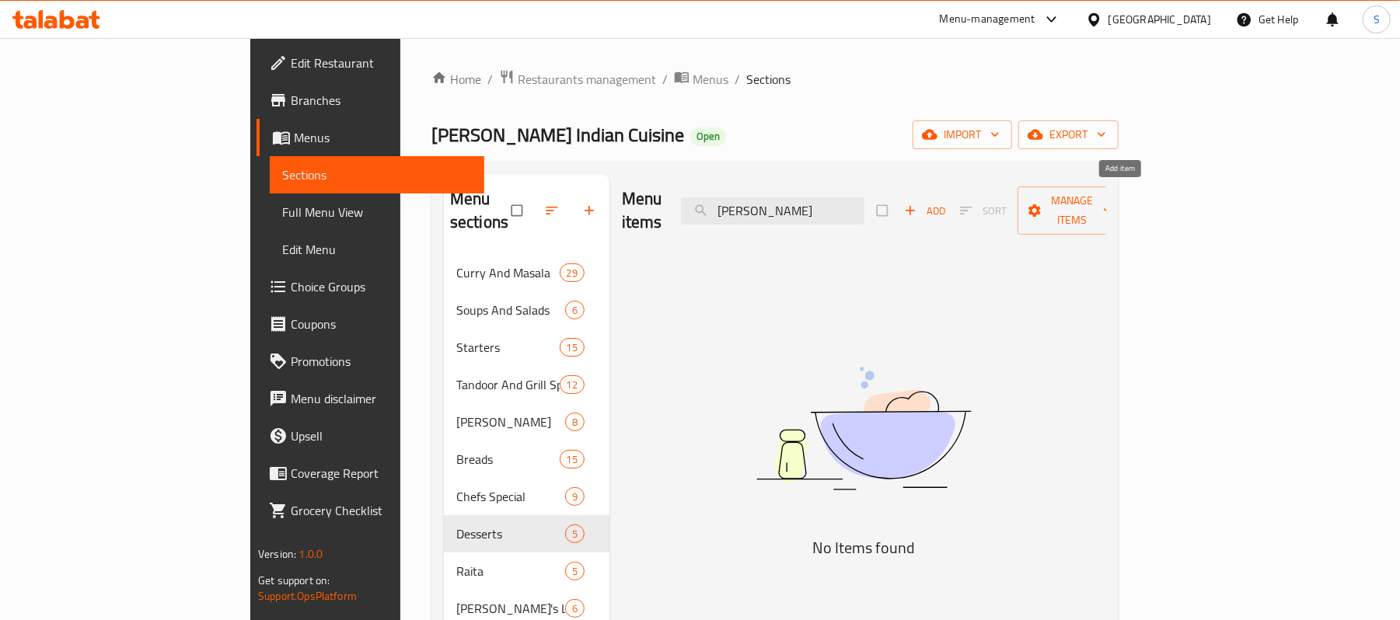
type input "[PERSON_NAME]"
click at [946, 202] on span "Add" at bounding box center [925, 211] width 42 height 18
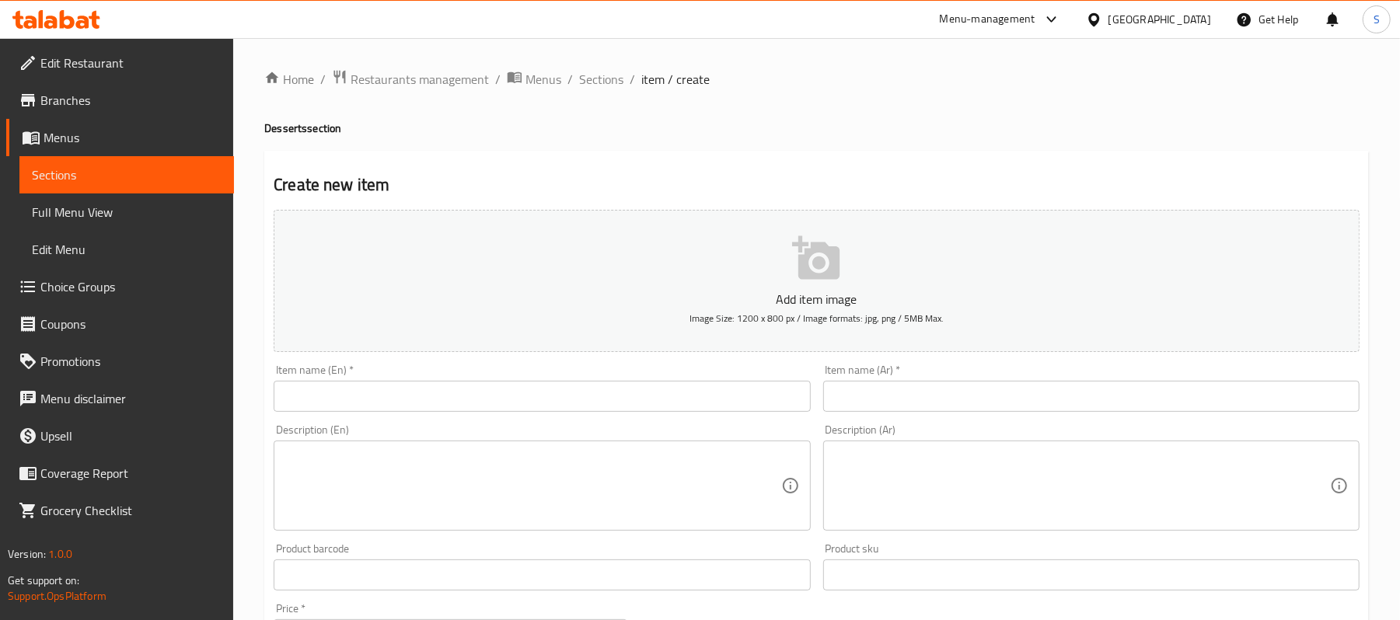
click at [361, 398] on input "text" at bounding box center [542, 396] width 536 height 31
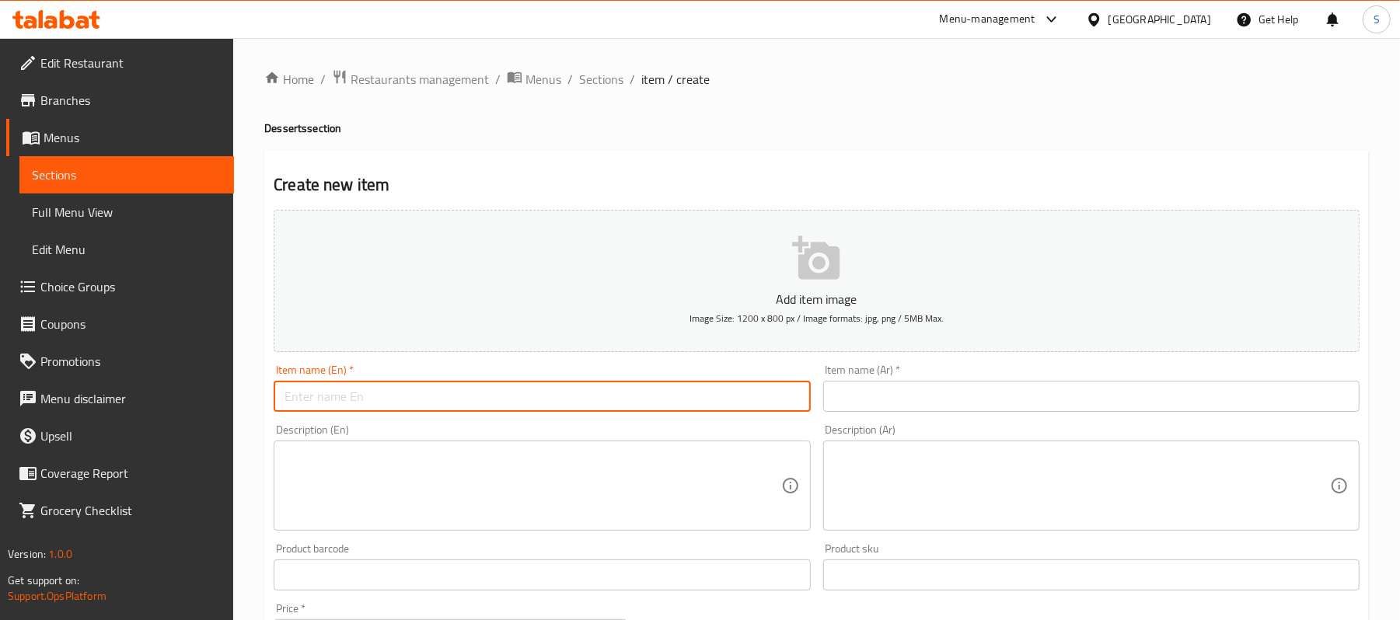
paste input "[PERSON_NAME]"
type input "[PERSON_NAME]"
click at [891, 393] on input "text" at bounding box center [1091, 396] width 536 height 31
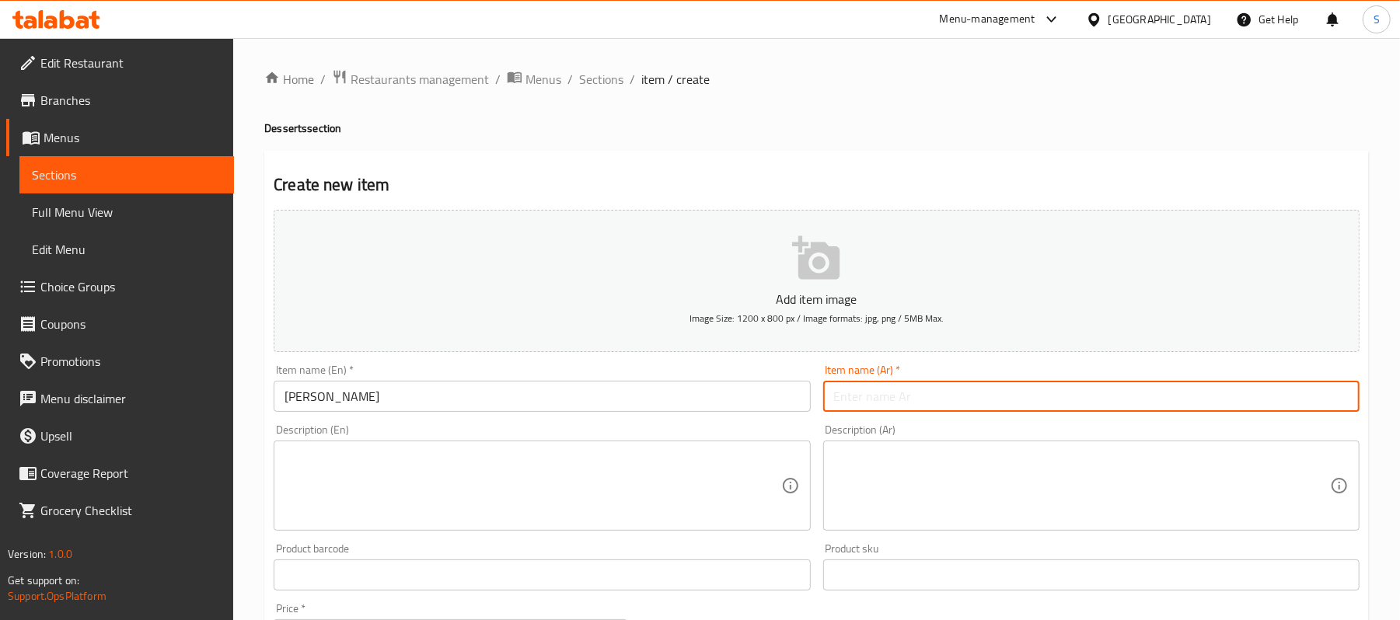
paste input "[PERSON_NAME]"
type input "[PERSON_NAME]"
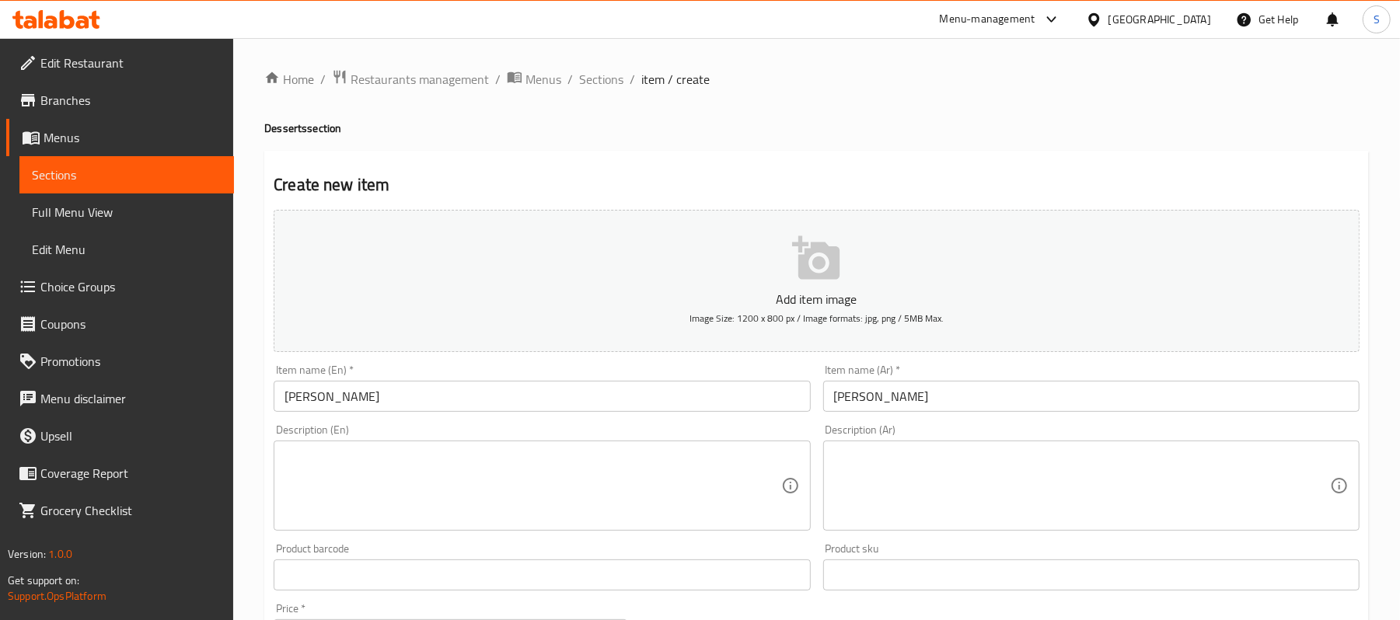
click at [597, 473] on textarea at bounding box center [533, 486] width 496 height 74
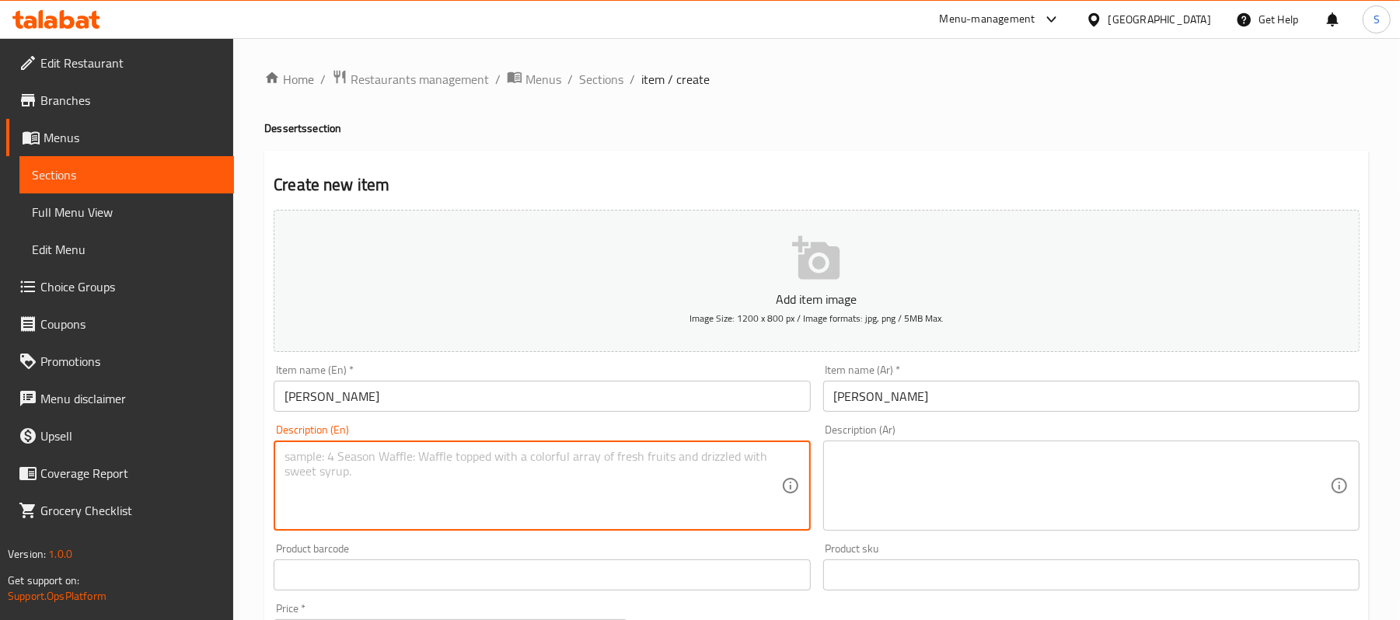
paste textarea "Rose preserves, [PERSON_NAME] & cardamom."
type textarea "Rose preserves, [PERSON_NAME] & cardamom."
click at [962, 471] on textarea at bounding box center [1082, 486] width 496 height 74
paste textarea "مربى الورد واليانسون والهيل."
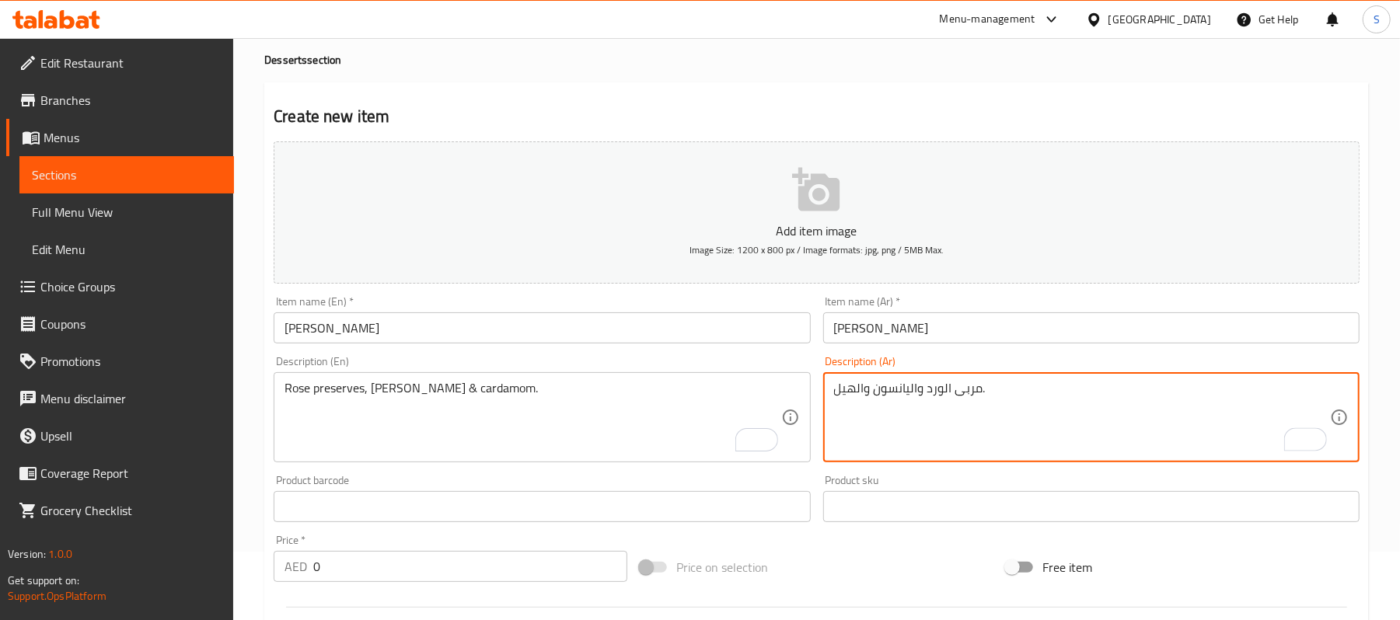
scroll to position [103, 0]
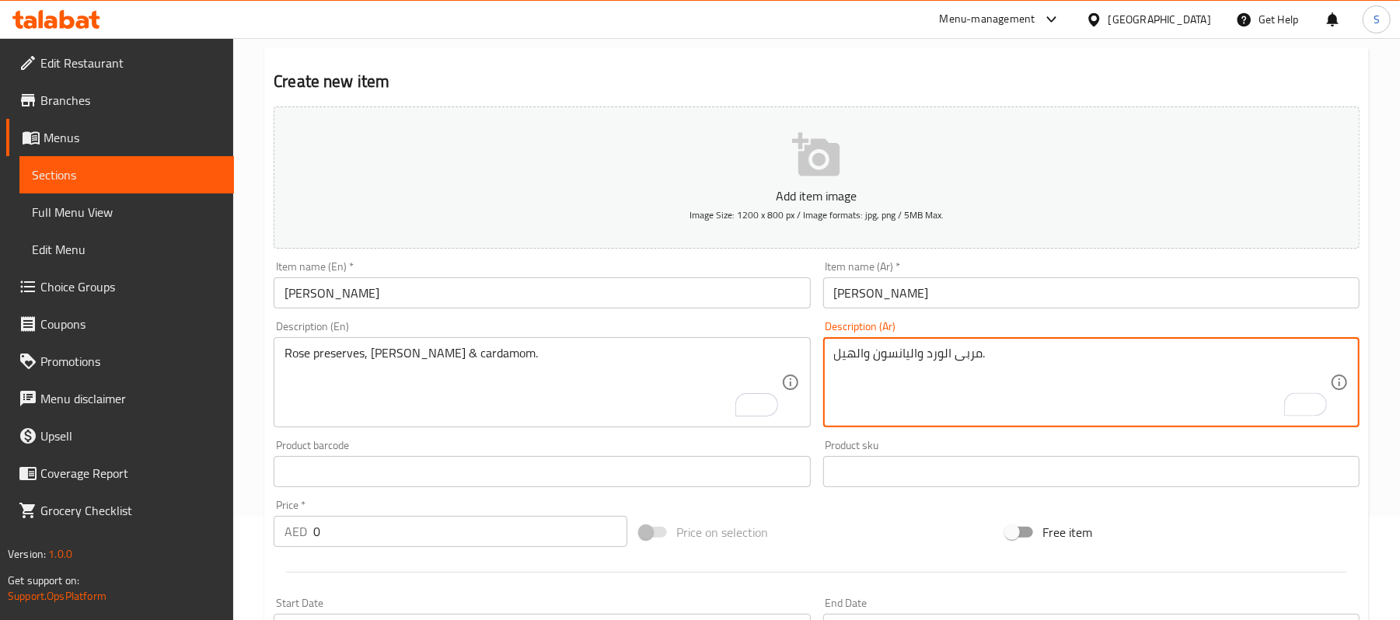
type textarea "مربى الورد واليانسون والهيل."
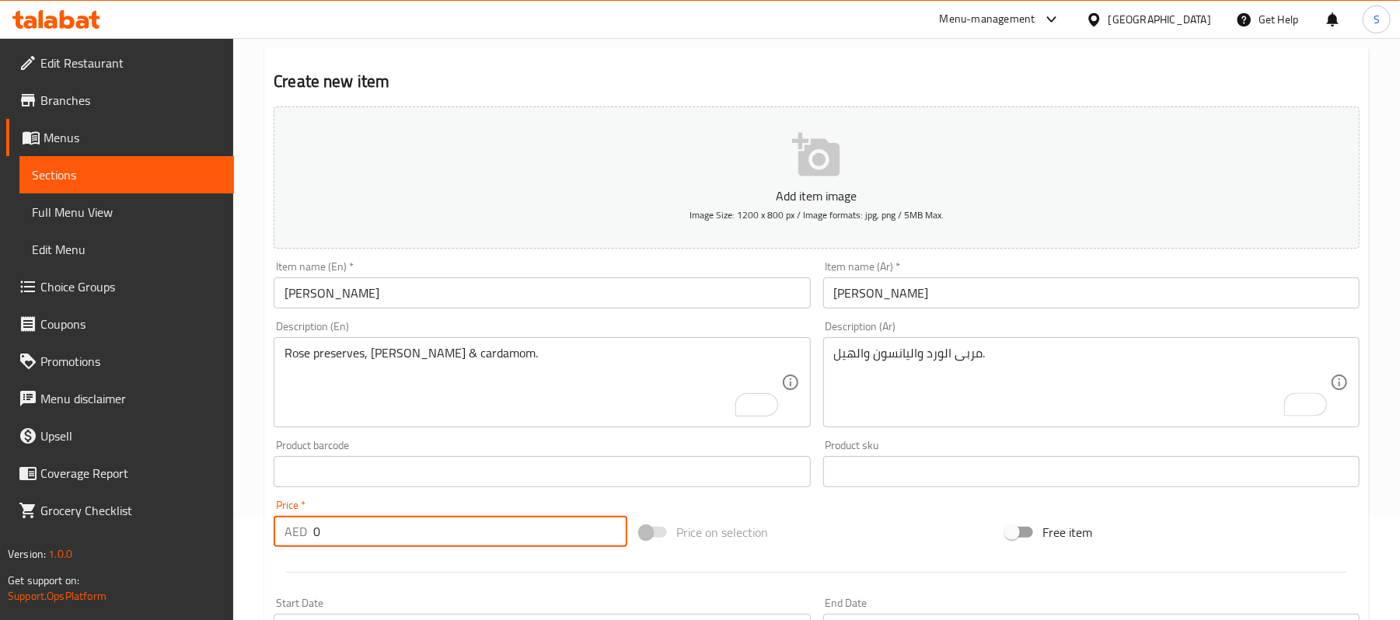
drag, startPoint x: 325, startPoint y: 536, endPoint x: 272, endPoint y: 529, distance: 53.2
click at [272, 529] on div "Price   * AED 0 Price *" at bounding box center [450, 524] width 366 height 60
type input "22"
click at [489, 303] on input "[PERSON_NAME]" at bounding box center [542, 293] width 536 height 31
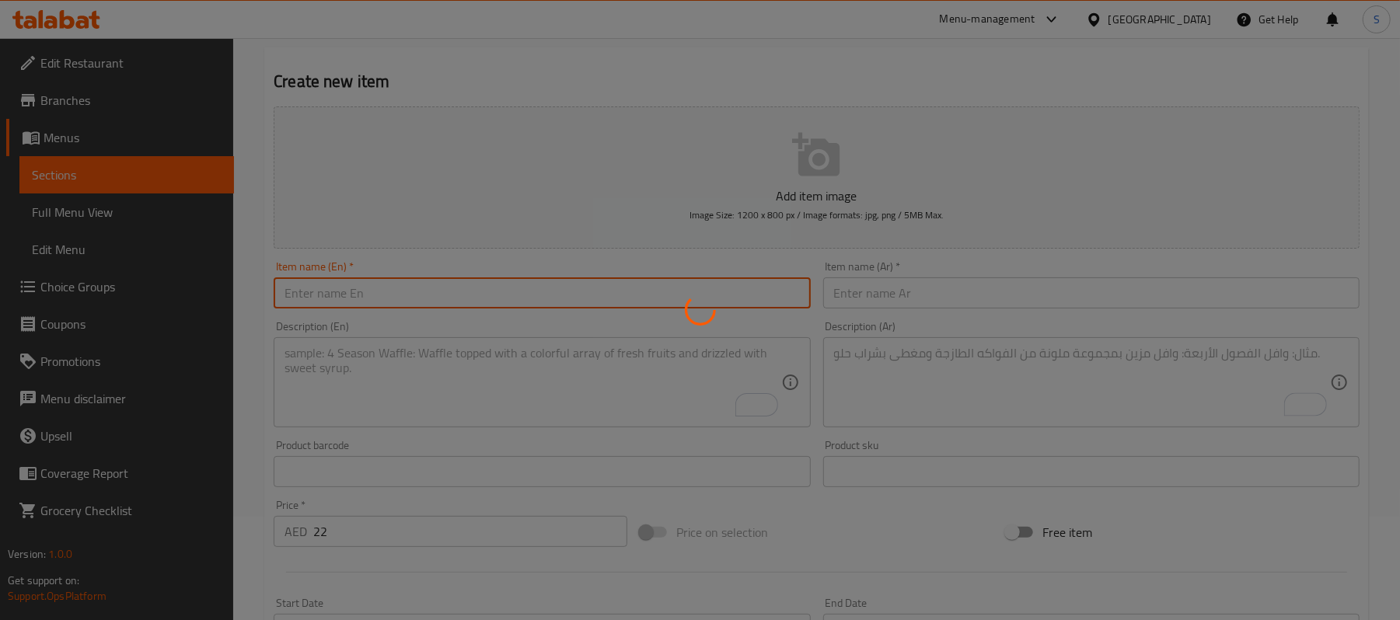
type input "0"
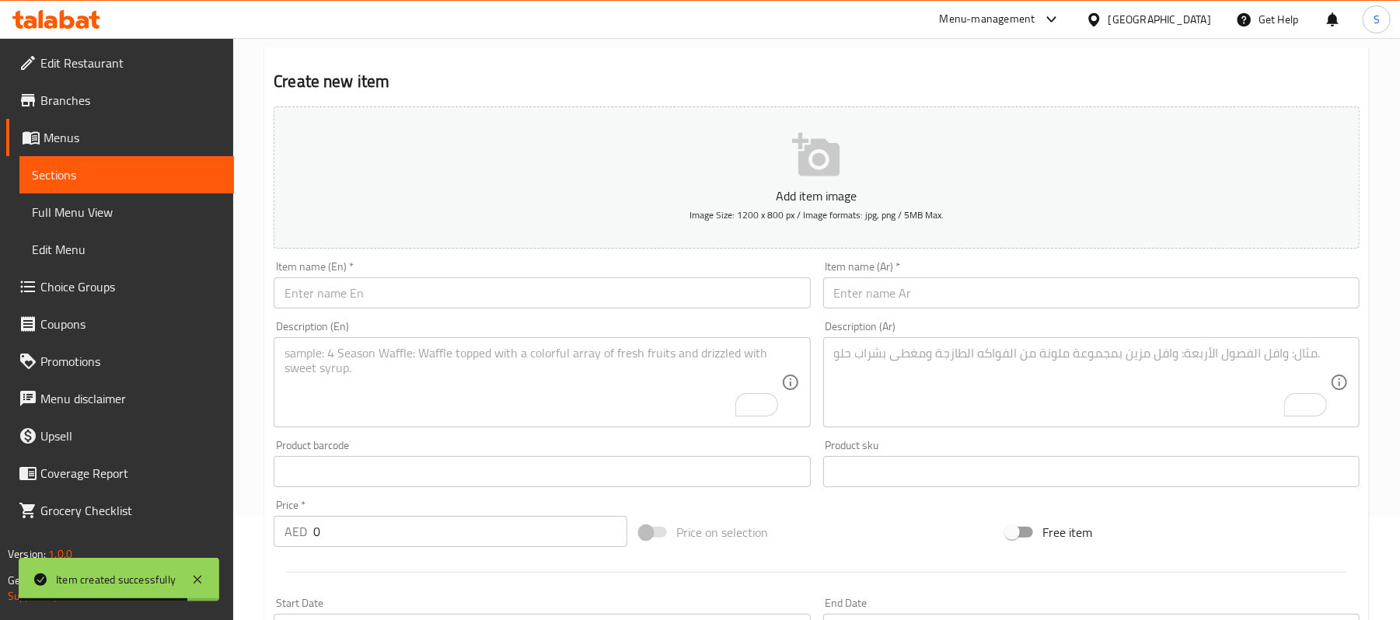
click at [168, 182] on span "Sections" at bounding box center [127, 175] width 190 height 19
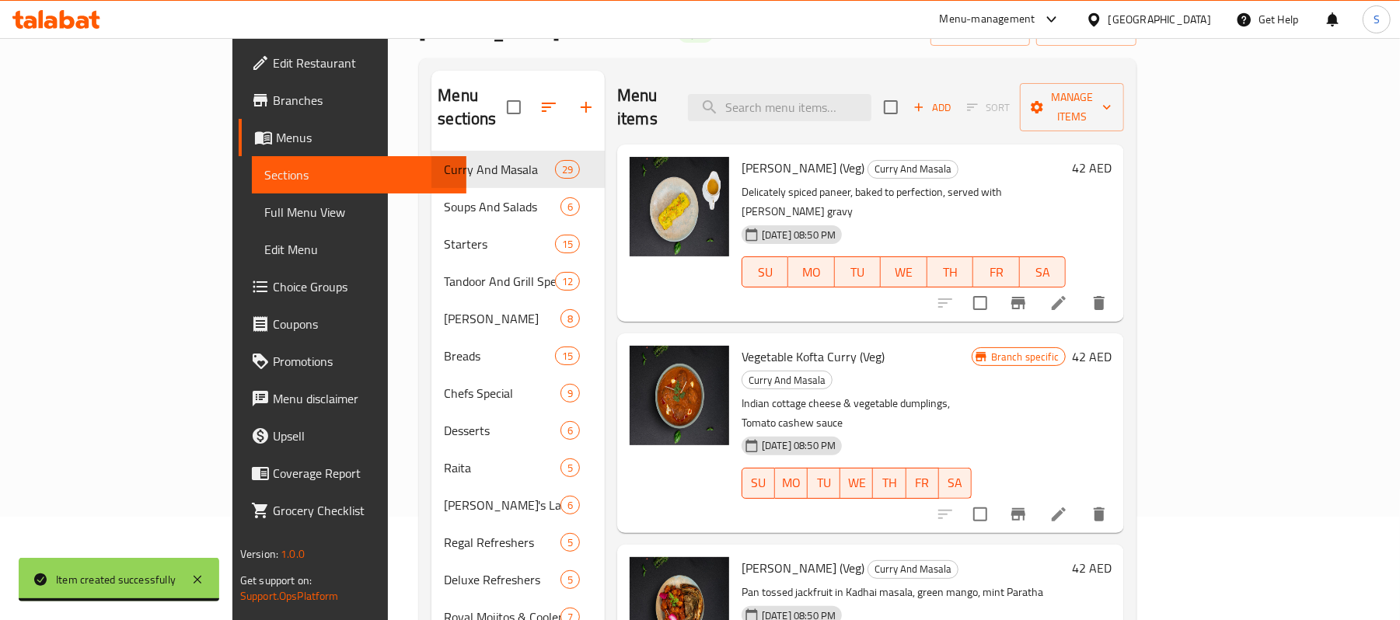
click at [865, 113] on div "Menu items Add Sort Manage items" at bounding box center [870, 108] width 507 height 74
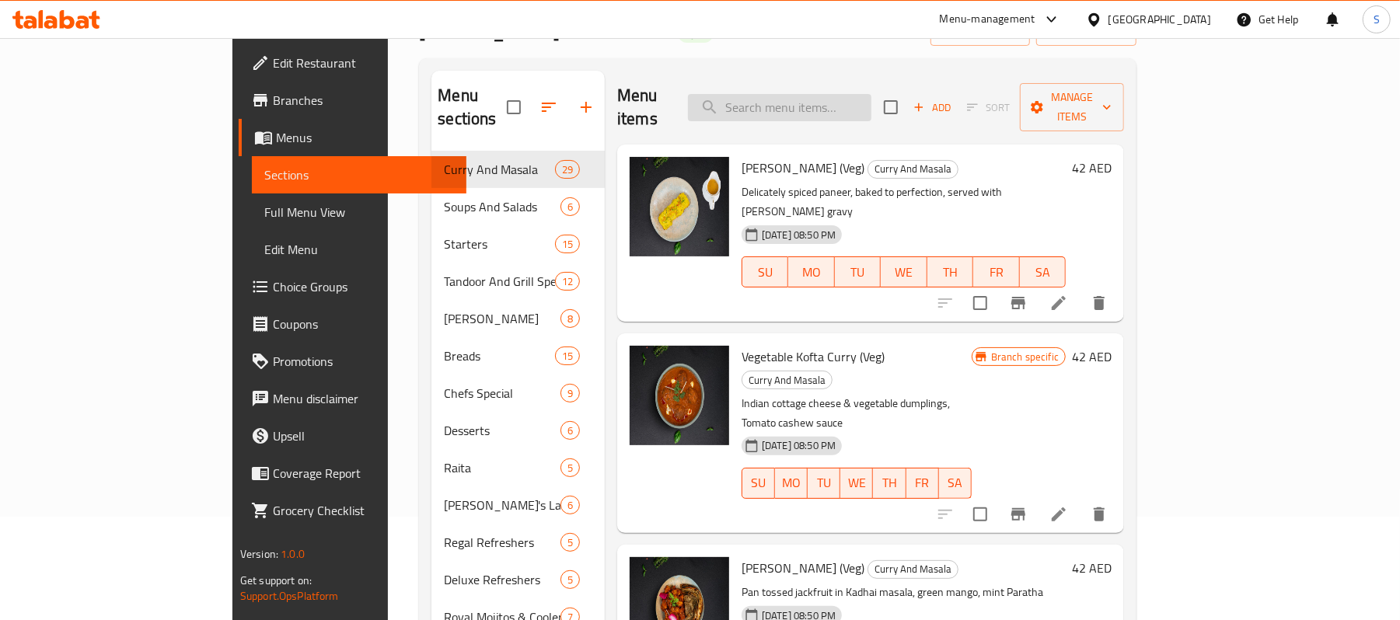
click at [862, 103] on input "search" at bounding box center [779, 107] width 183 height 27
paste input "MALAI PISTA KULFI"
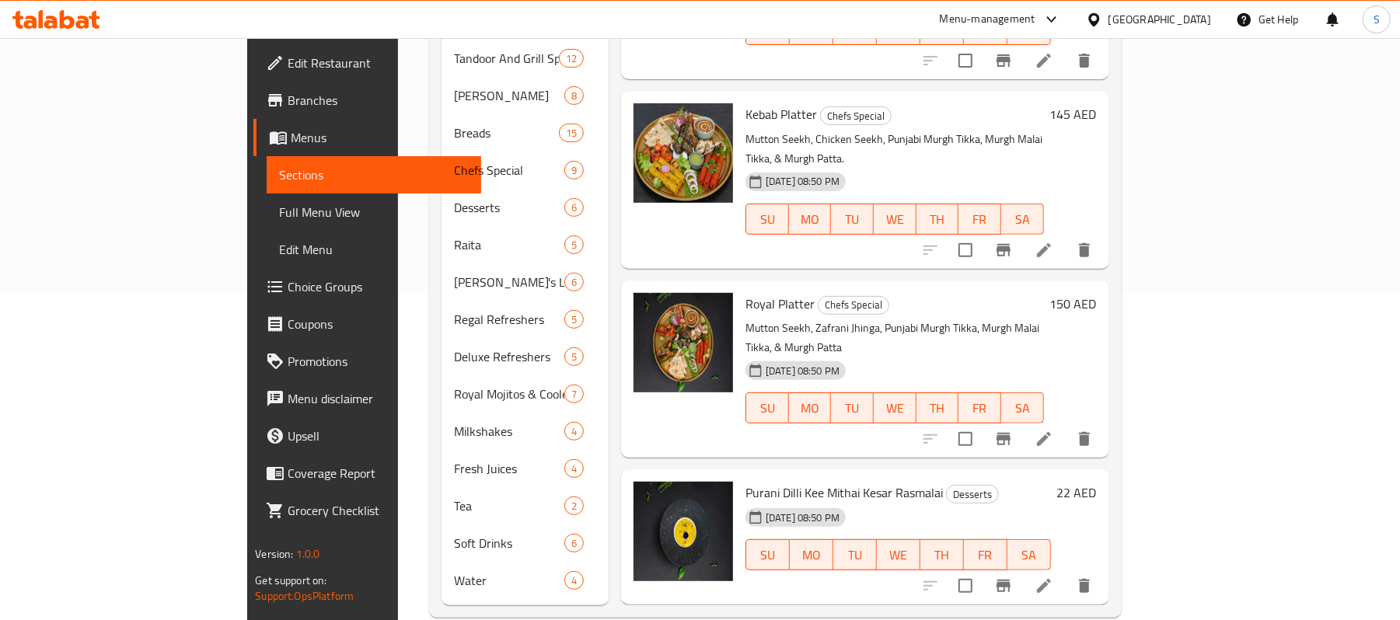
scroll to position [333, 0]
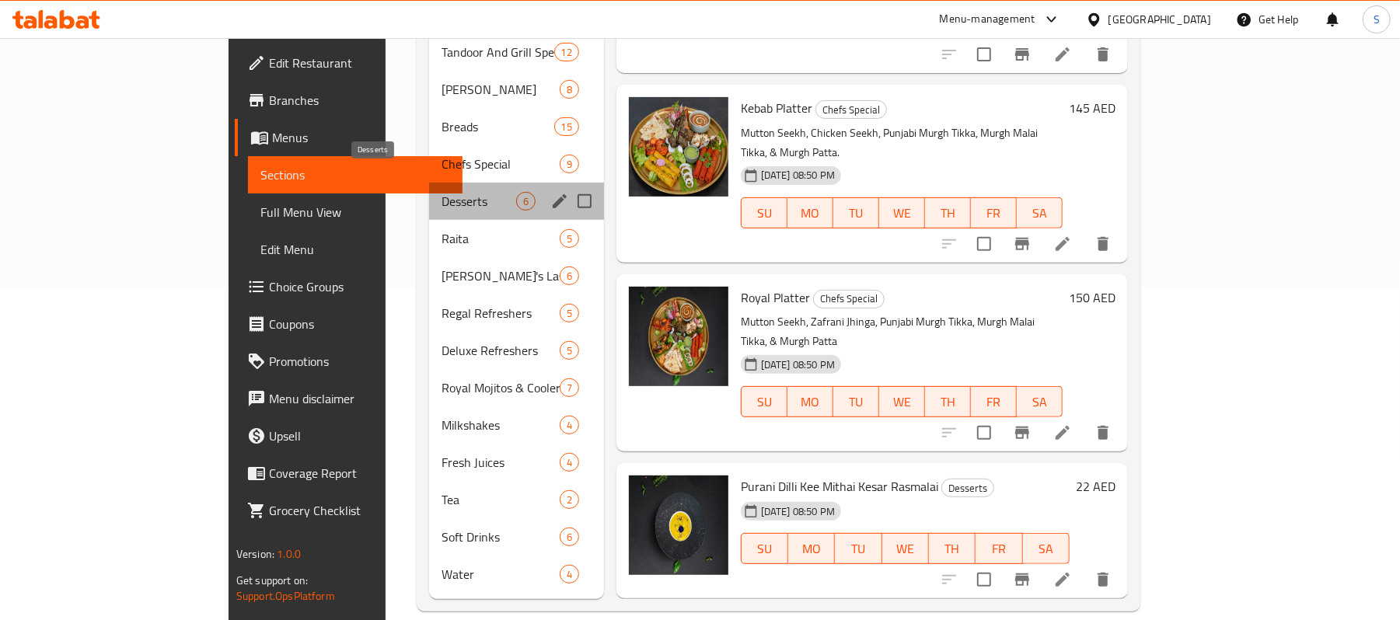
click at [442, 192] on span "Desserts" at bounding box center [479, 201] width 75 height 19
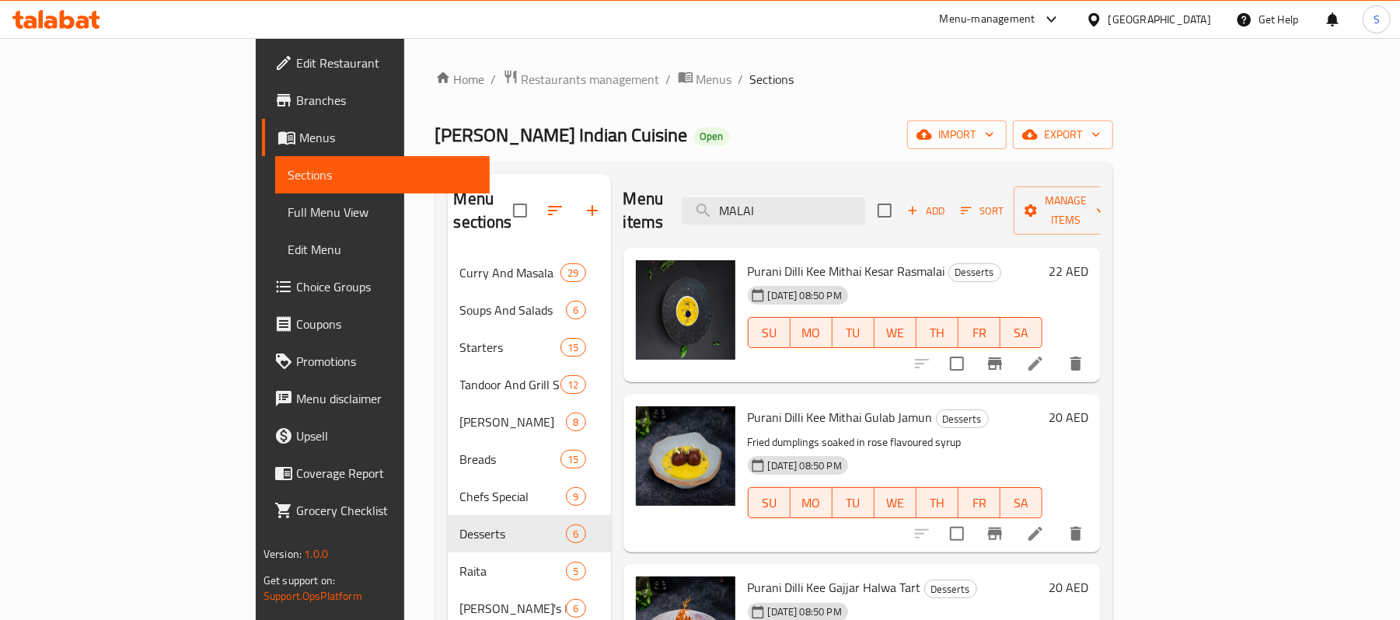
drag, startPoint x: 810, startPoint y: 200, endPoint x: 757, endPoint y: 202, distance: 52.9
click at [757, 202] on div "Menu items MALAI Add Sort Manage items" at bounding box center [861, 211] width 477 height 74
paste input "PISTA KULFI"
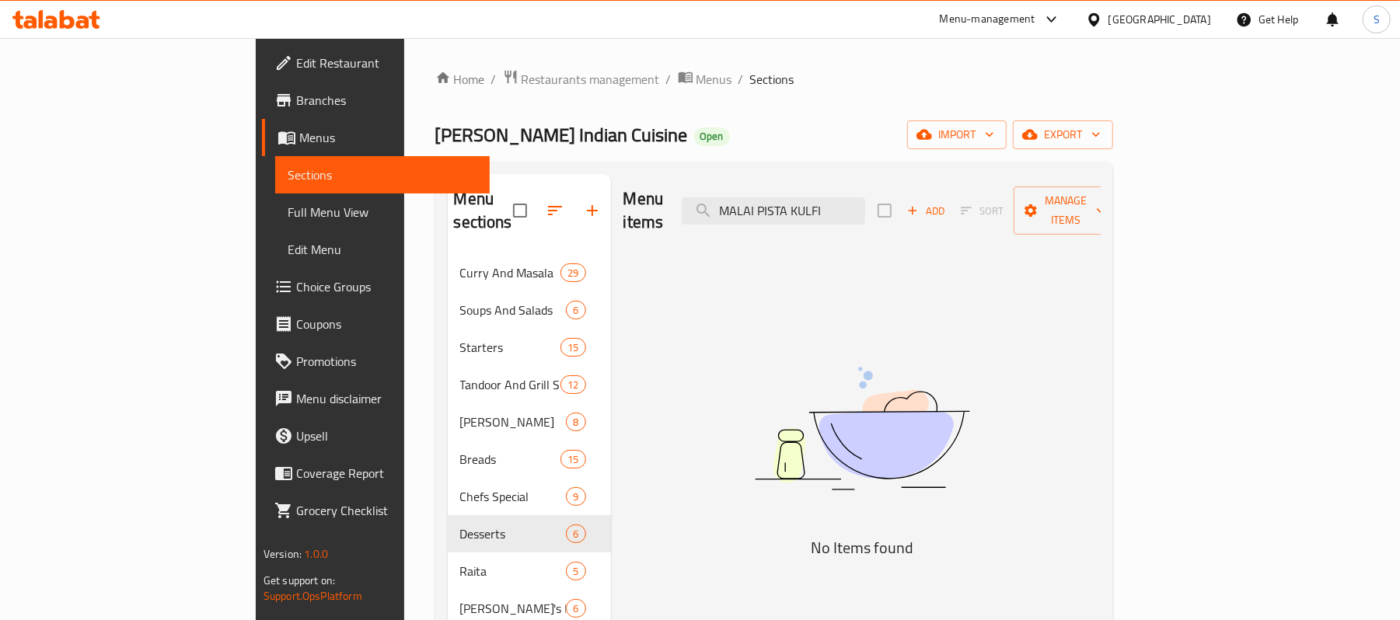
type input "MALAI PISTA KULFI"
click at [920, 205] on icon "button" at bounding box center [913, 211] width 14 height 14
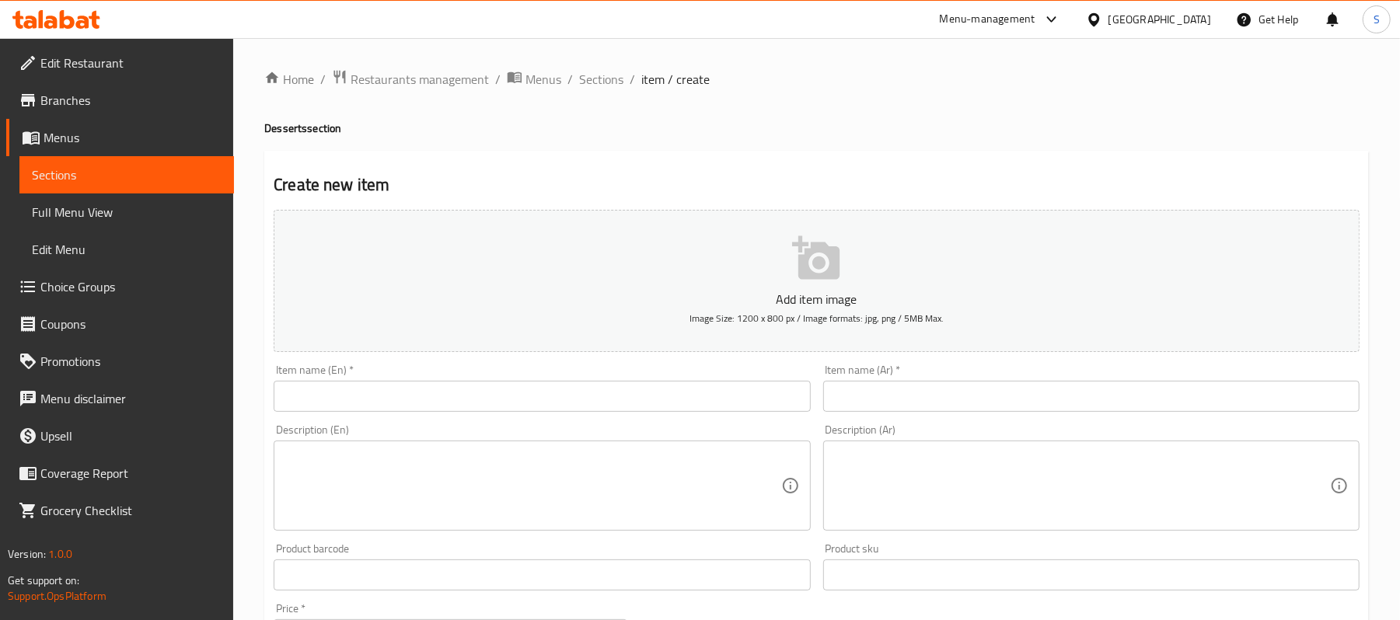
click at [476, 380] on div "Item name (En)   * Item name (En) *" at bounding box center [542, 388] width 536 height 47
click at [473, 392] on input "text" at bounding box center [542, 396] width 536 height 31
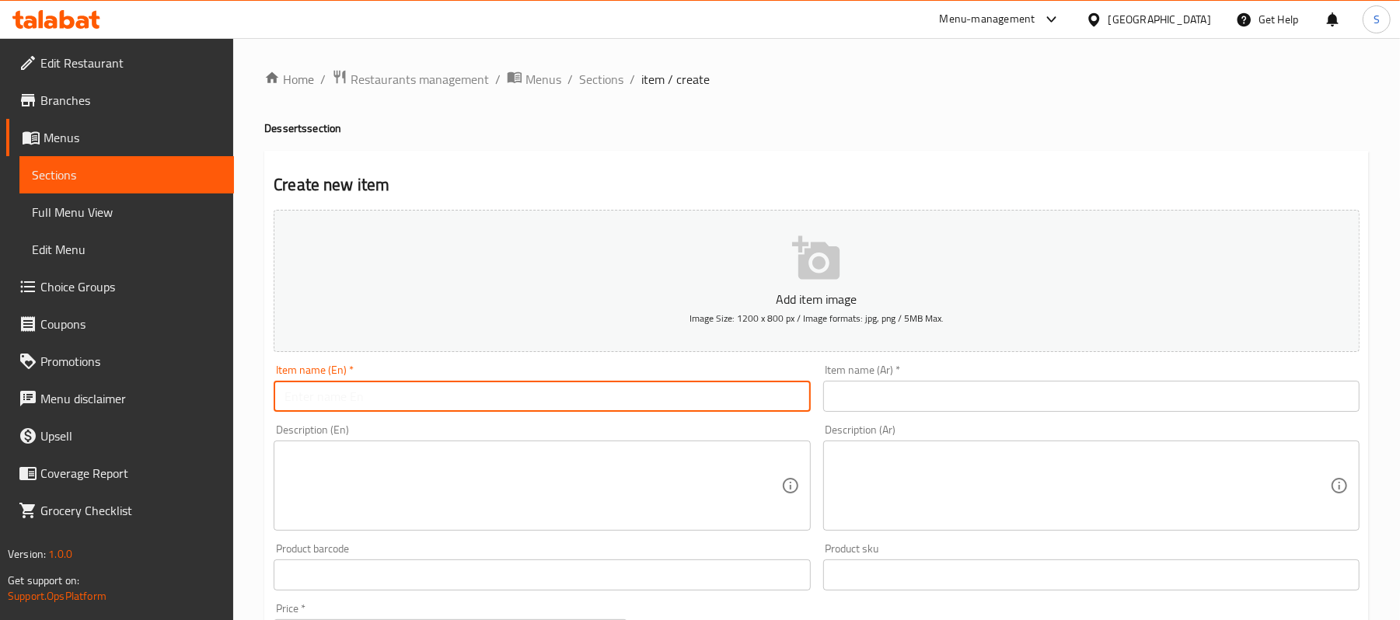
paste input "MALAI PISTA KULFI"
type input "MALAI PISTA KULFI"
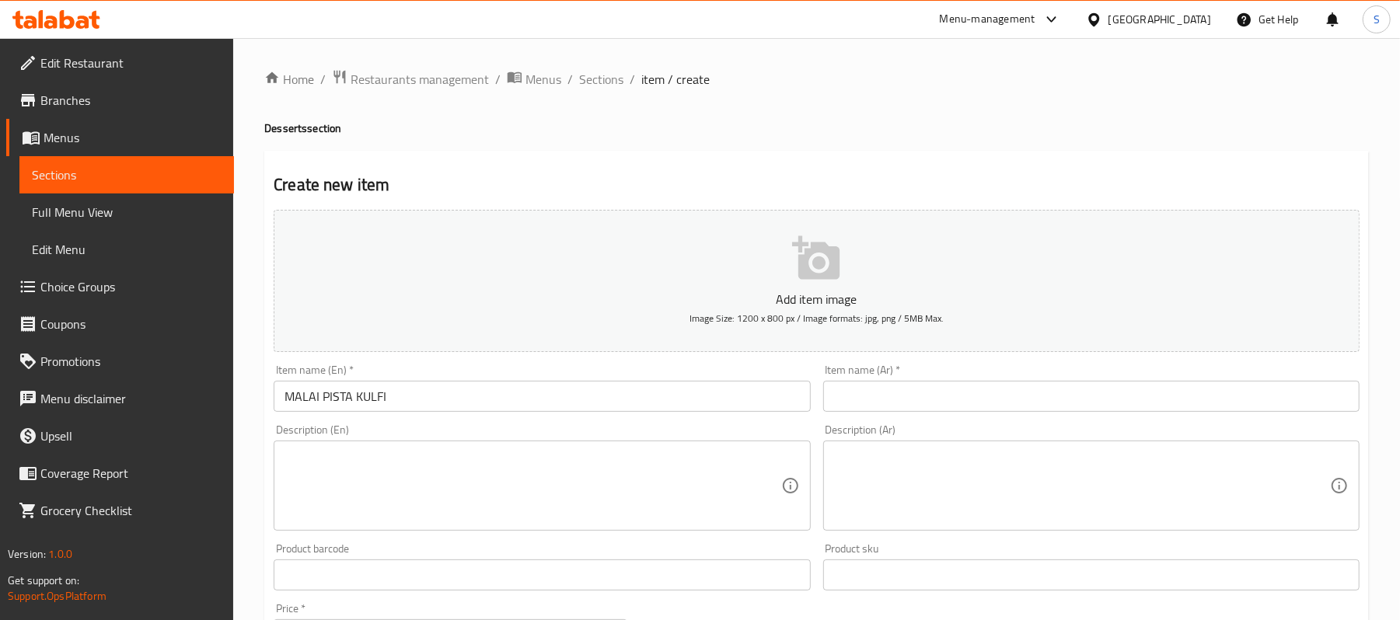
click at [477, 490] on textarea at bounding box center [533, 486] width 496 height 74
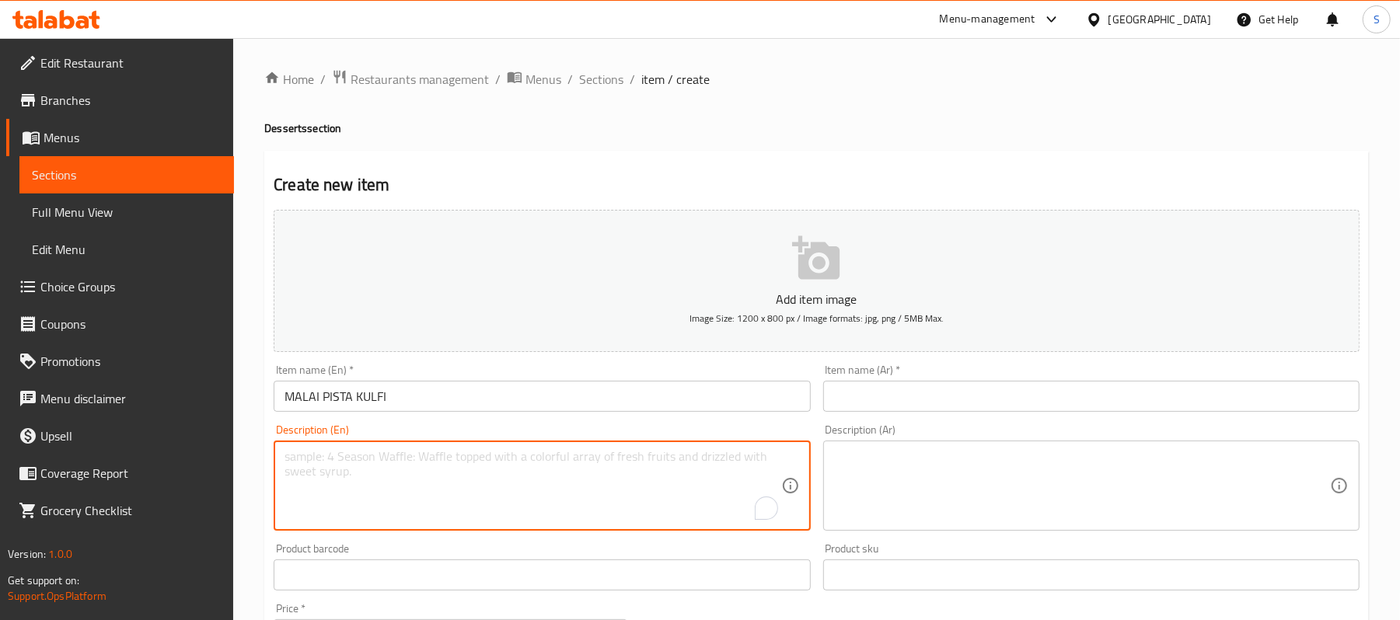
paste textarea "Fresh homemade Indian ice-cream enriched with pistachios"
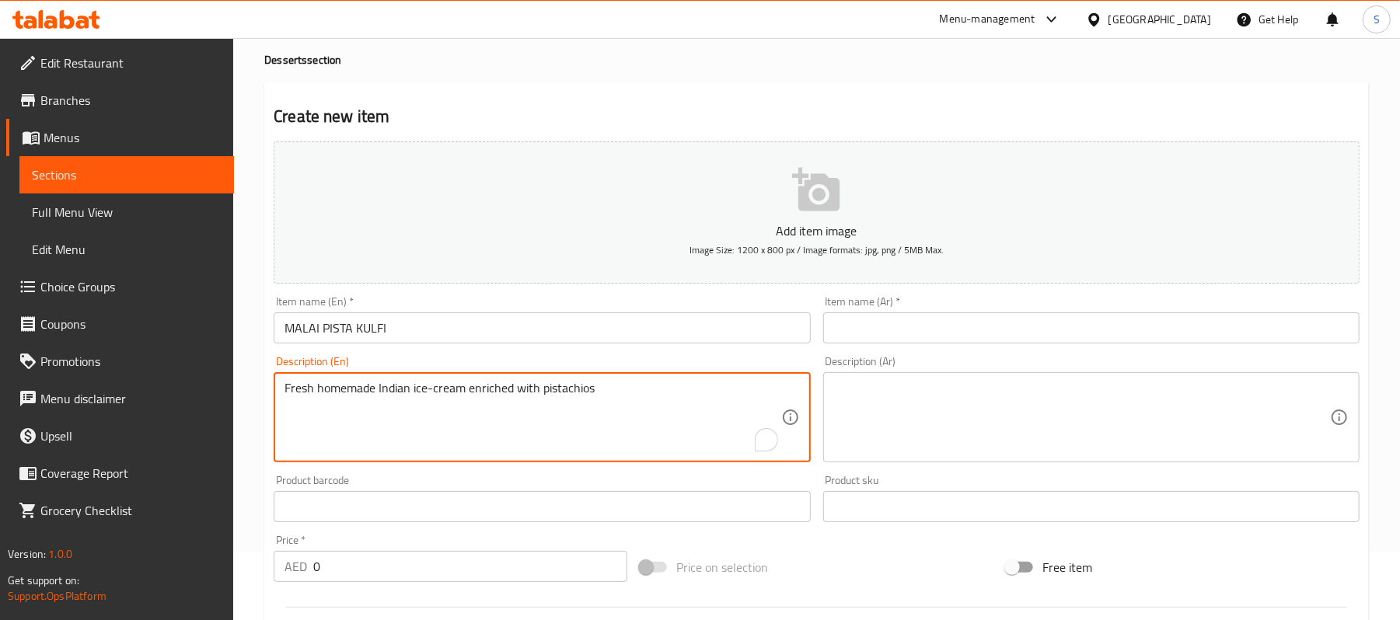
scroll to position [103, 0]
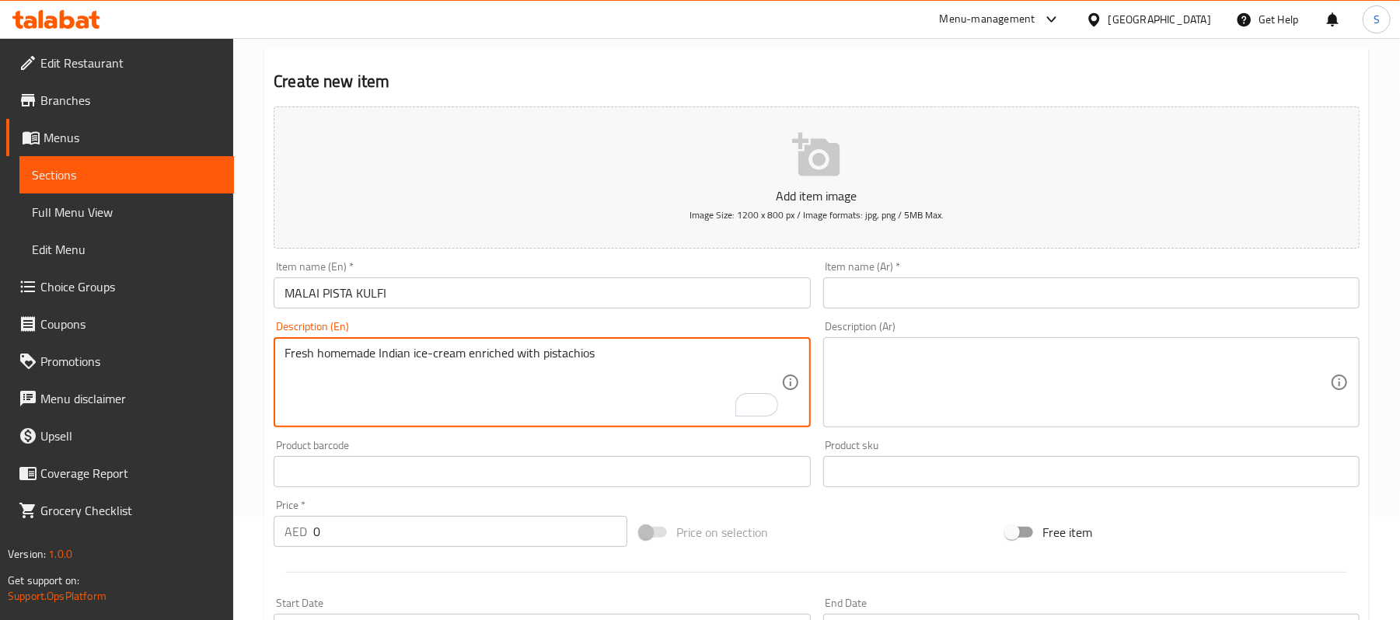
type textarea "Fresh homemade Indian ice-cream enriched with pistachios"
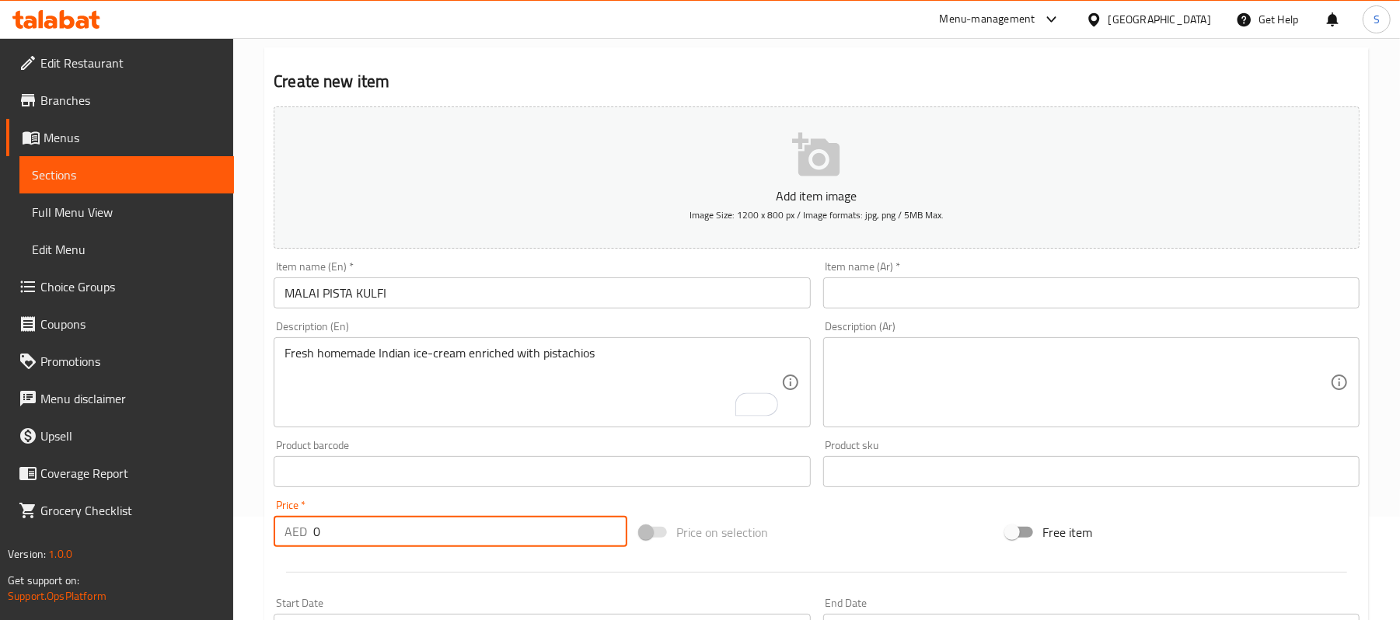
drag, startPoint x: 409, startPoint y: 538, endPoint x: 371, endPoint y: 532, distance: 38.5
click at [384, 538] on input "0" at bounding box center [470, 531] width 314 height 31
click at [375, 527] on input "0" at bounding box center [470, 531] width 314 height 31
type input "20"
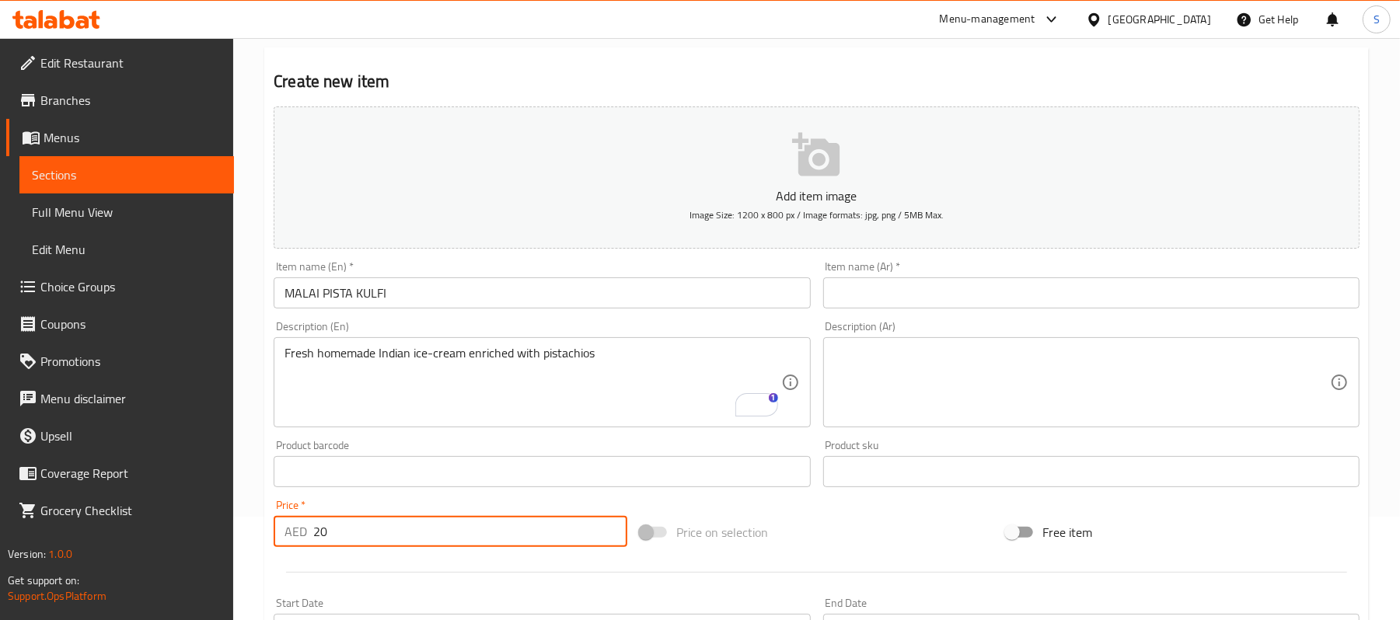
click at [333, 293] on input "MALAI PISTA KULFI" at bounding box center [542, 293] width 536 height 31
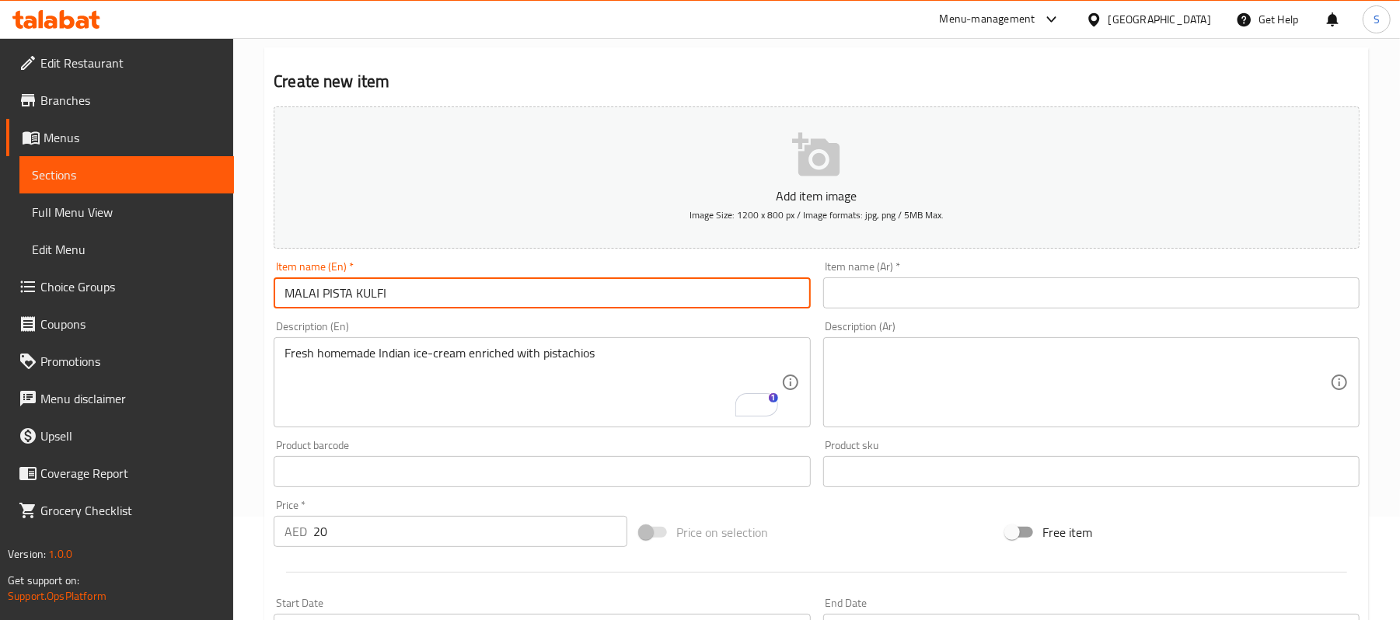
click at [333, 293] on input "MALAI PISTA KULFI" at bounding box center [542, 293] width 536 height 31
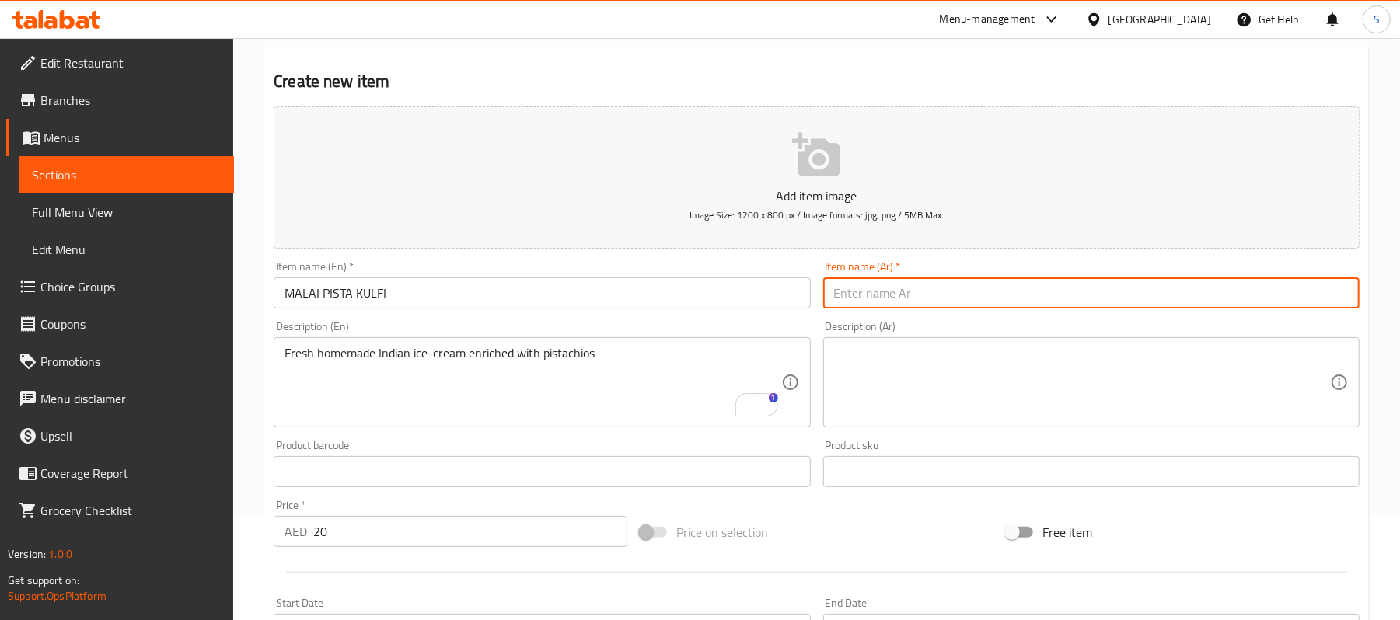
click at [825, 290] on input "text" at bounding box center [1091, 293] width 536 height 31
paste input "مالاي [PERSON_NAME]"
type input "مالاي [PERSON_NAME]"
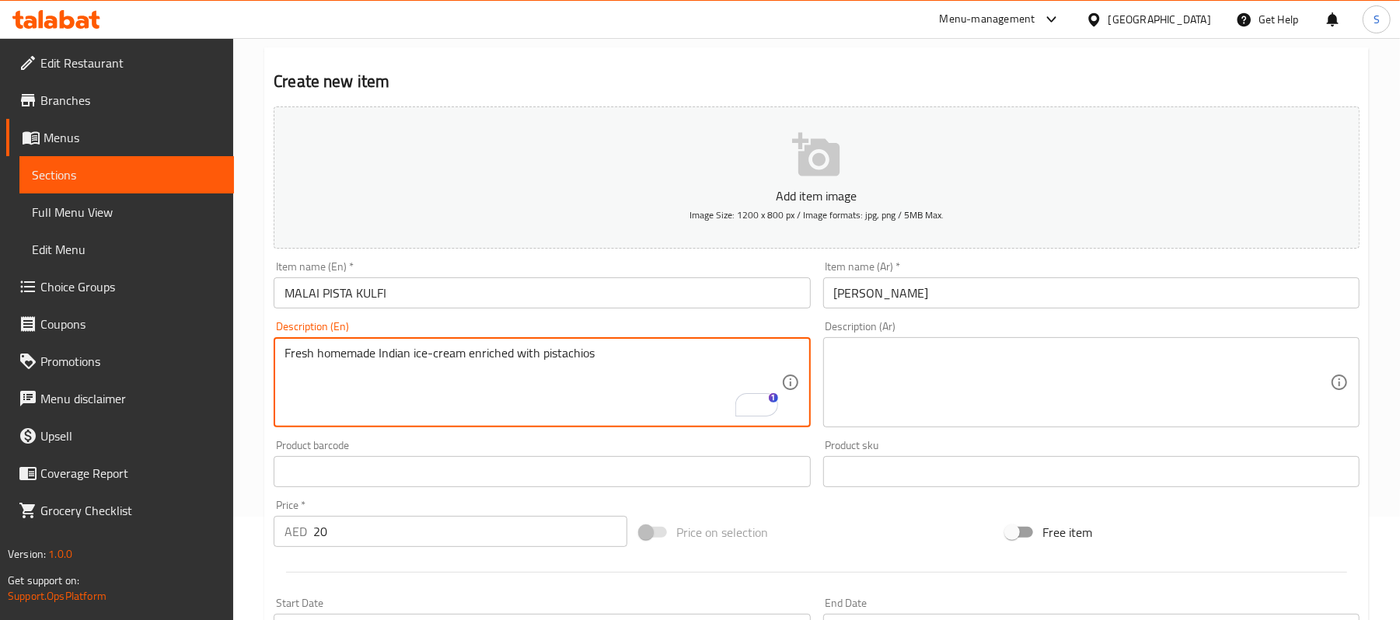
click at [647, 362] on textarea "Fresh homemade Indian ice-cream enriched with pistachios" at bounding box center [533, 383] width 496 height 74
click at [1037, 365] on textarea at bounding box center [1082, 383] width 496 height 74
paste textarea "آيس كريم هندي طازج محلي الصنع مضاف إليه الفستق"
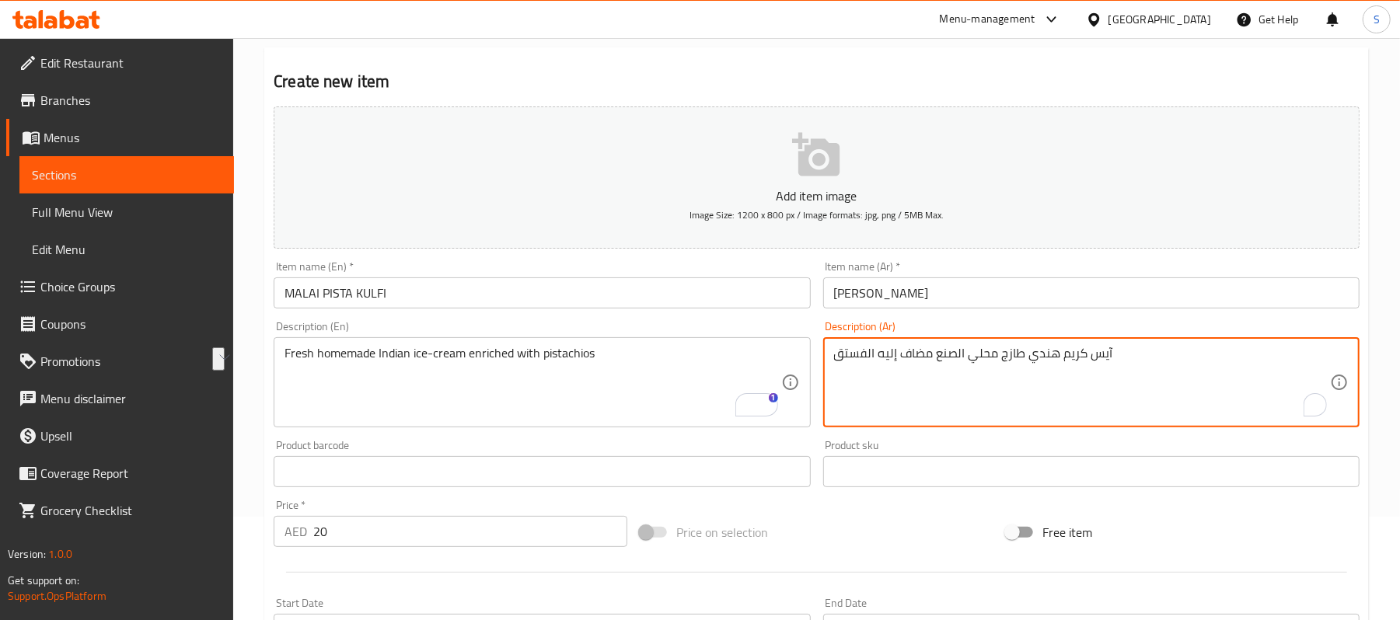
type textarea "آيس كريم هندي طازج محلي الصنع مضاف إليه الفستق"
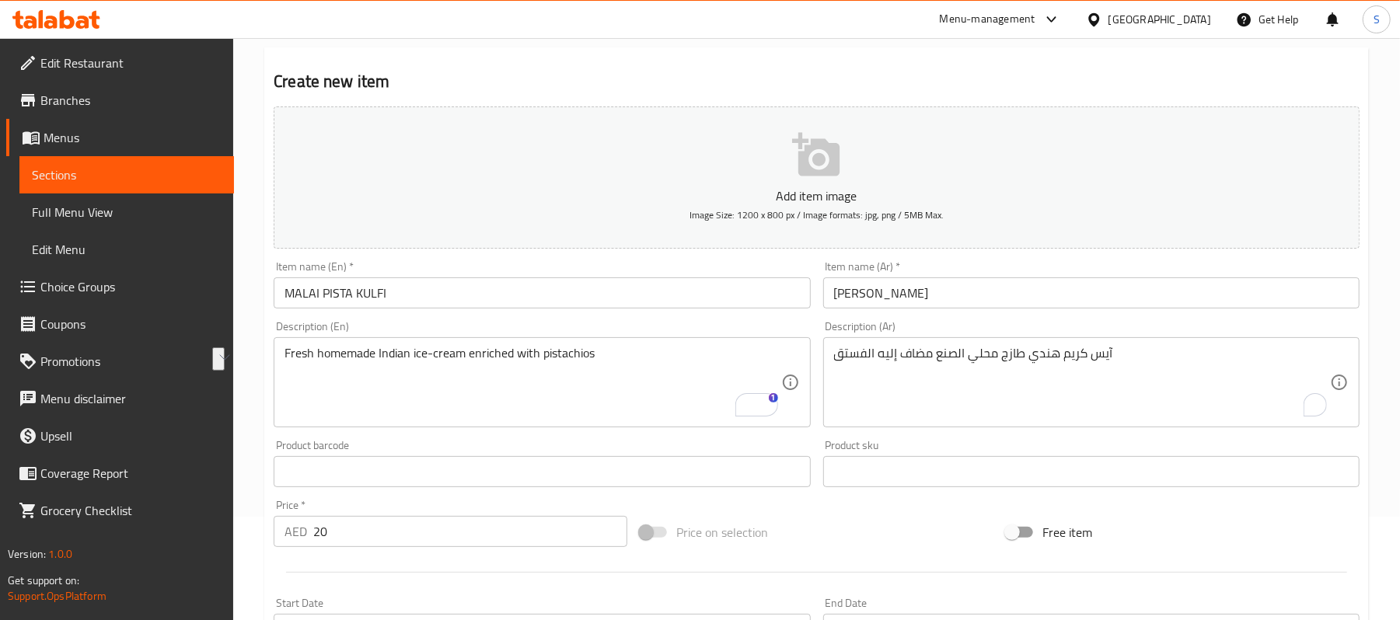
click at [925, 312] on div "Item name (Ar)   * مالاي بيستا كولفي Item name (Ar) *" at bounding box center [1091, 285] width 549 height 60
click at [925, 305] on input "مالاي [PERSON_NAME]" at bounding box center [1091, 293] width 536 height 31
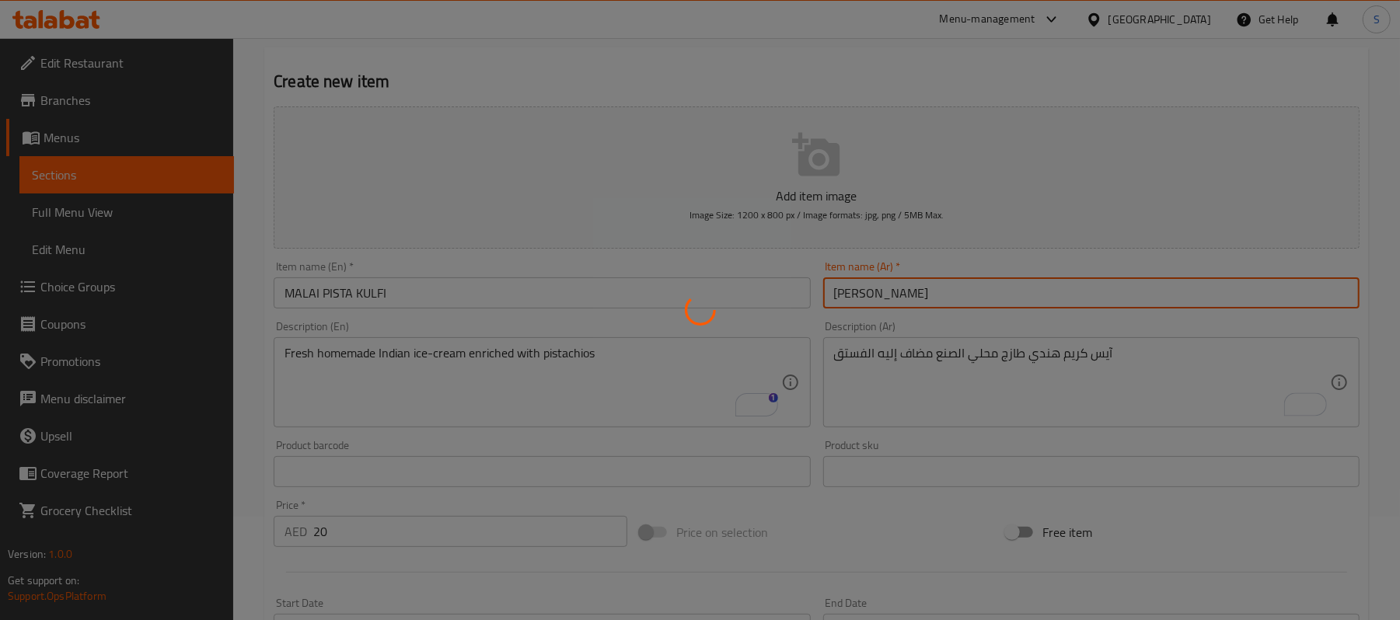
type input "0"
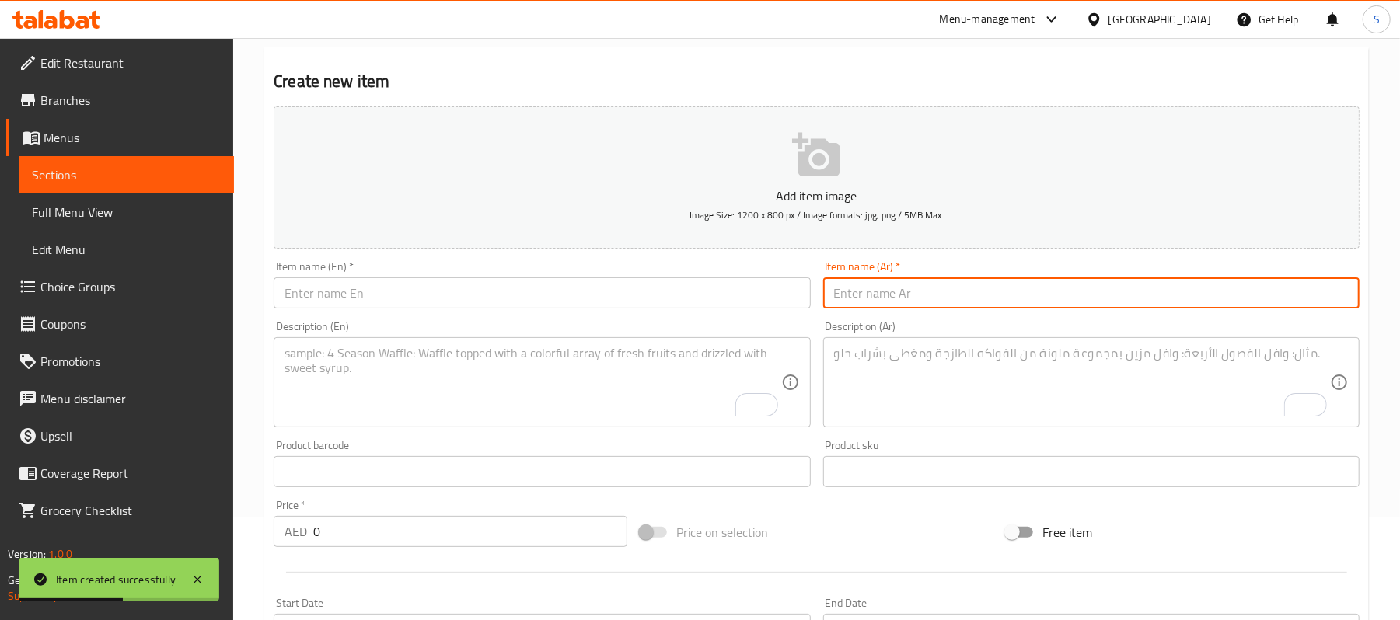
drag, startPoint x: 79, startPoint y: 176, endPoint x: 197, endPoint y: 204, distance: 121.4
click at [79, 176] on span "Sections" at bounding box center [127, 175] width 190 height 19
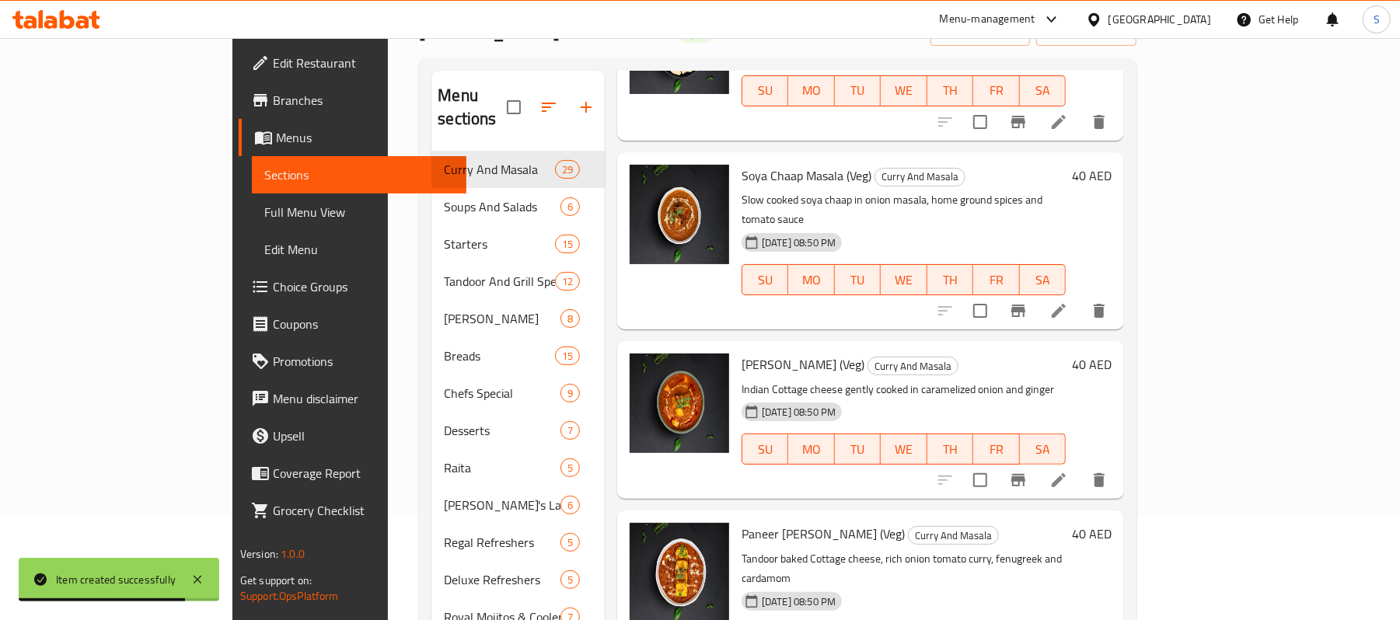
scroll to position [1866, 0]
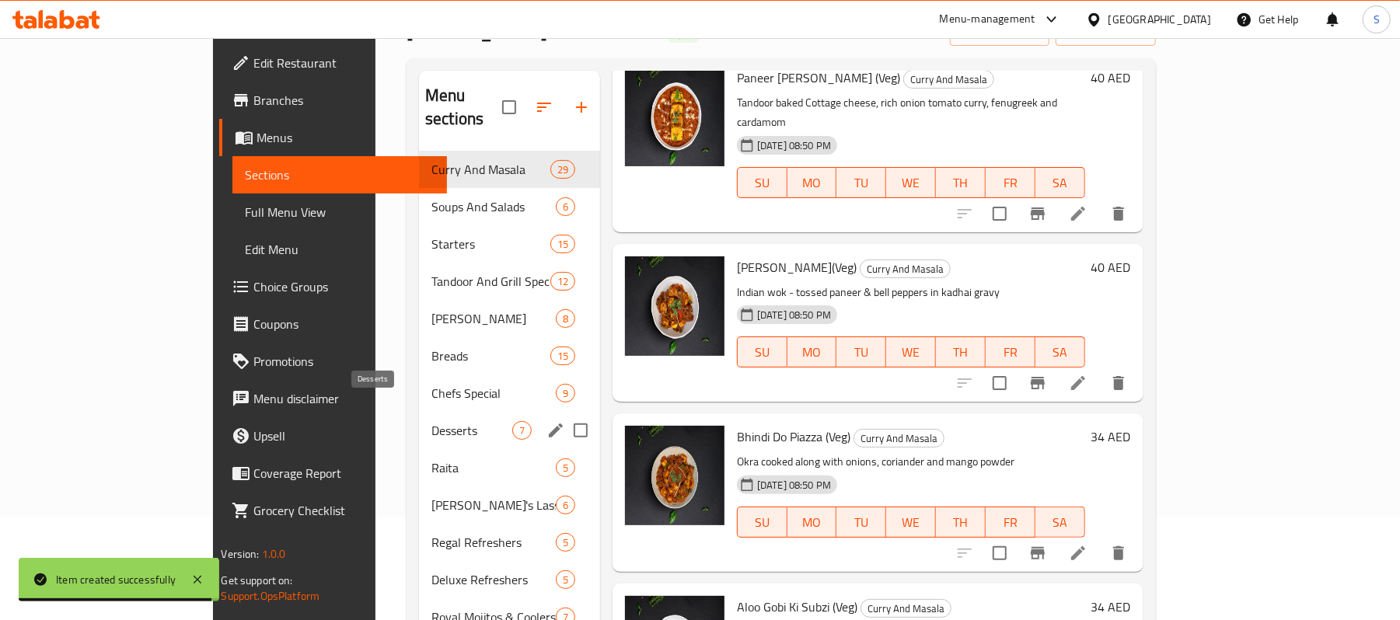
click at [431, 421] on span "Desserts" at bounding box center [471, 430] width 81 height 19
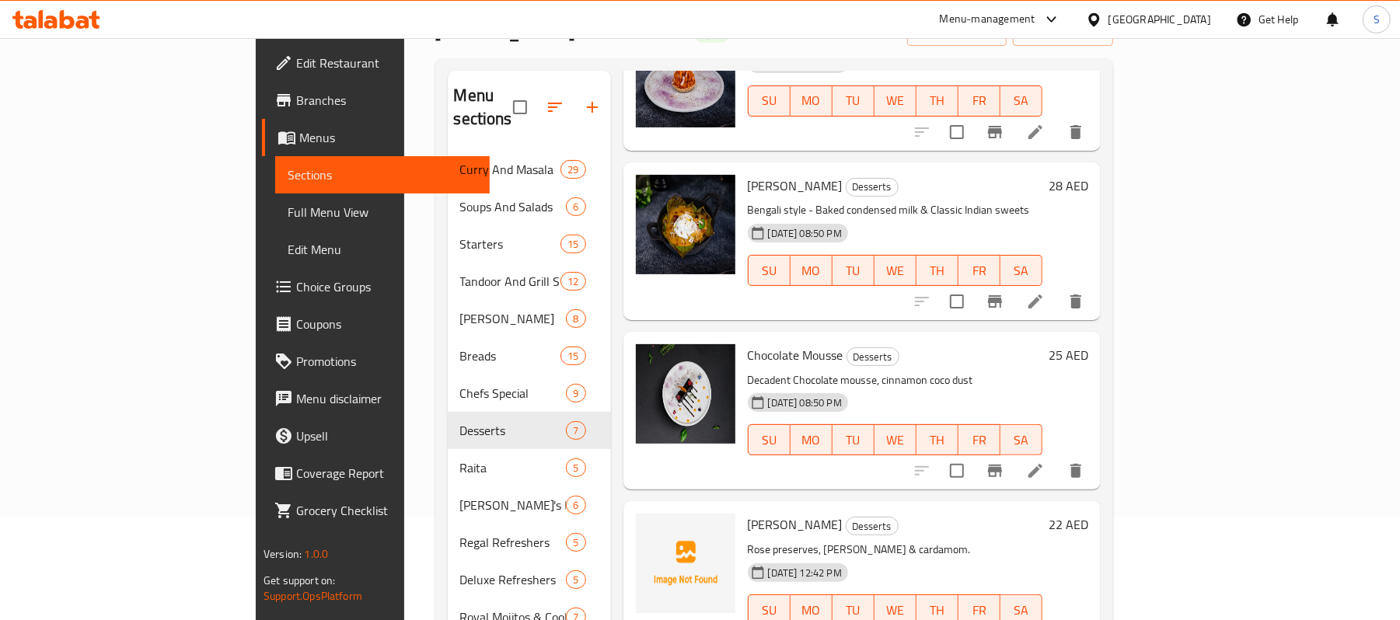
scroll to position [333, 0]
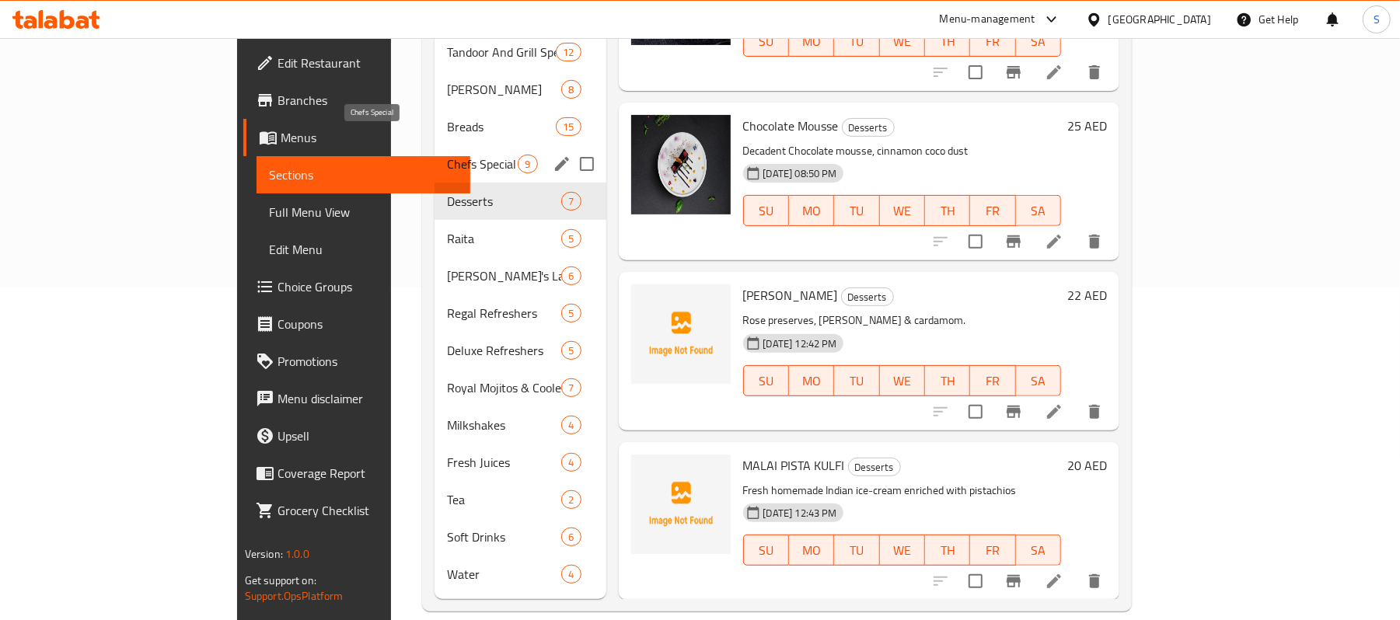
click at [447, 155] on span "Chefs Special" at bounding box center [482, 164] width 71 height 19
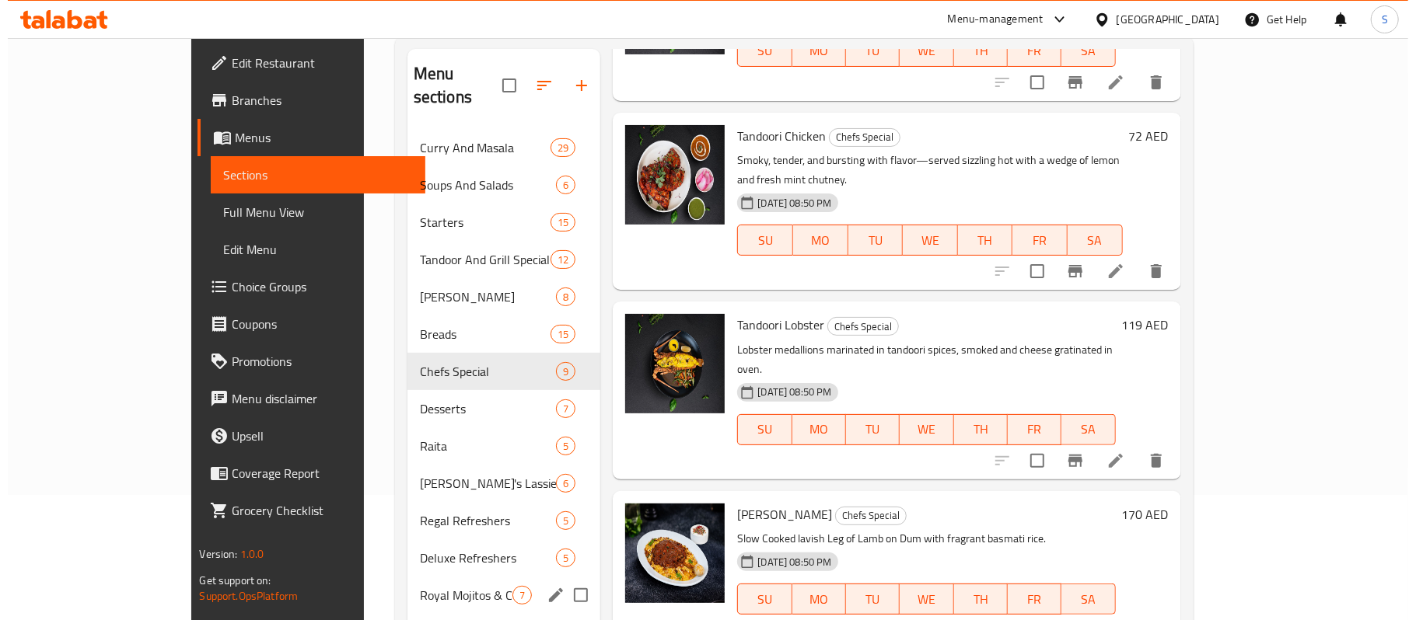
scroll to position [22, 0]
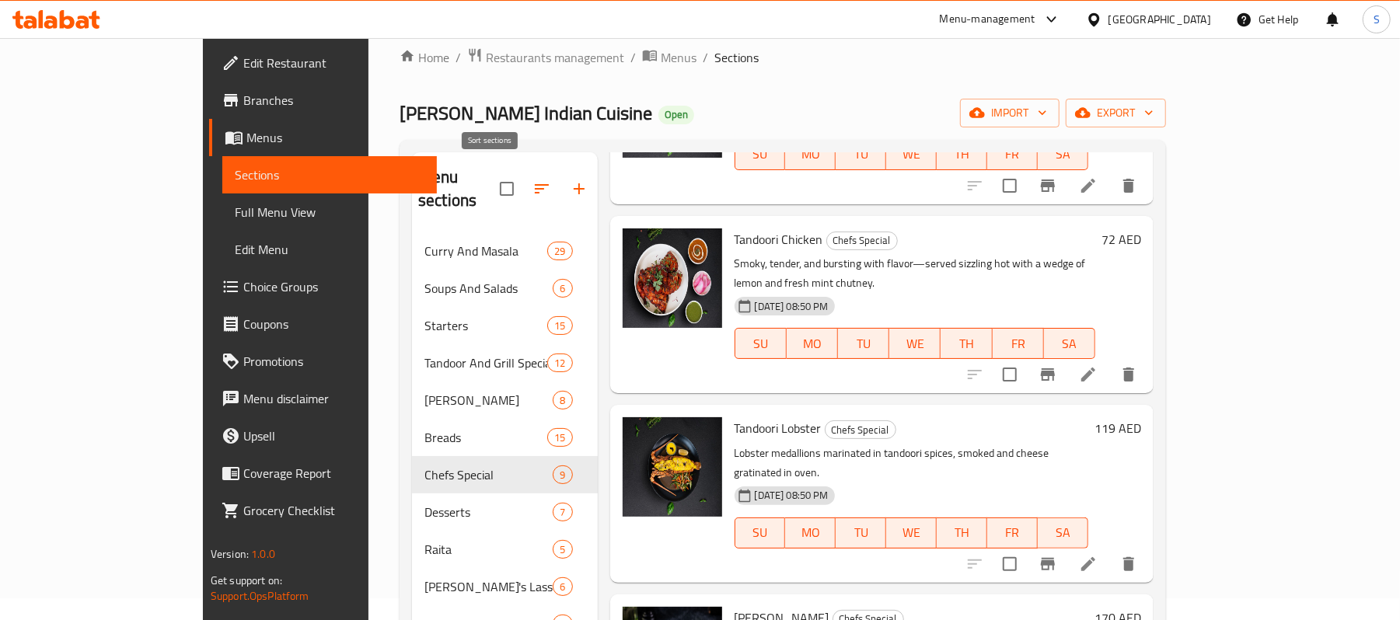
click at [532, 180] on icon "button" at bounding box center [541, 189] width 19 height 19
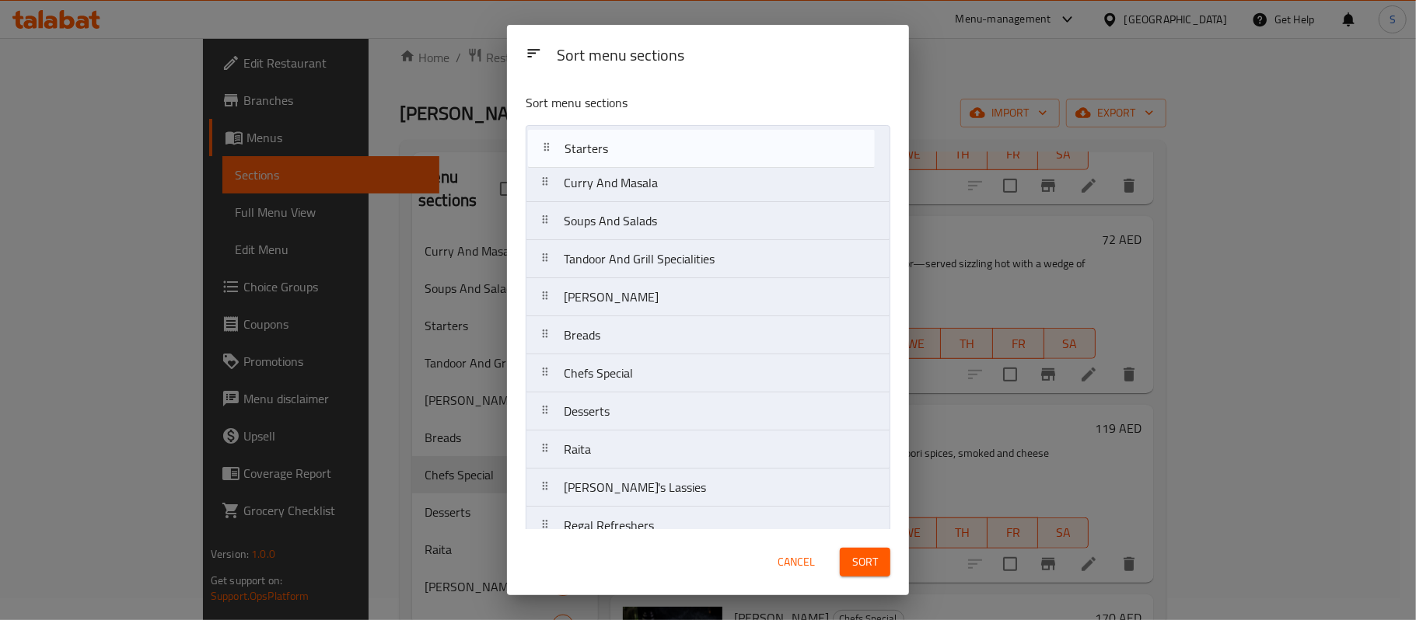
drag, startPoint x: 613, startPoint y: 225, endPoint x: 616, endPoint y: 146, distance: 78.6
click at [616, 146] on nav "Curry And Masala Soups And Salads Starters Tandoor And Grill Specialities Basma…" at bounding box center [707, 468] width 365 height 687
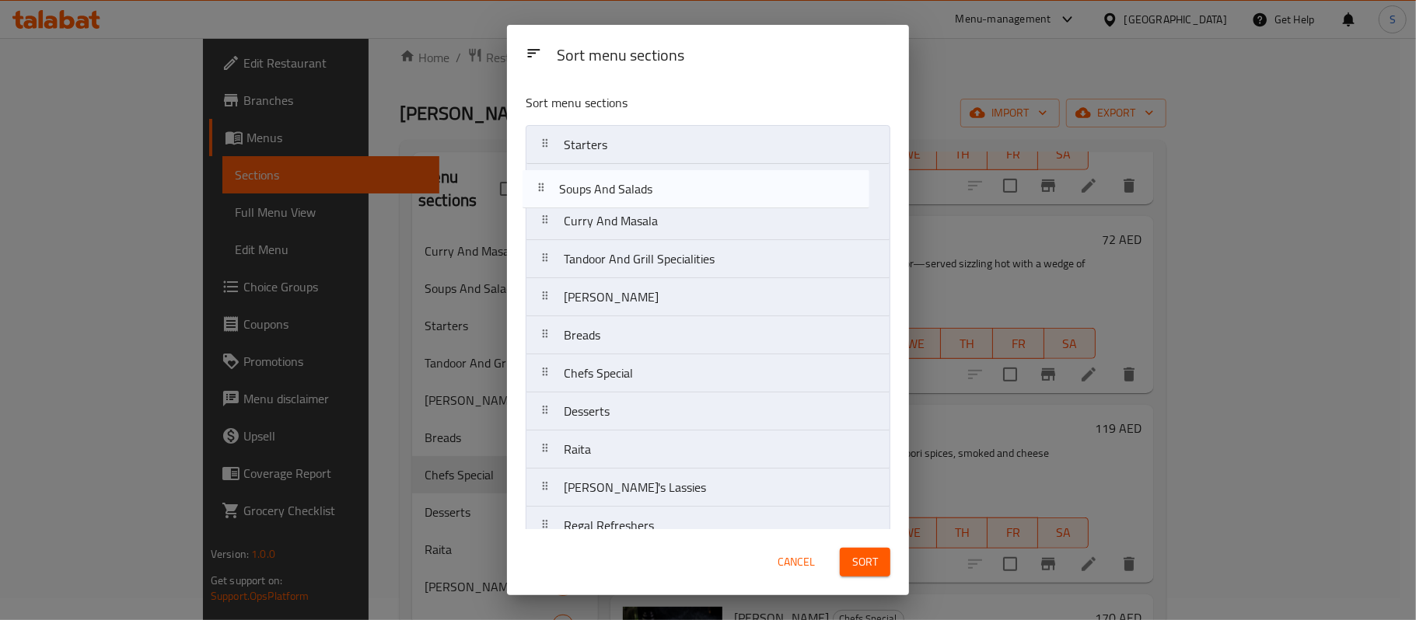
drag, startPoint x: 613, startPoint y: 234, endPoint x: 611, endPoint y: 194, distance: 39.7
click at [611, 194] on nav "Starters Curry And Masala Soups And Salads Tandoor And Grill Specialities Basma…" at bounding box center [707, 468] width 365 height 687
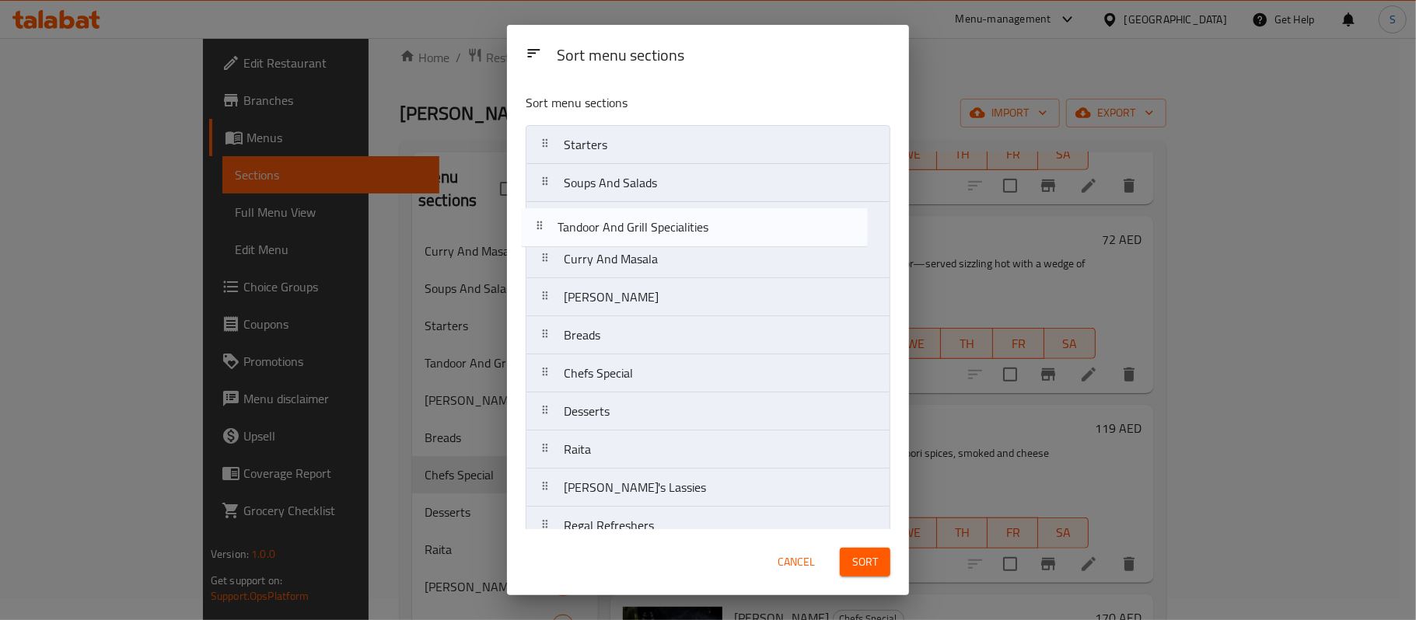
drag, startPoint x: 637, startPoint y: 268, endPoint x: 631, endPoint y: 232, distance: 37.1
click at [631, 232] on nav "Starters Soups And Salads Curry And Masala Tandoor And Grill Specialities Basma…" at bounding box center [707, 468] width 365 height 687
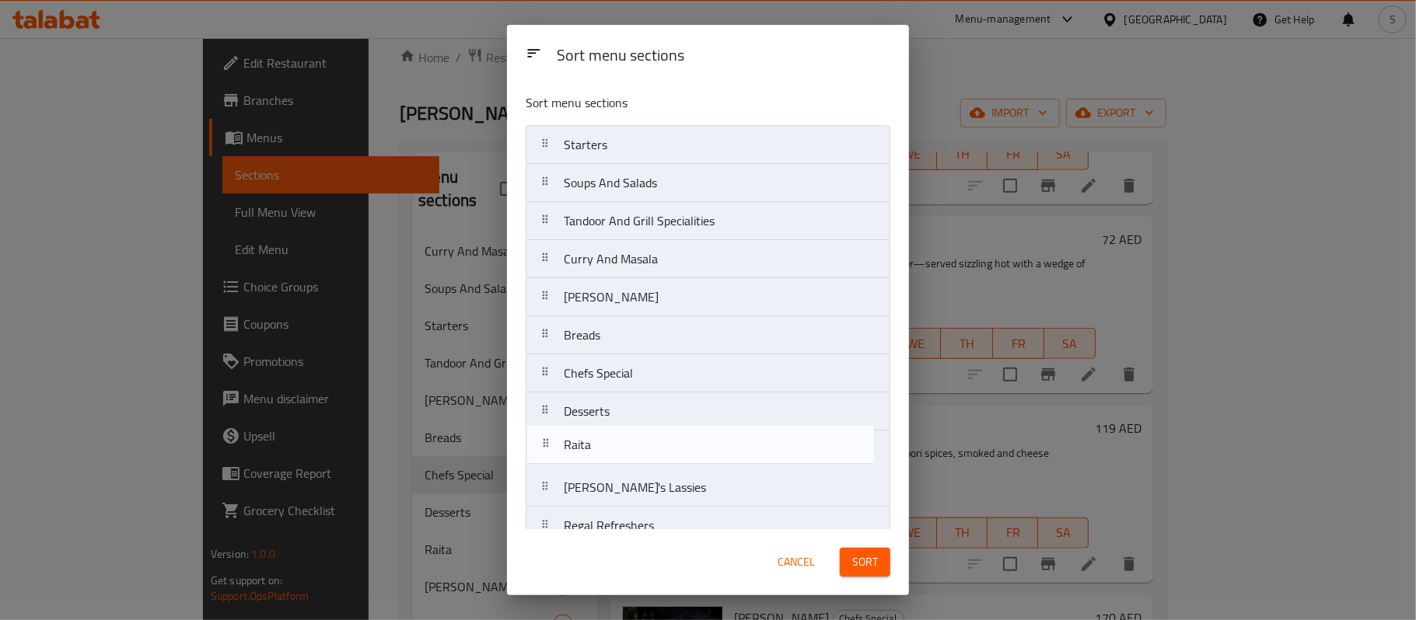
scroll to position [8, 0]
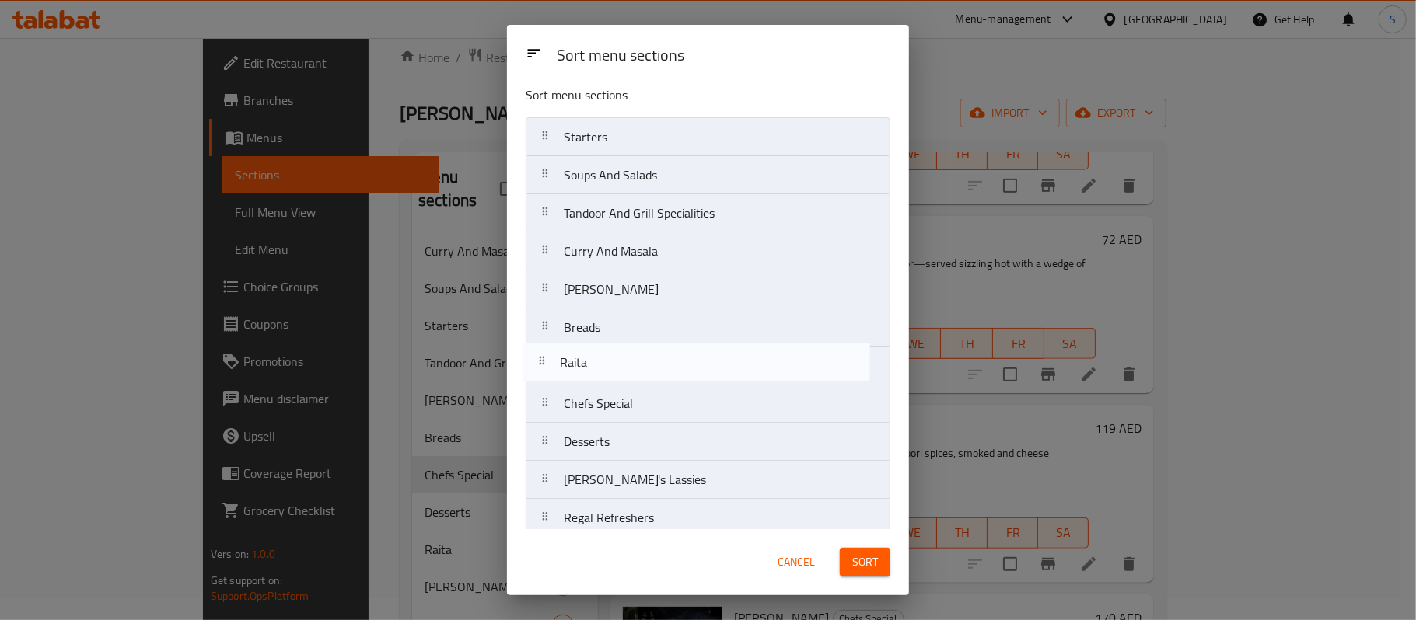
drag, startPoint x: 606, startPoint y: 463, endPoint x: 604, endPoint y: 368, distance: 94.9
click at [604, 368] on nav "Starters Soups And Salads Tandoor And Grill Specialities Curry And Masala Basma…" at bounding box center [707, 460] width 365 height 687
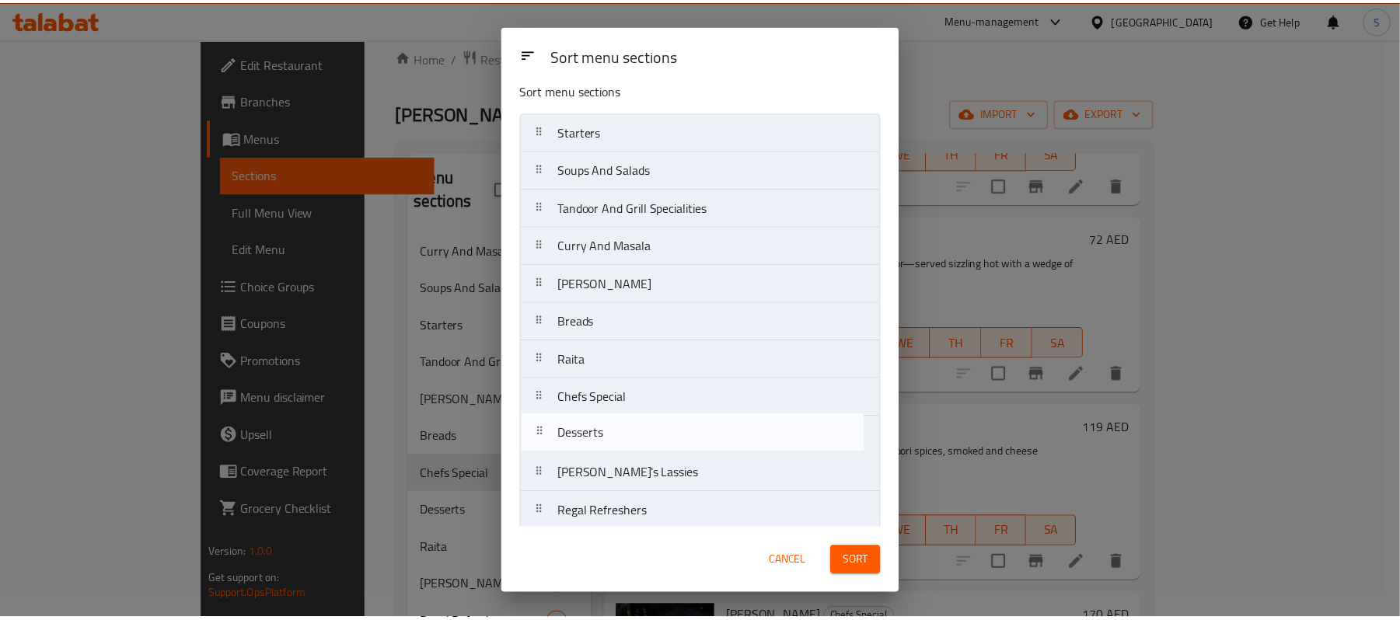
scroll to position [19, 0]
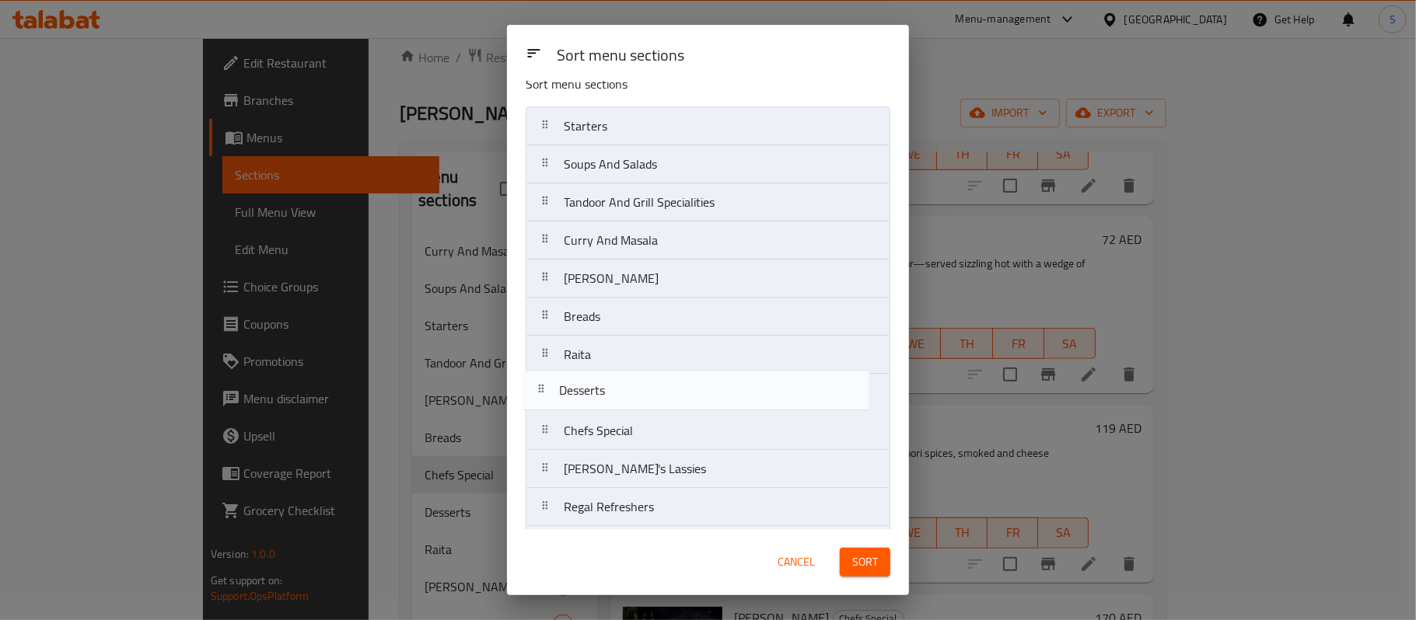
drag, startPoint x: 676, startPoint y: 458, endPoint x: 672, endPoint y: 401, distance: 56.9
click at [672, 401] on nav "Starters Soups And Salads Tandoor And Grill Specialities Curry And Masala Basma…" at bounding box center [707, 449] width 365 height 687
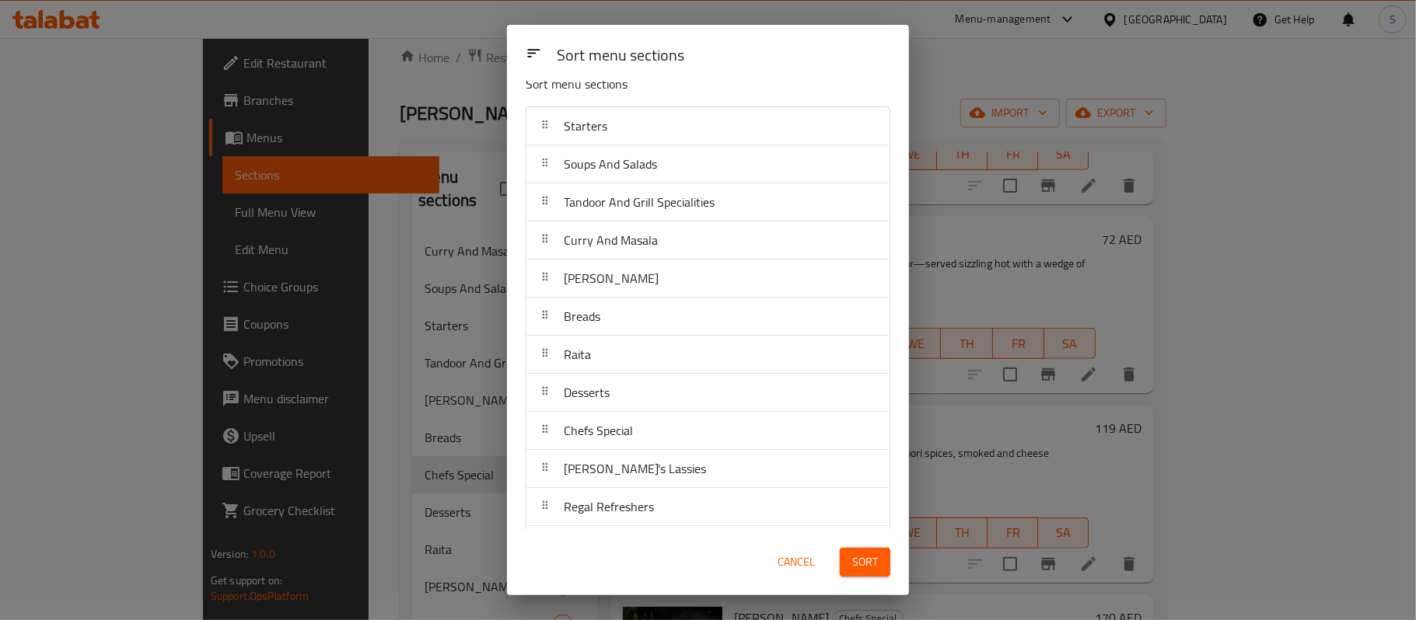
click at [868, 545] on div "Sort" at bounding box center [864, 562] width 69 height 47
click at [862, 557] on span "Sort" at bounding box center [865, 562] width 26 height 19
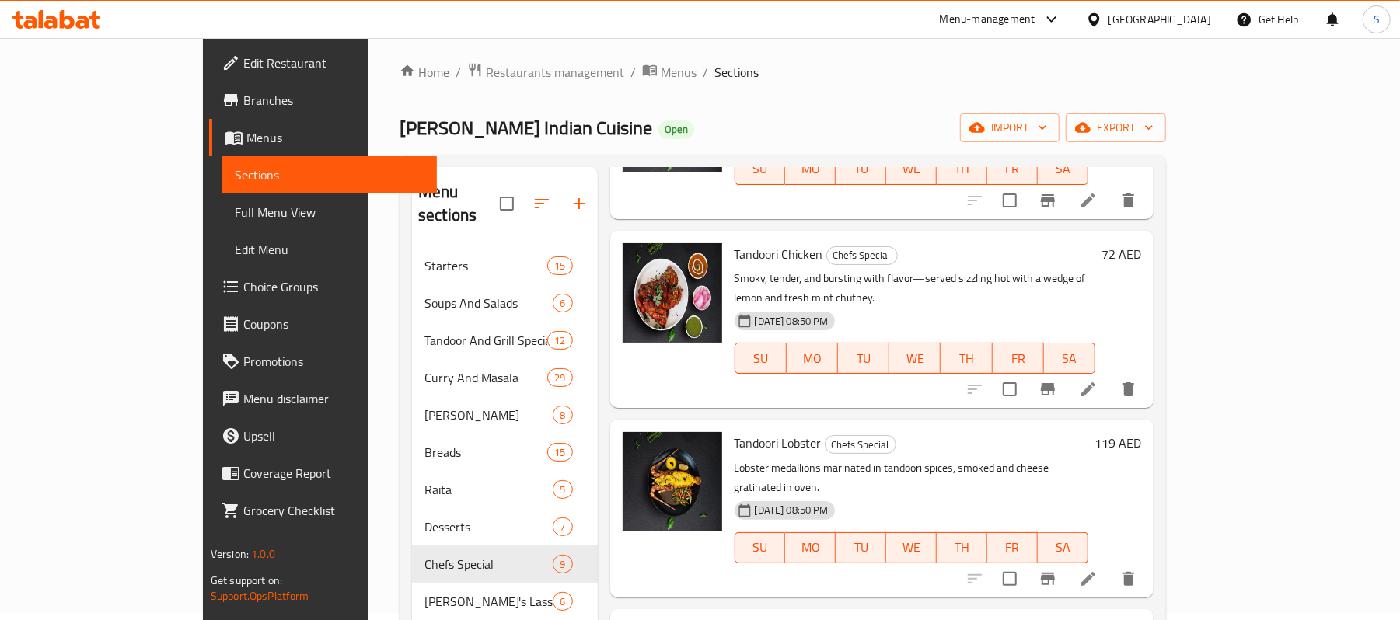
scroll to position [0, 0]
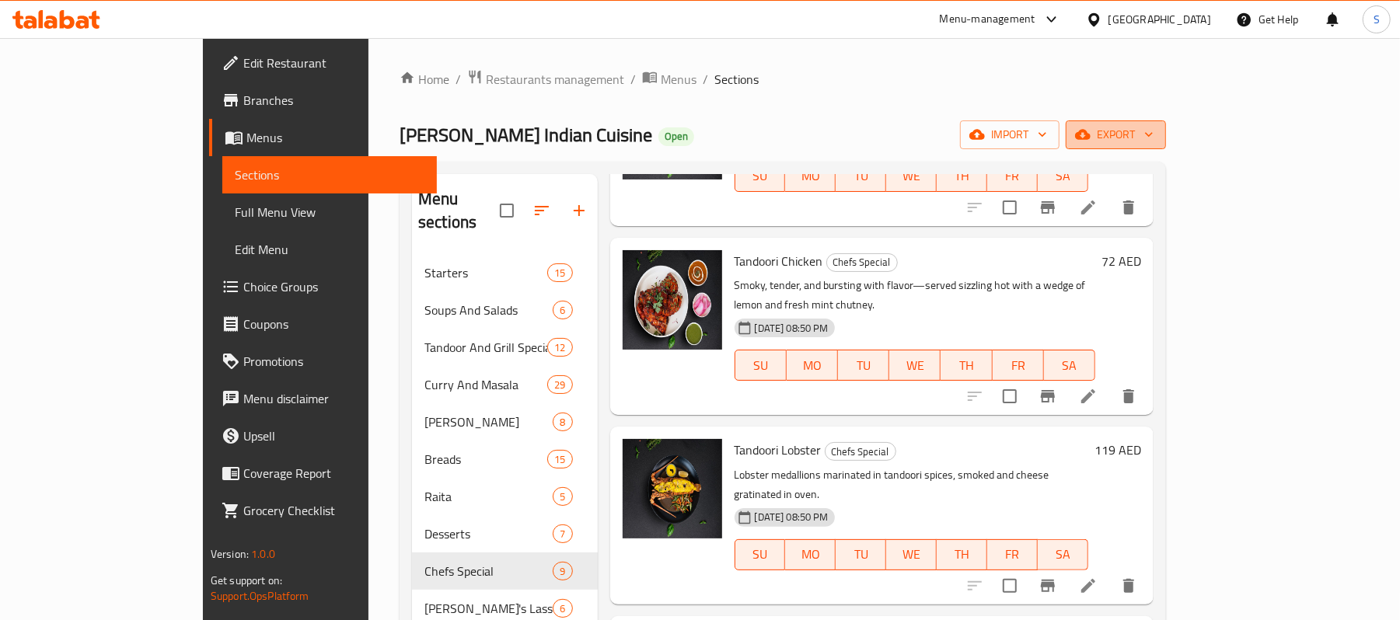
click at [1154, 138] on span "export" at bounding box center [1115, 134] width 75 height 19
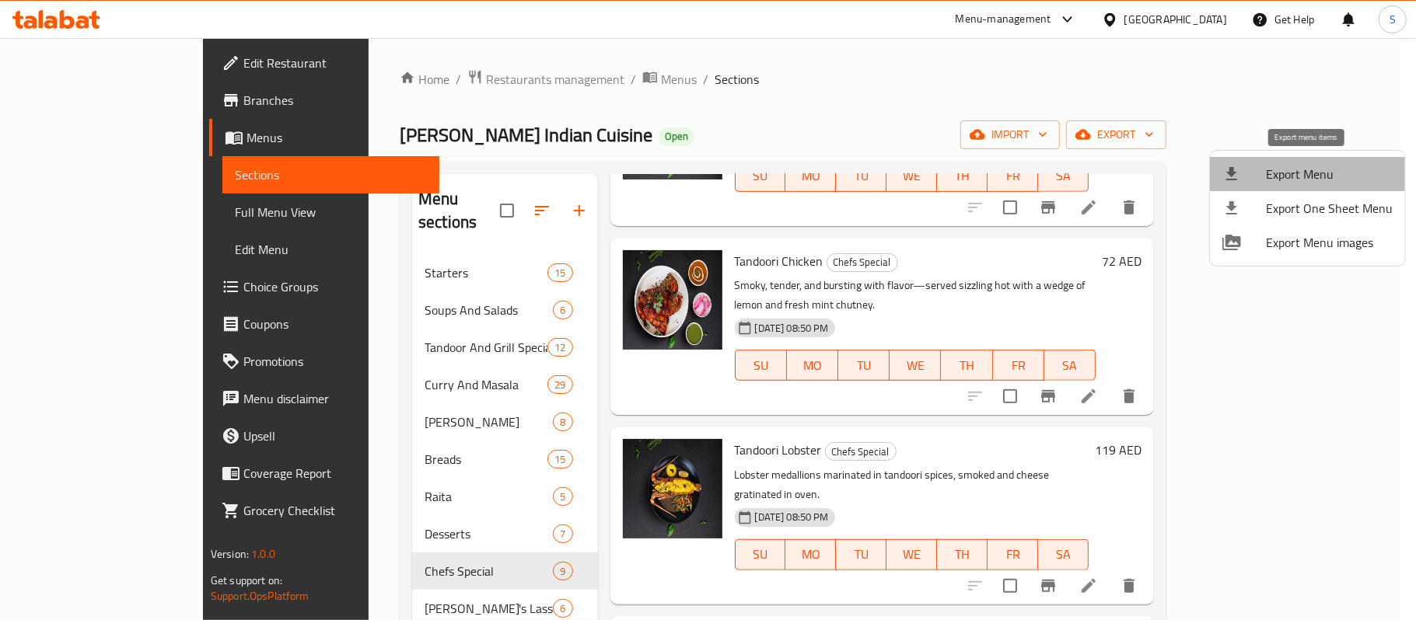
click at [1338, 175] on span "Export Menu" at bounding box center [1329, 174] width 127 height 19
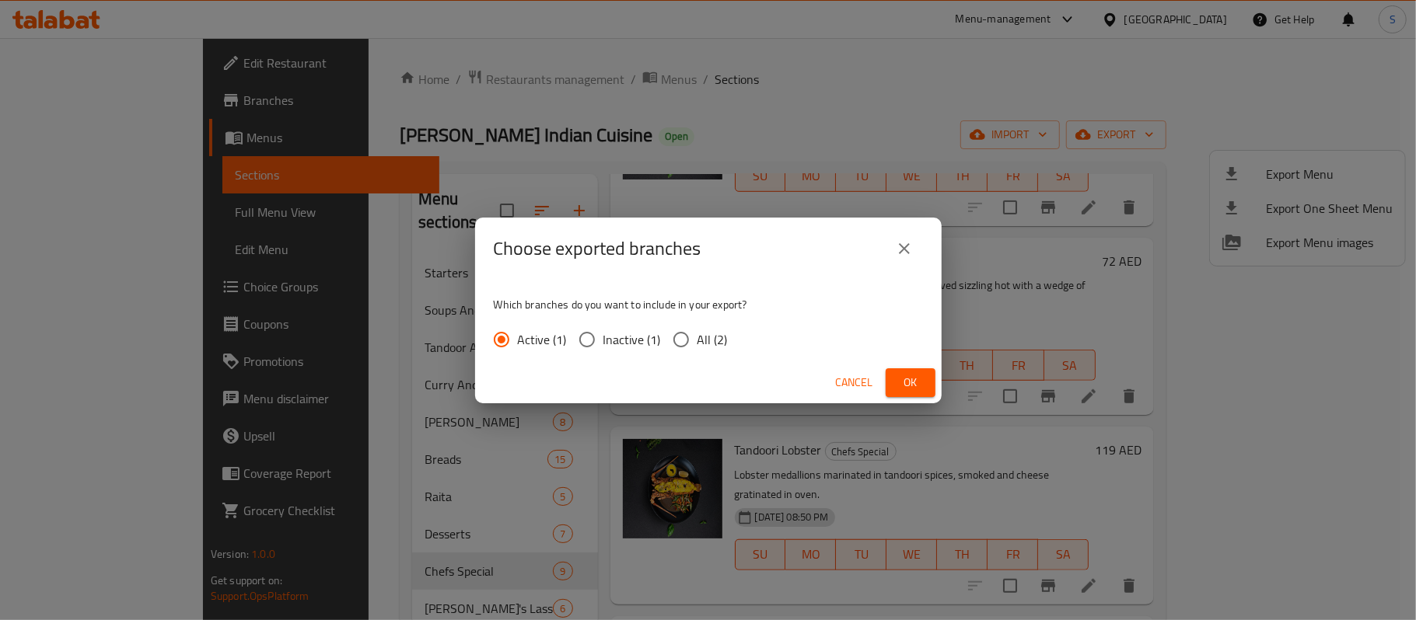
drag, startPoint x: 685, startPoint y: 340, endPoint x: 815, endPoint y: 393, distance: 140.5
click at [686, 339] on input "All (2)" at bounding box center [681, 339] width 33 height 33
radio input "true"
click at [896, 377] on button "Ok" at bounding box center [910, 382] width 50 height 29
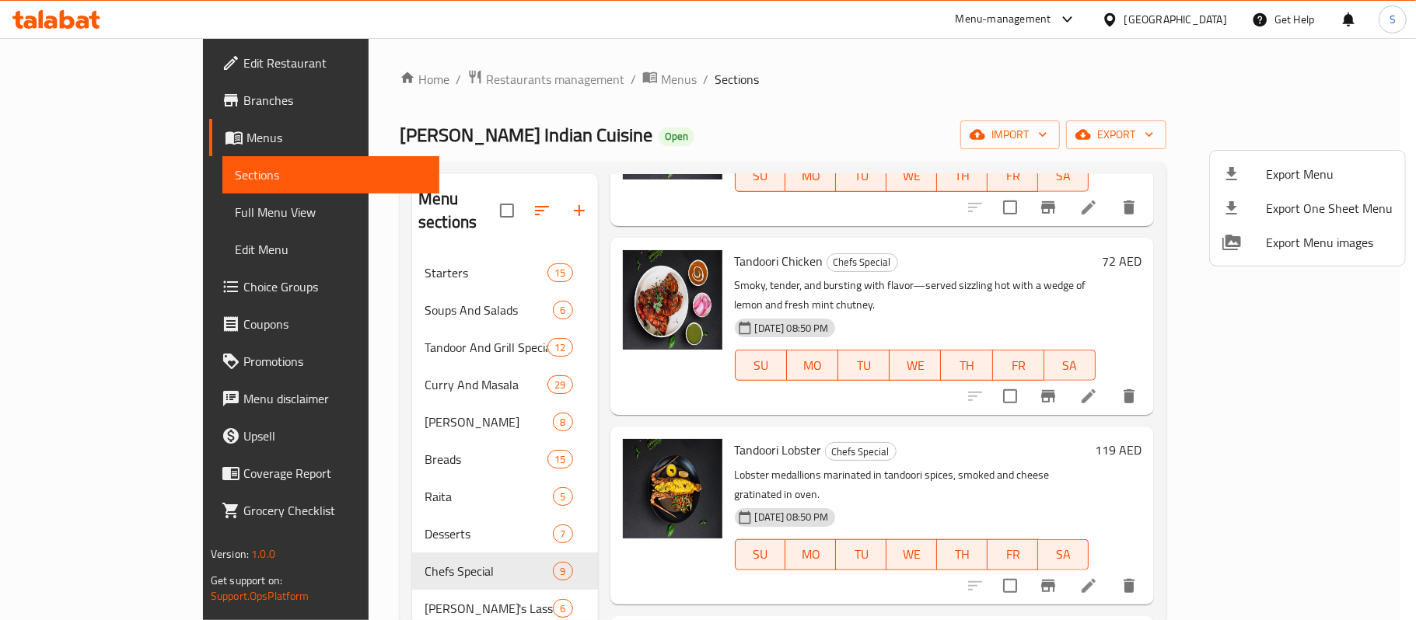
click at [1207, 143] on div at bounding box center [708, 310] width 1416 height 620
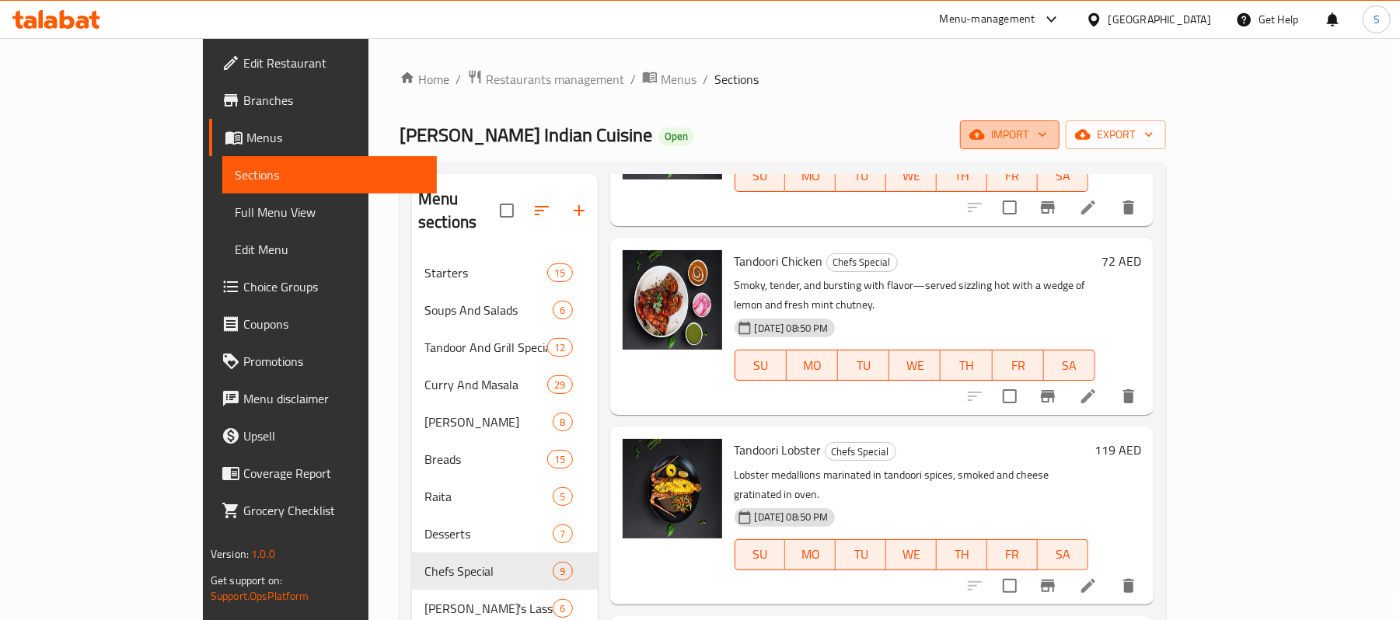
click at [1047, 131] on span "import" at bounding box center [1009, 134] width 75 height 19
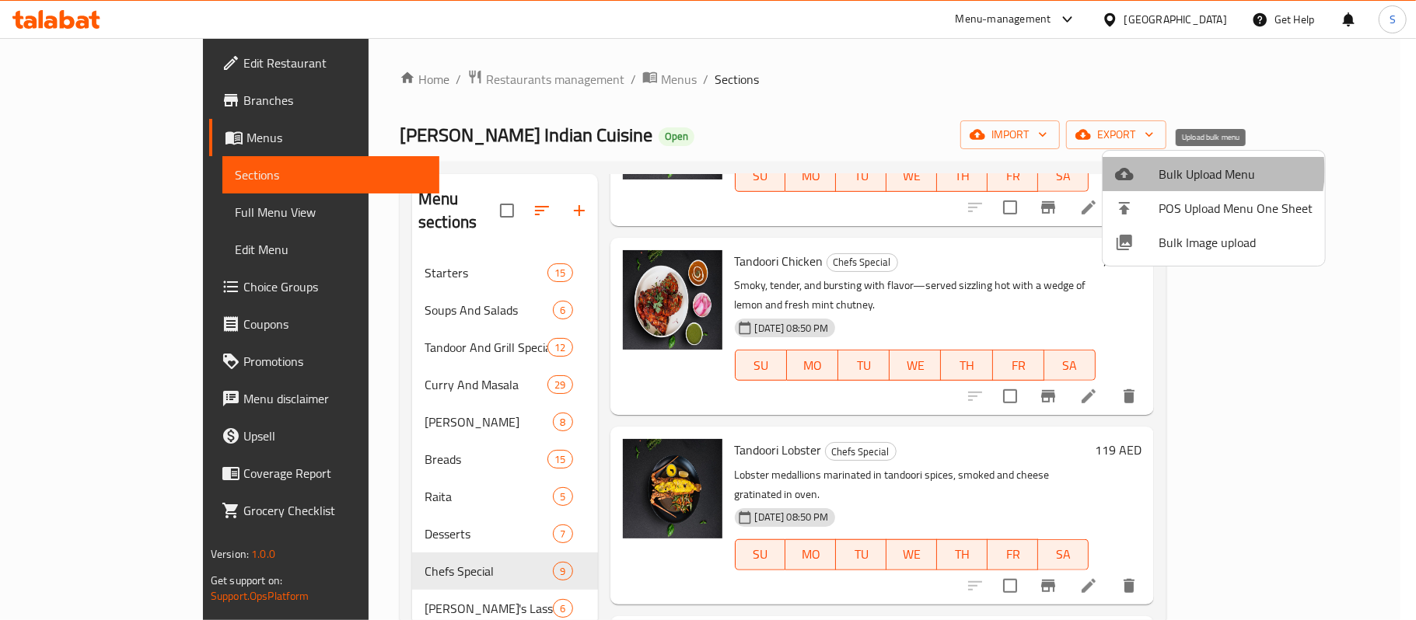
click at [1210, 171] on span "Bulk Upload Menu" at bounding box center [1235, 174] width 154 height 19
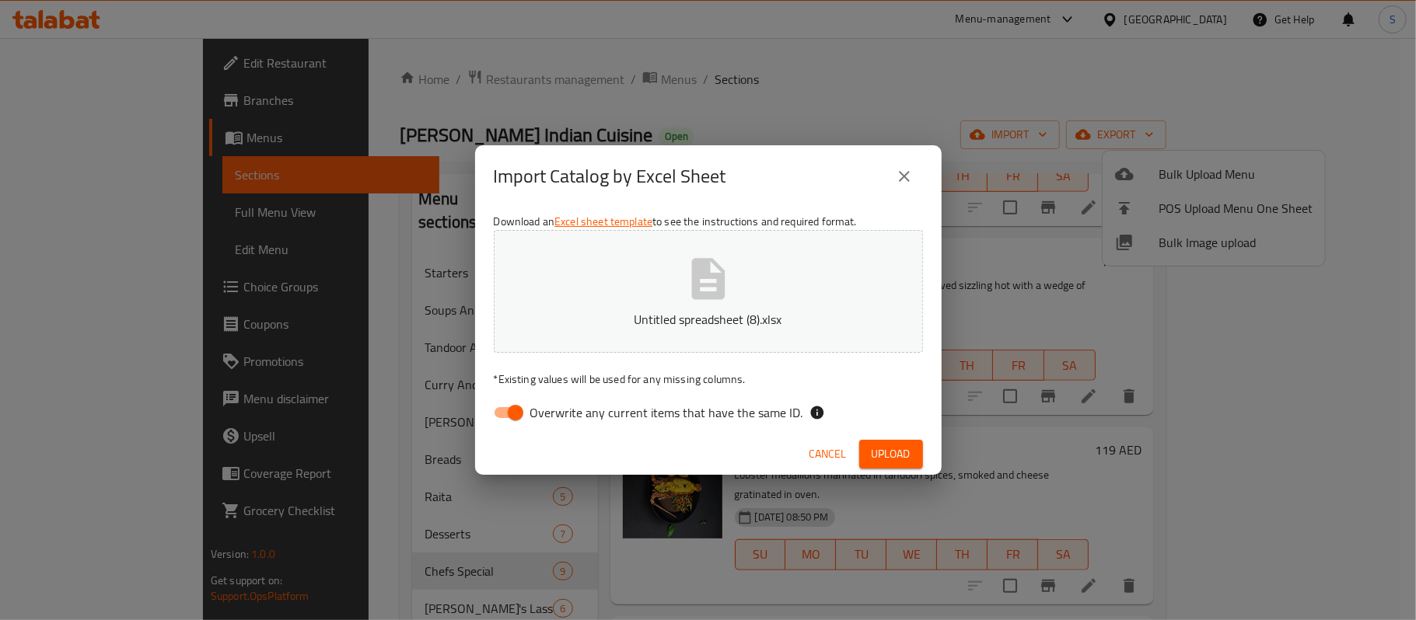
click at [499, 420] on input "Overwrite any current items that have the same ID." at bounding box center [515, 413] width 89 height 30
checkbox input "false"
click at [882, 449] on span "Upload" at bounding box center [890, 454] width 39 height 19
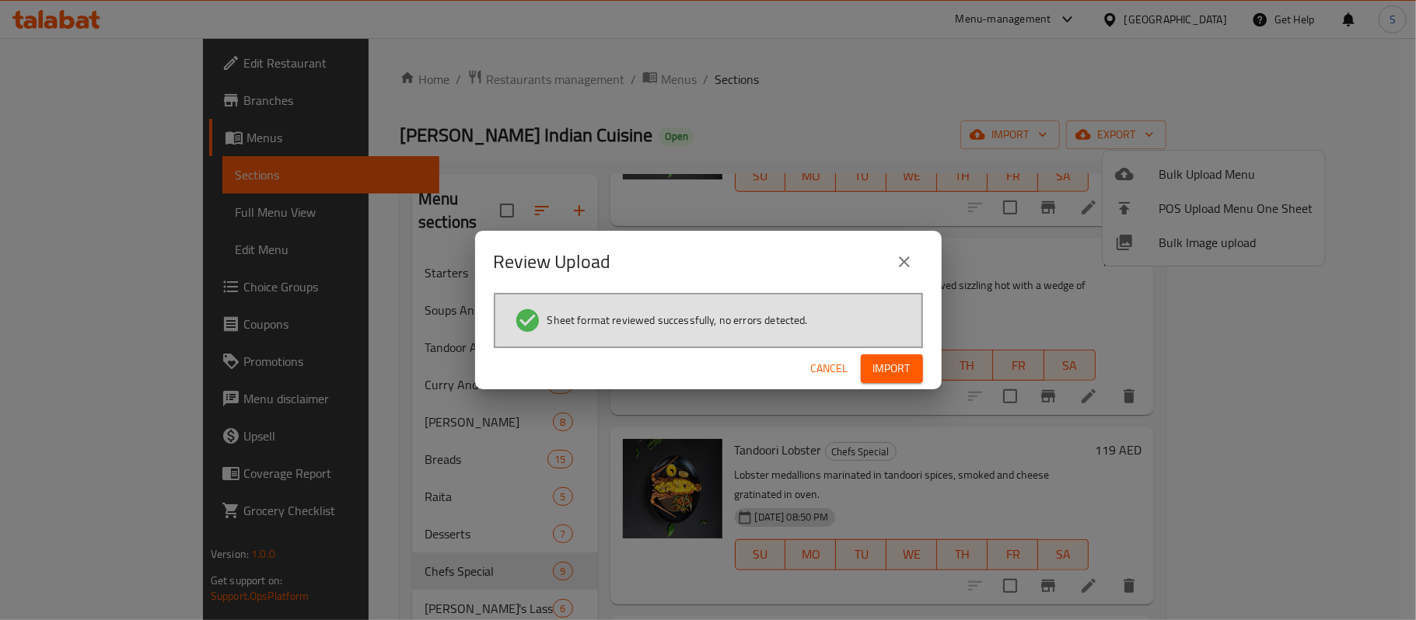
click at [909, 266] on icon "close" at bounding box center [904, 262] width 19 height 19
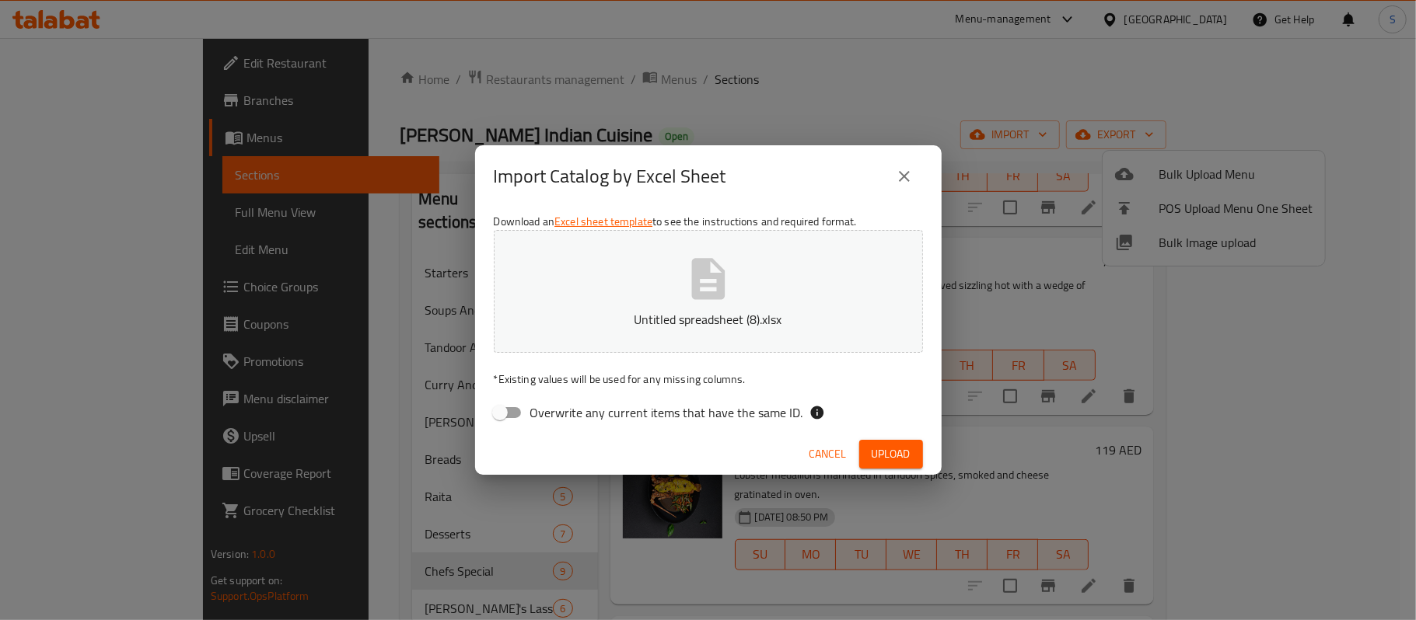
click at [903, 180] on icon "close" at bounding box center [904, 176] width 19 height 19
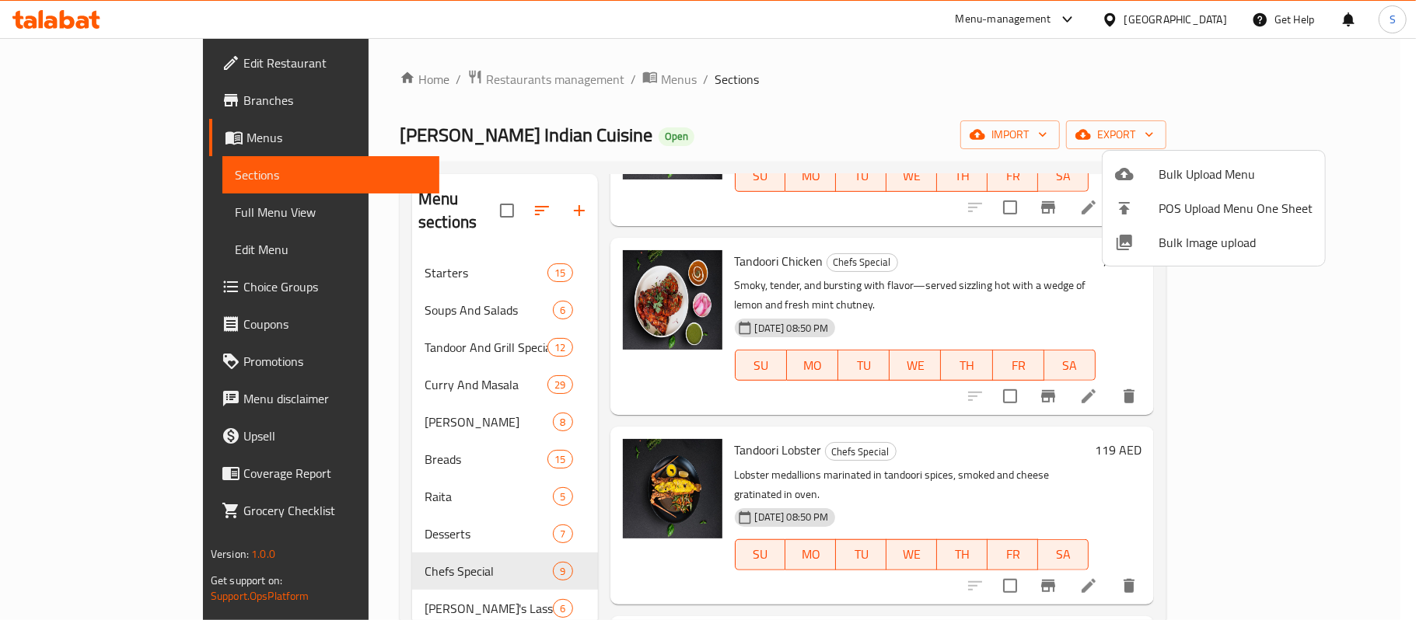
click at [465, 202] on div at bounding box center [708, 310] width 1416 height 620
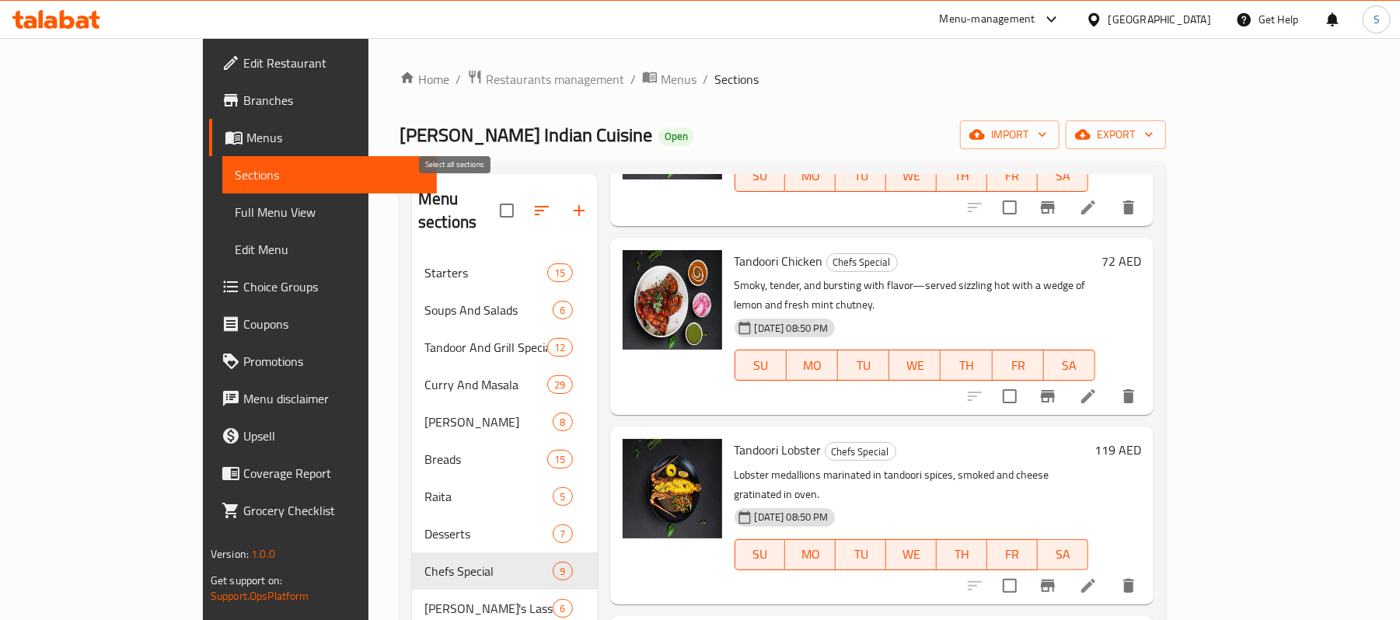
click at [491, 202] on input "checkbox" at bounding box center [507, 210] width 33 height 33
checkbox input "true"
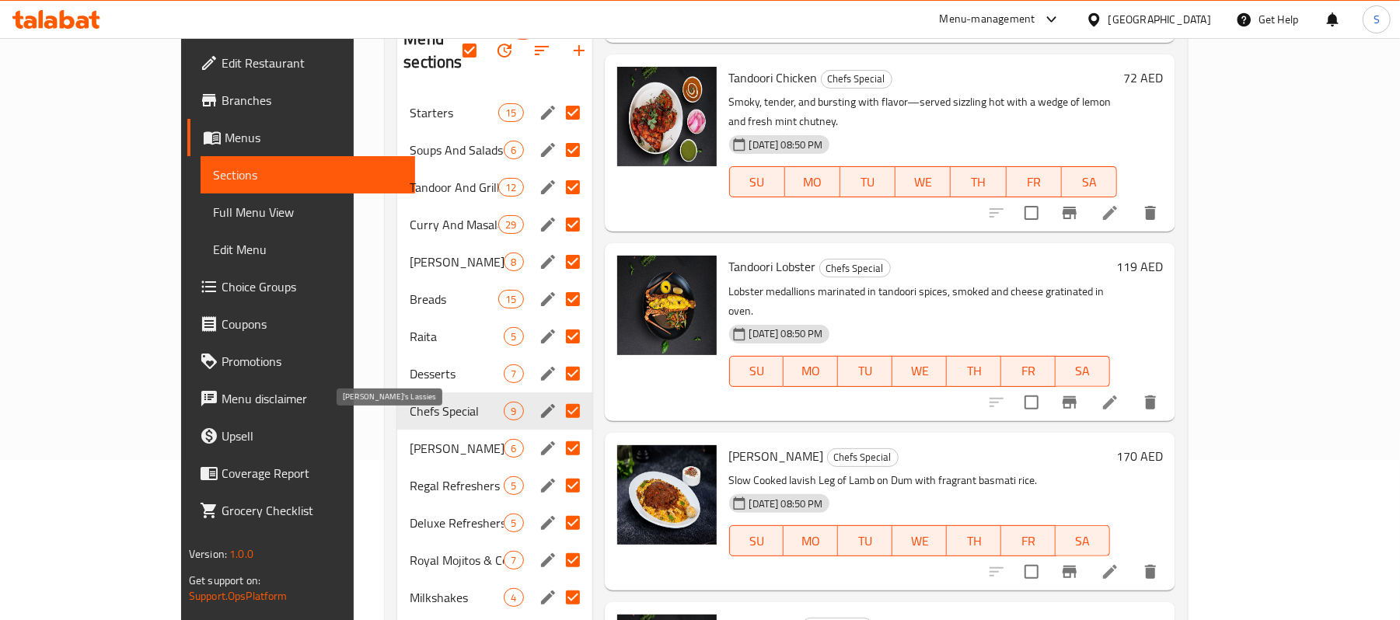
scroll to position [125, 0]
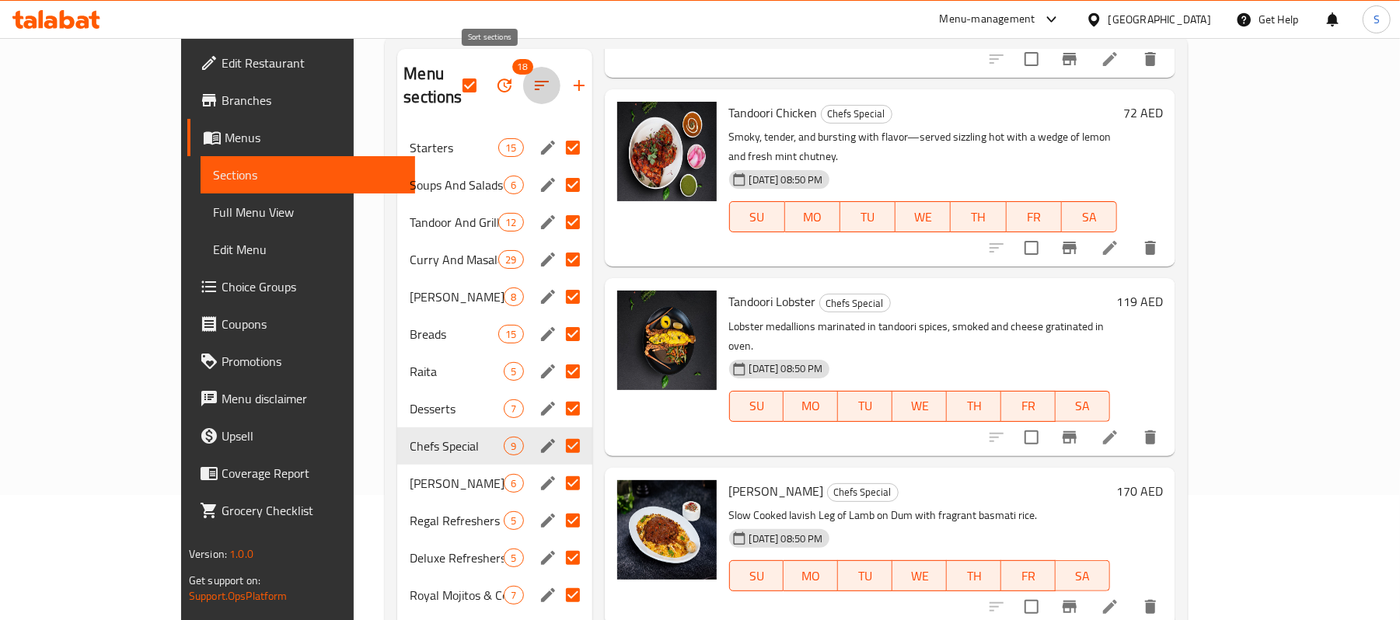
click at [532, 76] on icon "button" at bounding box center [541, 85] width 19 height 19
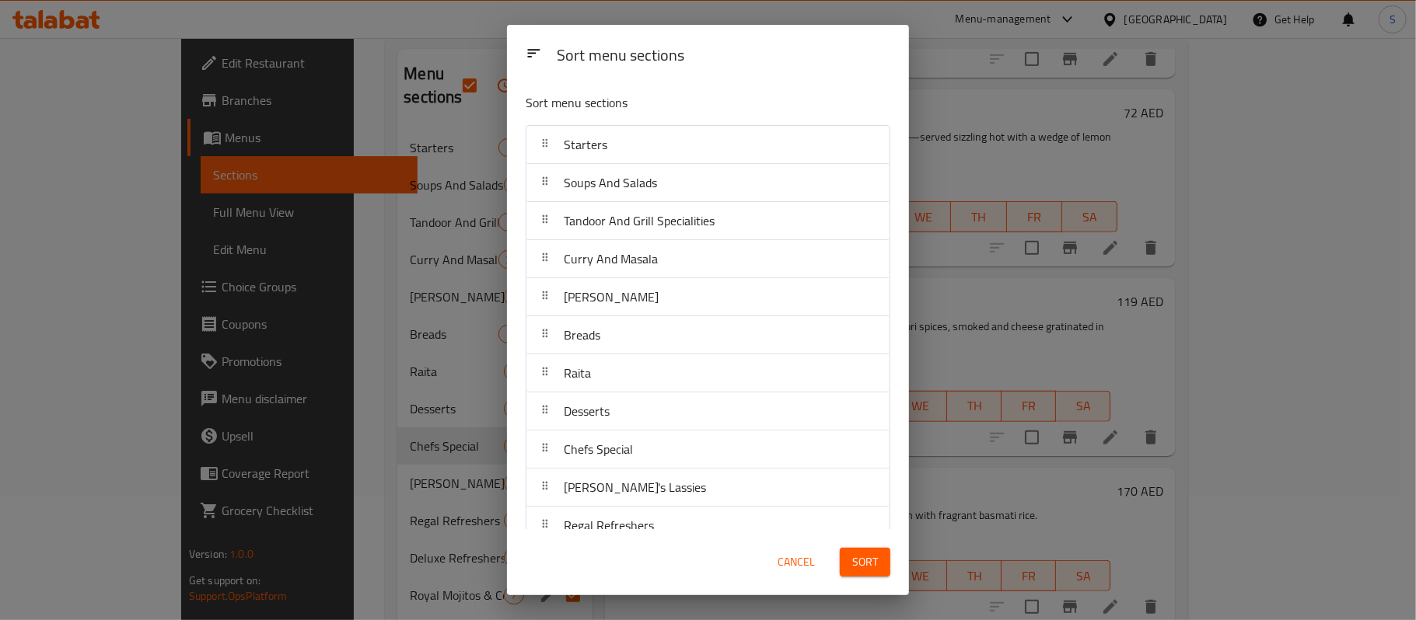
click at [462, 82] on div "Sort menu sections Sort menu sections Starters Soups And Salads Tandoor And Gri…" at bounding box center [708, 310] width 1416 height 620
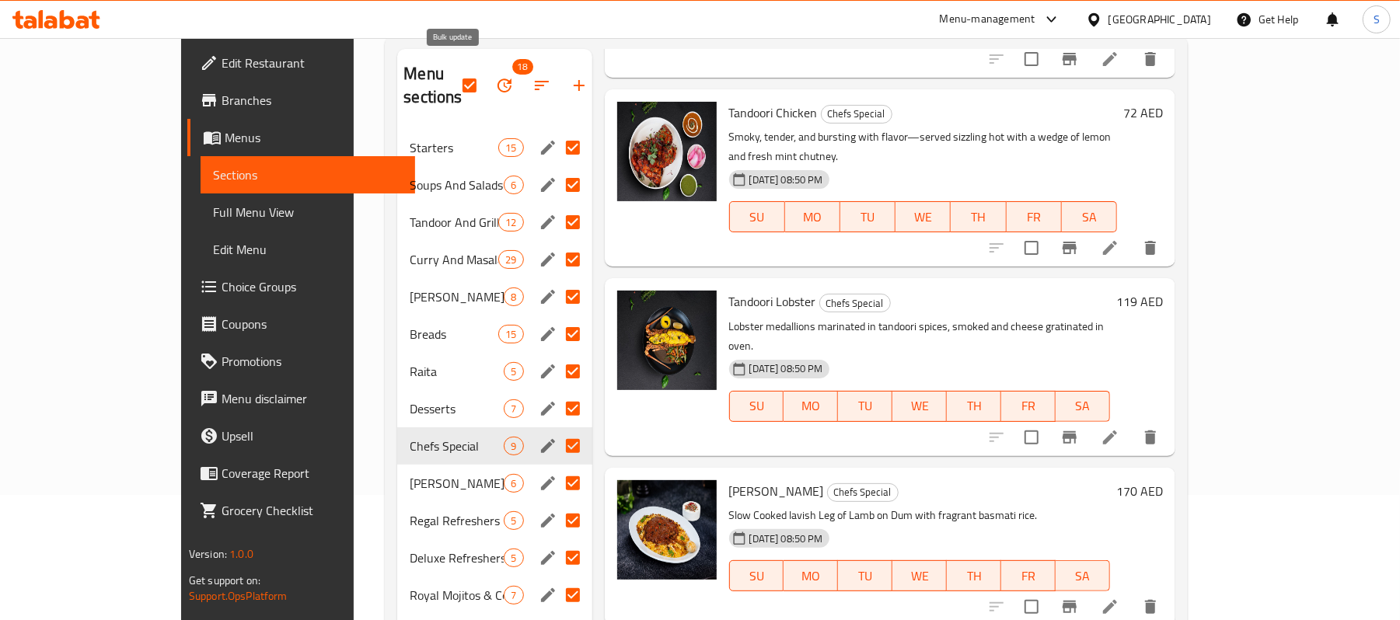
click at [495, 76] on icon "button" at bounding box center [504, 85] width 19 height 19
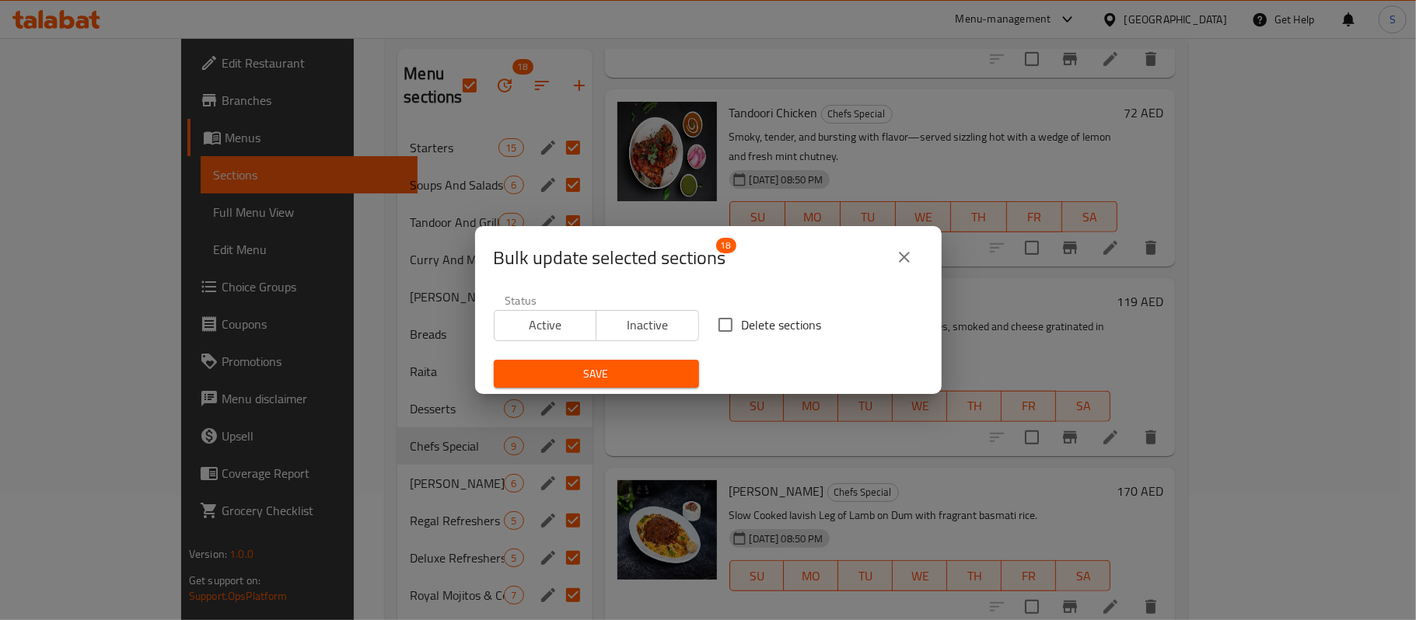
click at [728, 330] on input "Delete sections" at bounding box center [725, 325] width 33 height 33
checkbox input "true"
click at [637, 368] on span "Save" at bounding box center [596, 374] width 180 height 19
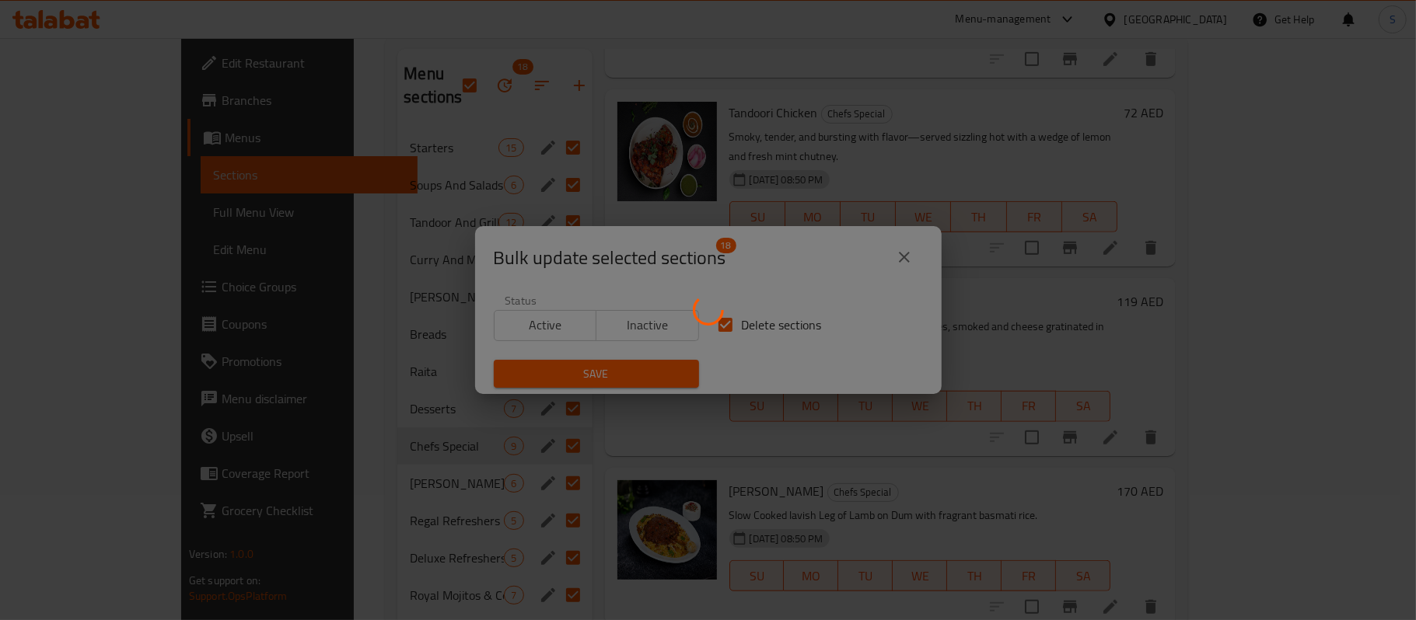
checkbox input "false"
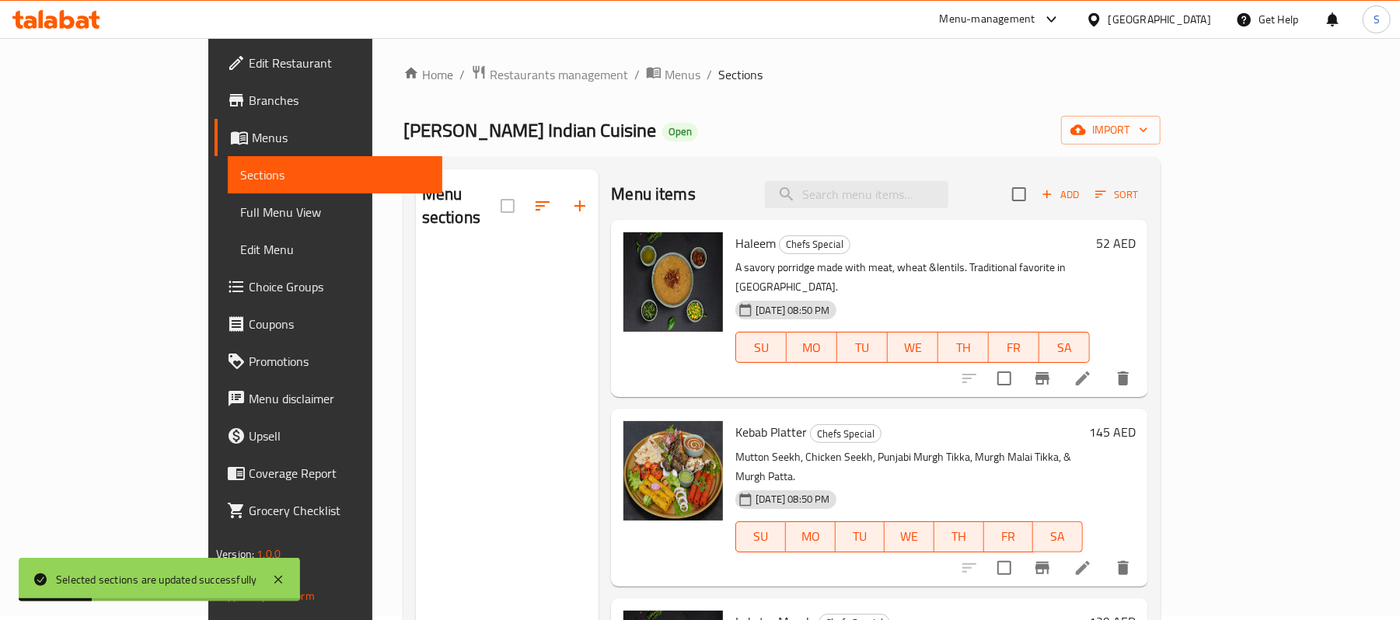
scroll to position [0, 0]
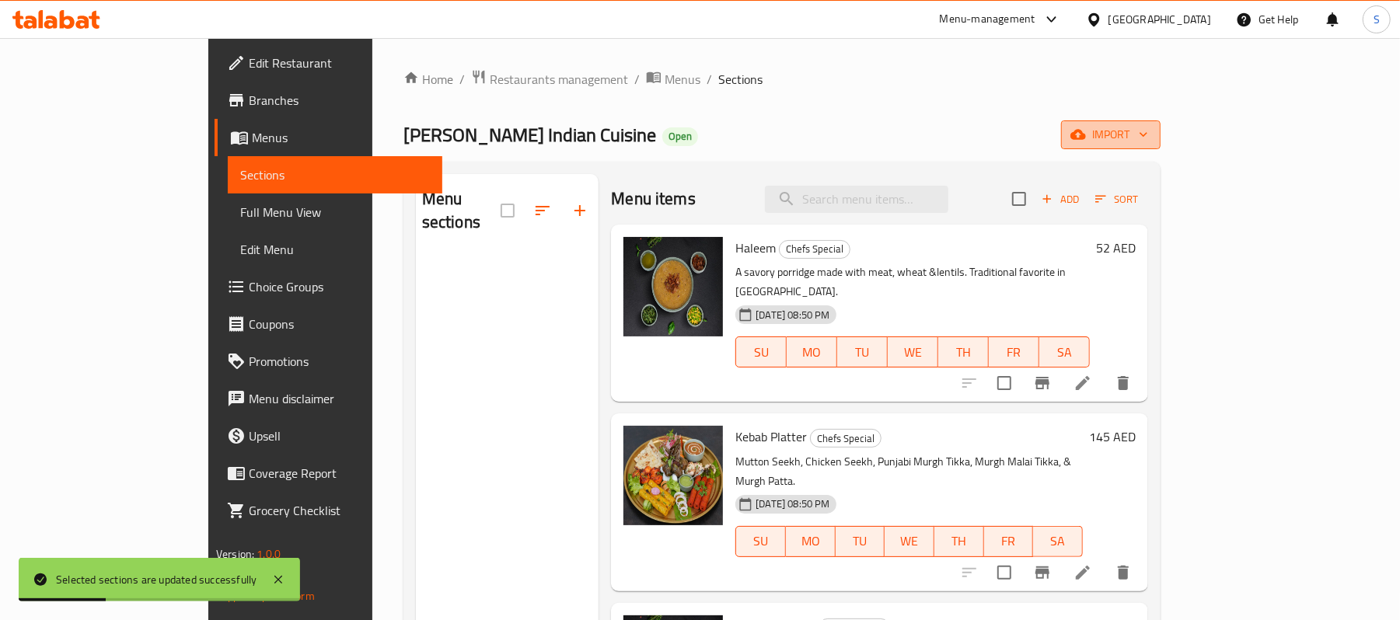
click at [1148, 138] on span "import" at bounding box center [1111, 134] width 75 height 19
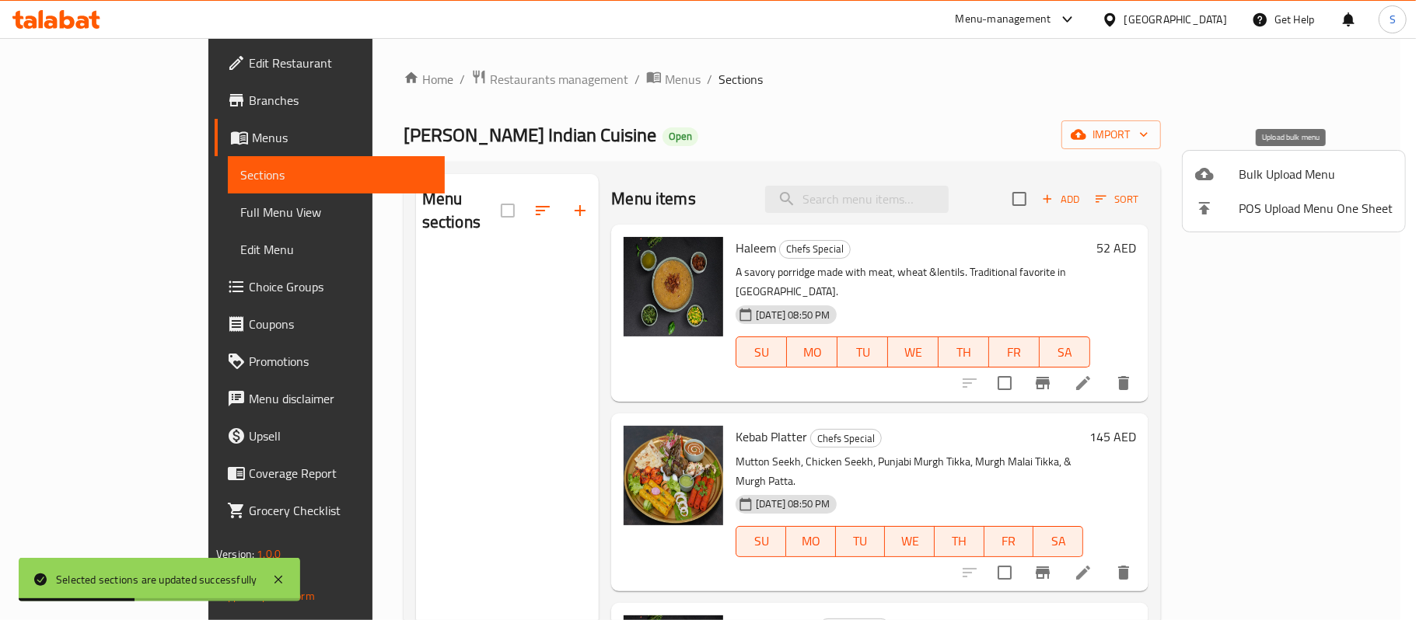
click at [1264, 180] on span "Bulk Upload Menu" at bounding box center [1315, 174] width 154 height 19
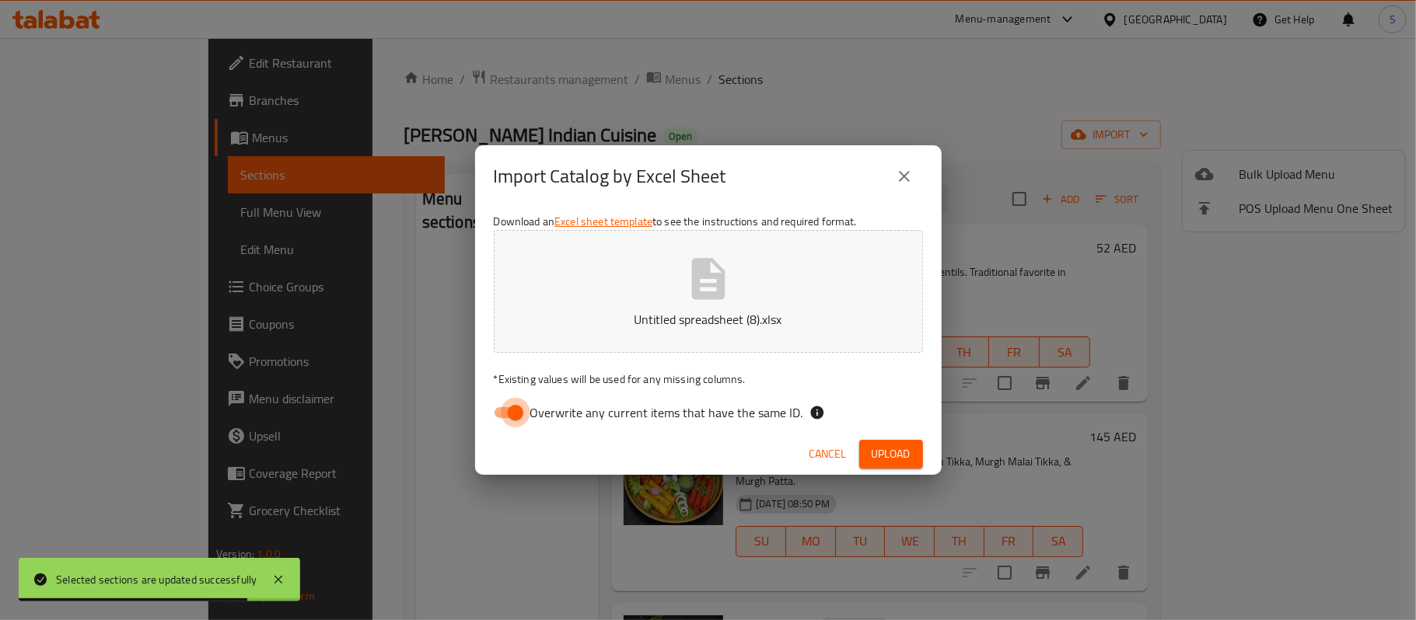
click at [508, 411] on input "Overwrite any current items that have the same ID." at bounding box center [515, 413] width 89 height 30
checkbox input "false"
click at [893, 457] on span "Upload" at bounding box center [890, 454] width 39 height 19
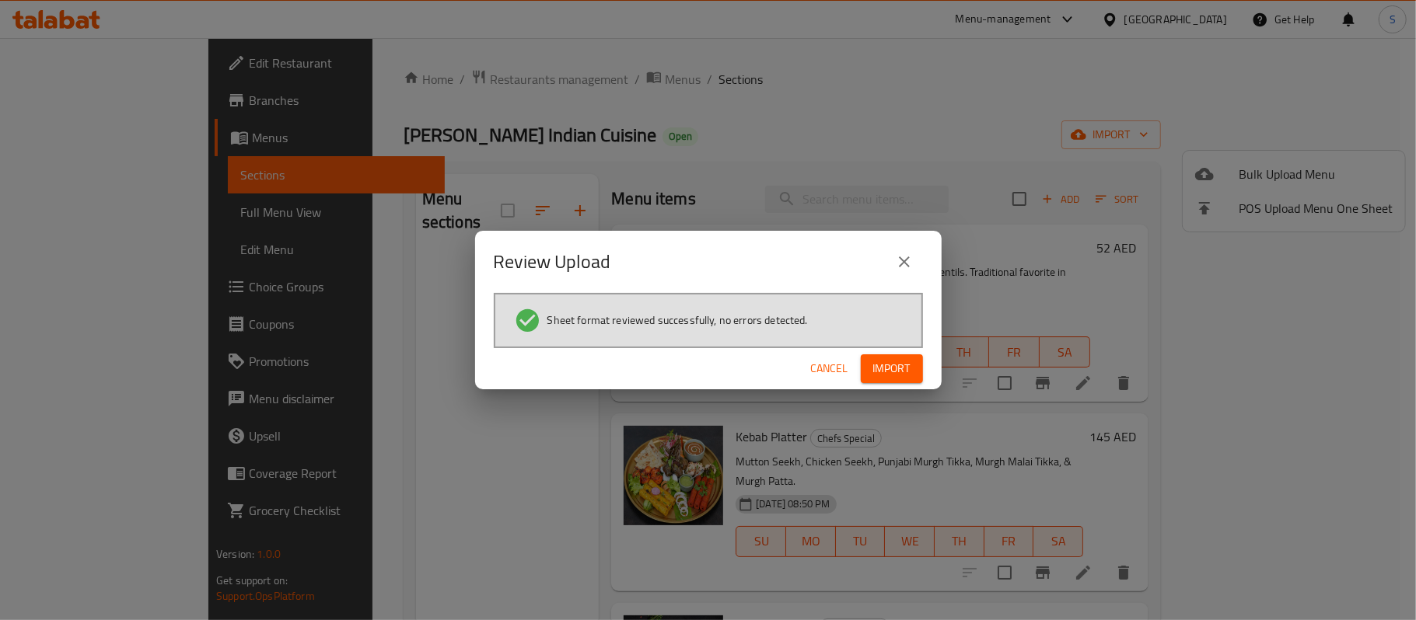
click at [917, 371] on button "Import" at bounding box center [892, 368] width 62 height 29
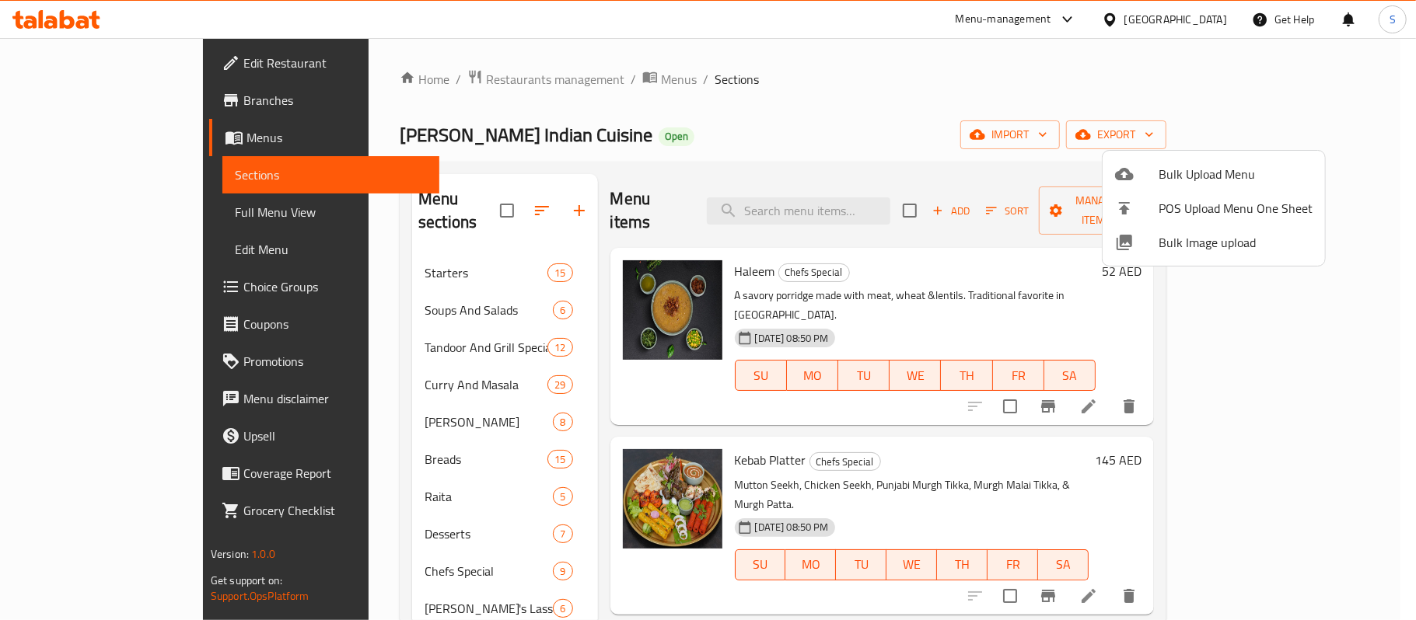
click at [484, 480] on div at bounding box center [708, 310] width 1416 height 620
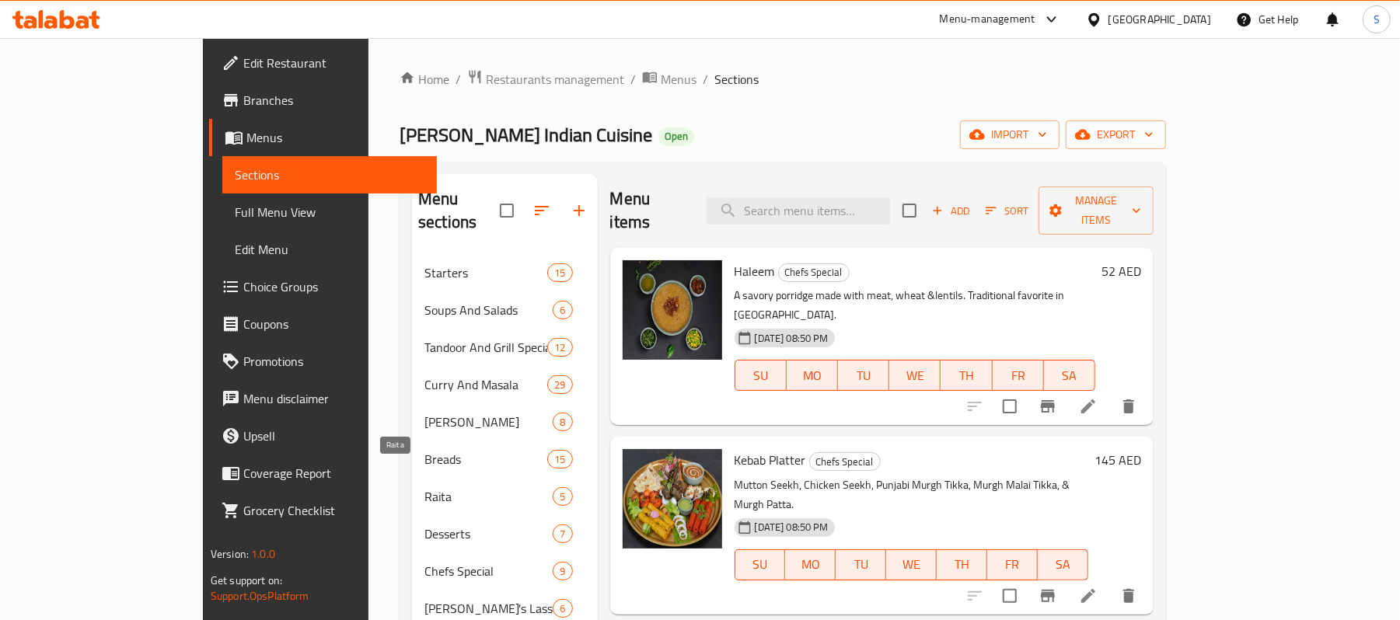
click at [462, 487] on span "Raita" at bounding box center [488, 496] width 128 height 19
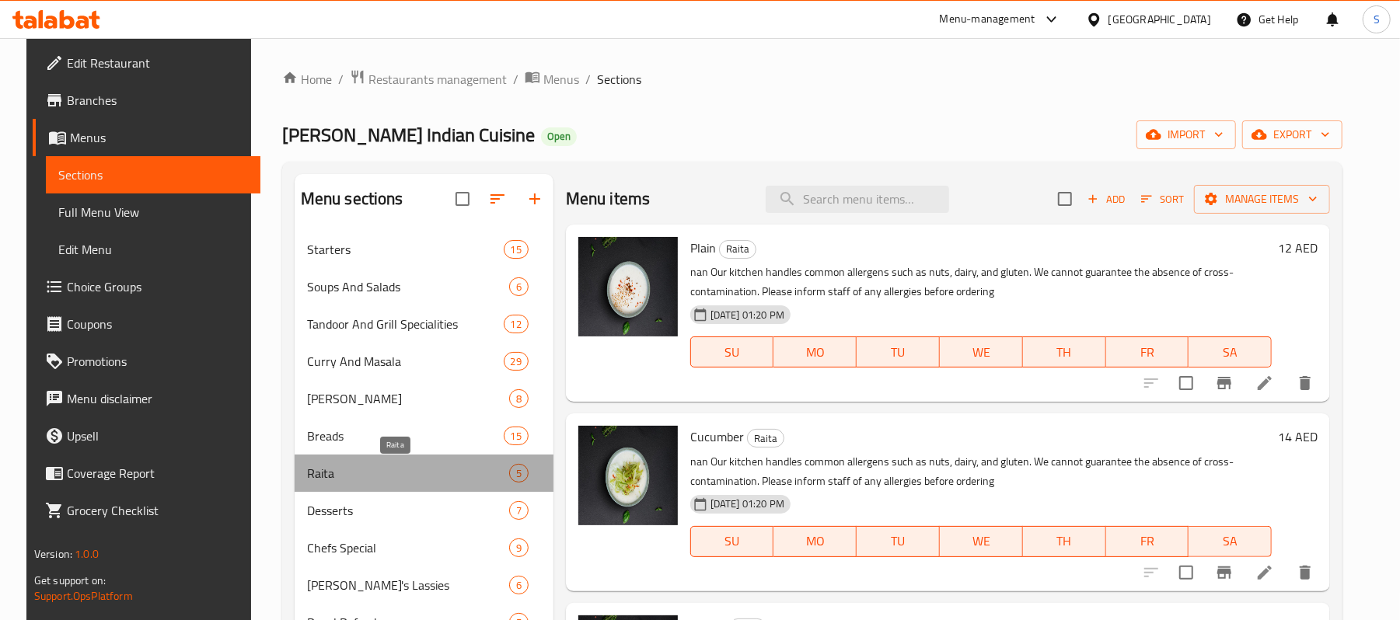
click at [361, 476] on span "Raita" at bounding box center [408, 473] width 202 height 19
click at [452, 479] on span "Raita" at bounding box center [408, 473] width 202 height 19
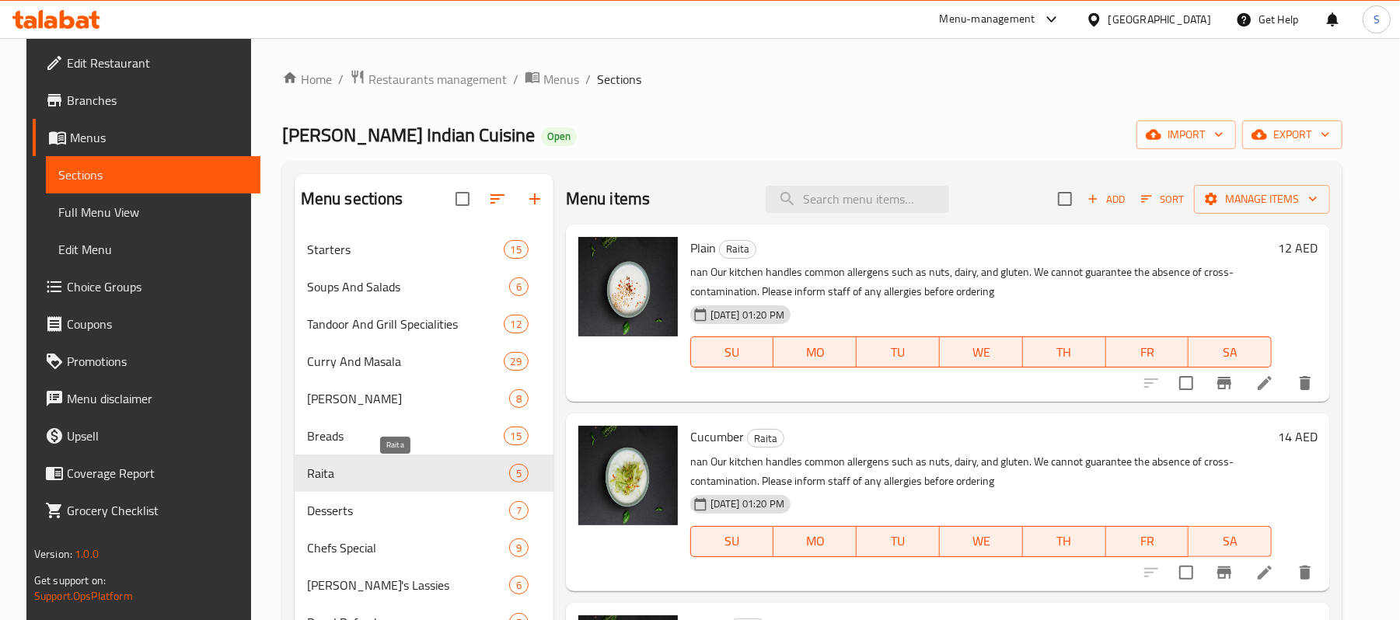
click at [510, 474] on span "5" at bounding box center [519, 473] width 18 height 15
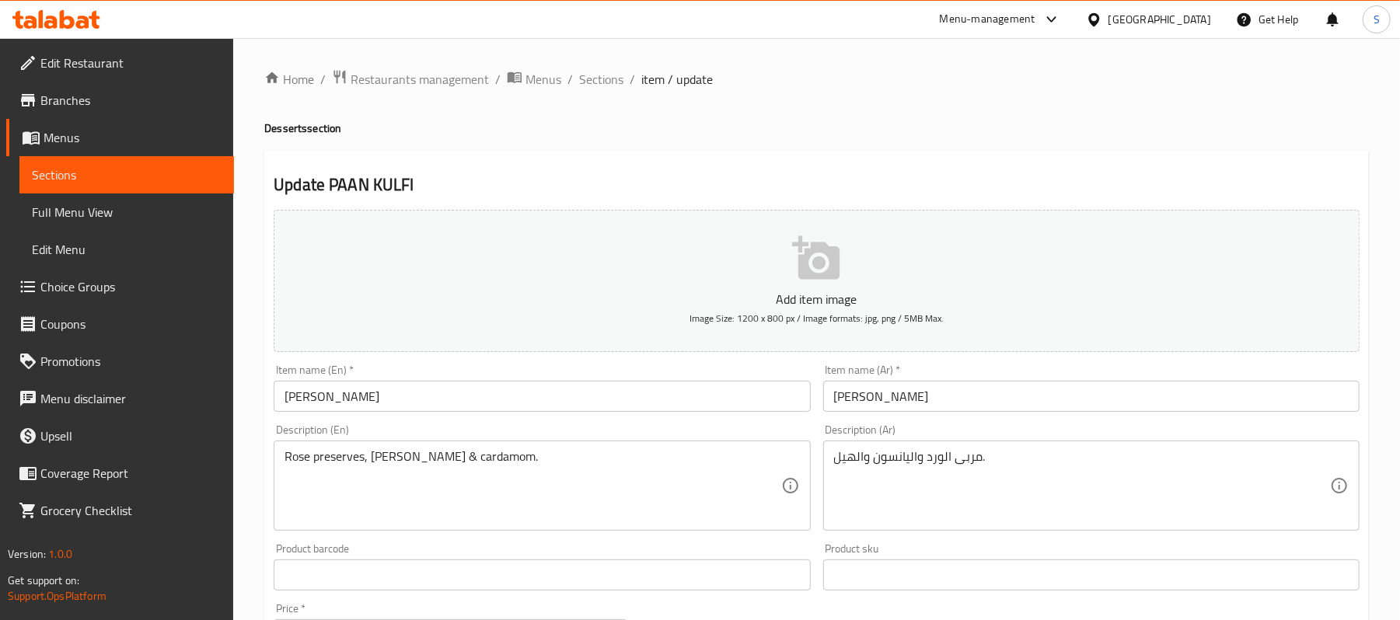
click at [379, 403] on input "[PERSON_NAME]" at bounding box center [542, 396] width 536 height 31
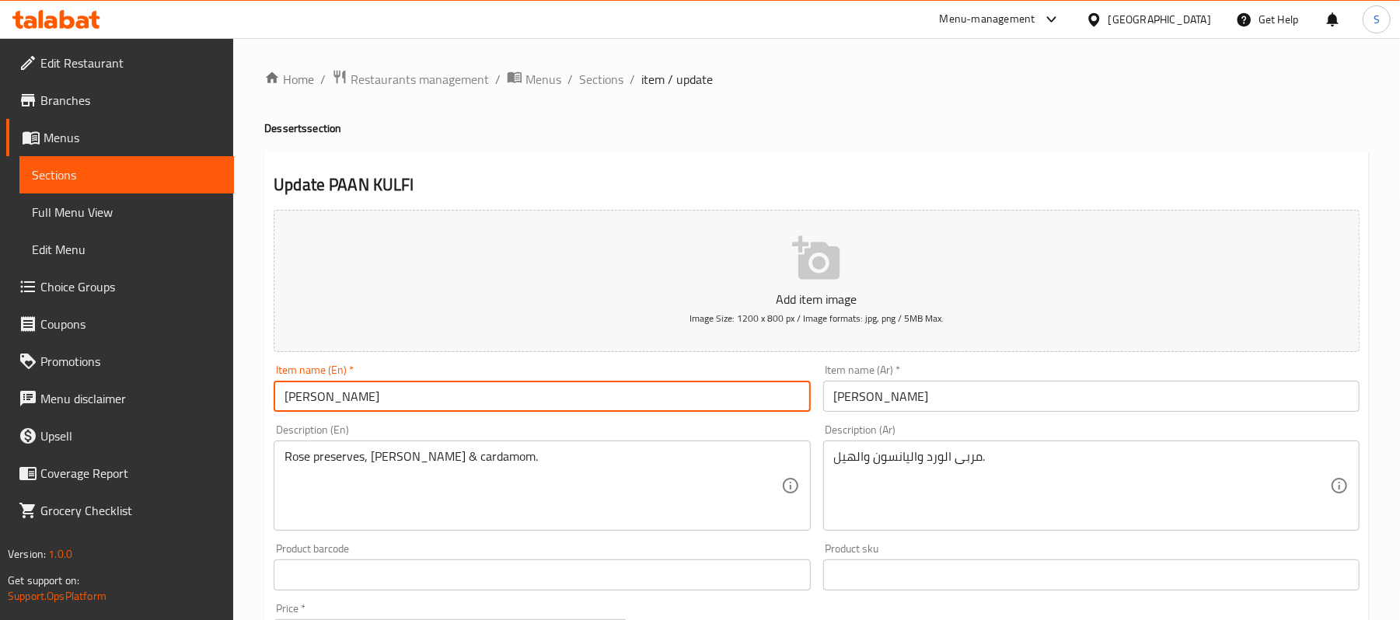
click at [379, 403] on input "[PERSON_NAME]" at bounding box center [542, 396] width 536 height 31
type input "[PERSON_NAME]"
click at [616, 381] on div "Item name (En)   * [PERSON_NAME] Item name (En) *" at bounding box center [542, 388] width 536 height 47
click at [585, 411] on input "[PERSON_NAME]" at bounding box center [542, 396] width 536 height 31
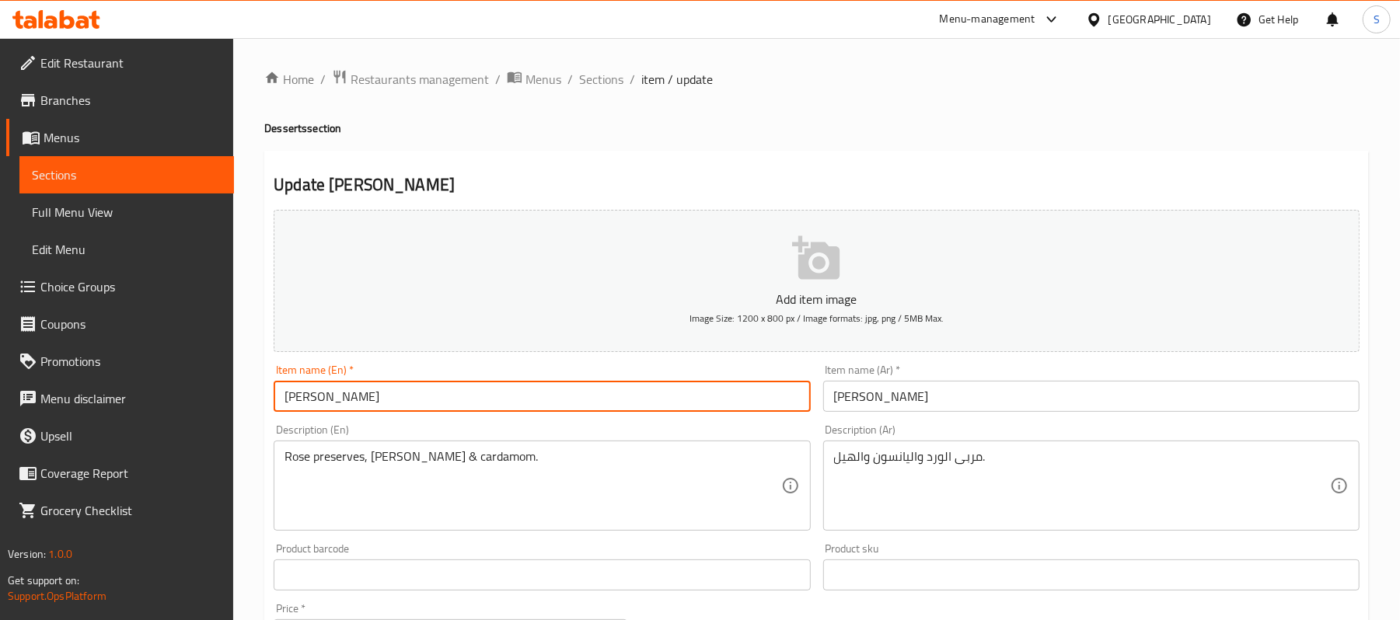
click at [393, 389] on input "MALAI PISTA KULFI" at bounding box center [542, 396] width 536 height 31
type input "Malai Pista Kulfi"
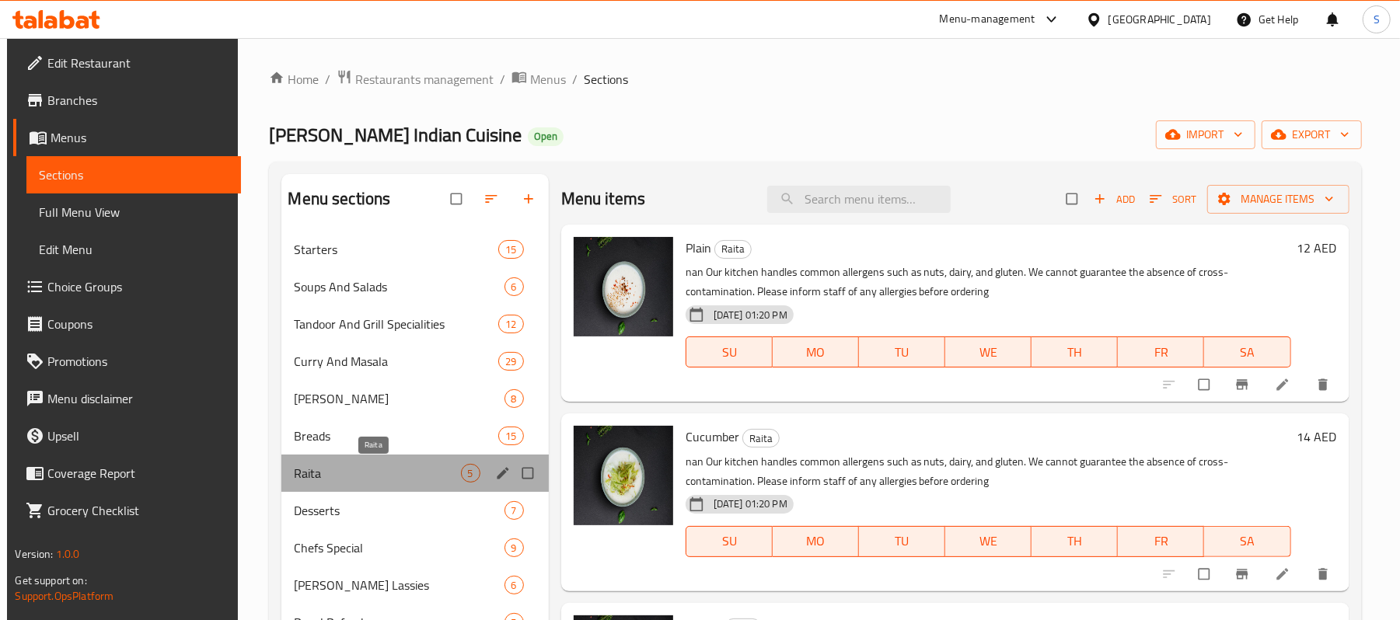
click at [436, 471] on span "Raita" at bounding box center [377, 473] width 166 height 19
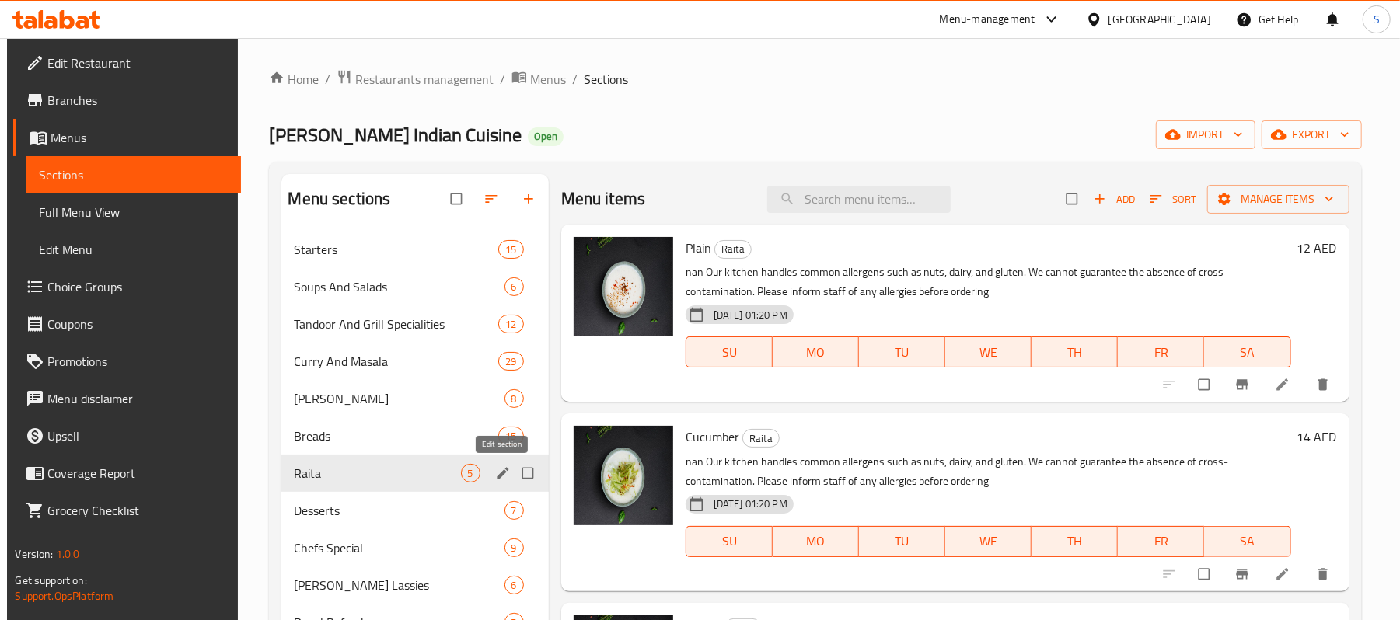
click at [497, 471] on icon "edit" at bounding box center [503, 474] width 16 height 16
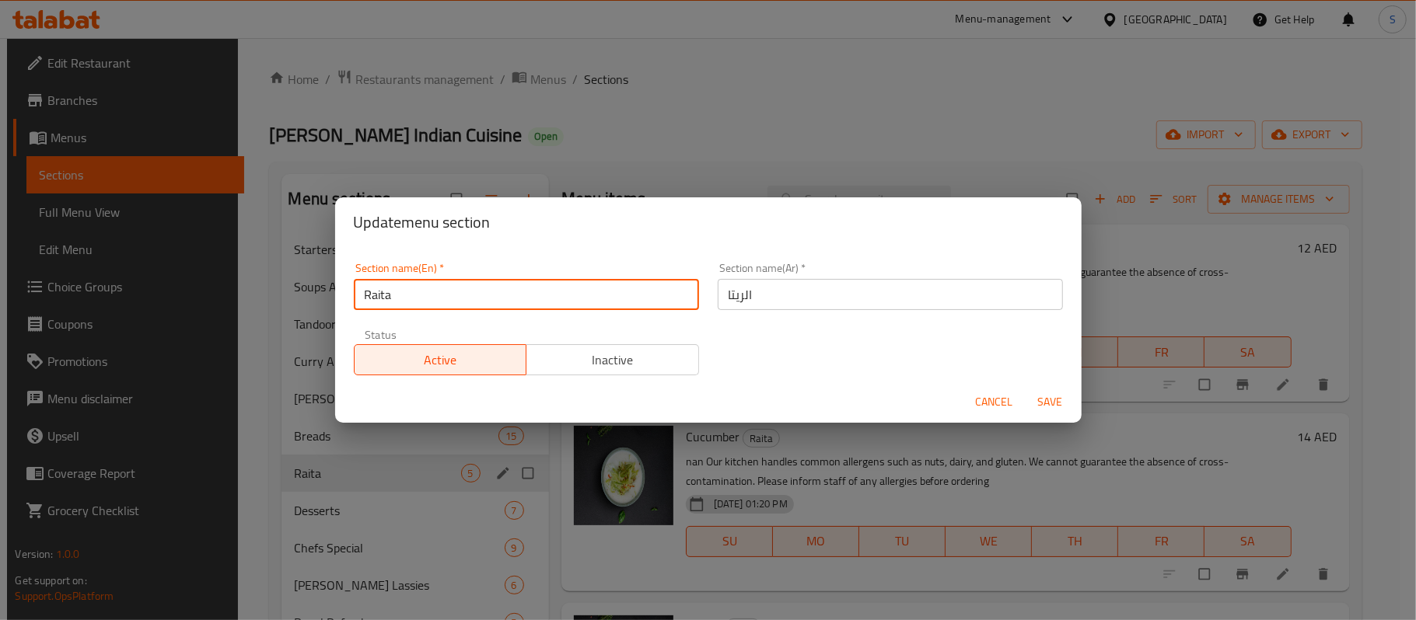
click at [491, 302] on input "Raita" at bounding box center [526, 294] width 345 height 31
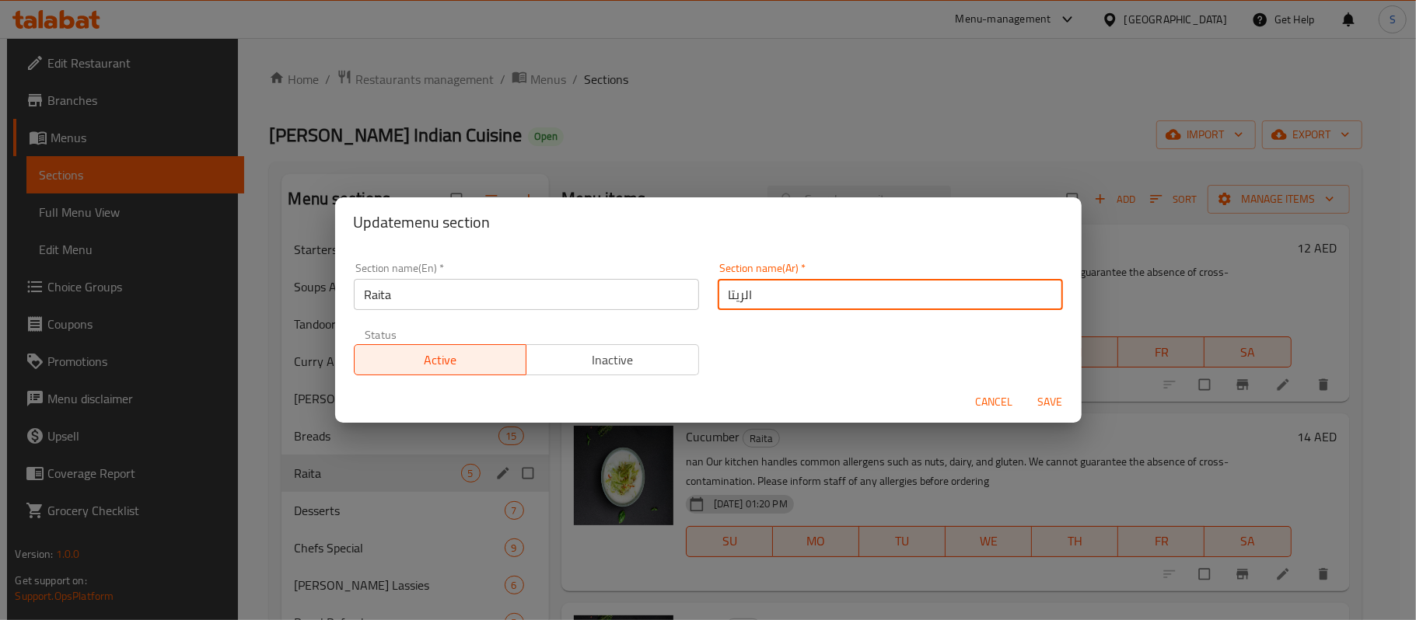
click at [731, 297] on input "الريتا" at bounding box center [889, 294] width 345 height 31
type input "الرايتا"
click at [1046, 404] on span "Save" at bounding box center [1050, 402] width 37 height 19
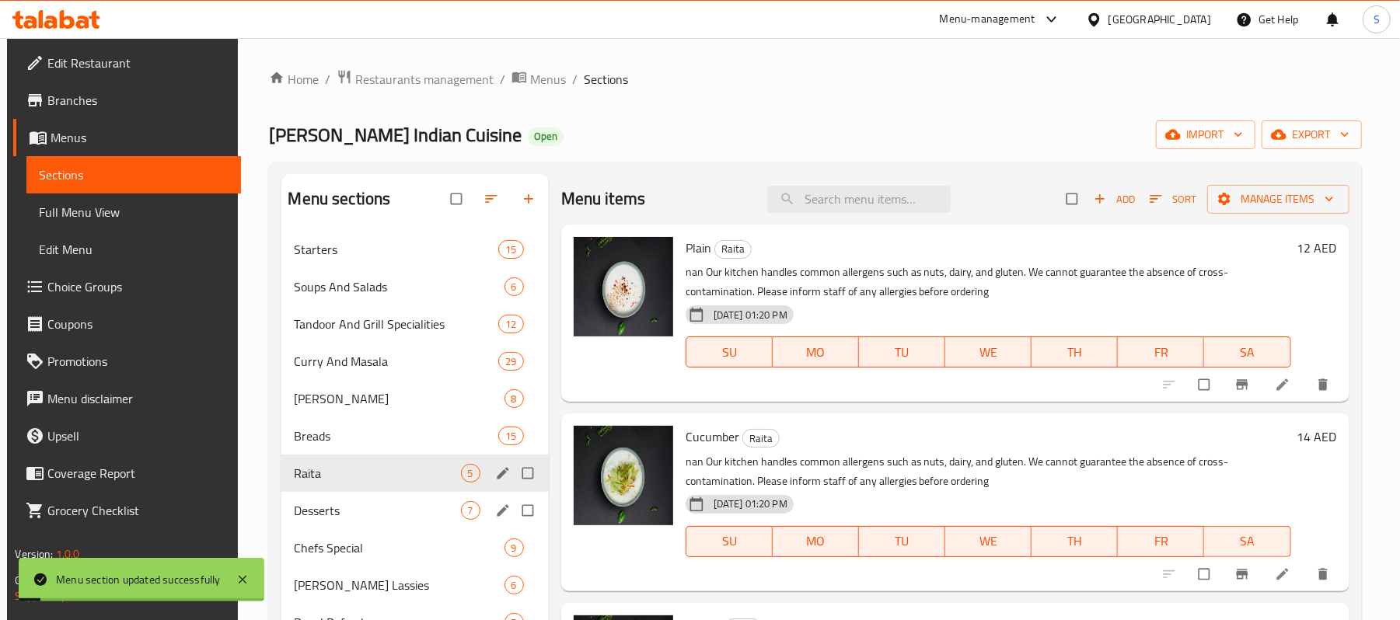
click at [368, 510] on span "Desserts" at bounding box center [377, 510] width 166 height 19
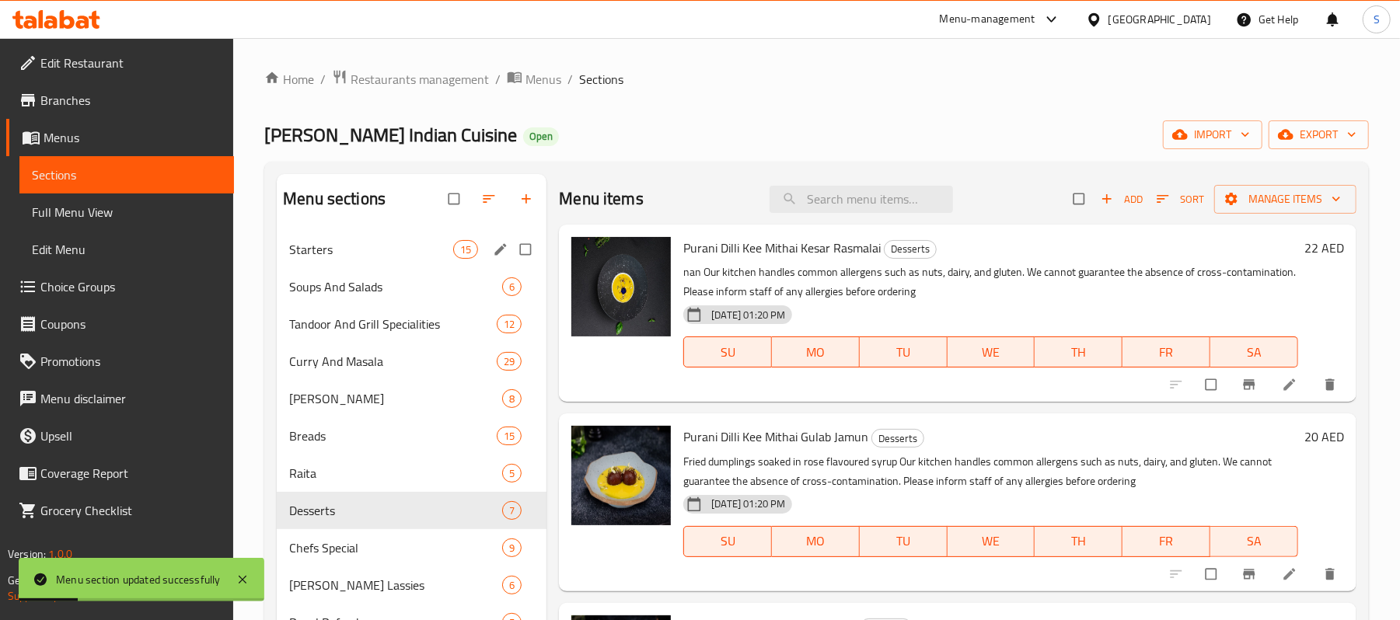
click at [373, 263] on div "Starters 15" at bounding box center [412, 249] width 270 height 37
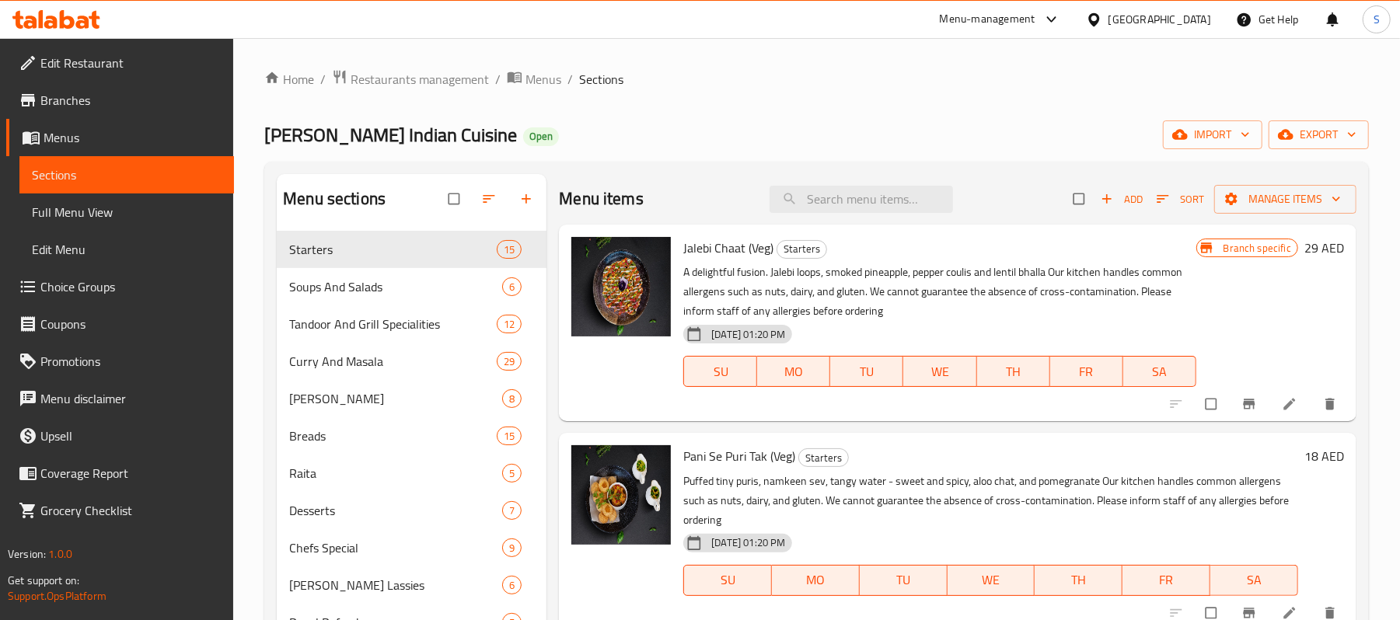
click at [168, 216] on span "Full Menu View" at bounding box center [127, 212] width 190 height 19
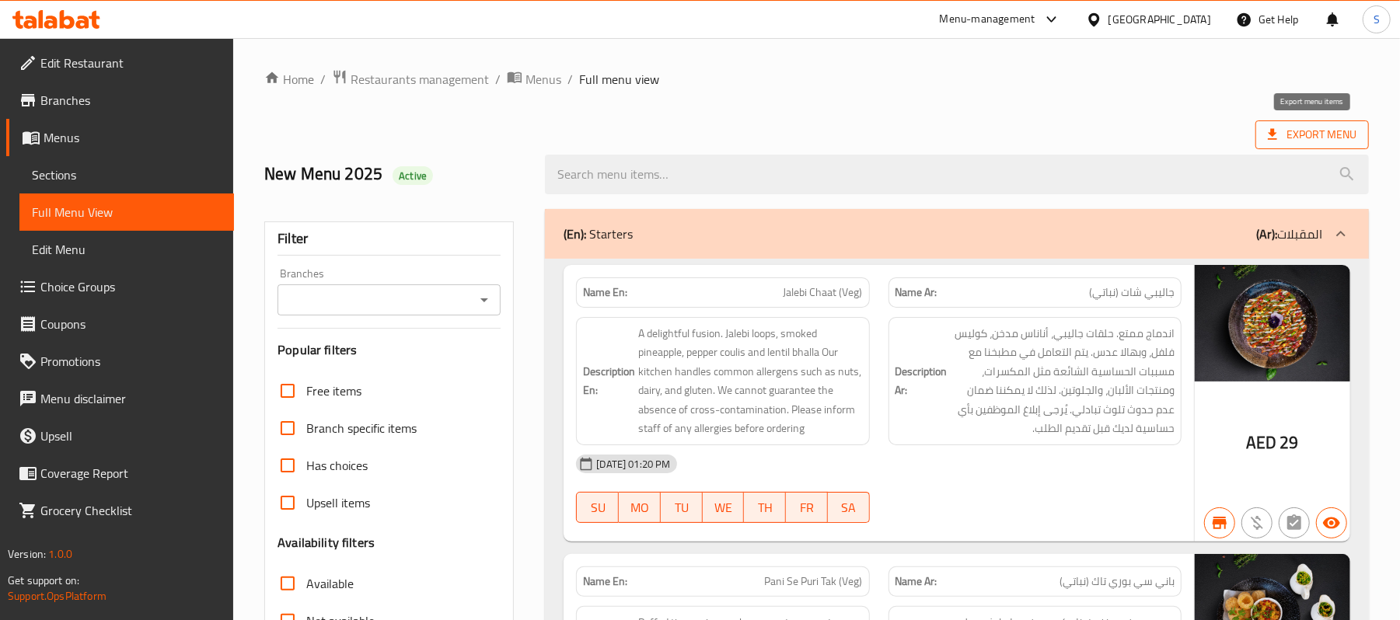
click at [1321, 134] on span "Export Menu" at bounding box center [1312, 134] width 89 height 19
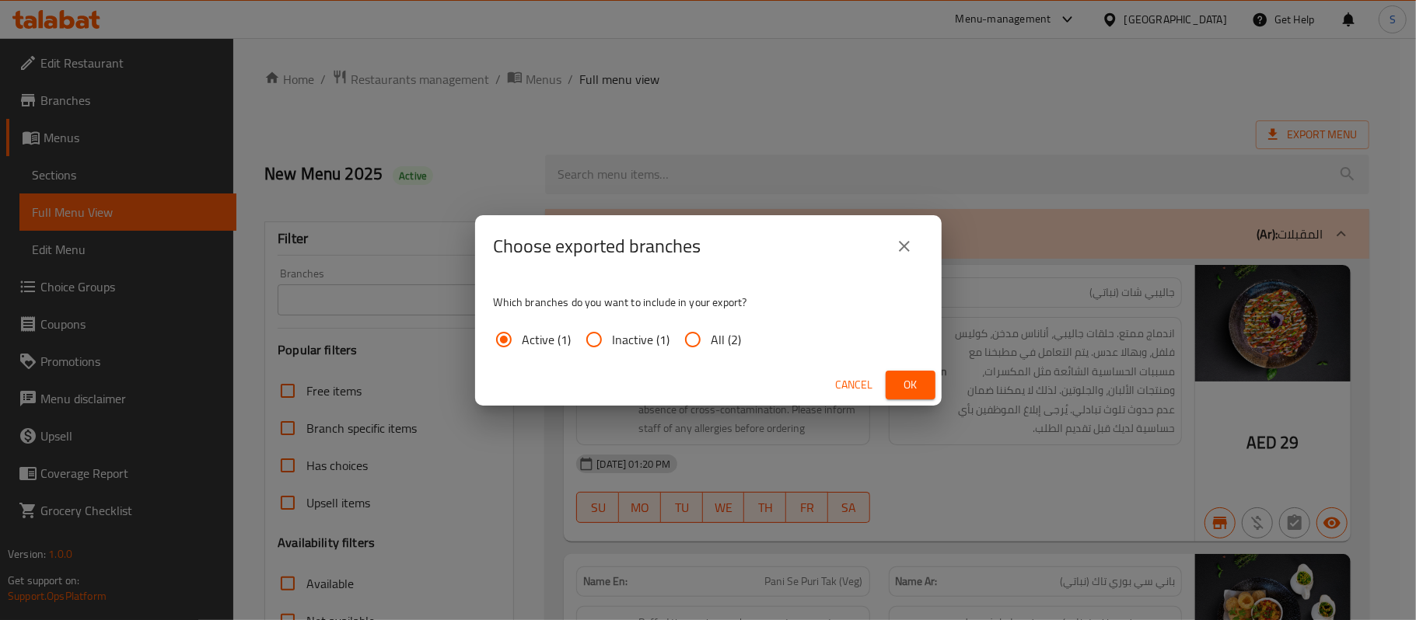
click at [921, 243] on button "close" at bounding box center [903, 246] width 37 height 37
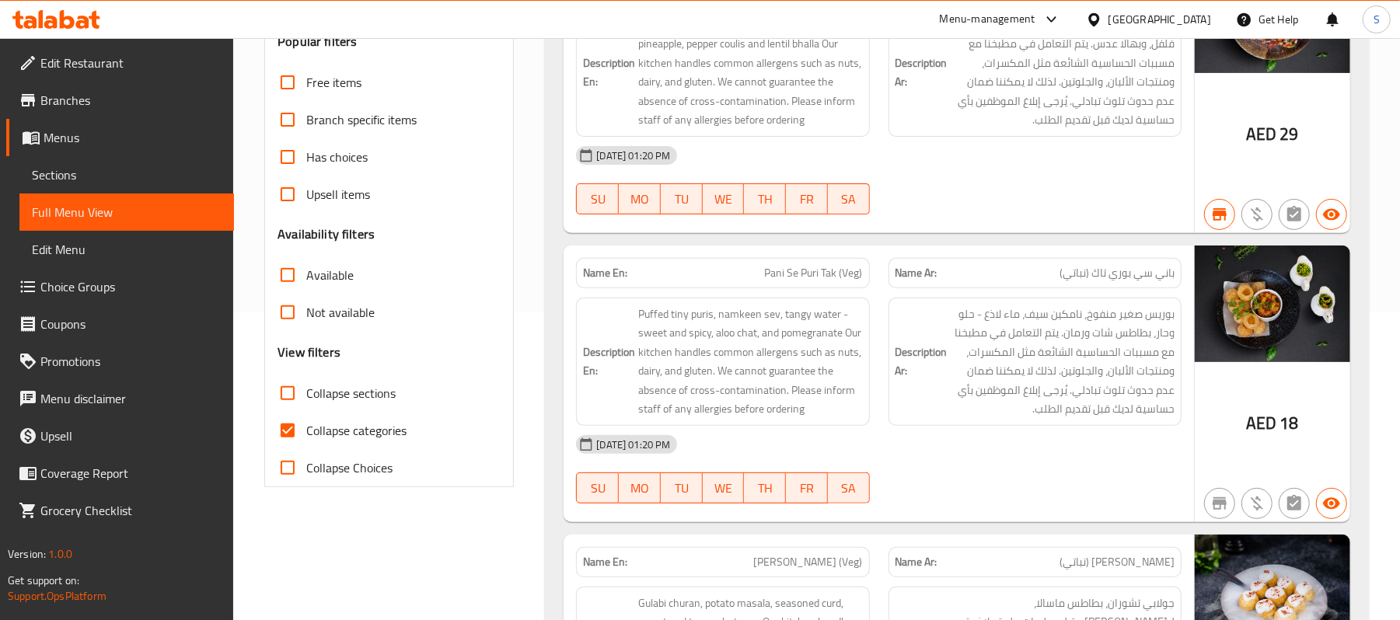
scroll to position [311, 0]
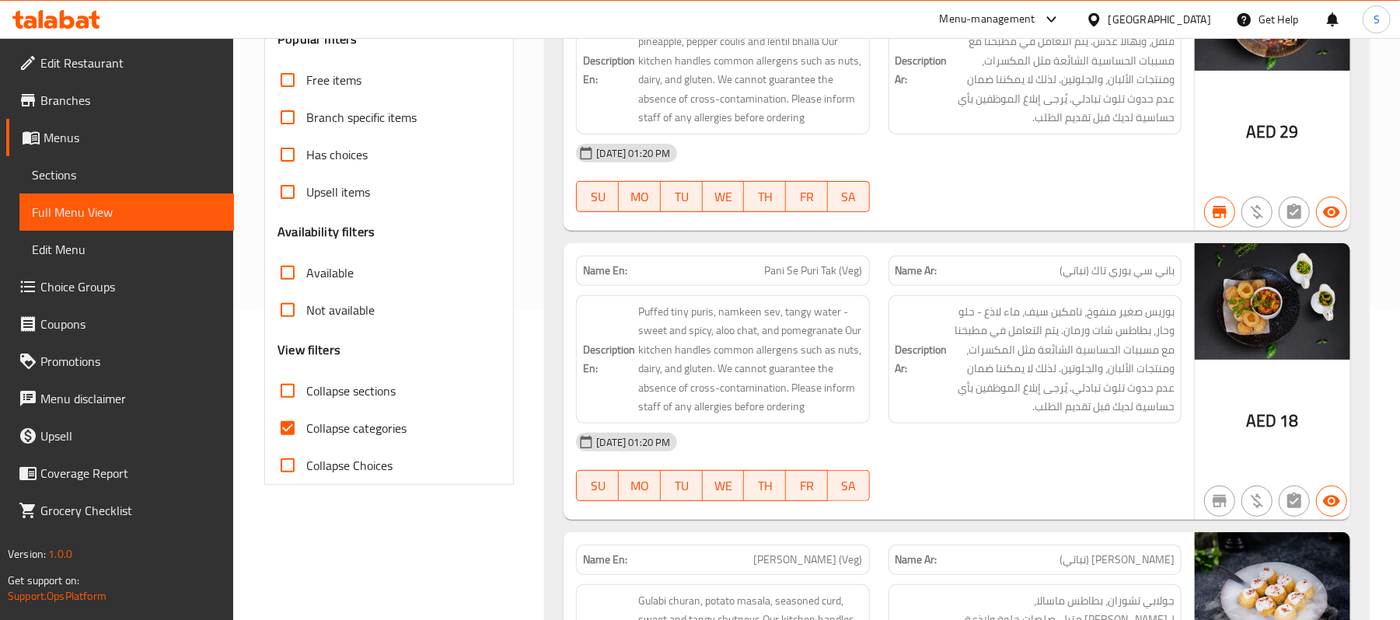
click at [292, 452] on input "Collapse Choices" at bounding box center [287, 465] width 37 height 37
checkbox input "true"
click at [289, 429] on input "Collapse categories" at bounding box center [287, 428] width 37 height 37
checkbox input "false"
click at [288, 470] on input "Collapse Choices" at bounding box center [287, 465] width 37 height 37
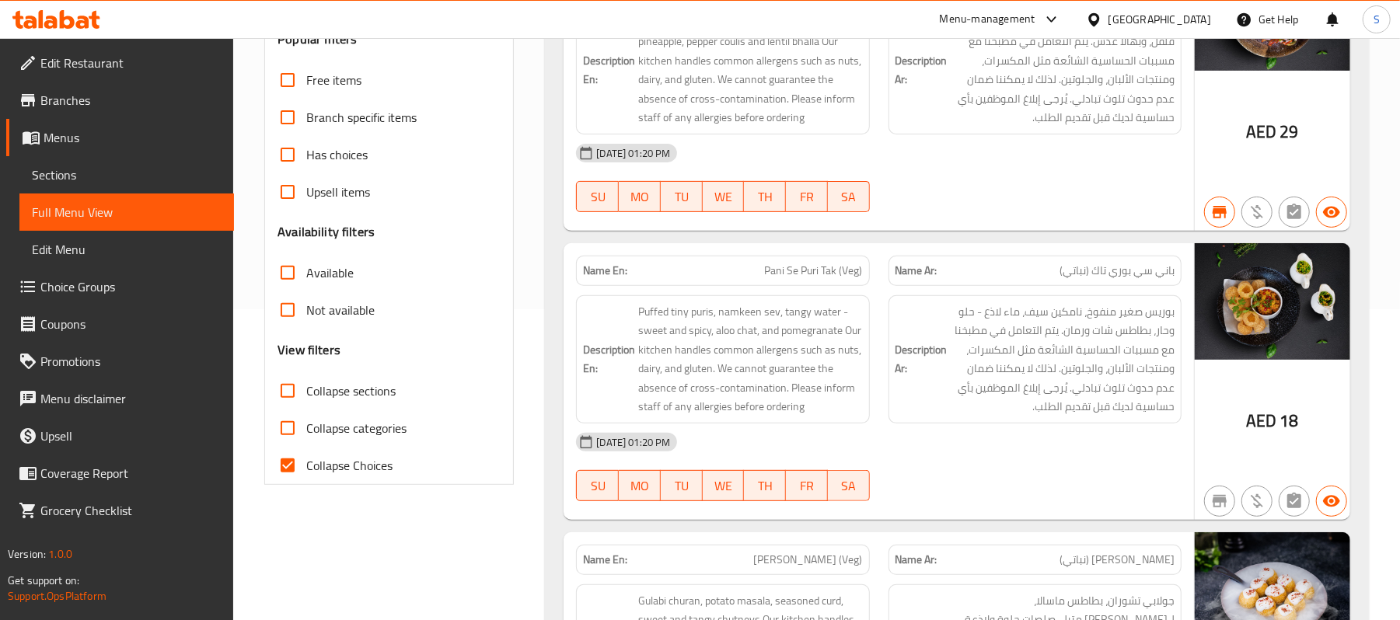
checkbox input "false"
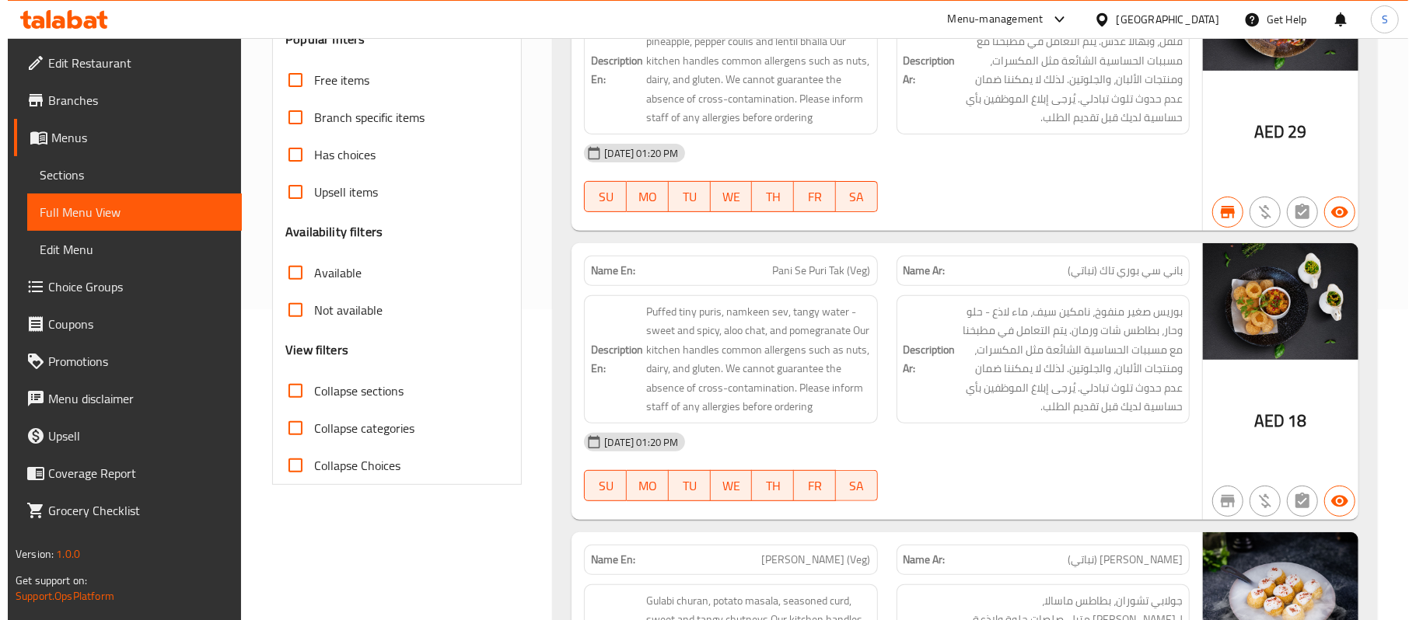
scroll to position [0, 0]
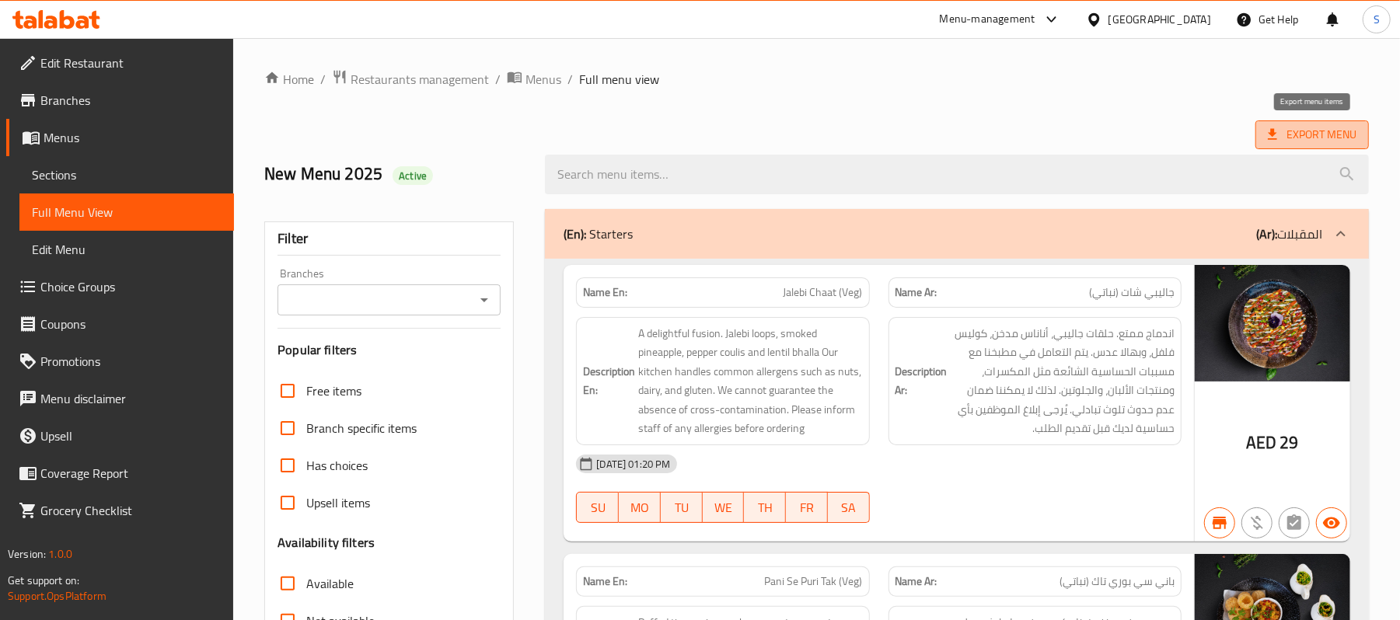
click at [1319, 134] on span "Export Menu" at bounding box center [1312, 134] width 89 height 19
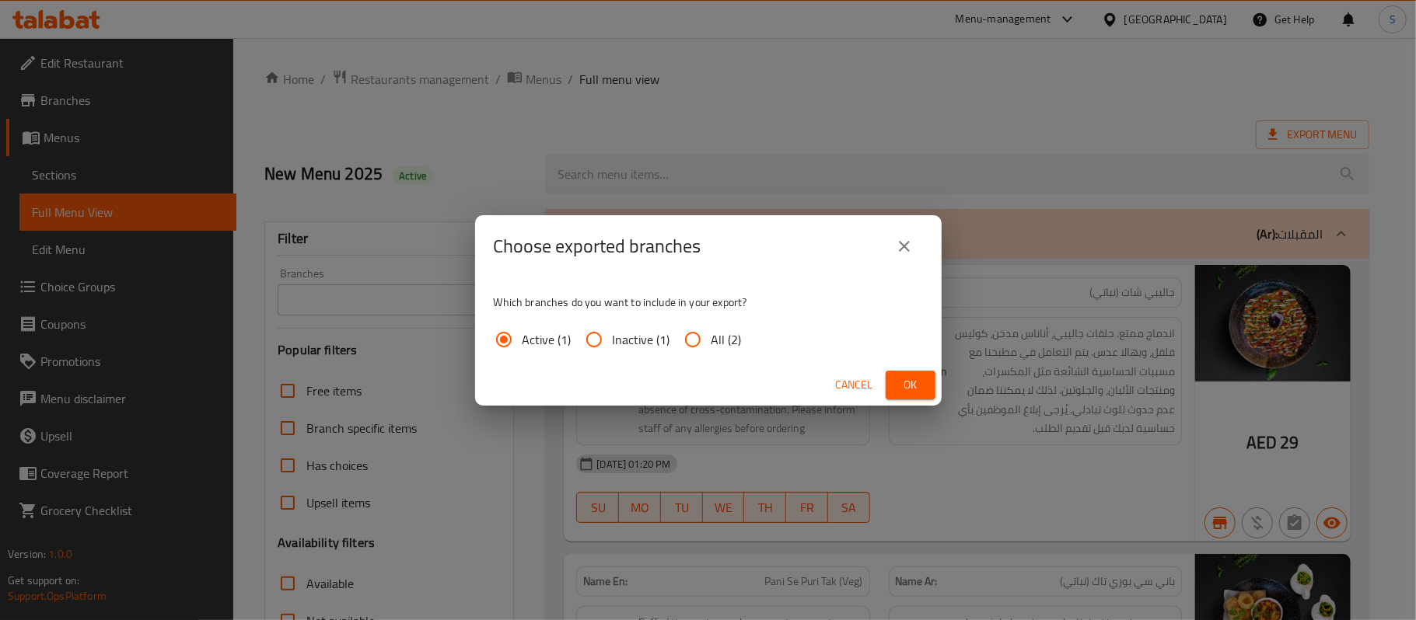
click at [683, 343] on input "All (2)" at bounding box center [692, 339] width 37 height 37
radio input "true"
click at [923, 384] on button "Ok" at bounding box center [910, 385] width 50 height 29
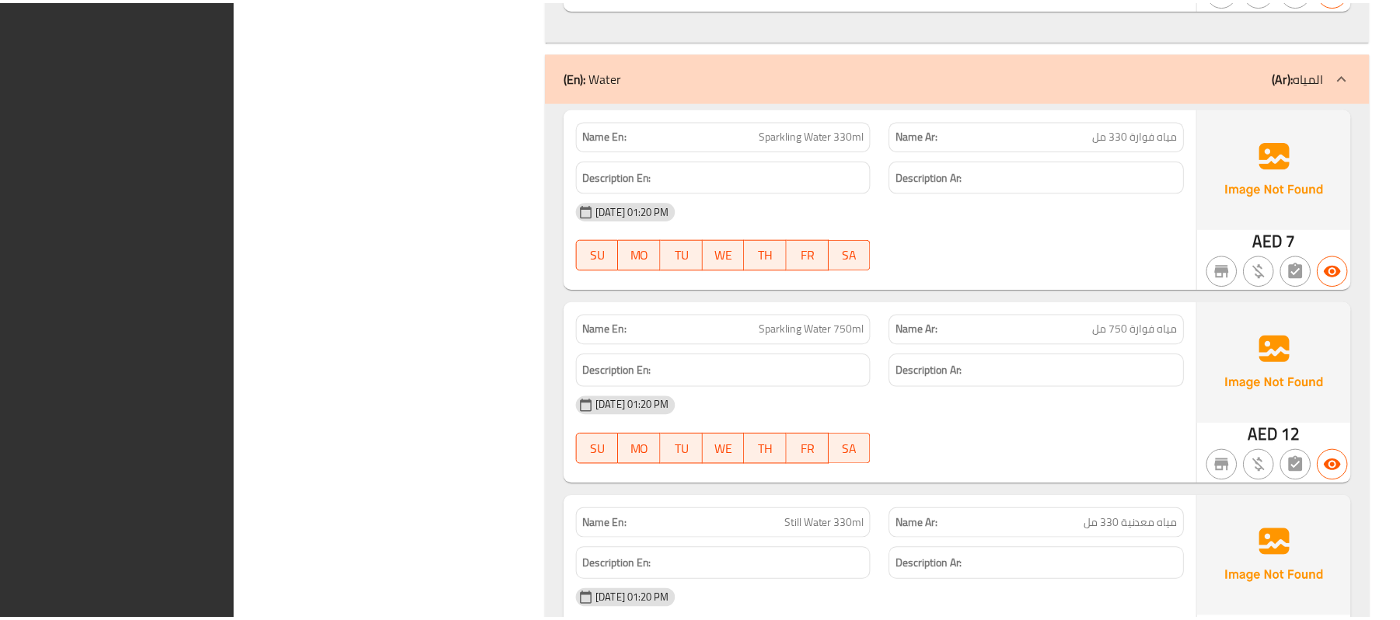
scroll to position [40534, 0]
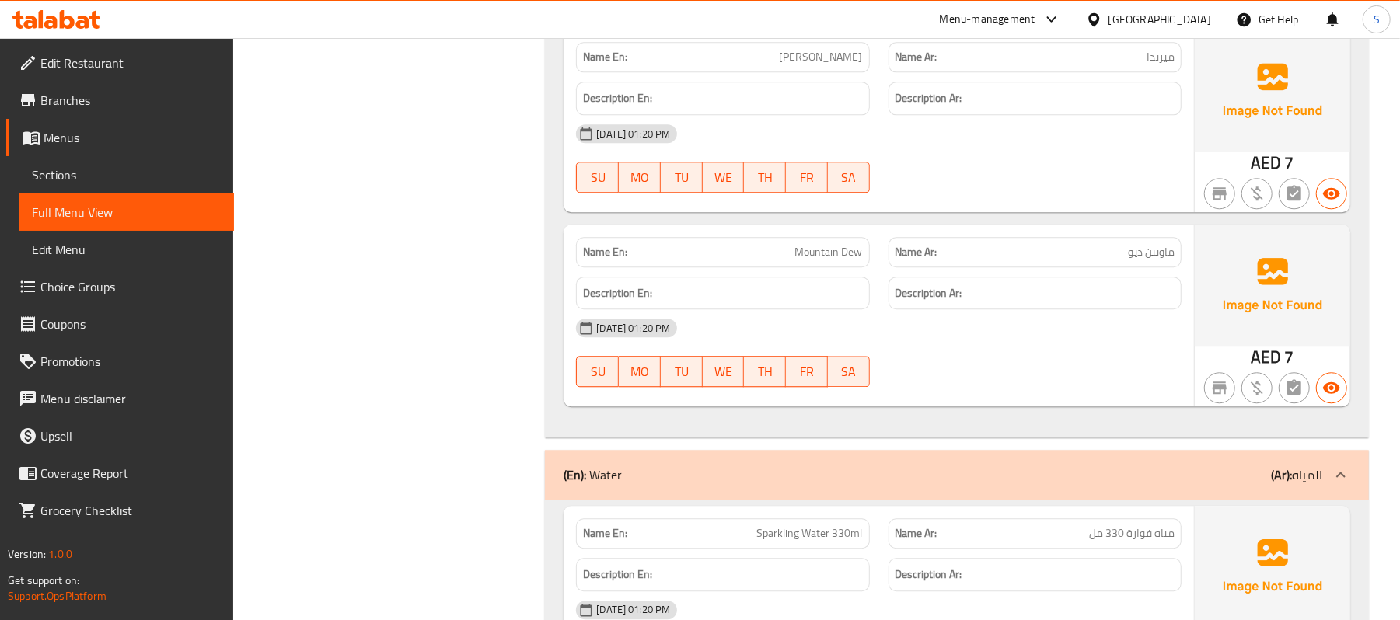
click at [72, 134] on span "Menus" at bounding box center [133, 137] width 178 height 19
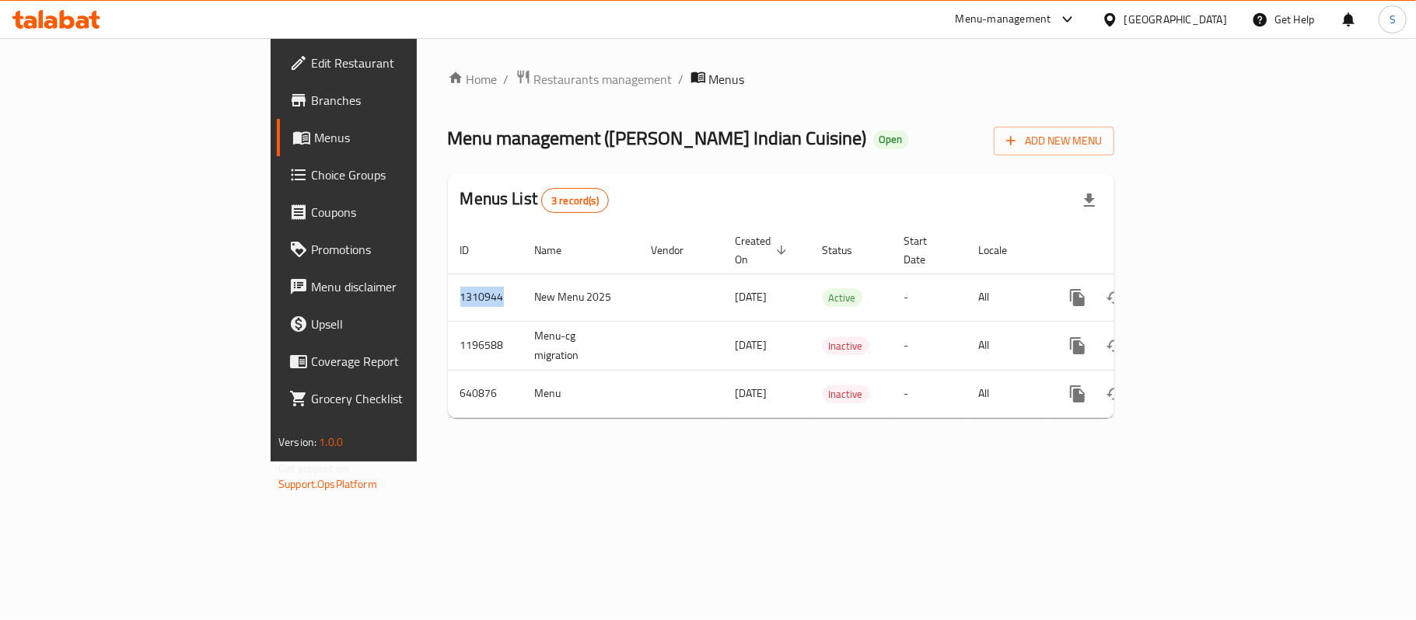
drag, startPoint x: 327, startPoint y: 281, endPoint x: 265, endPoint y: 287, distance: 62.5
click at [417, 287] on div "Home / Restaurants management / Menus Menu management ( Jehangirs Indian Cuisin…" at bounding box center [781, 250] width 728 height 424
click at [463, 462] on div "Home / Restaurants management / Menus Menu management ( Jehangirs Indian Cuisin…" at bounding box center [781, 250] width 728 height 424
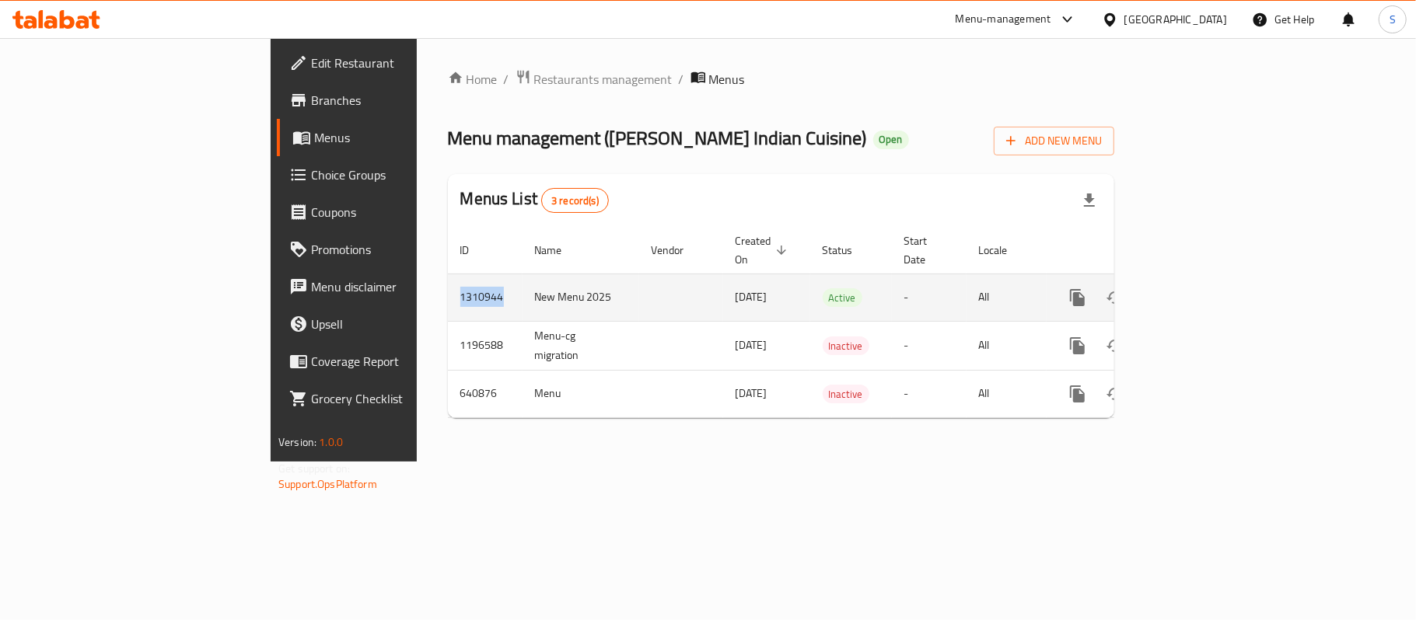
click at [448, 284] on td "1310944" at bounding box center [485, 297] width 75 height 47
drag, startPoint x: 331, startPoint y: 284, endPoint x: 278, endPoint y: 283, distance: 52.9
click at [448, 283] on td "1310944" at bounding box center [485, 297] width 75 height 47
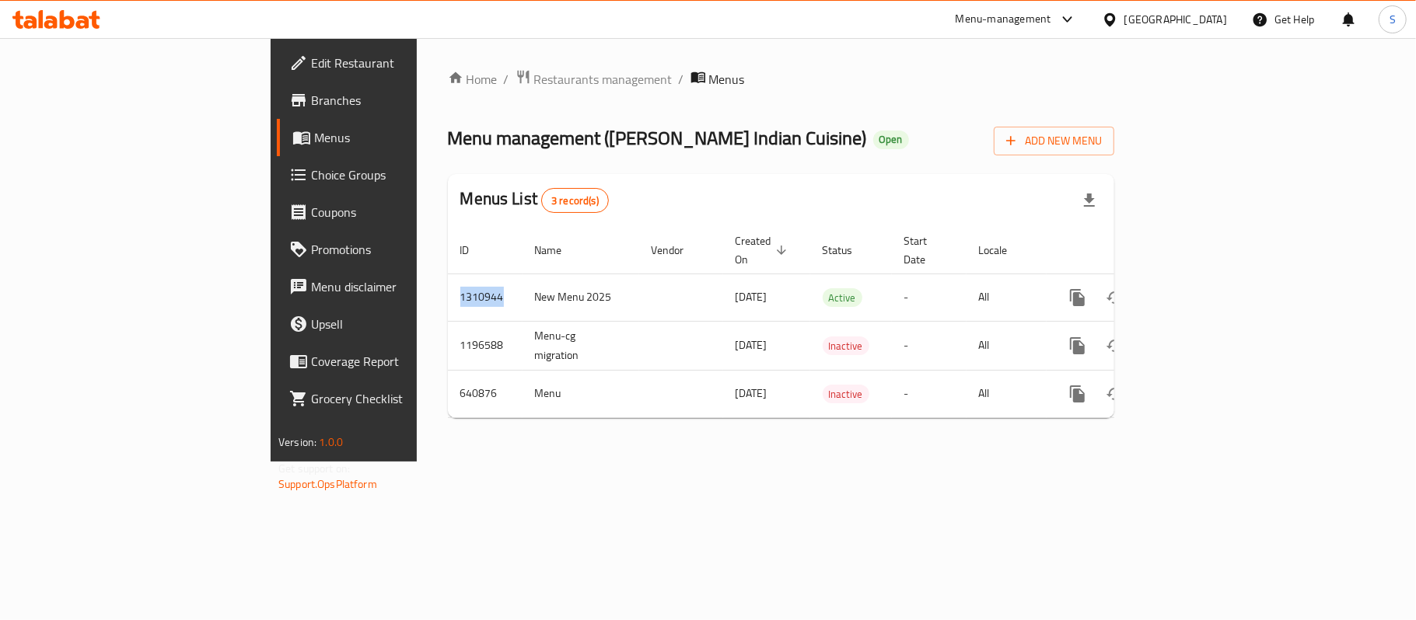
copy td "1310944"
click at [1138, 16] on div "[GEOGRAPHIC_DATA]" at bounding box center [1175, 19] width 103 height 17
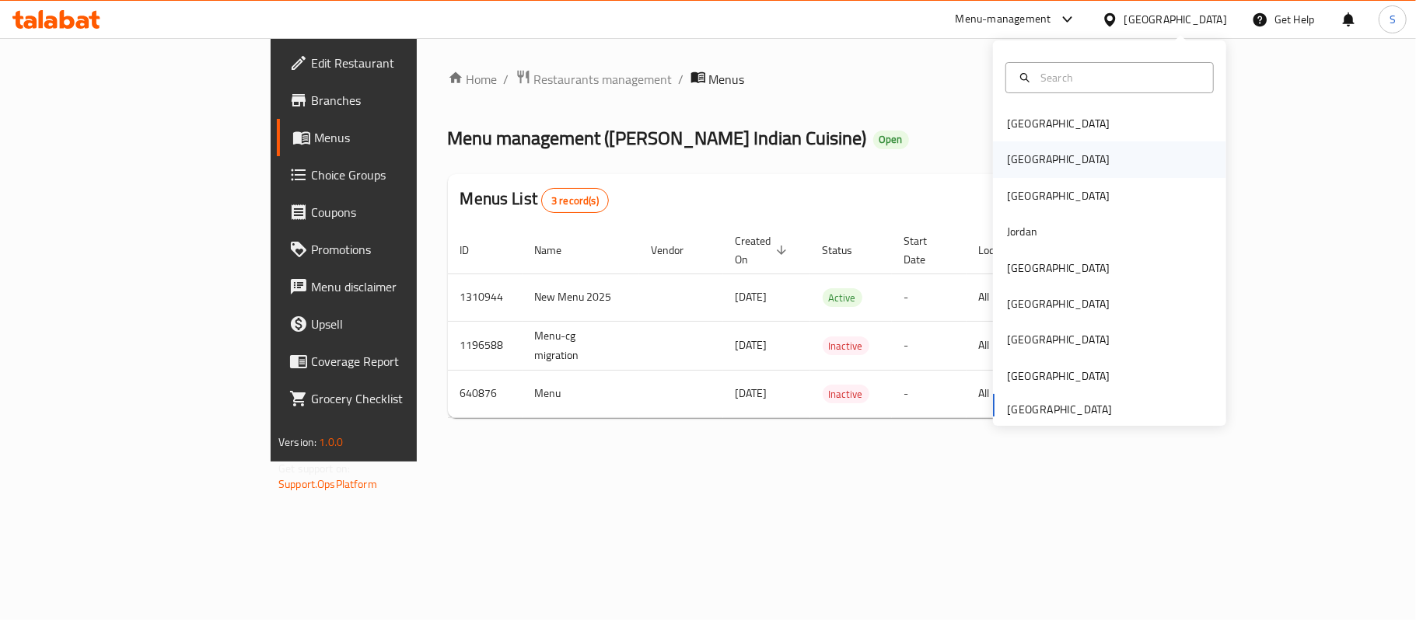
click at [1035, 159] on div "Egypt" at bounding box center [1109, 159] width 233 height 36
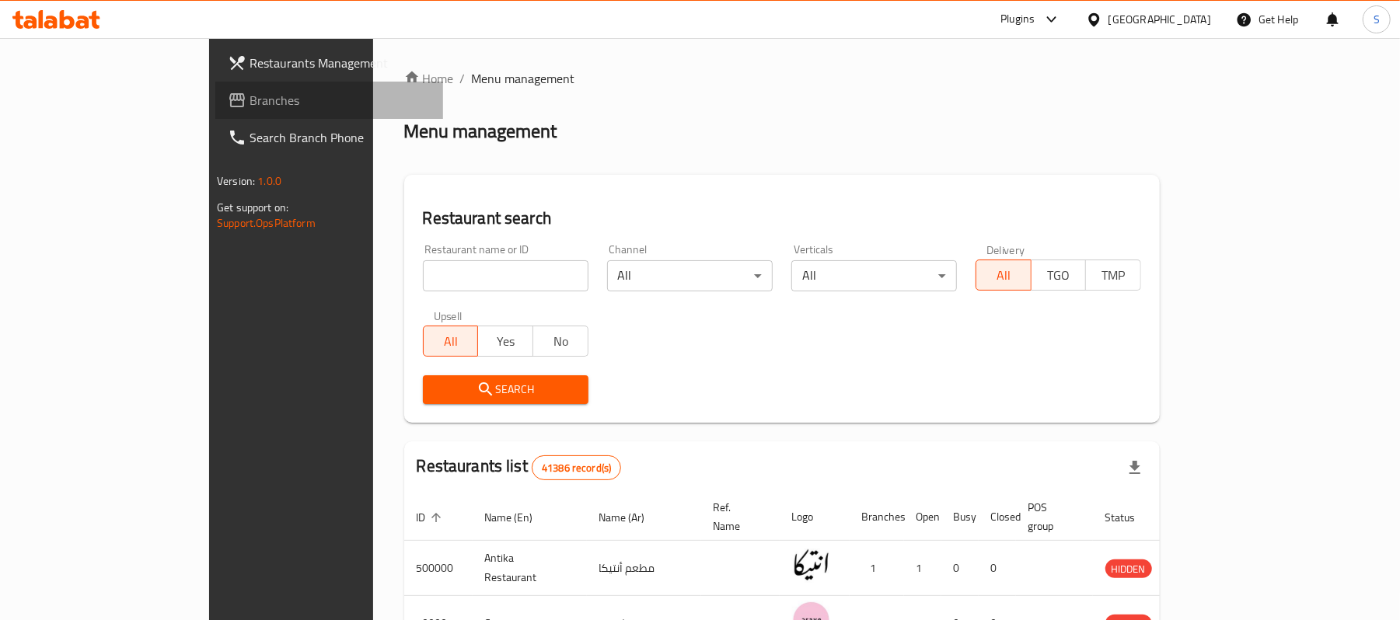
click at [250, 103] on span "Branches" at bounding box center [340, 100] width 181 height 19
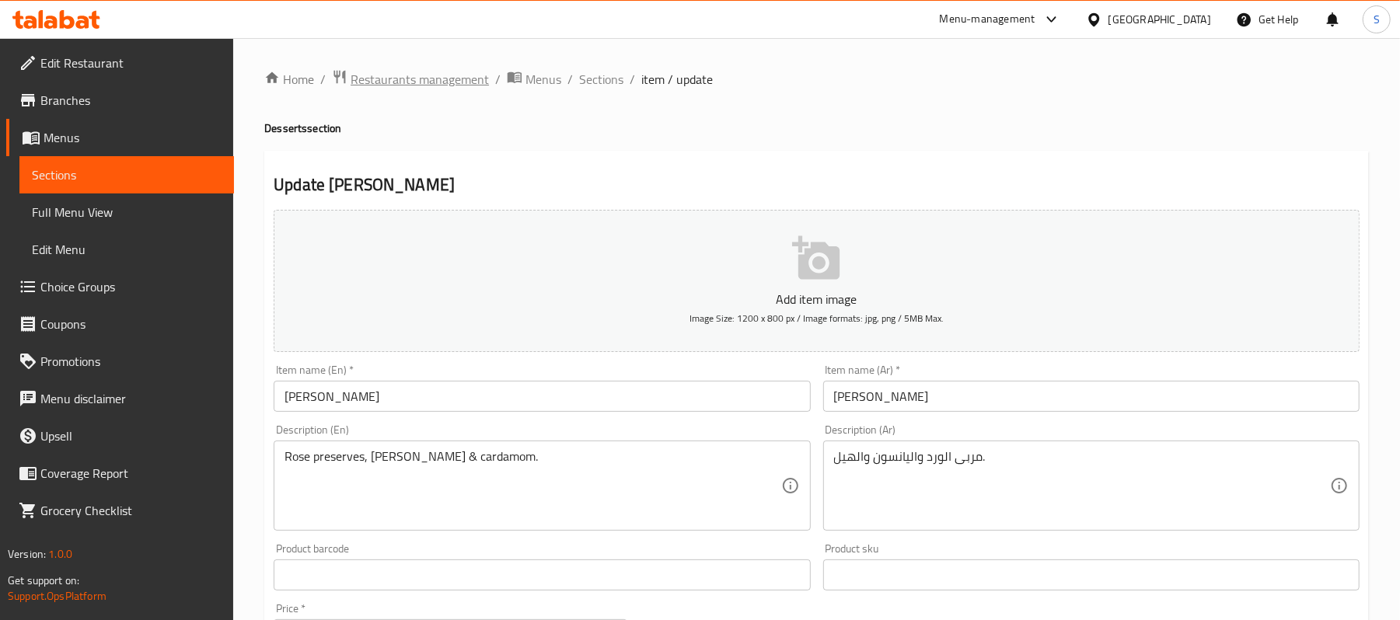
click at [449, 82] on span "Restaurants management" at bounding box center [420, 79] width 138 height 19
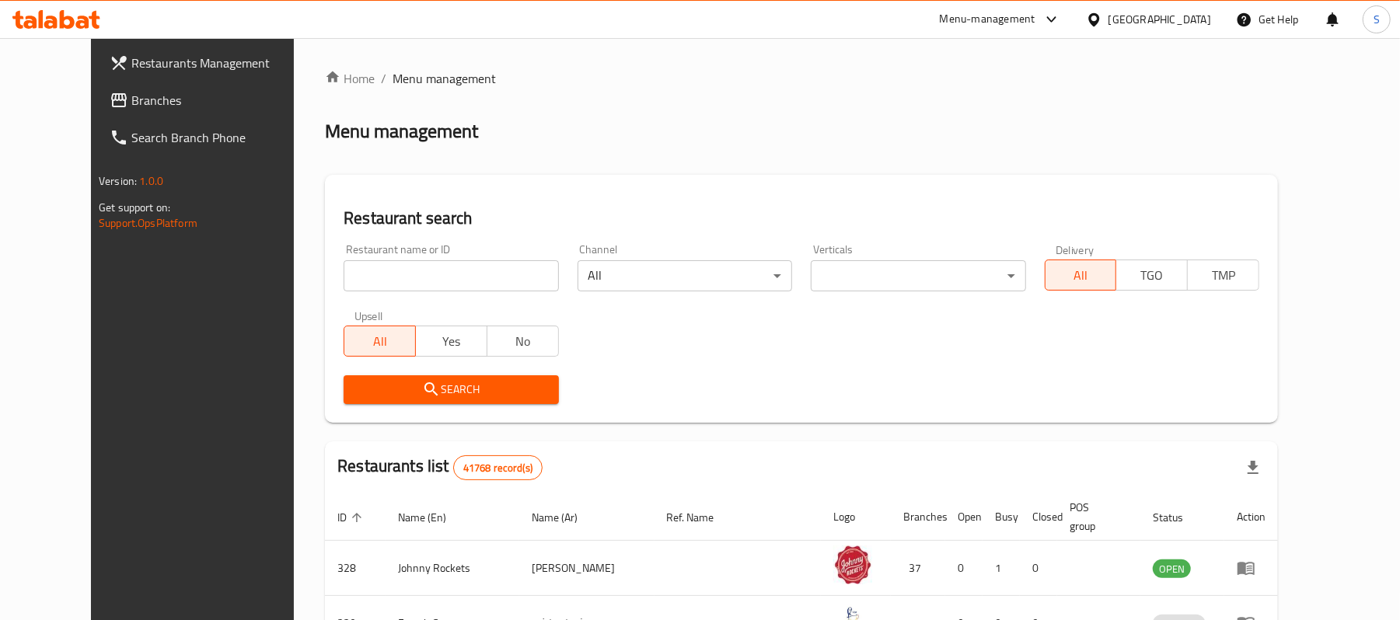
click at [131, 103] on span "Branches" at bounding box center [221, 100] width 181 height 19
